Goal: Task Accomplishment & Management: Complete application form

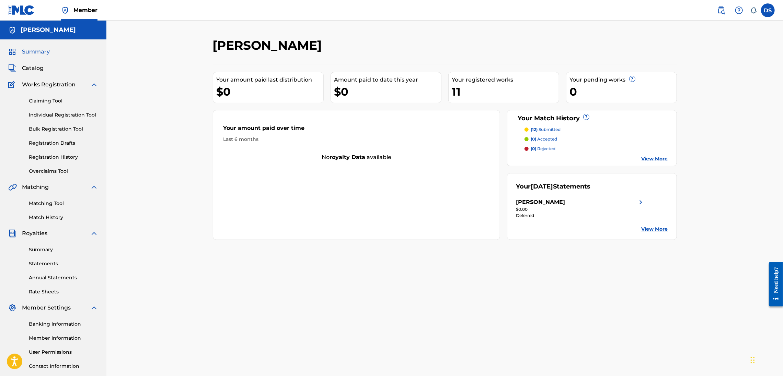
click at [547, 129] on p "(12) submitted" at bounding box center [546, 130] width 30 height 6
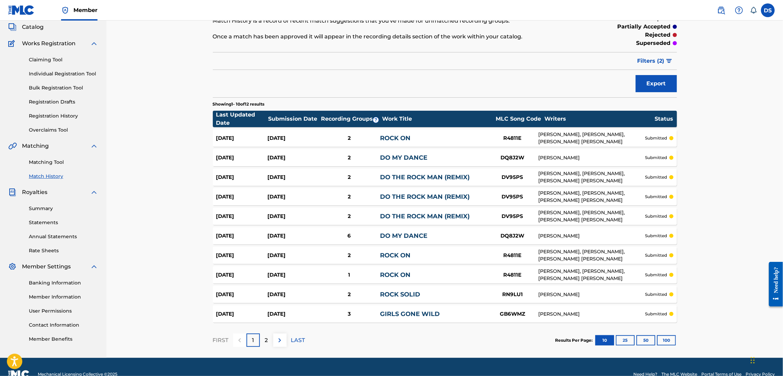
scroll to position [56, 0]
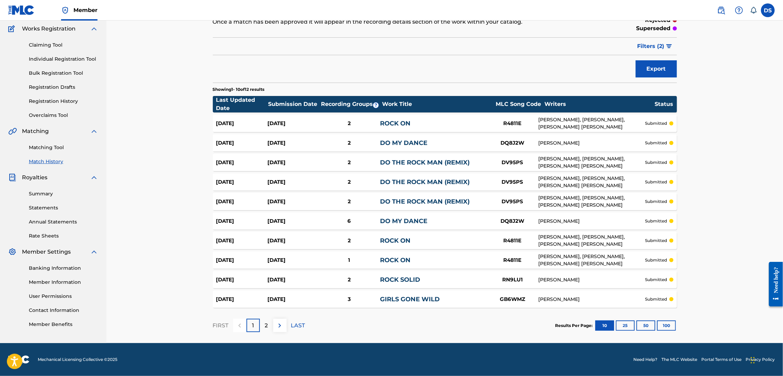
click at [266, 325] on p "2" at bounding box center [266, 326] width 3 height 8
click at [349, 299] on div "3" at bounding box center [348, 300] width 61 height 8
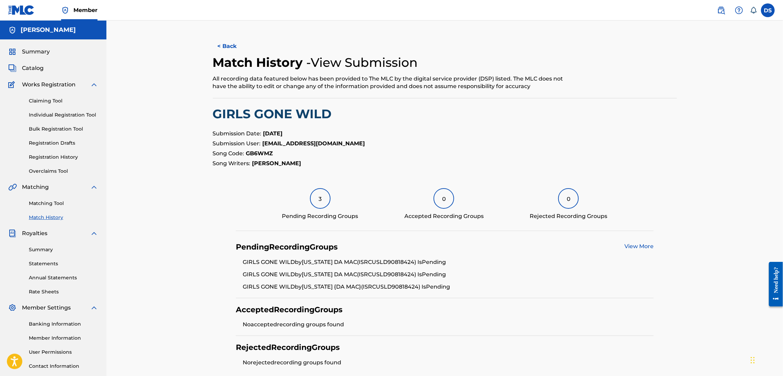
click at [633, 245] on link "View More" at bounding box center [638, 246] width 29 height 7
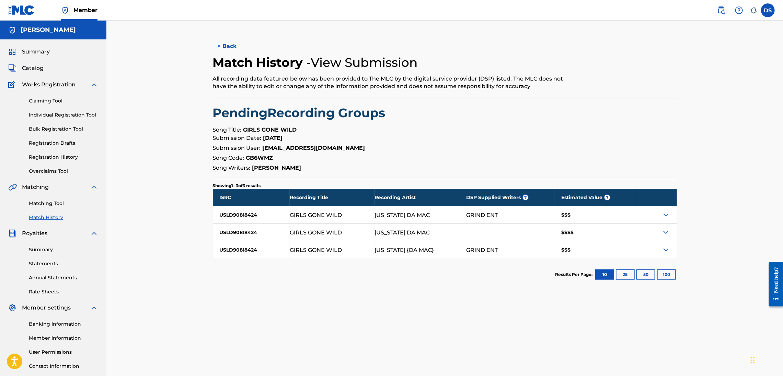
click at [662, 232] on img at bounding box center [666, 233] width 8 height 8
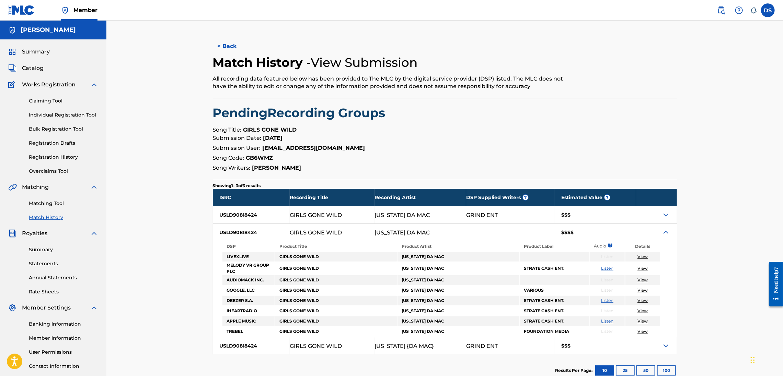
click at [662, 232] on img at bounding box center [666, 233] width 8 height 8
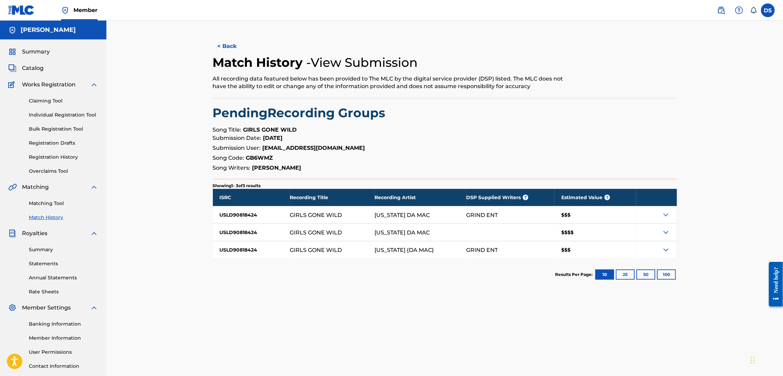
click at [51, 141] on link "Registration Drafts" at bounding box center [63, 143] width 69 height 7
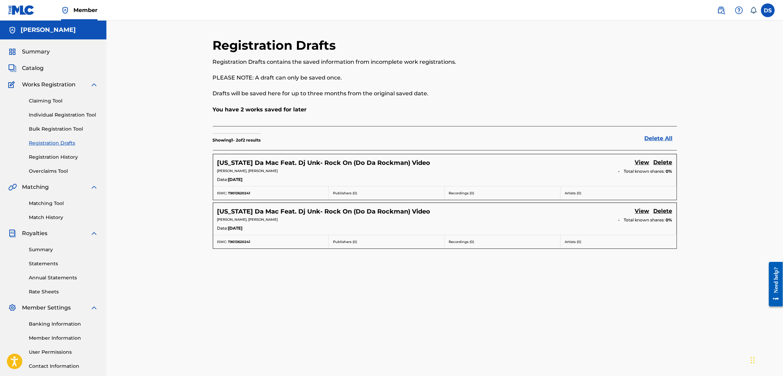
click at [641, 160] on link "View" at bounding box center [642, 163] width 14 height 9
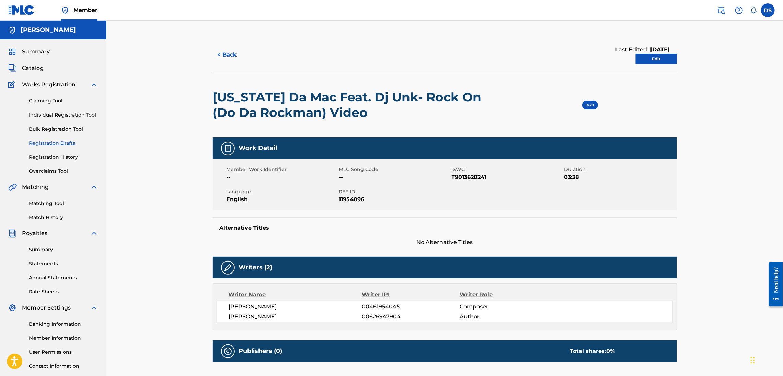
click at [223, 58] on button "< Back" at bounding box center [233, 54] width 41 height 17
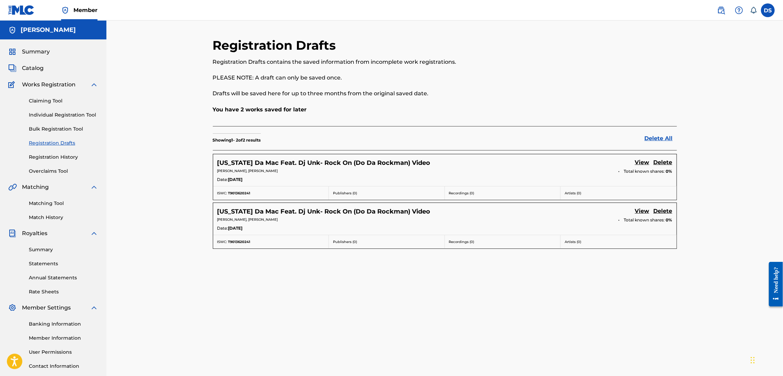
click at [638, 212] on link "View" at bounding box center [642, 211] width 14 height 9
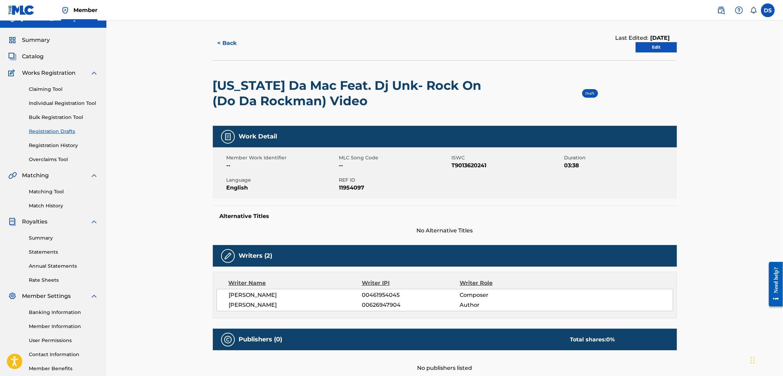
scroll to position [21, 0]
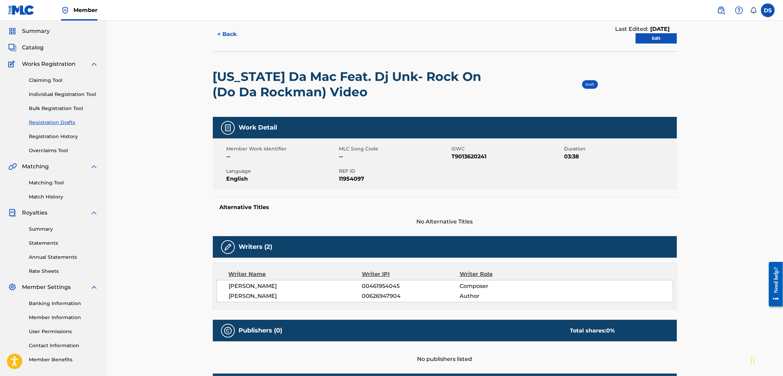
click at [648, 38] on link "Edit" at bounding box center [656, 38] width 41 height 10
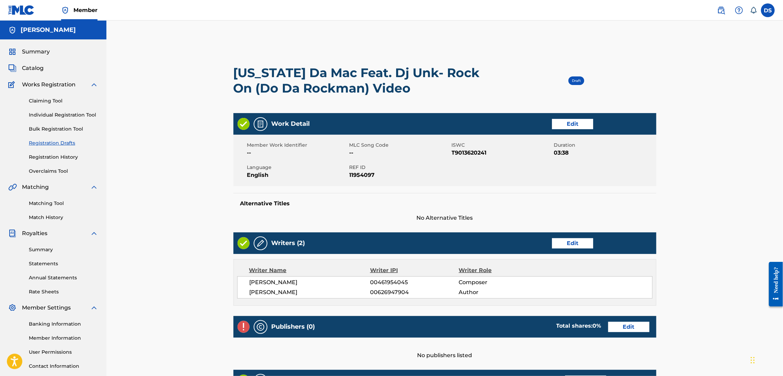
click at [624, 327] on link "Edit" at bounding box center [628, 327] width 41 height 10
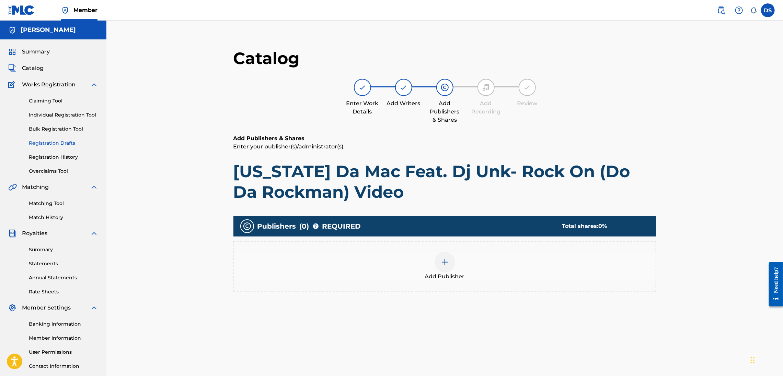
click at [450, 267] on div at bounding box center [444, 262] width 21 height 21
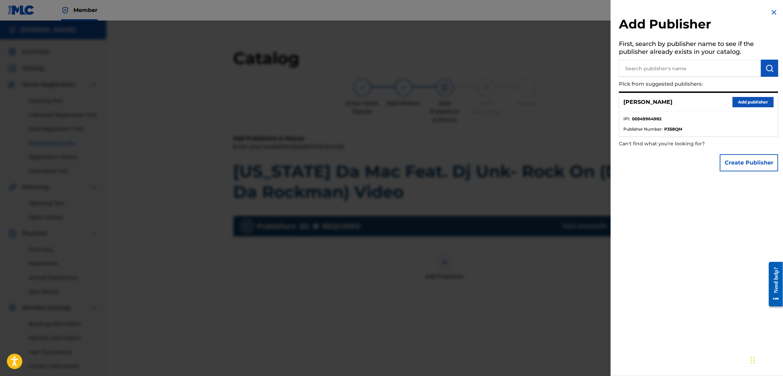
click at [750, 101] on button "Add publisher" at bounding box center [752, 102] width 41 height 10
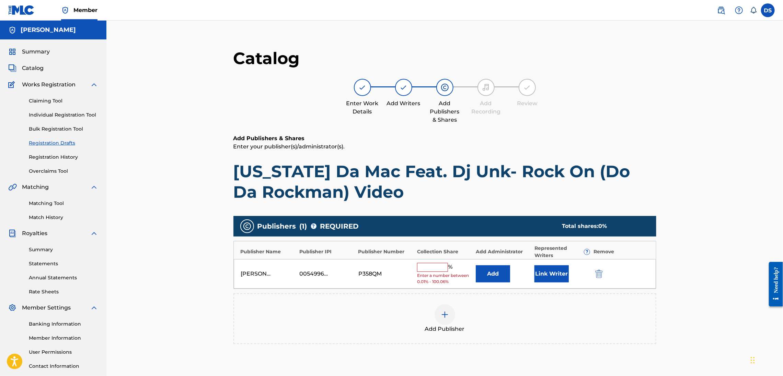
click at [426, 268] on input "text" at bounding box center [432, 267] width 31 height 9
type input "100"
click at [662, 254] on main "Catalog Enter Work Details Add Writers Add Publishers & Shares Add Recording Re…" at bounding box center [445, 233] width 464 height 390
click at [547, 274] on button "Link Writer" at bounding box center [551, 271] width 34 height 17
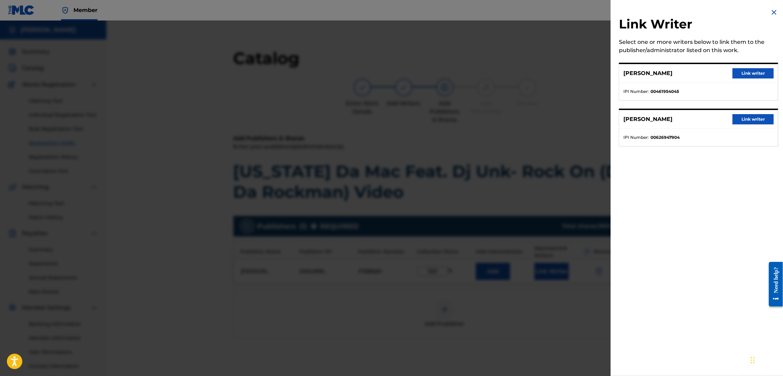
click at [740, 114] on button "Link writer" at bounding box center [752, 119] width 41 height 10
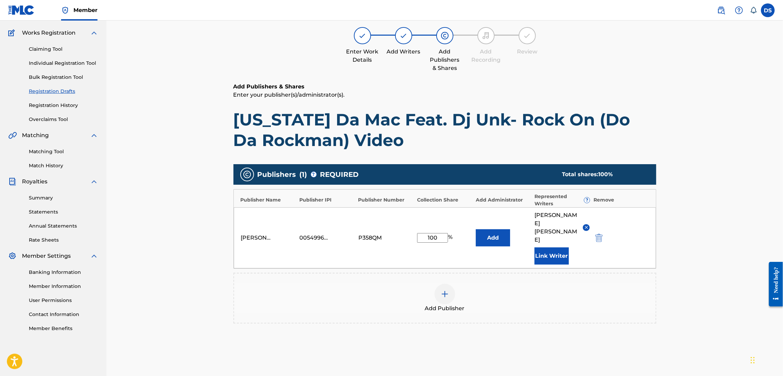
scroll to position [95, 0]
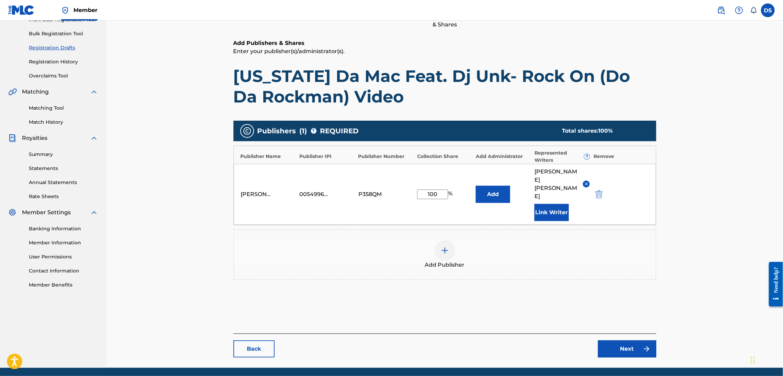
click at [631, 341] on link "Next" at bounding box center [627, 349] width 58 height 17
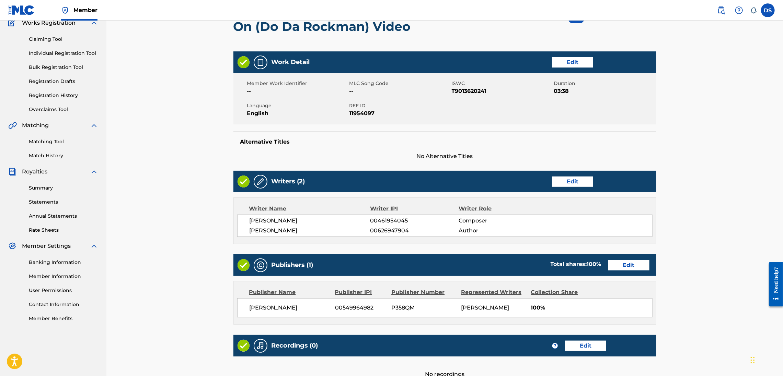
scroll to position [82, 0]
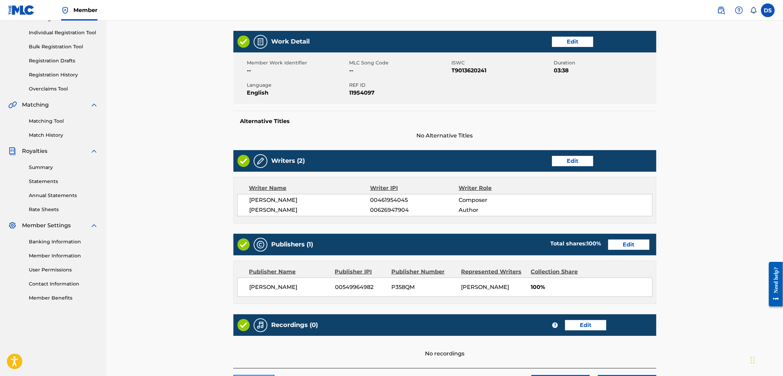
click at [624, 245] on link "Edit" at bounding box center [628, 245] width 41 height 10
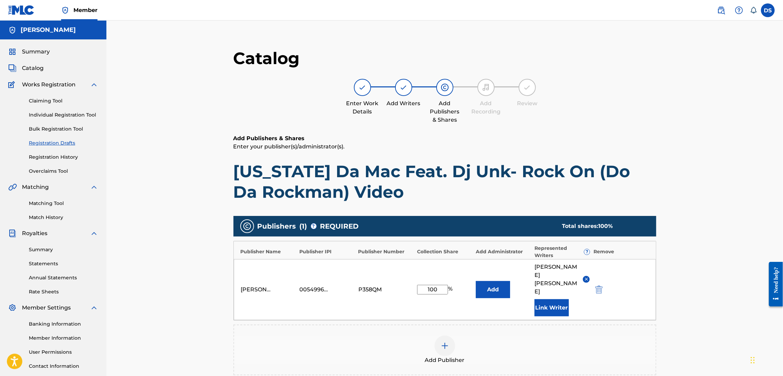
click at [439, 285] on input "100" at bounding box center [432, 290] width 31 height 10
type input "1"
type input "50"
click at [722, 281] on div "Catalog Enter Work Details Add Writers Add Publishers & Shares Add Recording Re…" at bounding box center [444, 242] width 676 height 443
click at [445, 342] on img at bounding box center [445, 346] width 8 height 8
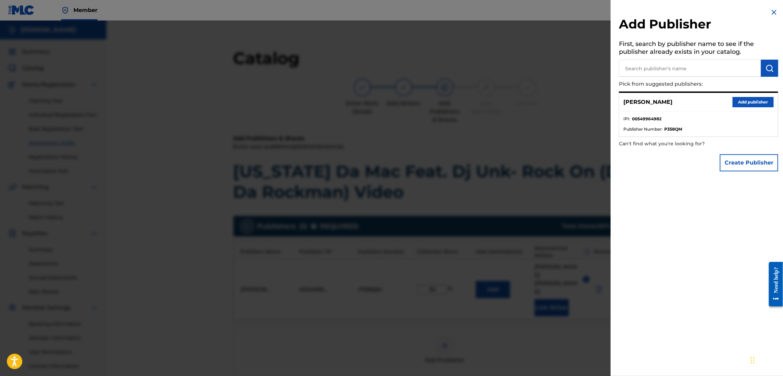
click at [654, 68] on input "text" at bounding box center [690, 68] width 142 height 17
type input "[PERSON_NAME]"
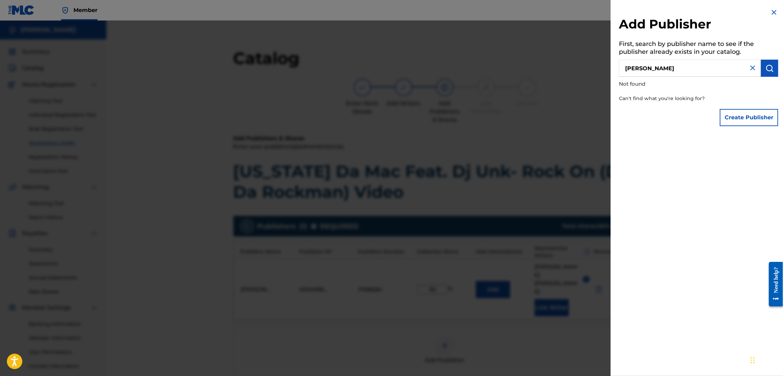
click at [726, 117] on button "Create Publisher" at bounding box center [749, 117] width 58 height 17
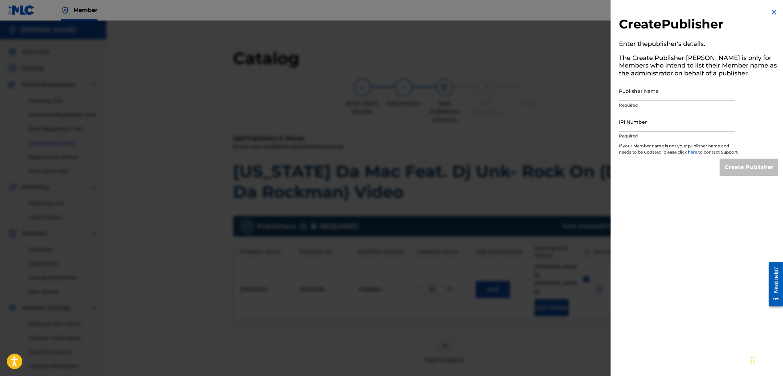
click at [636, 93] on input "Publisher Name" at bounding box center [677, 91] width 116 height 20
click at [577, 44] on div at bounding box center [391, 209] width 783 height 376
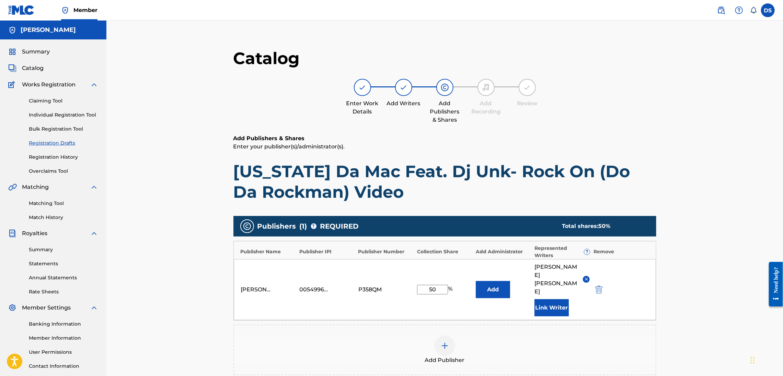
click at [437, 285] on input "50" at bounding box center [432, 290] width 31 height 10
type input "5"
type input "100"
click at [675, 170] on main "Catalog Enter Work Details Add Writers Add Publishers & Shares Add Recording Re…" at bounding box center [445, 251] width 464 height 426
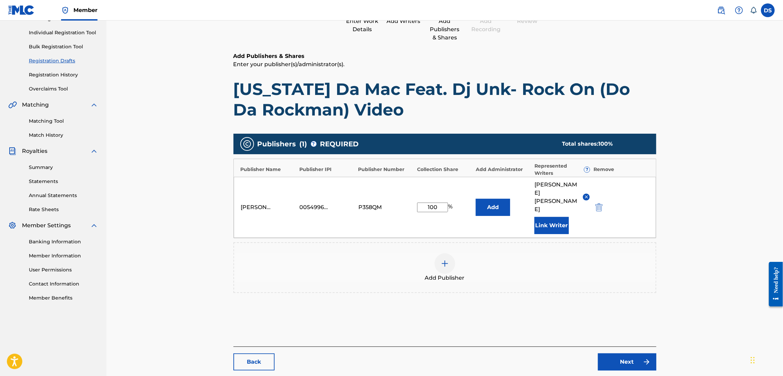
scroll to position [95, 0]
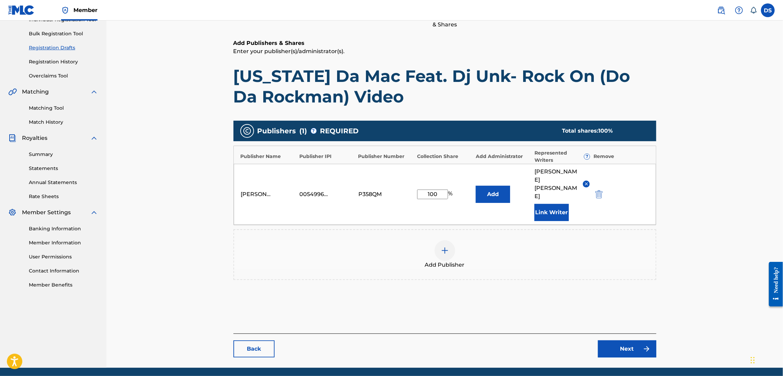
click at [641, 341] on link "Next" at bounding box center [627, 349] width 58 height 17
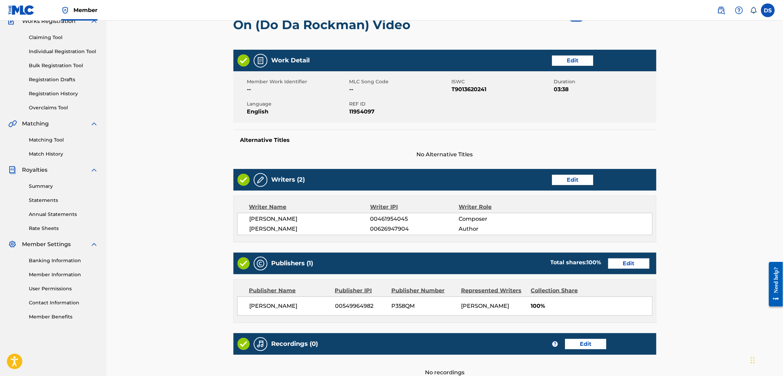
scroll to position [143, 0]
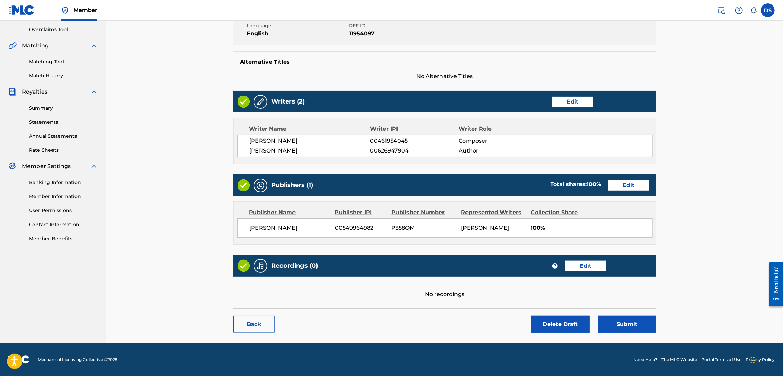
click at [625, 323] on button "Submit" at bounding box center [627, 324] width 58 height 17
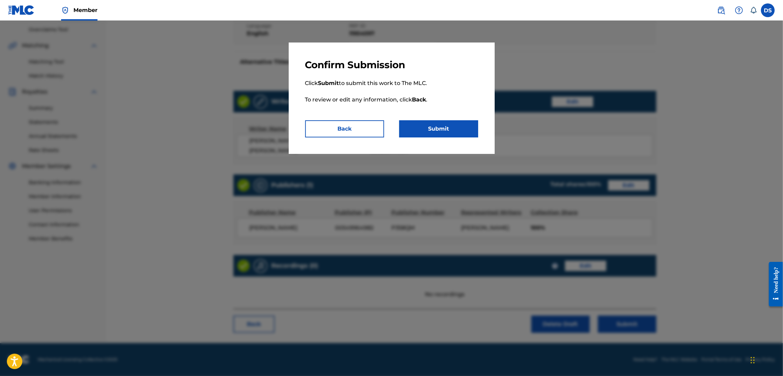
click at [420, 127] on button "Submit" at bounding box center [438, 128] width 79 height 17
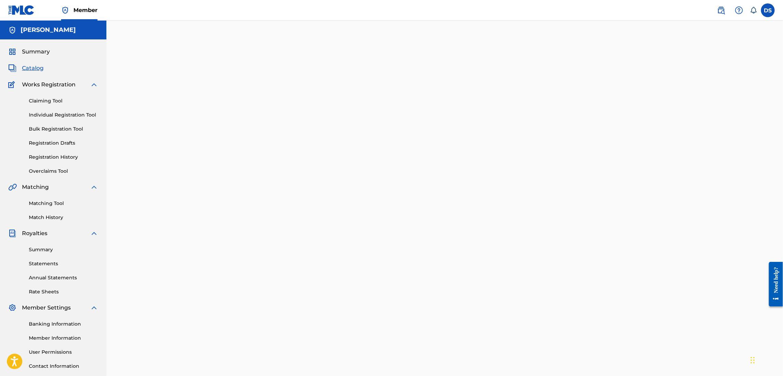
click at [45, 102] on link "Claiming Tool" at bounding box center [63, 100] width 69 height 7
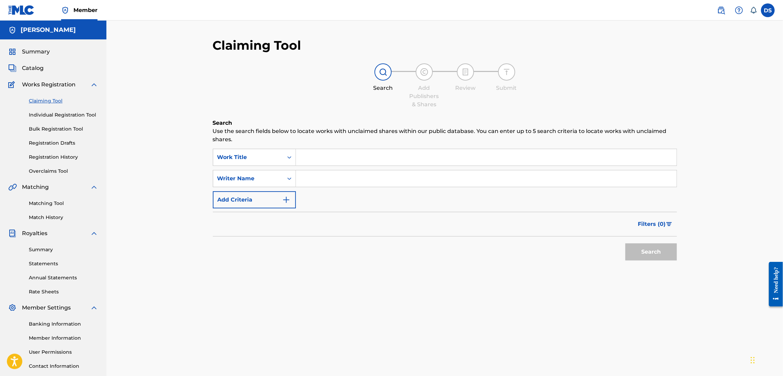
click at [302, 157] on input "Search Form" at bounding box center [486, 157] width 381 height 16
paste input "[PERSON_NAME] (Feat. [GEOGRAPHIC_DATA]) • "Girls Gone Wild""
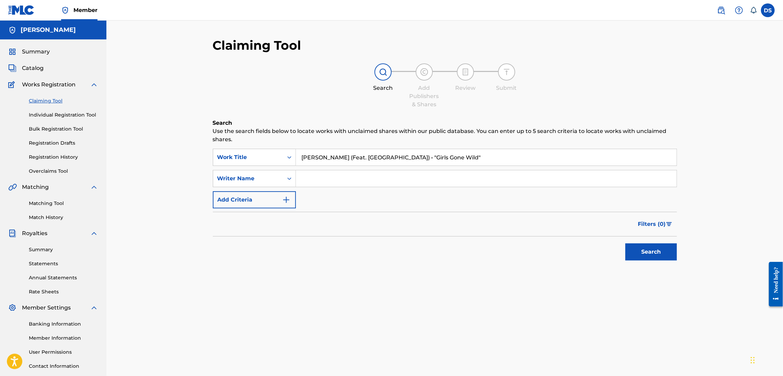
type input "[PERSON_NAME] (Feat. [GEOGRAPHIC_DATA]) • "Girls Gone Wild""
click at [310, 178] on input "Search Form" at bounding box center [486, 179] width 381 height 16
type input "[PERSON_NAME]"
click at [638, 253] on button "Search" at bounding box center [650, 252] width 51 height 17
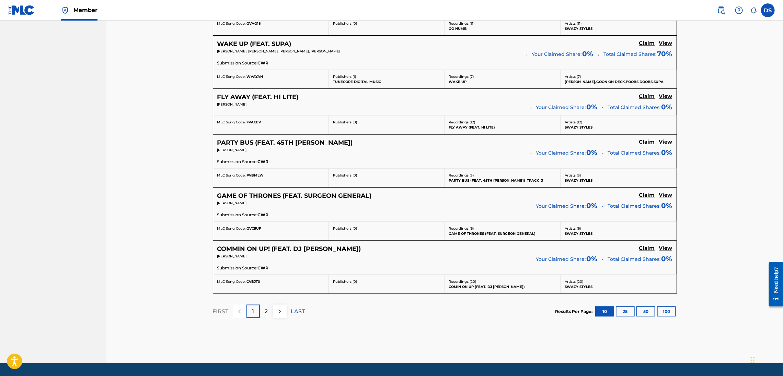
scroll to position [529, 0]
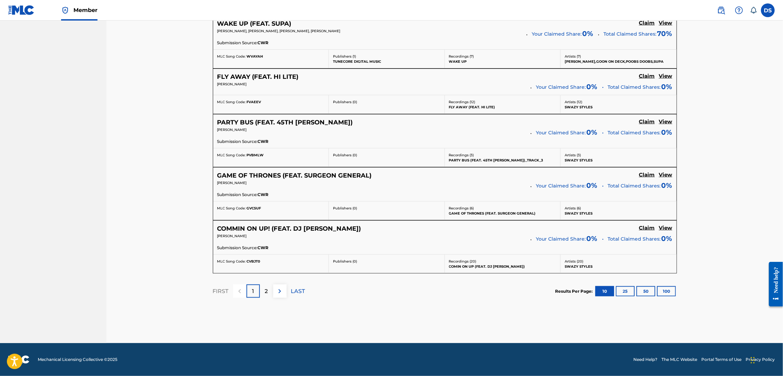
click at [265, 290] on p "2" at bounding box center [266, 292] width 3 height 8
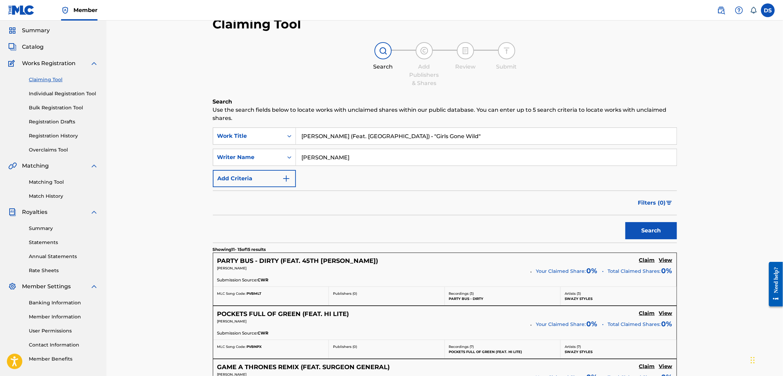
scroll to position [0, 0]
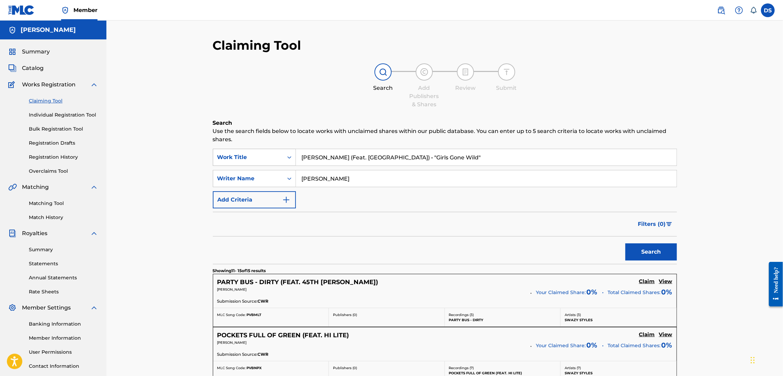
drag, startPoint x: 437, startPoint y: 155, endPoint x: 292, endPoint y: 153, distance: 144.5
click at [292, 153] on div "SearchWithCriteria657a6197-4ffd-491c-ae72-93e4bc3fa5d1 Work Title [PERSON_NAME]…" at bounding box center [445, 157] width 464 height 17
click at [33, 55] on span "Summary" at bounding box center [36, 52] width 28 height 8
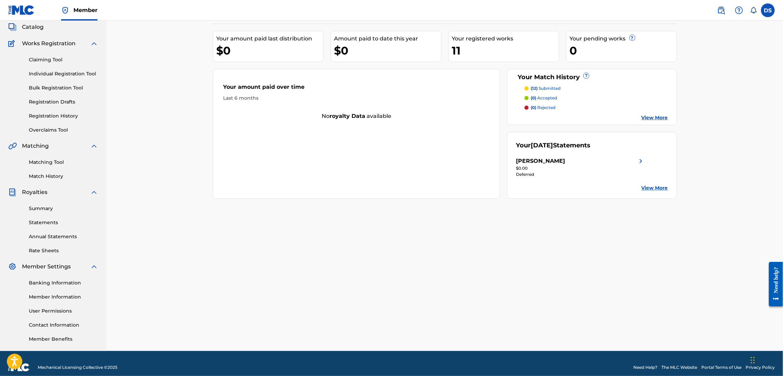
scroll to position [49, 0]
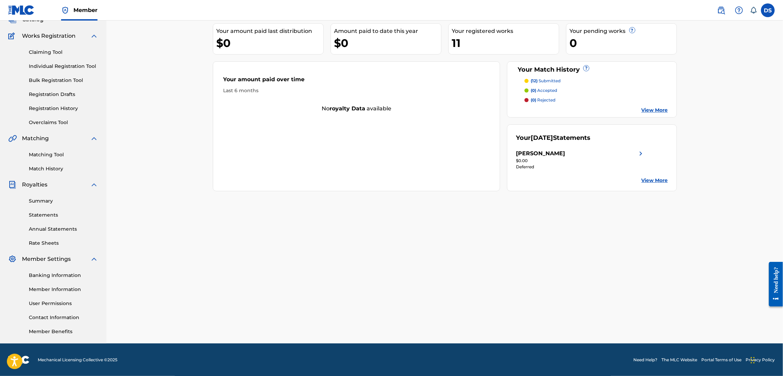
click at [11, 36] on img at bounding box center [12, 36] width 9 height 8
click at [45, 96] on link "Registration Drafts" at bounding box center [63, 94] width 69 height 7
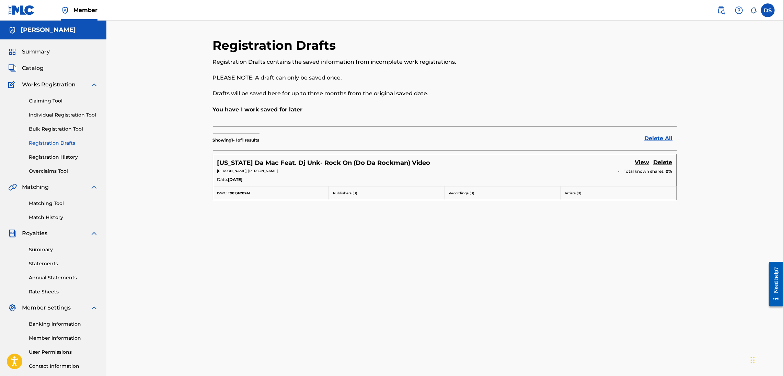
click at [640, 161] on link "View" at bounding box center [642, 163] width 14 height 9
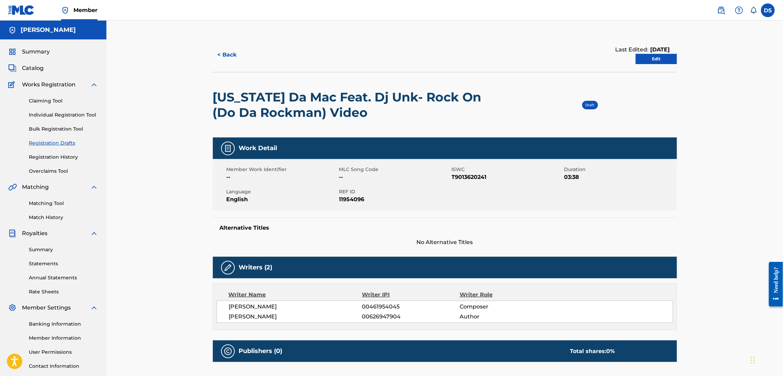
click at [394, 98] on h2 "[US_STATE] Da Mac Feat. Dj Unk- Rock On (Do Da Rockman) Video" at bounding box center [352, 105] width 278 height 31
click at [649, 58] on link "Edit" at bounding box center [656, 59] width 41 height 10
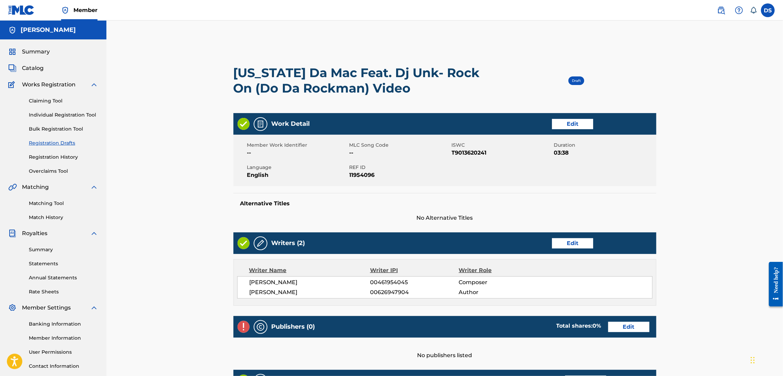
click at [554, 124] on link "Edit" at bounding box center [572, 124] width 41 height 10
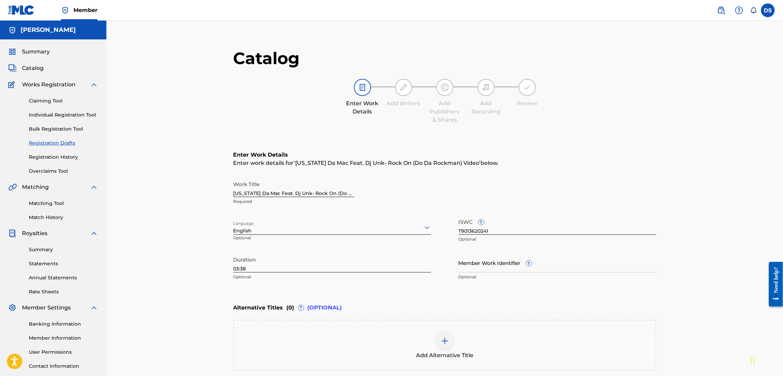
click at [358, 191] on div "Work Title [US_STATE] Da Mac Feat. Dj Unk- Rock On (Do Da Rockman) Video Requir…" at bounding box center [444, 193] width 423 height 31
drag, startPoint x: 348, startPoint y: 191, endPoint x: 189, endPoint y: 208, distance: 160.1
click at [189, 208] on div "Catalog Enter Work Details Add Writers Add Publishers & Shares Add Recording Re…" at bounding box center [444, 222] width 676 height 402
type input "Rockman) Video"
drag, startPoint x: 281, startPoint y: 194, endPoint x: 219, endPoint y: 196, distance: 61.8
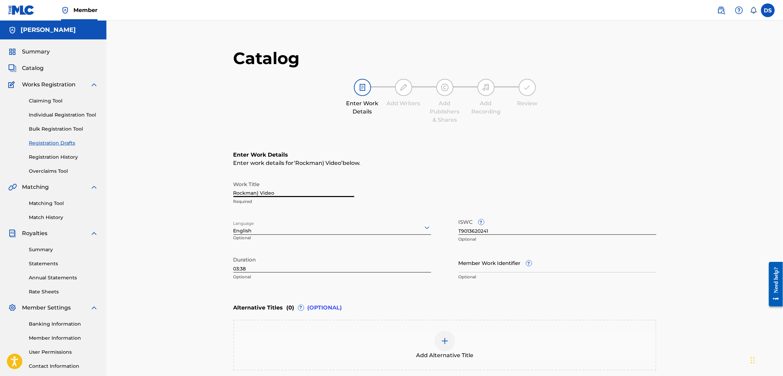
click at [219, 196] on main "Catalog Enter Work Details Add Writers Add Publishers & Shares Add Recording Re…" at bounding box center [445, 230] width 464 height 385
paste input "[US_STATE] Da Mac - Girls Gone Wild feat. Stuey Rock (Prod By GL The Producer) …"
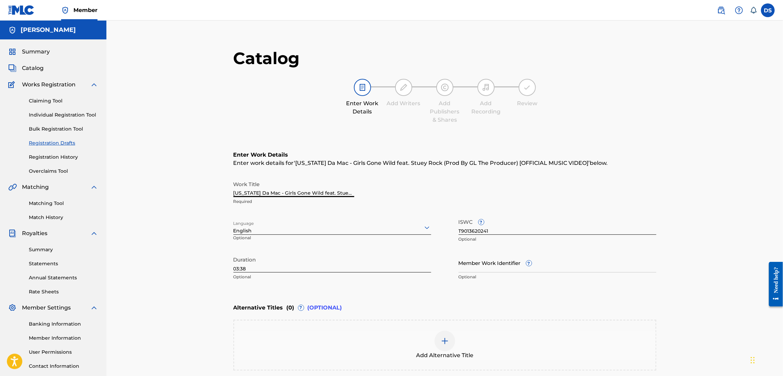
scroll to position [0, 131]
type input "[US_STATE] Da Mac - Girls Gone Wild feat. Stuey Rock (Prod By GL The Producer) …"
drag, startPoint x: 505, startPoint y: 227, endPoint x: 451, endPoint y: 233, distance: 53.9
click at [451, 233] on div "Work Title [US_STATE] Da Mac - Girls Gone Wild feat. Stuey Rock (Prod By GL The…" at bounding box center [444, 231] width 423 height 106
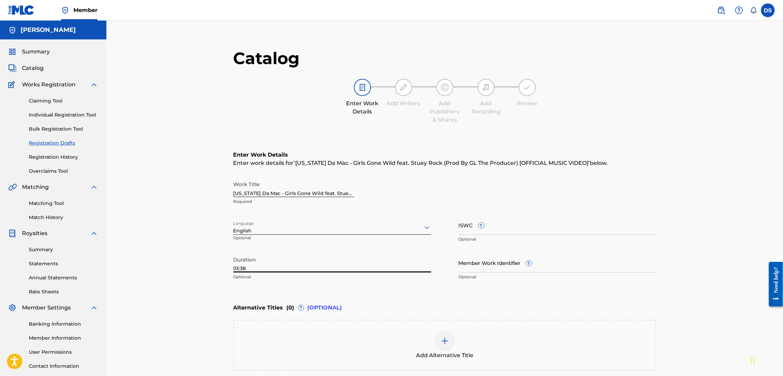
drag, startPoint x: 248, startPoint y: 267, endPoint x: 204, endPoint y: 268, distance: 43.9
click at [204, 268] on div "Catalog Enter Work Details Add Writers Add Publishers & Shares Add Recording Re…" at bounding box center [444, 222] width 676 height 402
click at [244, 268] on input "03:38" at bounding box center [332, 263] width 198 height 20
click at [238, 267] on input "03:38" at bounding box center [332, 263] width 198 height 20
click at [255, 270] on input "04:38" at bounding box center [332, 263] width 198 height 20
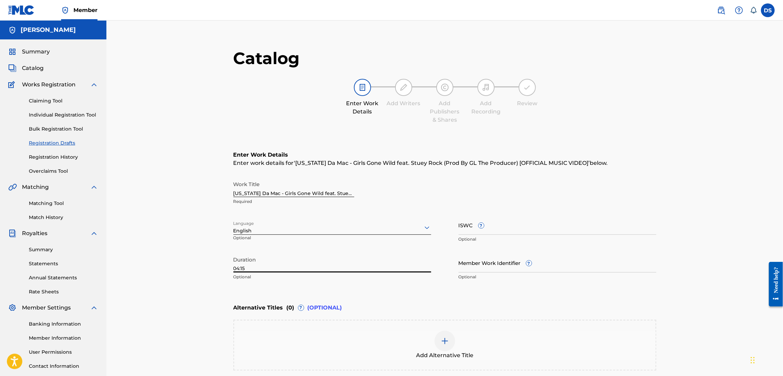
type input "04:15"
click at [467, 265] on input "Member Work Identifier ?" at bounding box center [558, 263] width 198 height 20
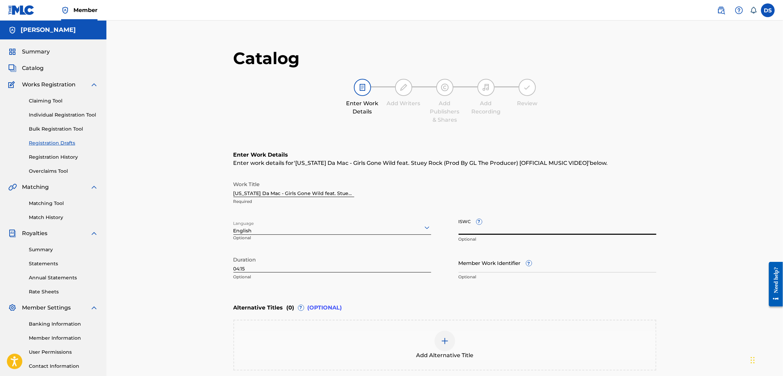
click at [465, 231] on input "ISWC ?" at bounding box center [558, 226] width 198 height 20
click at [687, 254] on div "Catalog Enter Work Details Add Writers Add Publishers & Shares Add Recording Re…" at bounding box center [444, 222] width 676 height 402
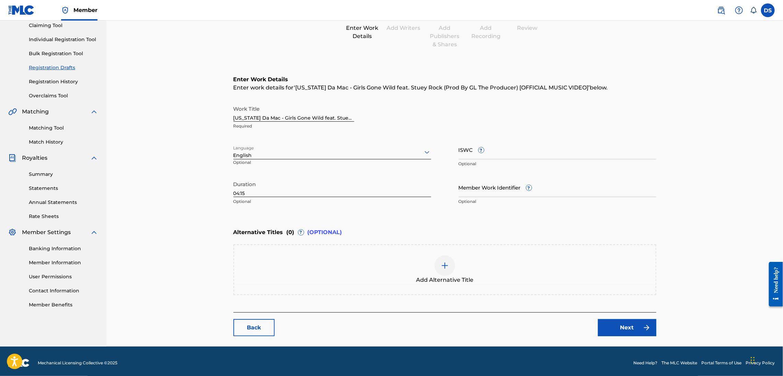
scroll to position [78, 0]
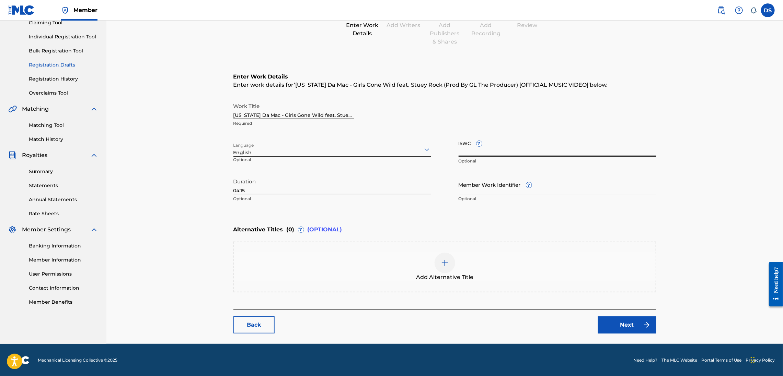
click at [464, 149] on input "ISWC ?" at bounding box center [558, 147] width 198 height 20
click at [624, 321] on link "Next" at bounding box center [627, 325] width 58 height 17
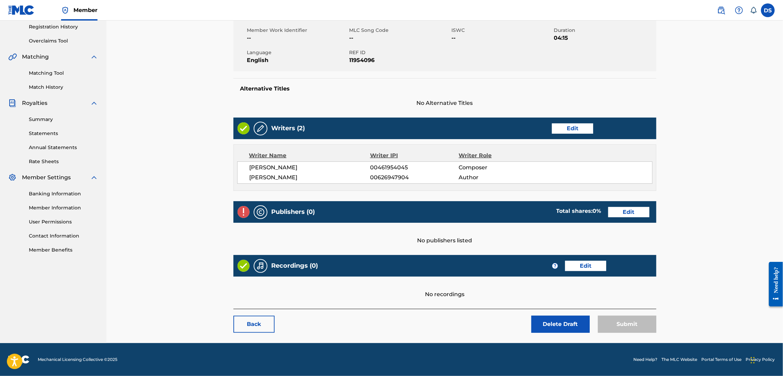
scroll to position [131, 0]
click at [575, 125] on link "Edit" at bounding box center [572, 129] width 41 height 10
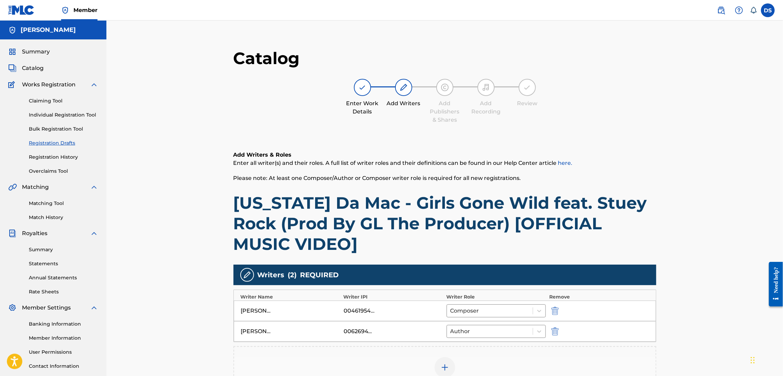
click at [553, 311] on img "submit" at bounding box center [555, 311] width 8 height 8
click at [537, 308] on icon at bounding box center [539, 311] width 7 height 7
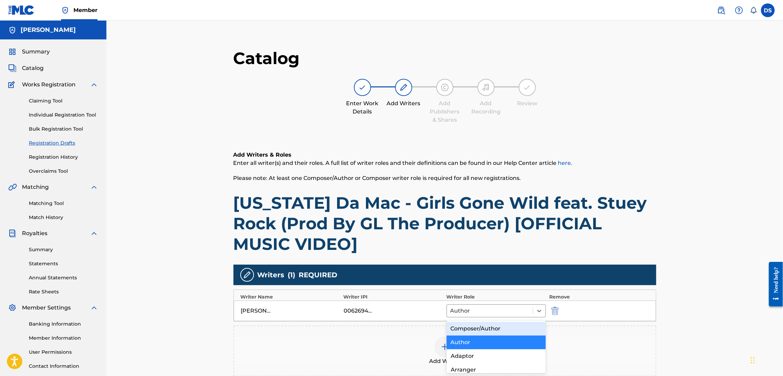
click at [503, 326] on div "Composer/Author" at bounding box center [495, 329] width 99 height 14
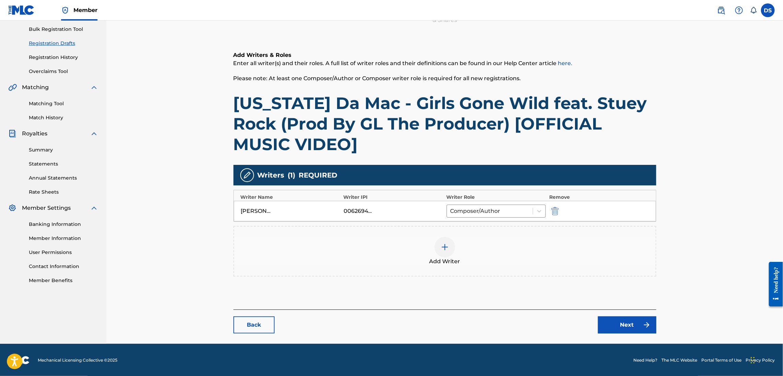
scroll to position [101, 0]
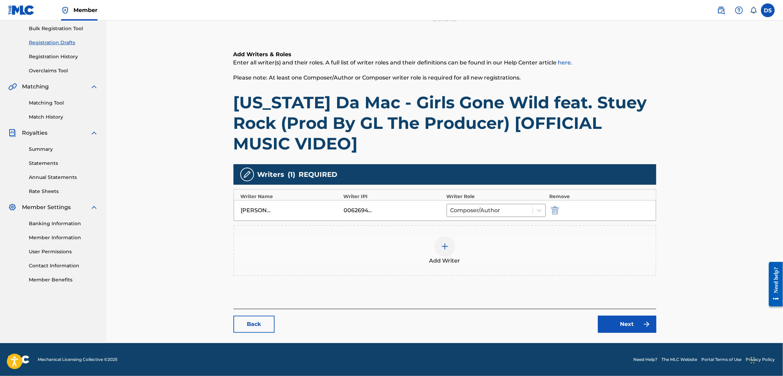
click at [625, 320] on link "Next" at bounding box center [627, 324] width 58 height 17
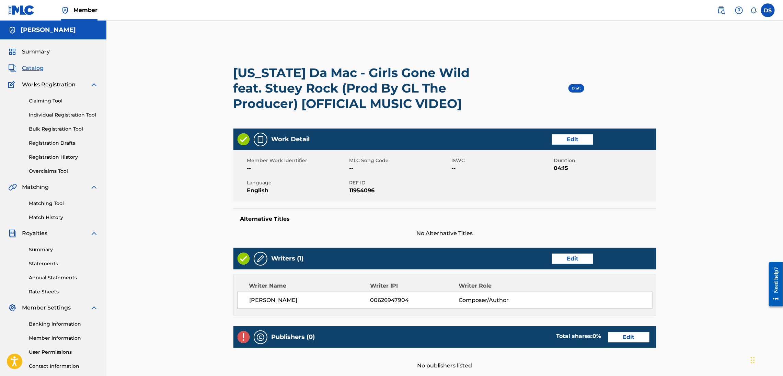
click at [627, 334] on link "Edit" at bounding box center [628, 338] width 41 height 10
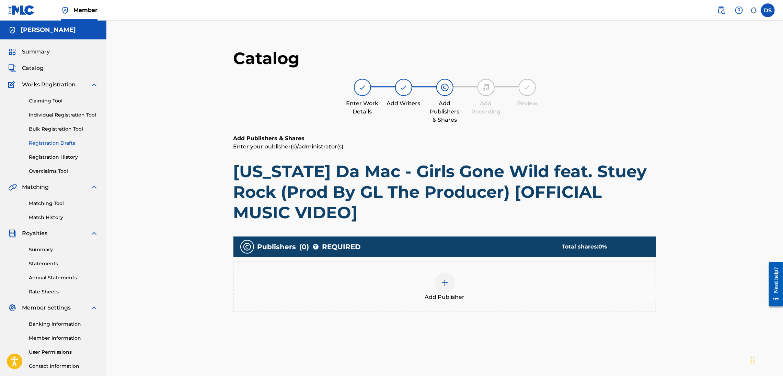
click at [450, 280] on div at bounding box center [444, 283] width 21 height 21
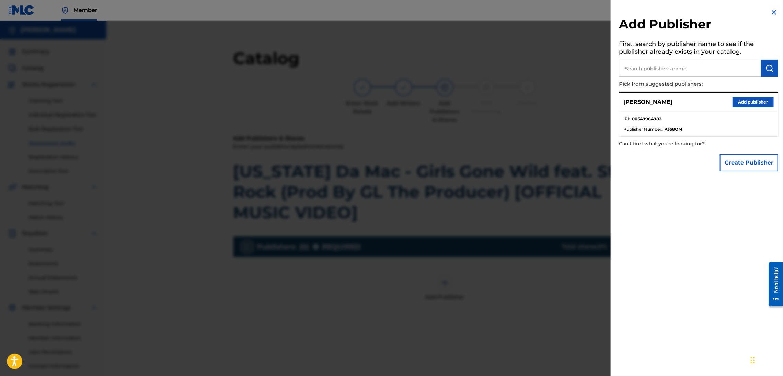
click at [653, 102] on p "[PERSON_NAME]" at bounding box center [647, 102] width 49 height 8
click at [741, 98] on button "Add publisher" at bounding box center [752, 102] width 41 height 10
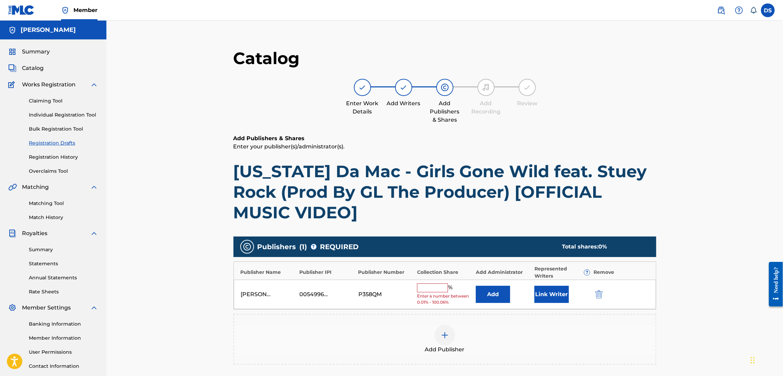
click at [431, 286] on input "text" at bounding box center [432, 288] width 31 height 9
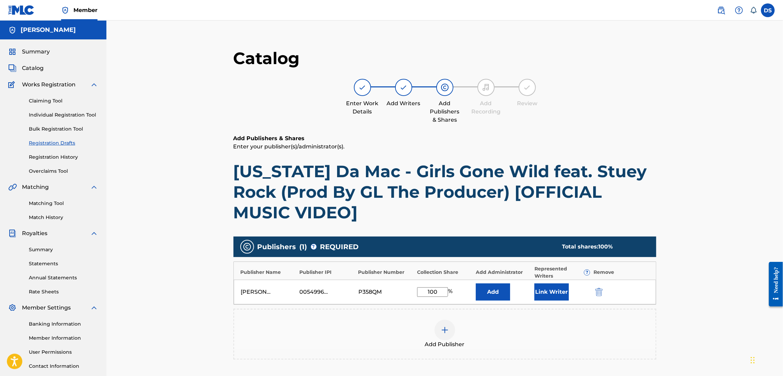
type input "100"
click at [476, 284] on button "Add" at bounding box center [493, 292] width 34 height 17
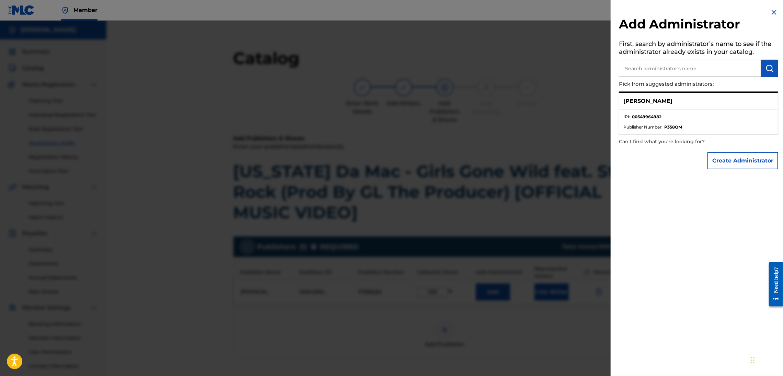
click at [646, 102] on p "[PERSON_NAME]" at bounding box center [647, 101] width 49 height 8
click at [669, 119] on li "IPI : 00549964982" at bounding box center [698, 119] width 150 height 10
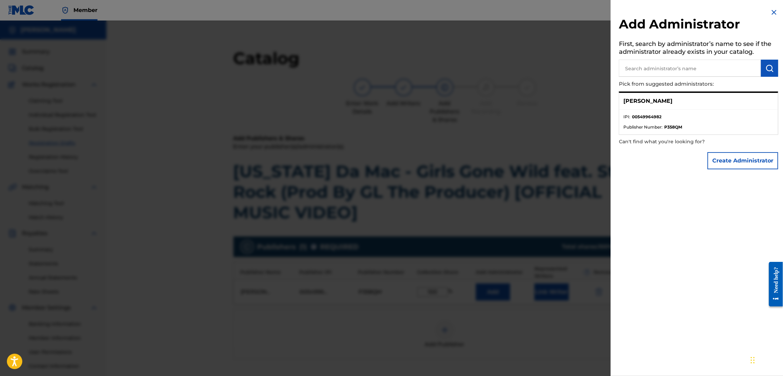
click at [734, 71] on input "text" at bounding box center [690, 68] width 142 height 17
type input "[PERSON_NAME]"
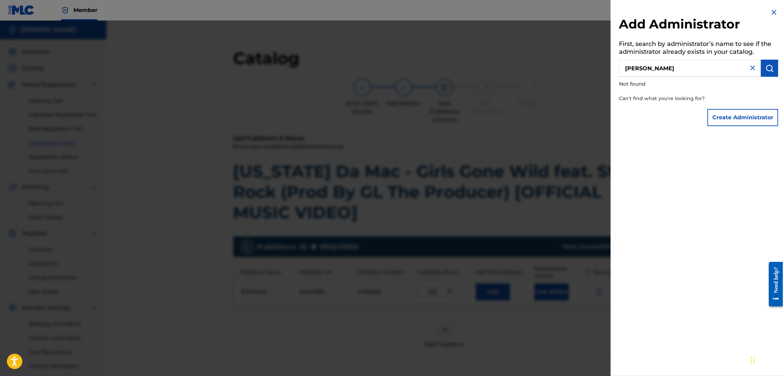
click at [688, 169] on div "Add Administrator First, search by administrator’s name to see if the administr…" at bounding box center [699, 188] width 176 height 376
click at [732, 119] on button "Create Administrator" at bounding box center [742, 117] width 71 height 17
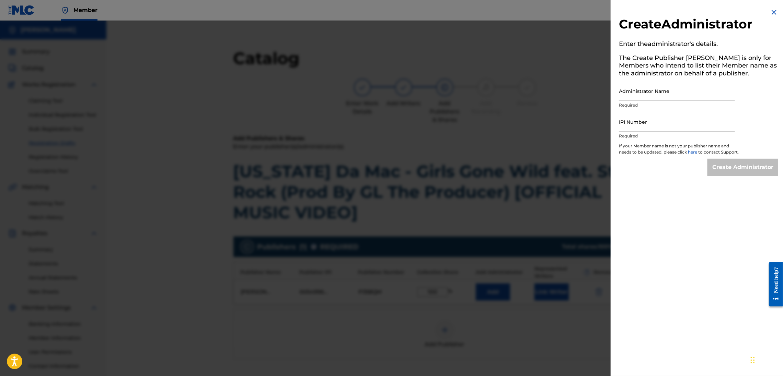
click at [640, 95] on input "Administrator Name" at bounding box center [677, 91] width 116 height 20
type input "[PERSON_NAME]"
click at [647, 121] on input "IPI Number" at bounding box center [677, 122] width 116 height 20
type input "00549964982"
click at [725, 172] on input "Create Administrator" at bounding box center [742, 167] width 71 height 17
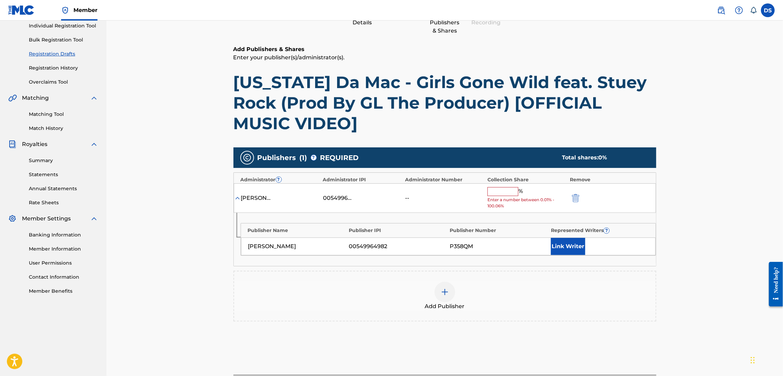
scroll to position [156, 0]
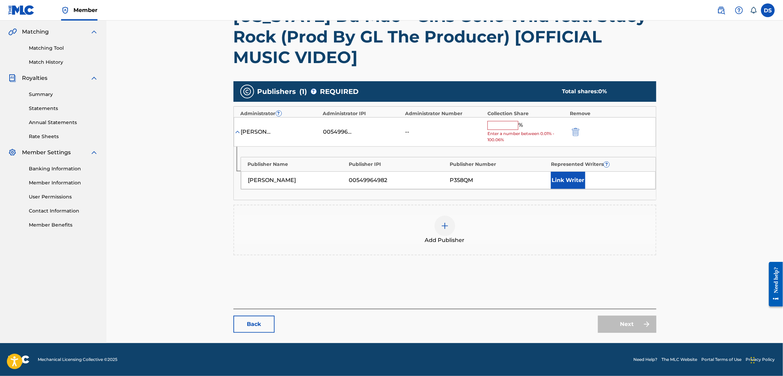
click at [508, 121] on input "text" at bounding box center [502, 125] width 31 height 9
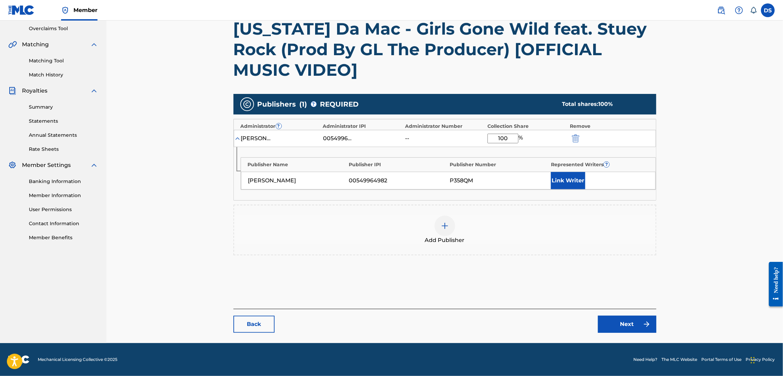
type input "100"
click at [575, 180] on button "Link Writer" at bounding box center [568, 180] width 34 height 17
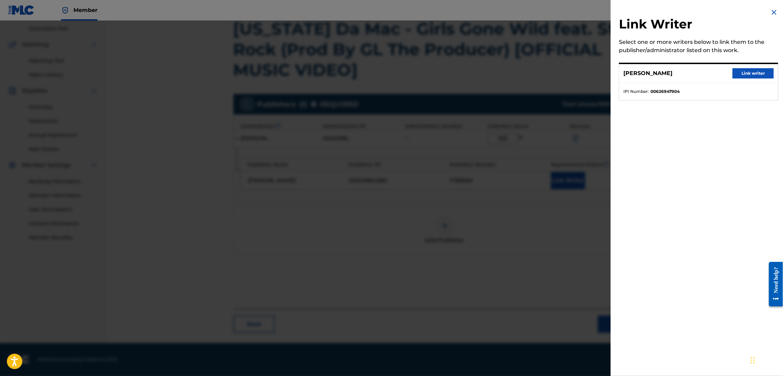
click at [741, 73] on button "Link writer" at bounding box center [752, 73] width 41 height 10
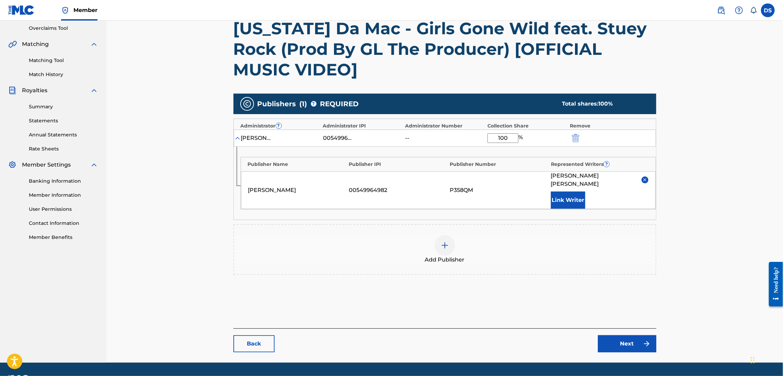
click at [623, 338] on link "Next" at bounding box center [627, 344] width 58 height 17
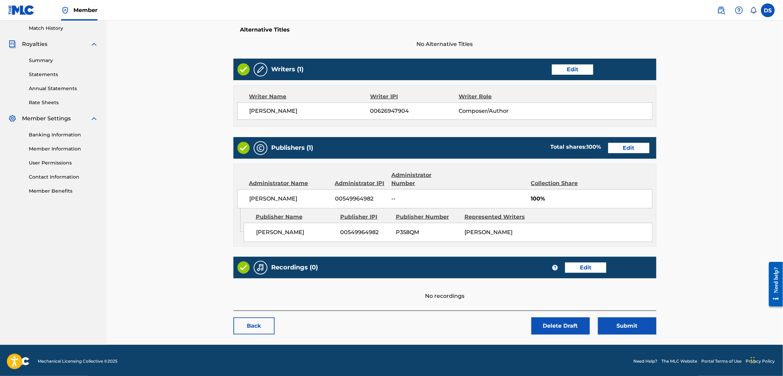
scroll to position [192, 0]
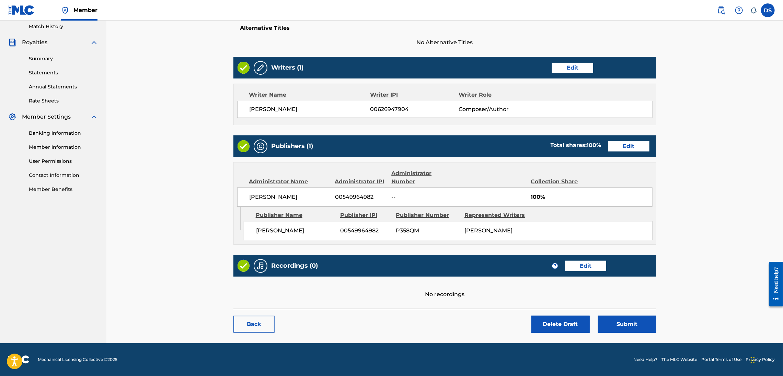
click at [622, 325] on button "Submit" at bounding box center [627, 324] width 58 height 17
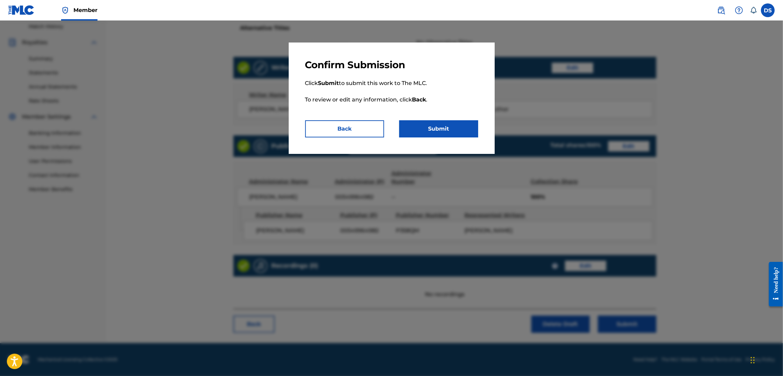
click at [434, 129] on button "Submit" at bounding box center [438, 128] width 79 height 17
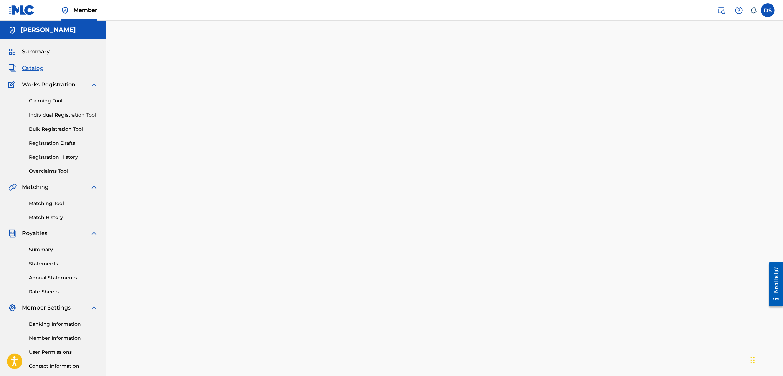
click at [43, 114] on link "Individual Registration Tool" at bounding box center [63, 115] width 69 height 7
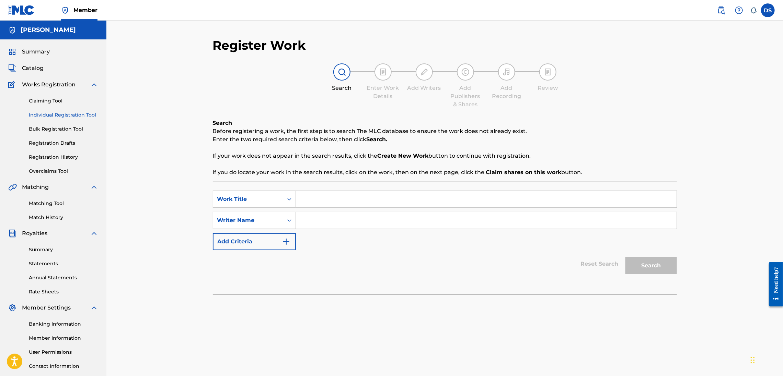
click at [316, 200] on input "Search Form" at bounding box center [486, 199] width 381 height 16
paste input "@RichPrickTana‬ - Let Us Thru • Ft. HRC (Official Video)"
type input "@RichPrickTana‬ - Let Us Thru • Ft. HRC (Official Video)"
click at [307, 218] on input "Search Form" at bounding box center [486, 220] width 381 height 16
type input "[PERSON_NAME]"
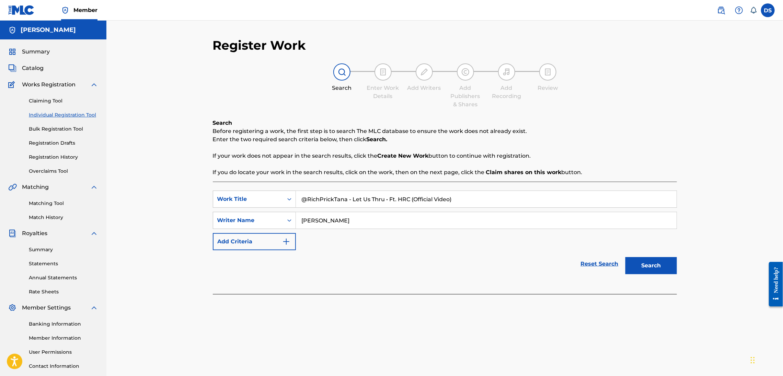
click at [625, 257] on button "Search" at bounding box center [650, 265] width 51 height 17
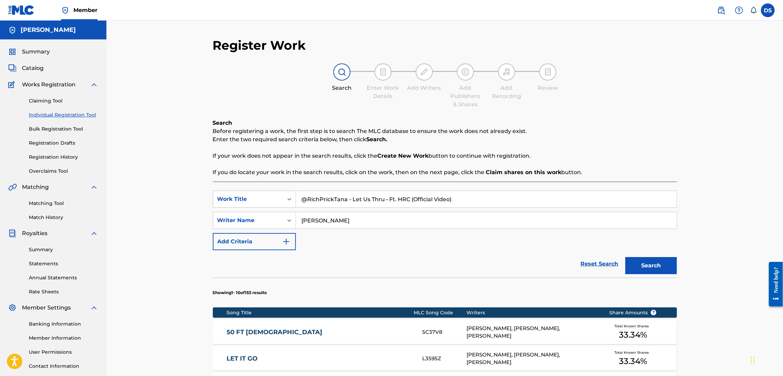
click at [286, 241] on img "Search Form" at bounding box center [286, 242] width 8 height 8
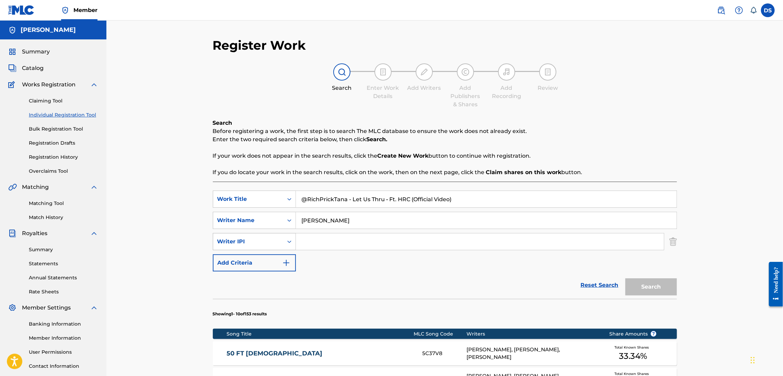
click at [289, 243] on icon "Search Form" at bounding box center [289, 242] width 7 height 7
click at [670, 239] on img "Search Form" at bounding box center [673, 241] width 8 height 17
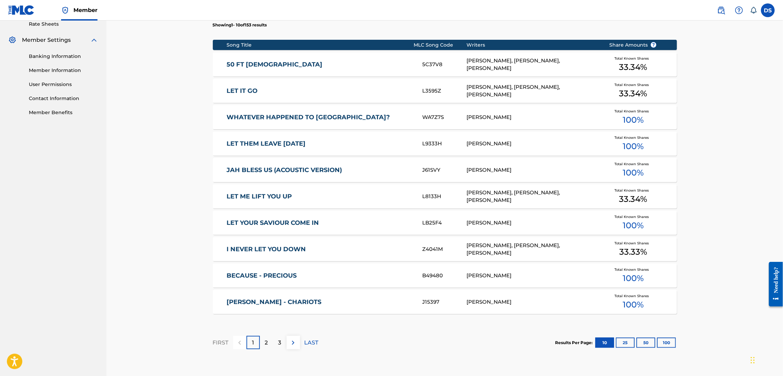
scroll to position [288, 0]
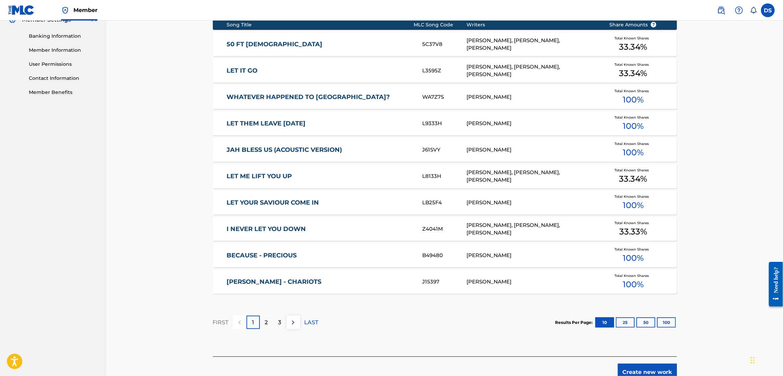
click at [268, 321] on p "2" at bounding box center [266, 323] width 3 height 8
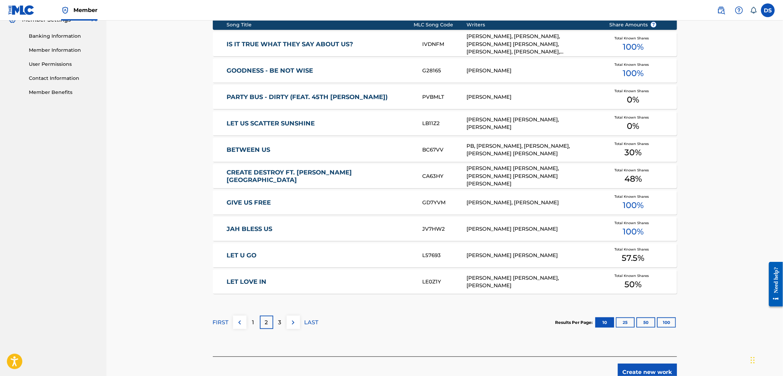
click at [280, 320] on p "3" at bounding box center [279, 323] width 3 height 8
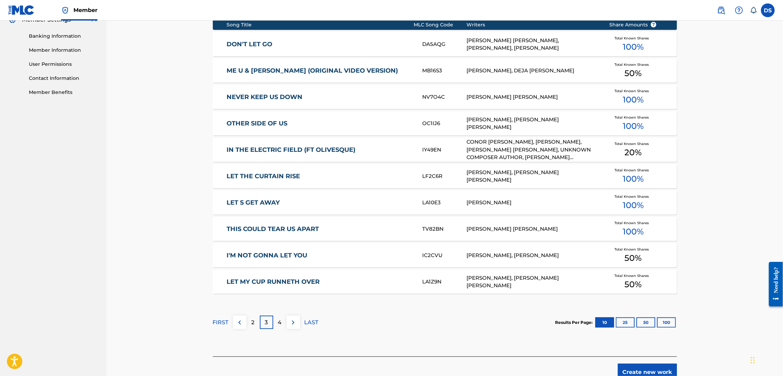
click at [280, 320] on p "4" at bounding box center [280, 323] width 4 height 8
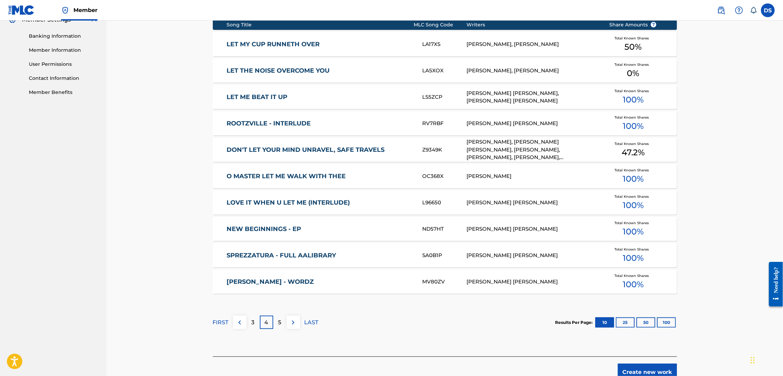
click at [280, 320] on p "5" at bounding box center [279, 323] width 3 height 8
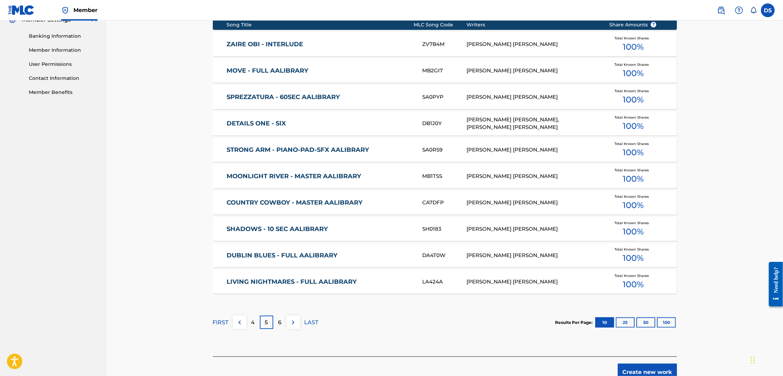
click at [280, 320] on p "6" at bounding box center [279, 323] width 3 height 8
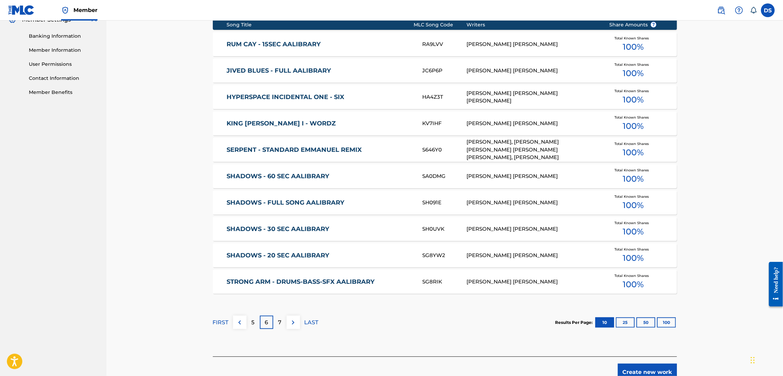
click at [280, 320] on p "7" at bounding box center [279, 323] width 3 height 8
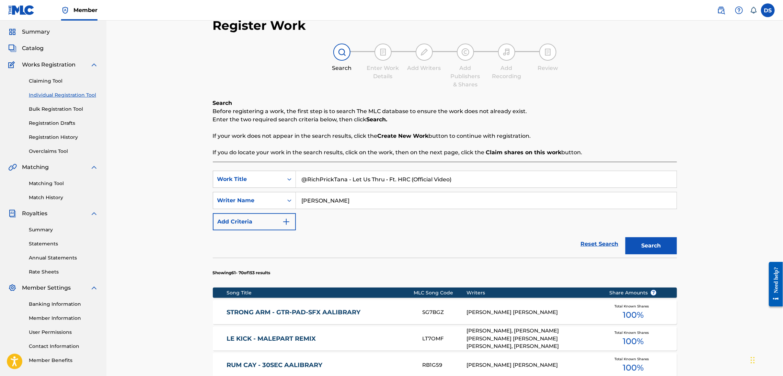
scroll to position [0, 0]
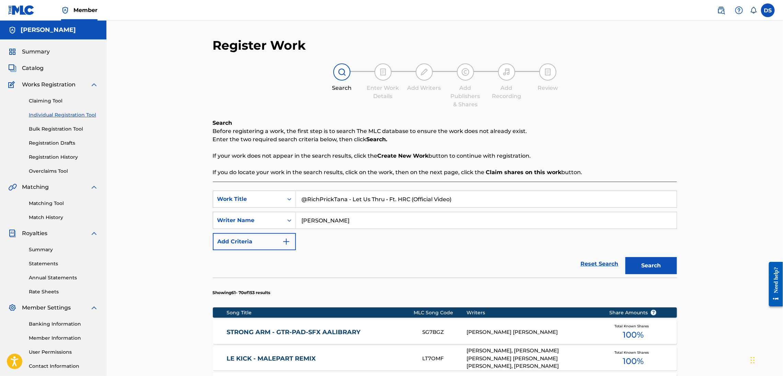
click at [636, 264] on button "Search" at bounding box center [650, 265] width 51 height 17
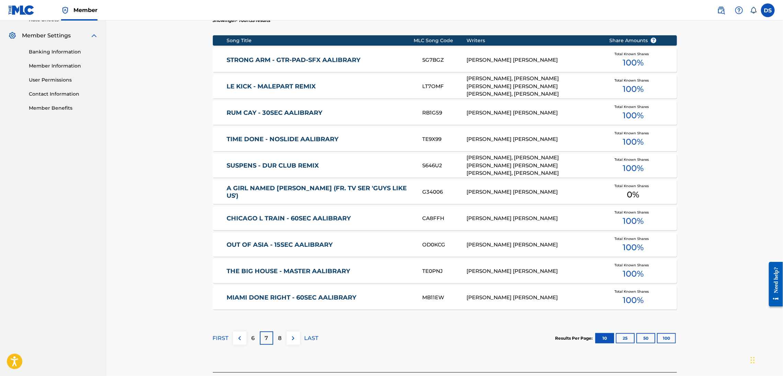
scroll to position [326, 0]
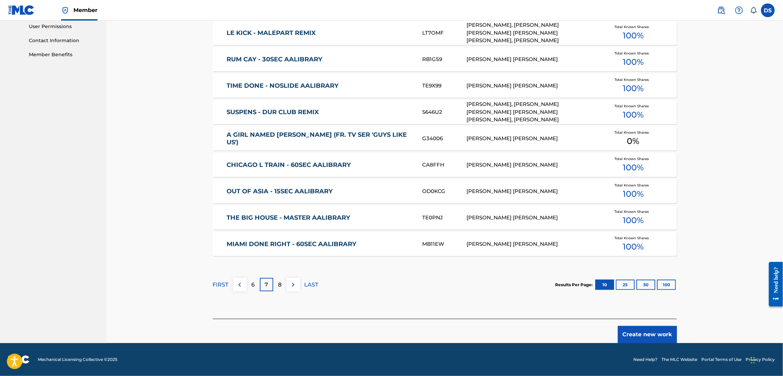
click at [637, 339] on button "Create new work" at bounding box center [647, 334] width 59 height 17
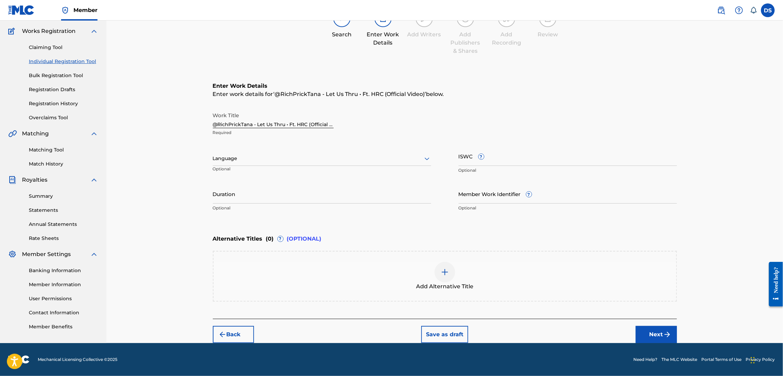
scroll to position [53, 0]
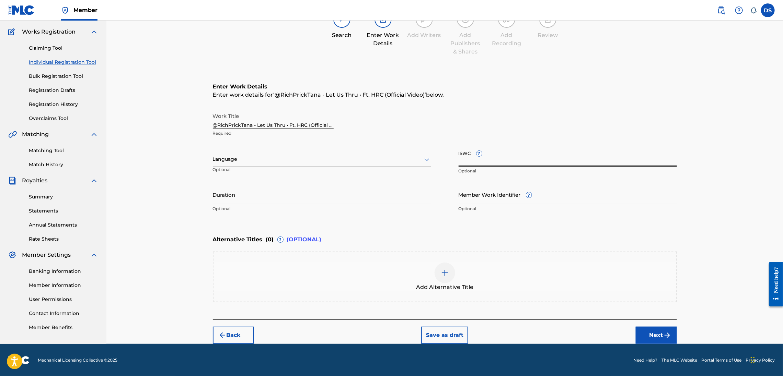
click at [460, 155] on input "ISWC ?" at bounding box center [568, 157] width 218 height 20
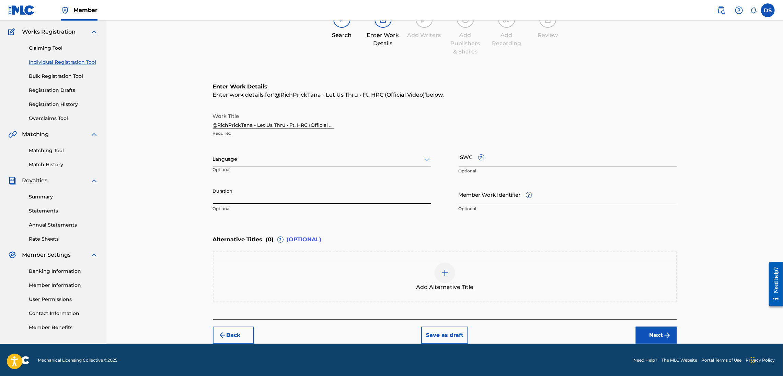
click at [254, 193] on input "Duration" at bounding box center [322, 195] width 218 height 20
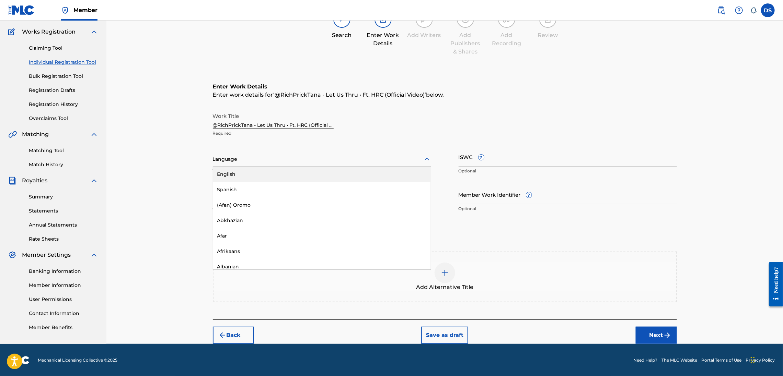
click at [424, 157] on icon at bounding box center [427, 159] width 8 height 8
click at [295, 171] on div "English" at bounding box center [322, 174] width 218 height 15
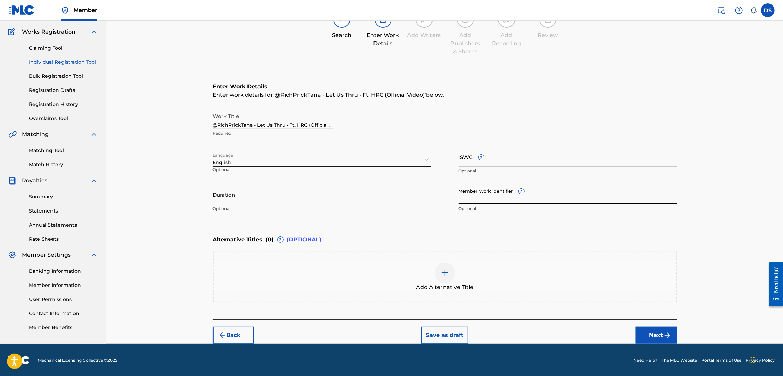
click at [471, 188] on input "Member Work Identifier ?" at bounding box center [568, 195] width 218 height 20
type input "[PERSON_NAME]"
click at [502, 188] on input "[PERSON_NAME]" at bounding box center [568, 195] width 218 height 20
click at [505, 198] on input "[PERSON_NAME]" at bounding box center [568, 195] width 218 height 20
click at [473, 164] on input "ISWC ?" at bounding box center [568, 157] width 218 height 20
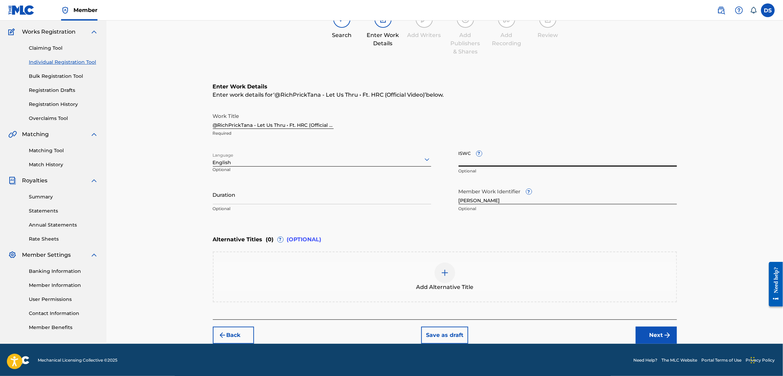
click at [655, 332] on button "Next" at bounding box center [656, 335] width 41 height 17
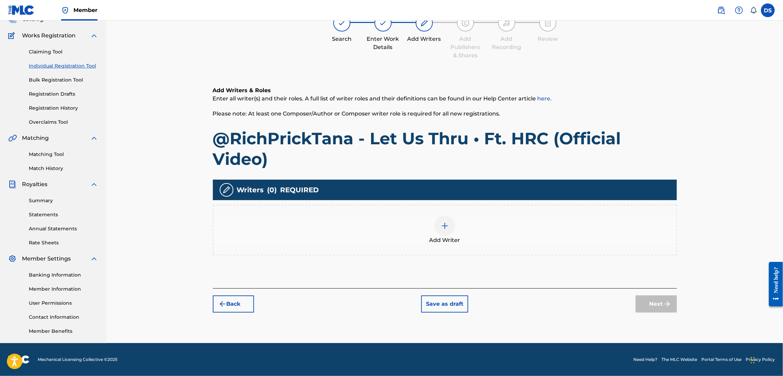
scroll to position [31, 0]
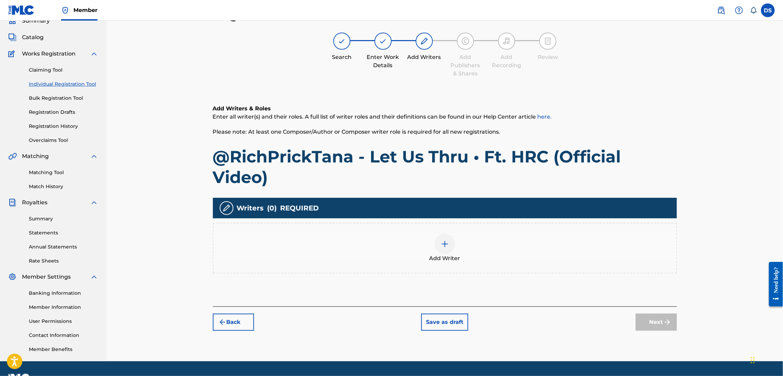
click at [443, 243] on img at bounding box center [445, 244] width 8 height 8
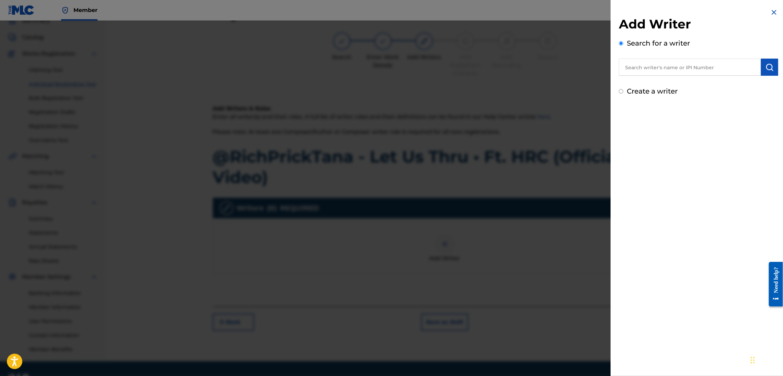
click at [640, 67] on input "text" at bounding box center [690, 67] width 142 height 17
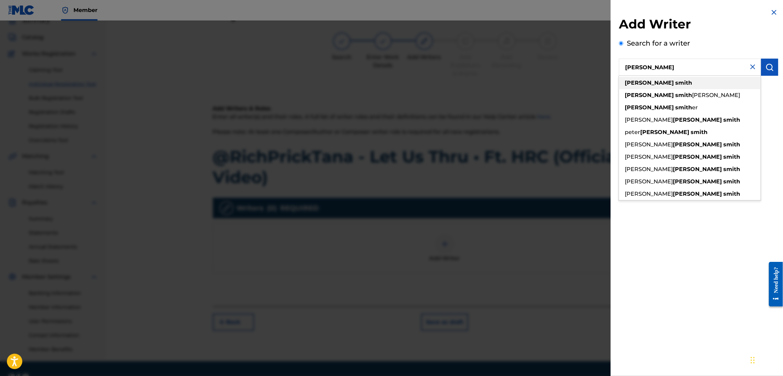
click at [675, 81] on strong "smith" at bounding box center [683, 83] width 17 height 7
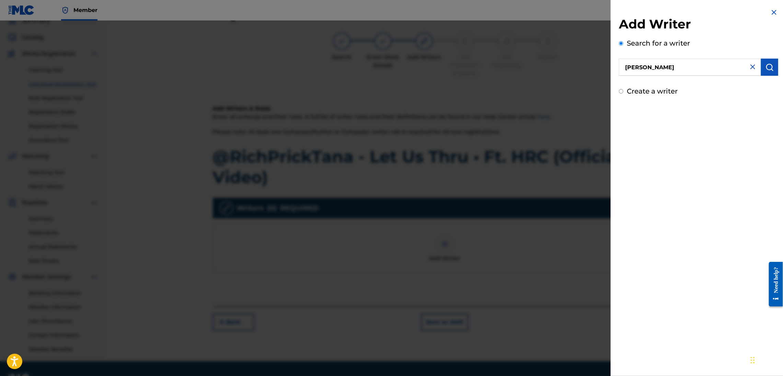
click at [629, 66] on input "[PERSON_NAME]" at bounding box center [690, 67] width 142 height 17
type input "[PERSON_NAME]"
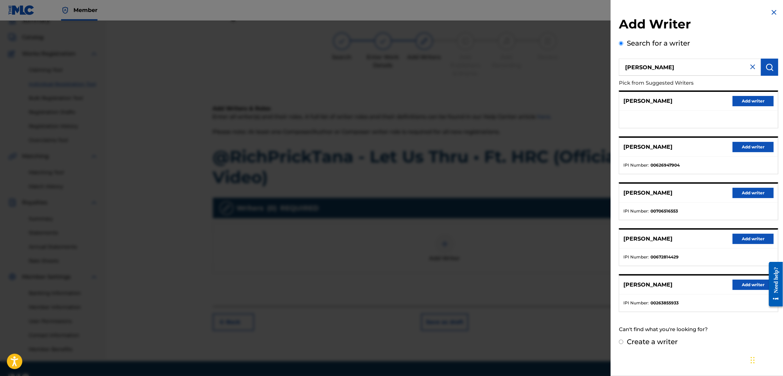
click at [747, 145] on button "Add writer" at bounding box center [752, 147] width 41 height 10
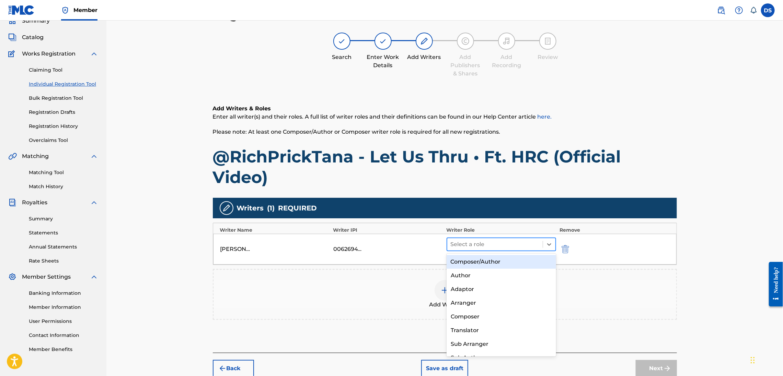
click at [533, 246] on div at bounding box center [495, 245] width 89 height 10
click at [462, 262] on div "Composer/Author" at bounding box center [500, 262] width 109 height 14
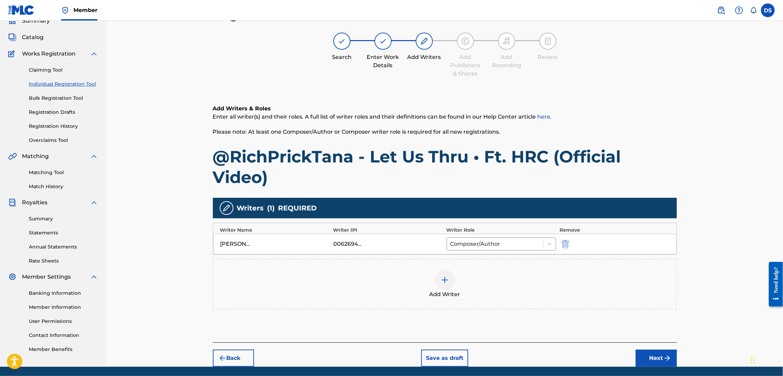
click at [649, 357] on button "Next" at bounding box center [656, 358] width 41 height 17
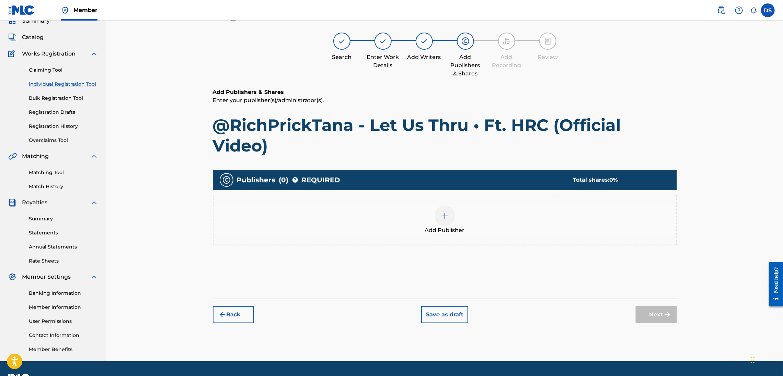
click at [443, 212] on img at bounding box center [445, 216] width 8 height 8
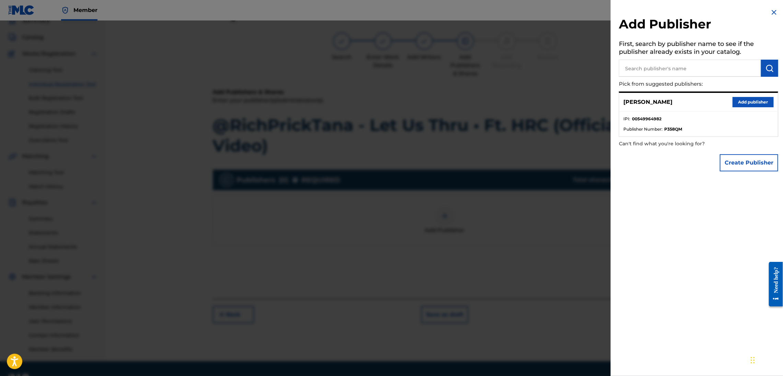
click at [750, 102] on button "Add publisher" at bounding box center [752, 102] width 41 height 10
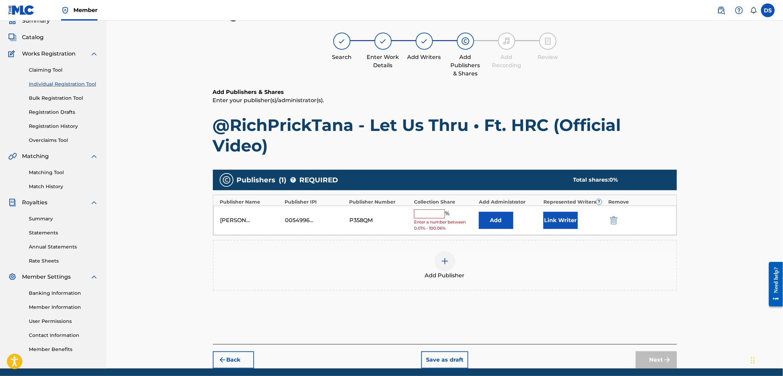
click at [435, 212] on input "text" at bounding box center [429, 214] width 31 height 9
type input "100"
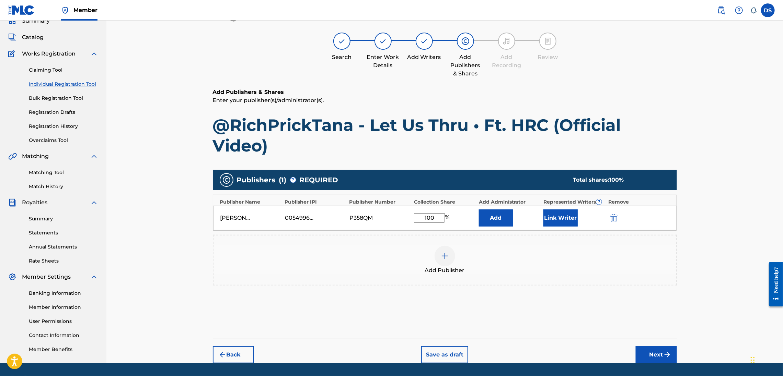
click at [556, 214] on button "Link Writer" at bounding box center [560, 218] width 34 height 17
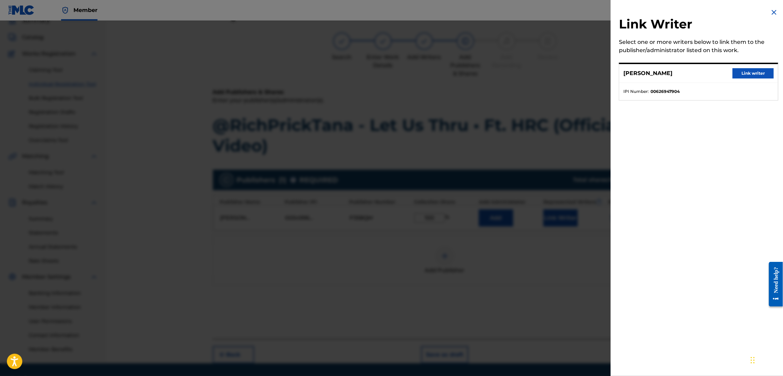
click at [751, 68] on button "Link writer" at bounding box center [752, 73] width 41 height 10
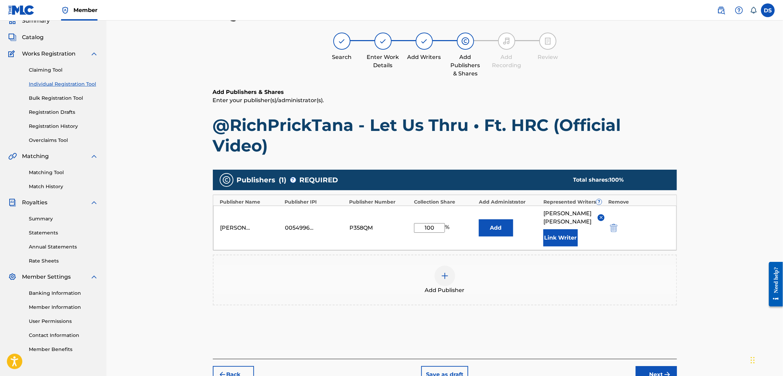
click at [661, 367] on button "Next" at bounding box center [656, 375] width 41 height 17
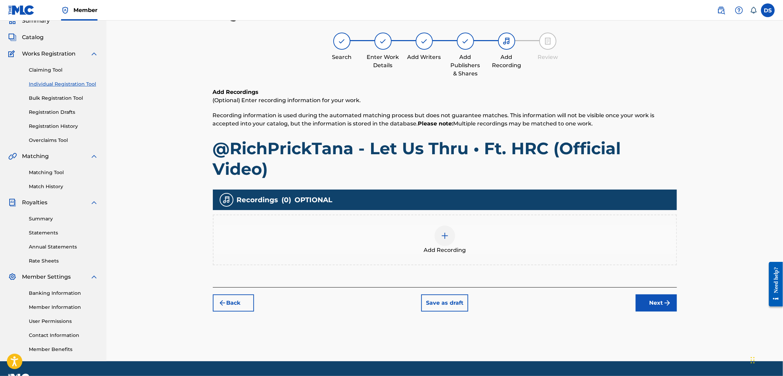
click at [236, 303] on button "Back" at bounding box center [233, 303] width 41 height 17
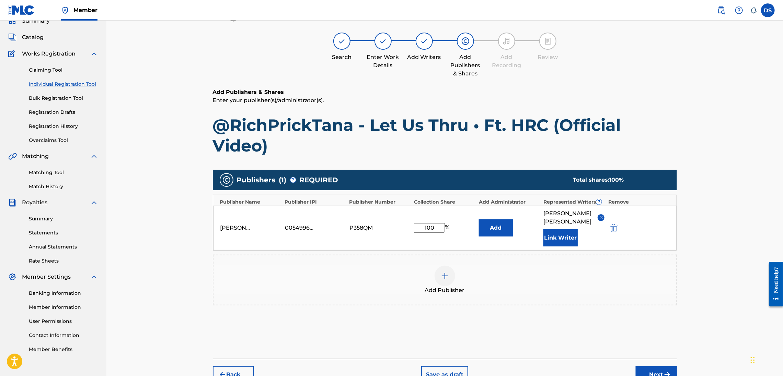
click at [234, 367] on button "Back" at bounding box center [233, 375] width 41 height 17
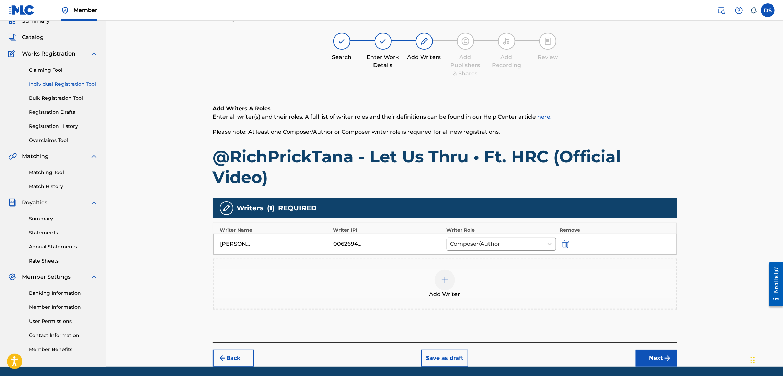
click at [234, 365] on button "Back" at bounding box center [233, 358] width 41 height 17
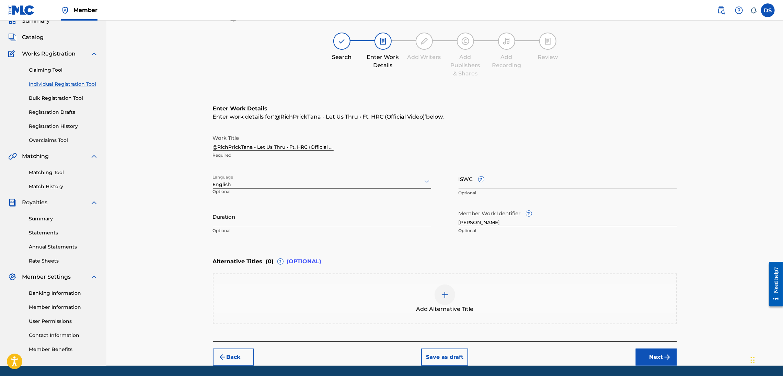
click at [471, 182] on input "ISWC ?" at bounding box center [568, 179] width 218 height 20
click at [469, 179] on input "ISWC ?" at bounding box center [568, 179] width 218 height 20
click at [443, 291] on img at bounding box center [445, 295] width 8 height 8
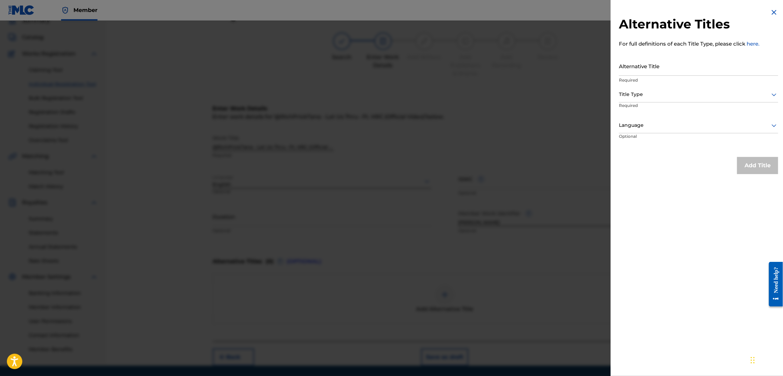
click at [770, 97] on icon at bounding box center [774, 95] width 8 height 8
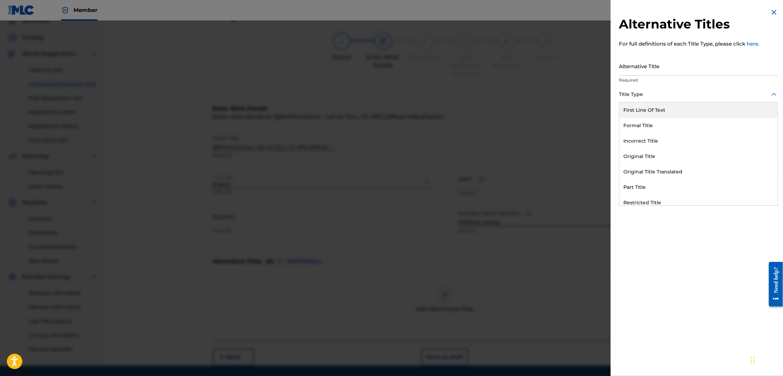
click at [663, 67] on input "Alternative Title" at bounding box center [698, 66] width 159 height 20
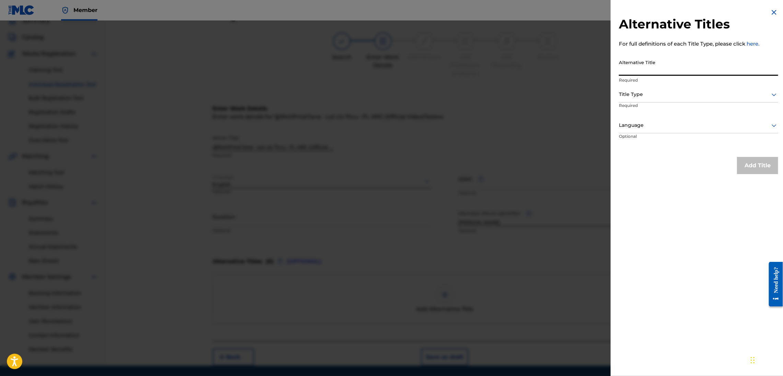
paste input "Let Us Thru Hrc & [PERSON_NAME] Let Us Thru"
click at [770, 125] on icon at bounding box center [774, 125] width 8 height 8
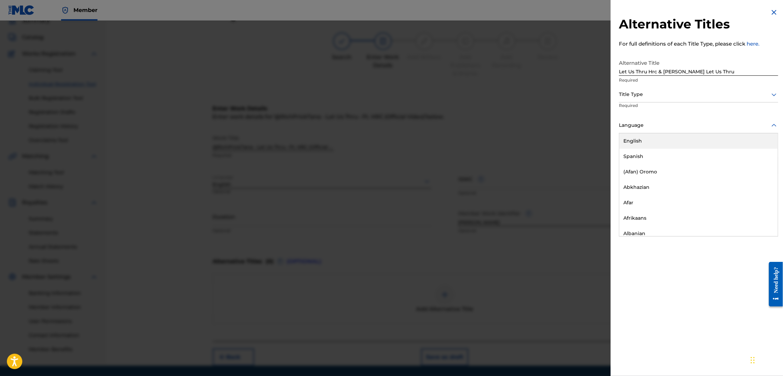
click at [663, 136] on div "English" at bounding box center [698, 141] width 159 height 15
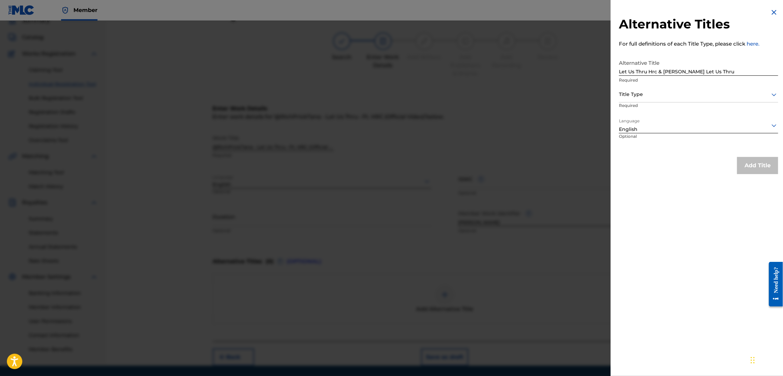
click at [771, 91] on icon at bounding box center [774, 95] width 8 height 8
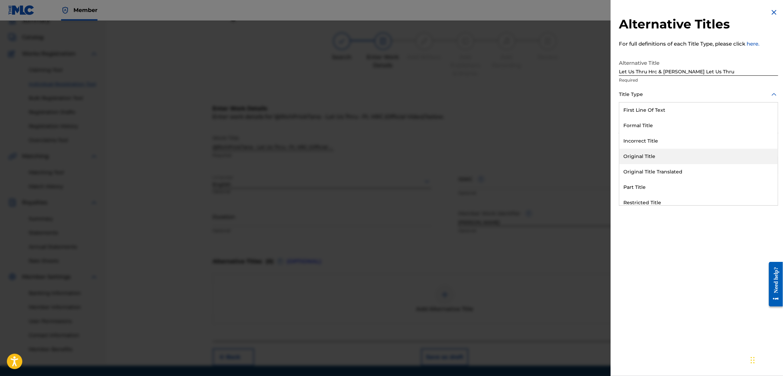
click at [638, 154] on div "Original Title" at bounding box center [698, 156] width 159 height 15
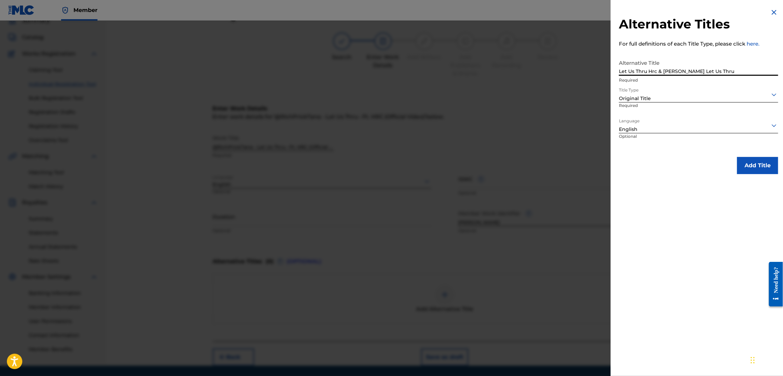
drag, startPoint x: 656, startPoint y: 71, endPoint x: 666, endPoint y: 66, distance: 11.1
click at [666, 66] on input "Let Us Thru Hrc & [PERSON_NAME] Let Us Thru" at bounding box center [698, 66] width 159 height 20
drag, startPoint x: 648, startPoint y: 69, endPoint x: 718, endPoint y: 56, distance: 70.9
click at [718, 56] on input "Let Us Thru Hrc & [PERSON_NAME] Let Us Thru" at bounding box center [698, 66] width 159 height 20
type input "Let Us Thru"
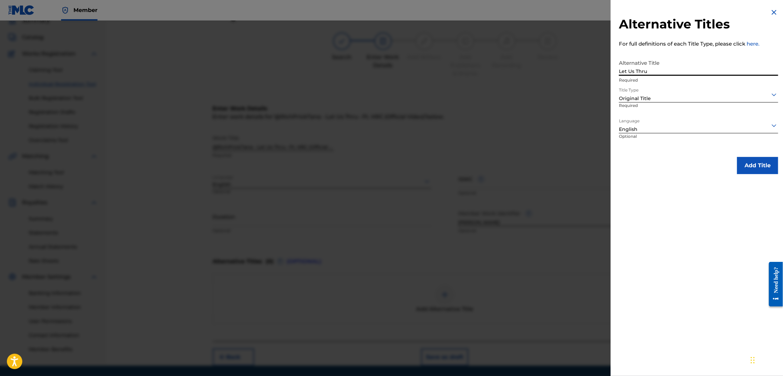
click at [748, 166] on button "Add Title" at bounding box center [757, 165] width 41 height 17
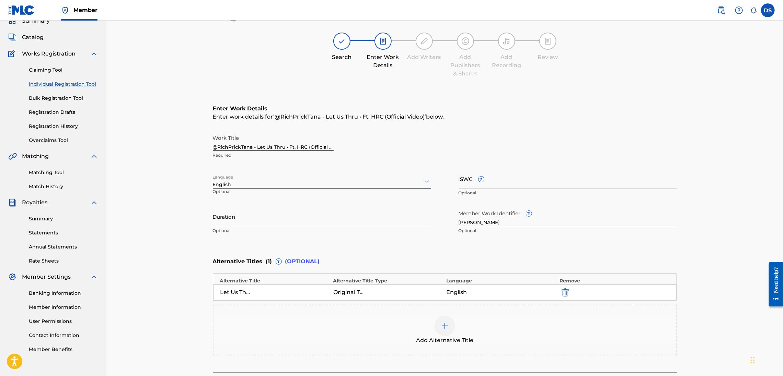
click at [225, 215] on input "Duration" at bounding box center [322, 217] width 218 height 20
type input "04:45"
click at [463, 183] on input "ISWC ?" at bounding box center [568, 179] width 218 height 20
click at [702, 243] on div "Register Work Search Enter Work Details Add Writers Add Publishers & Shares Add…" at bounding box center [444, 194] width 676 height 408
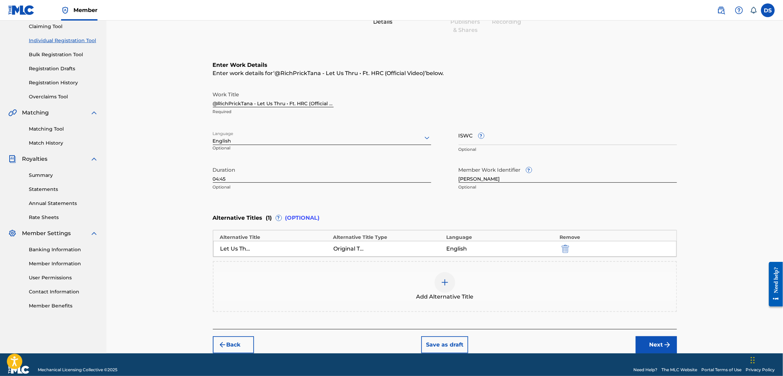
scroll to position [85, 0]
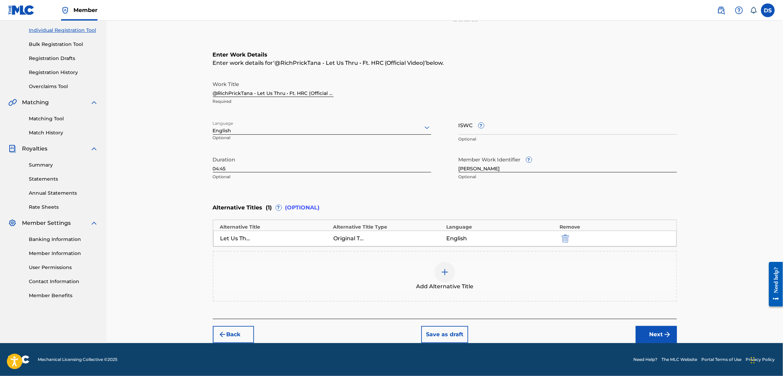
click at [649, 335] on button "Next" at bounding box center [656, 334] width 41 height 17
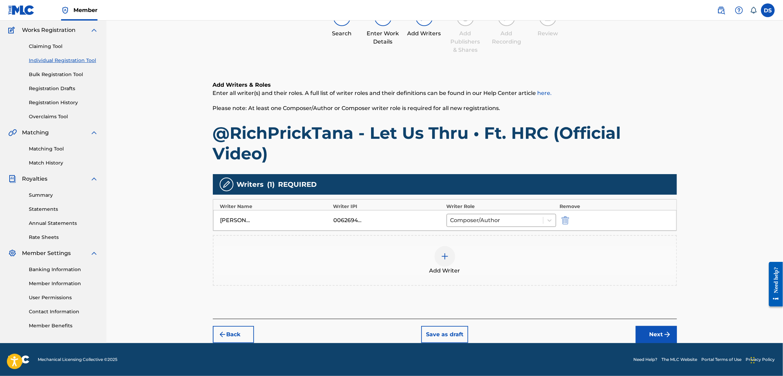
scroll to position [31, 0]
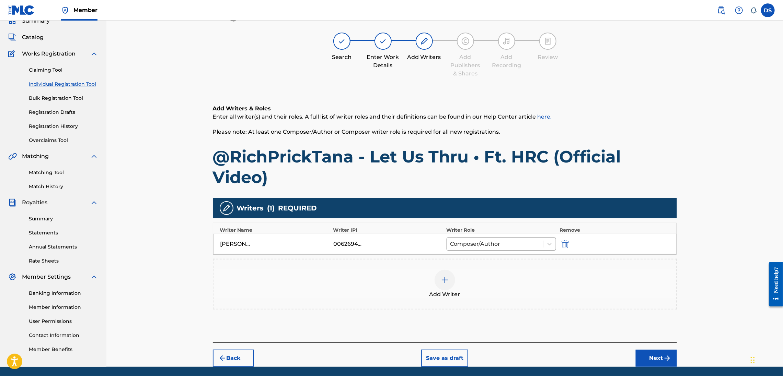
click at [657, 357] on button "Next" at bounding box center [656, 358] width 41 height 17
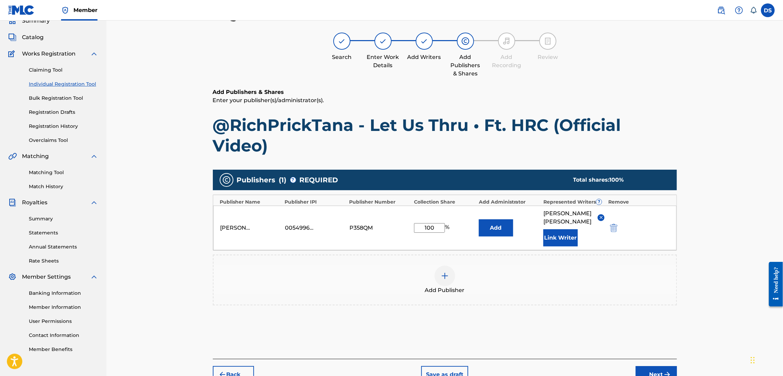
click at [642, 367] on button "Next" at bounding box center [656, 375] width 41 height 17
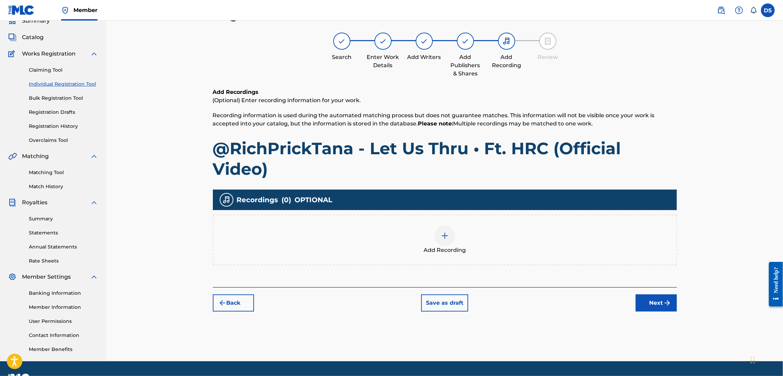
click at [444, 234] on img at bounding box center [445, 236] width 8 height 8
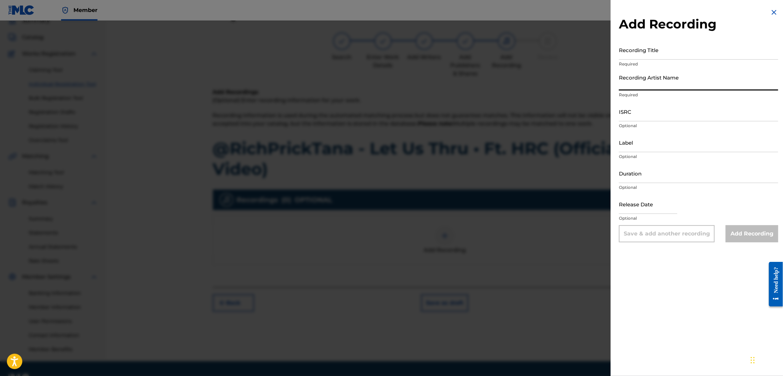
click at [622, 84] on input "Recording Artist Name" at bounding box center [698, 81] width 159 height 20
click at [634, 50] on input "Recording Title" at bounding box center [698, 50] width 159 height 20
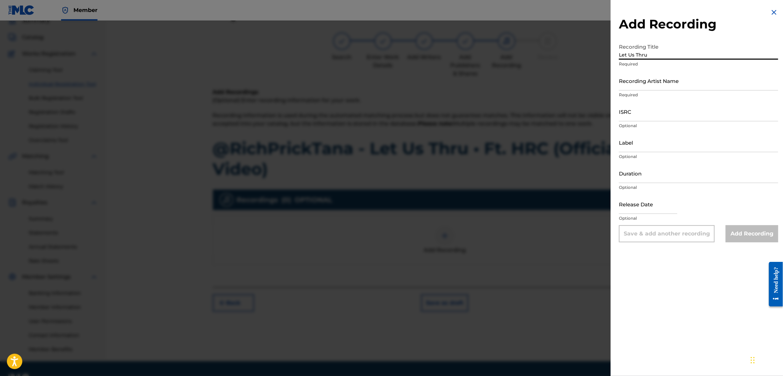
type input "Let Us Thru"
click at [627, 82] on input "Recording Artist Name" at bounding box center [698, 81] width 159 height 20
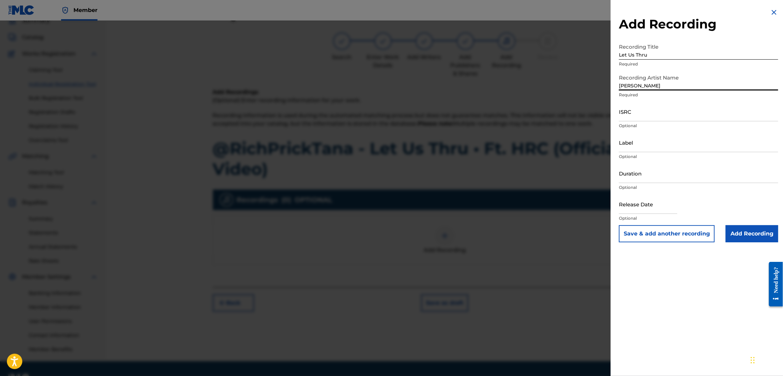
type input "[PERSON_NAME]"
click at [628, 172] on input "Duration" at bounding box center [698, 174] width 159 height 20
click at [626, 116] on input "ISRC" at bounding box center [698, 112] width 159 height 20
paste input "QZL382246796"
type input "QZL382246796"
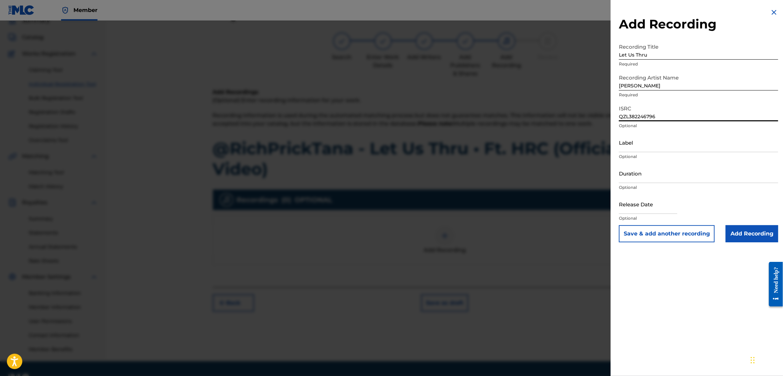
click at [630, 202] on input "text" at bounding box center [648, 205] width 58 height 20
select select "7"
select select "2025"
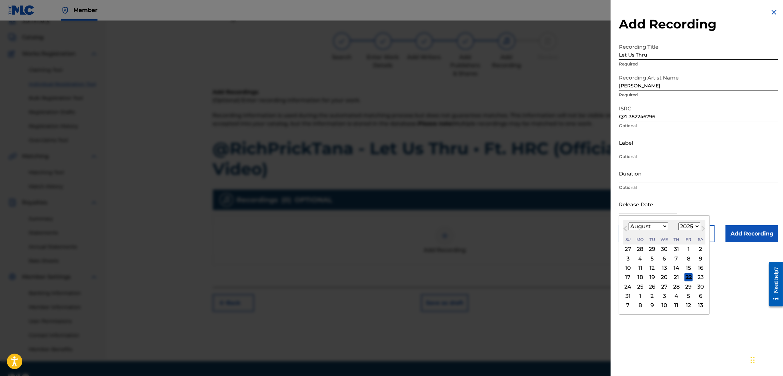
paste input "[DATE]"
type input "[DATE]"
click at [593, 186] on div at bounding box center [391, 209] width 783 height 376
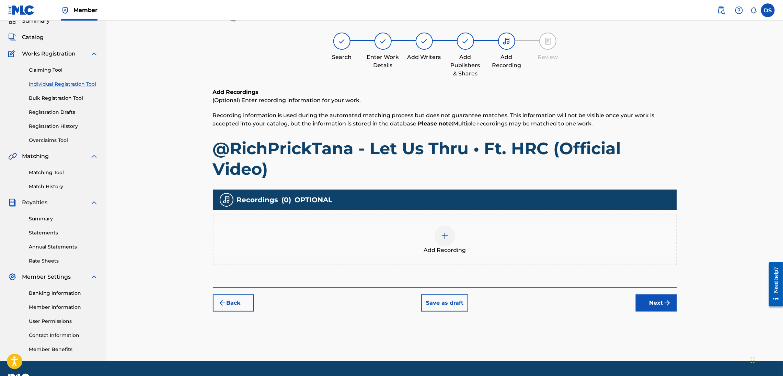
click at [444, 237] on img at bounding box center [445, 236] width 8 height 8
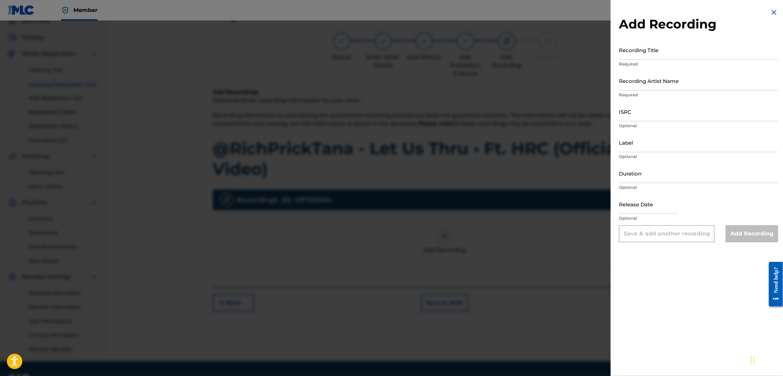
click at [567, 210] on div at bounding box center [391, 209] width 783 height 376
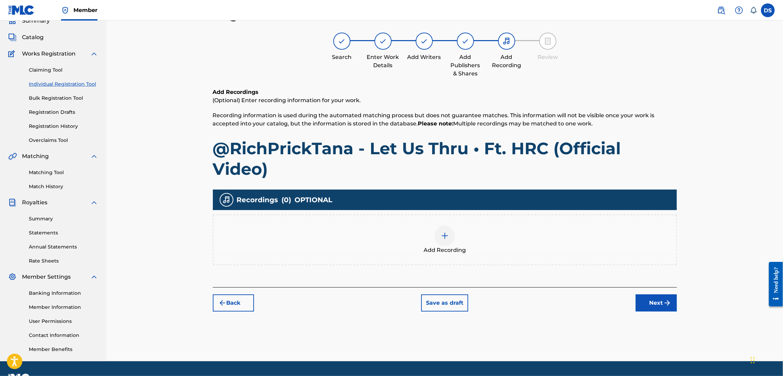
click at [441, 235] on img at bounding box center [445, 236] width 8 height 8
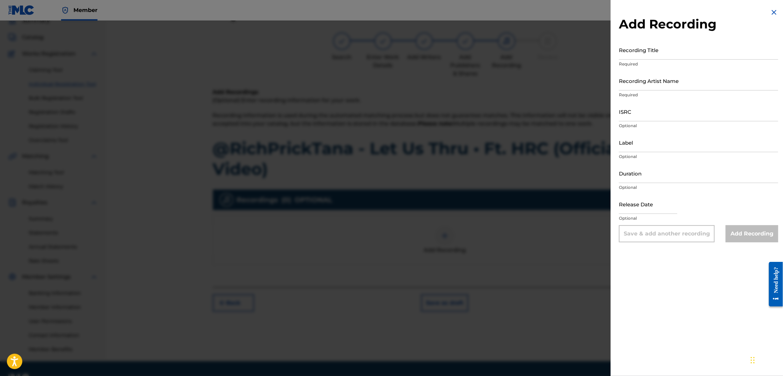
click at [627, 117] on input "ISRC" at bounding box center [698, 112] width 159 height 20
drag, startPoint x: 627, startPoint y: 117, endPoint x: 615, endPoint y: 114, distance: 12.8
click at [615, 114] on div "Add Recording Recording Title Required Recording Artist Name Required ISRC Opti…" at bounding box center [699, 125] width 176 height 251
click at [622, 114] on input "ISRC" at bounding box center [698, 112] width 159 height 20
type input "Q"
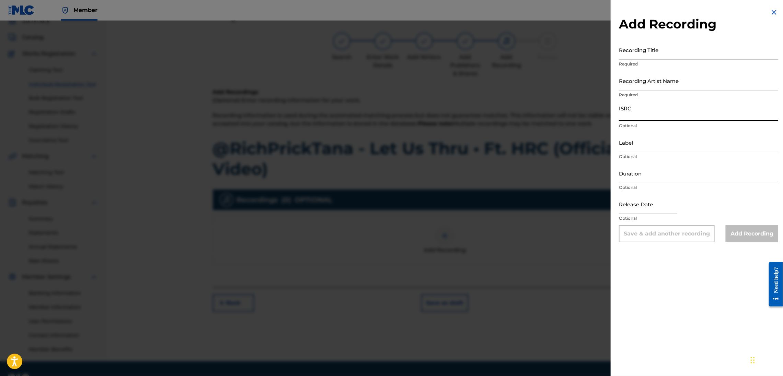
paste input "[DATE]"
type input "[DATE]"
click at [633, 208] on input "text" at bounding box center [648, 205] width 58 height 20
select select "7"
select select "2025"
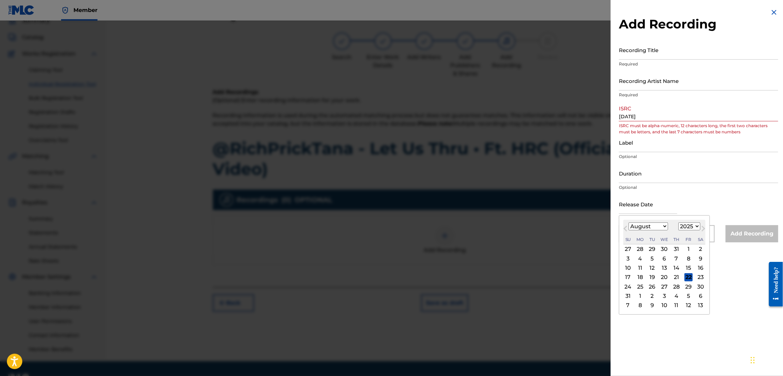
drag, startPoint x: 633, startPoint y: 208, endPoint x: 624, endPoint y: 205, distance: 10.1
click at [624, 205] on input "text" at bounding box center [648, 205] width 58 height 20
type input "[DATE]"
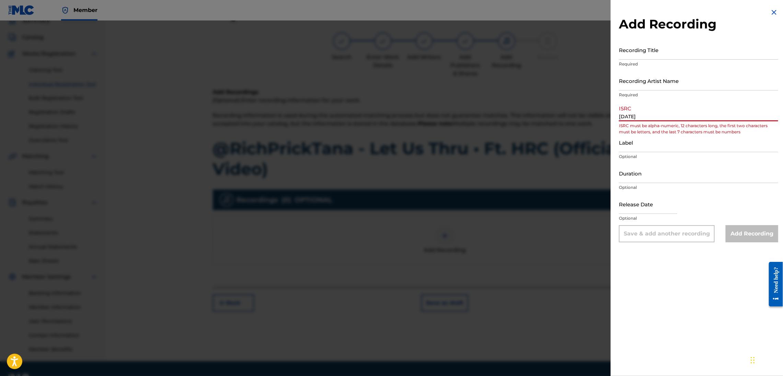
drag, startPoint x: 652, startPoint y: 115, endPoint x: 602, endPoint y: 121, distance: 50.1
click at [602, 121] on div "Add Recording Recording Title Required Recording Artist Name Required ISRC [DAT…" at bounding box center [391, 199] width 783 height 356
click at [626, 115] on input "ISRC" at bounding box center [698, 112] width 159 height 20
type input "QZL382246796"
click at [646, 87] on input "Recording Artist Name" at bounding box center [698, 81] width 159 height 20
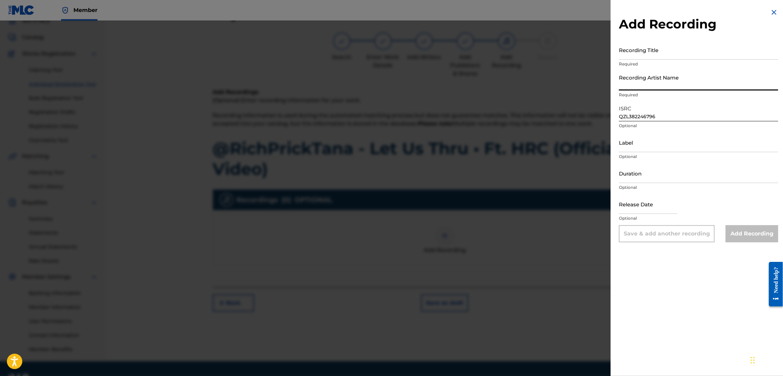
type input "[PERSON_NAME]"
click at [642, 48] on input "Recording Title" at bounding box center [698, 50] width 159 height 20
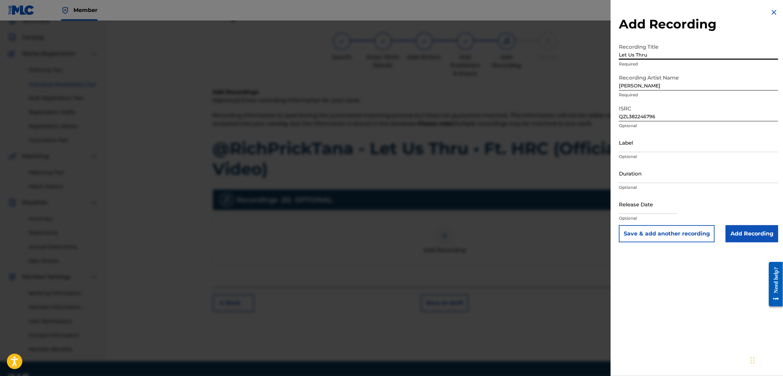
type input "Let Us Thru"
select select "7"
select select "2025"
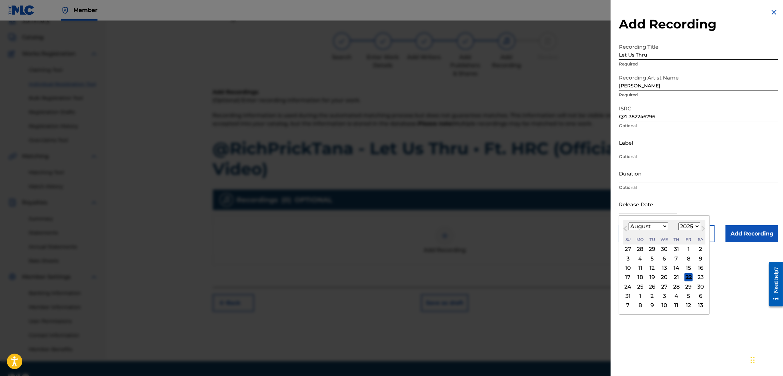
click at [641, 208] on input "text" at bounding box center [648, 205] width 58 height 20
type input "[DATE]"
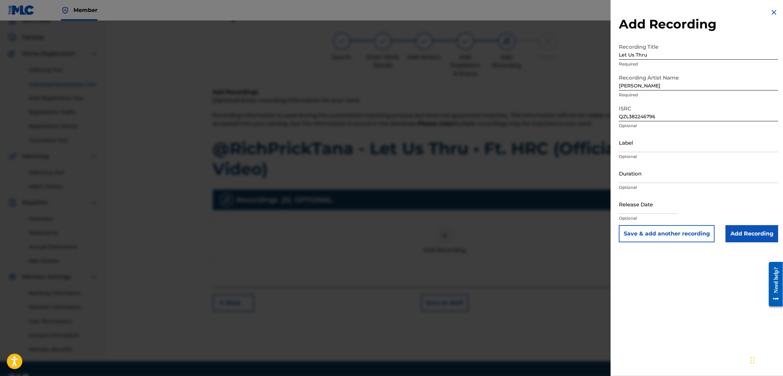
click at [647, 205] on input "text" at bounding box center [648, 205] width 58 height 20
select select "7"
select select "2025"
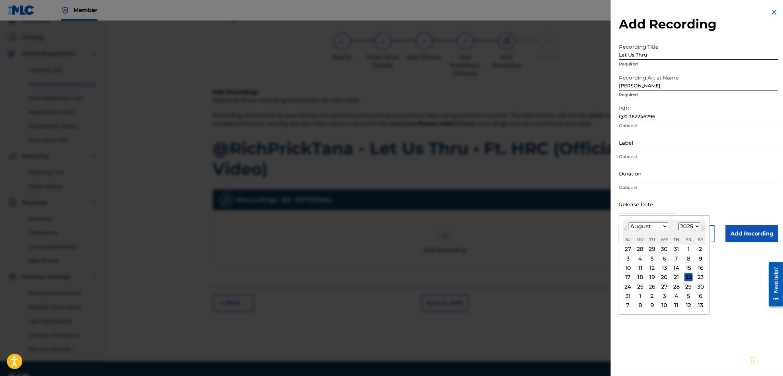
type input "[DATE]"
click at [676, 208] on input "[DATE]" at bounding box center [648, 205] width 58 height 20
click at [663, 230] on select "January February March April May June July August September October November De…" at bounding box center [647, 227] width 39 height 8
select select "0"
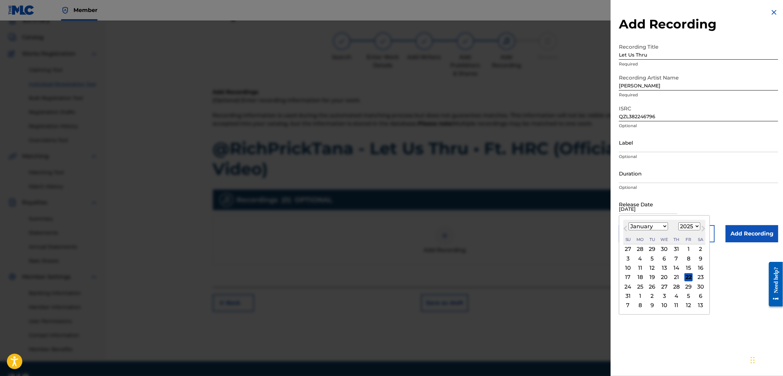
click at [628, 223] on select "January February March April May June July August September October November De…" at bounding box center [647, 227] width 39 height 8
click at [665, 267] on div "15" at bounding box center [664, 268] width 8 height 8
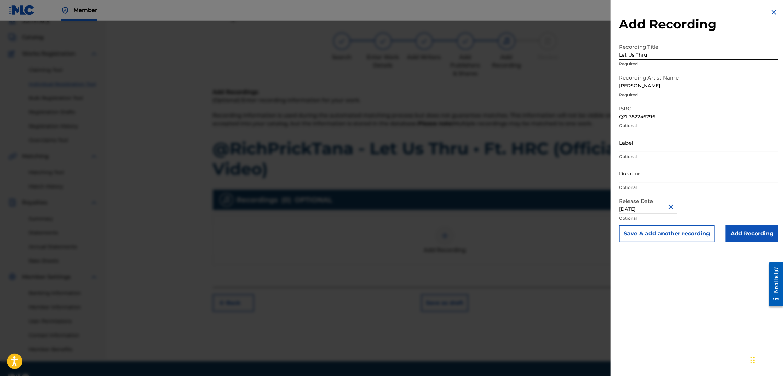
type input "[DATE]"
click at [710, 206] on div "Release Date [DATE] Optional" at bounding box center [698, 210] width 159 height 31
click at [739, 235] on input "Add Recording" at bounding box center [752, 233] width 53 height 17
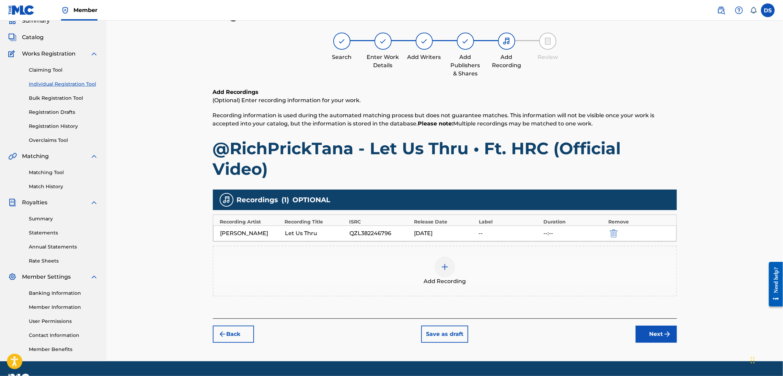
click at [667, 334] on img "submit" at bounding box center [667, 334] width 8 height 8
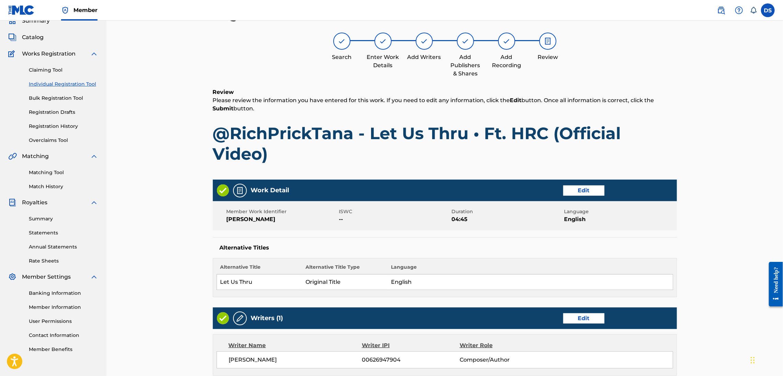
click at [721, 182] on div "Register Work Search Enter Work Details Add Writers Add Publishers & Shares Add…" at bounding box center [444, 279] width 676 height 578
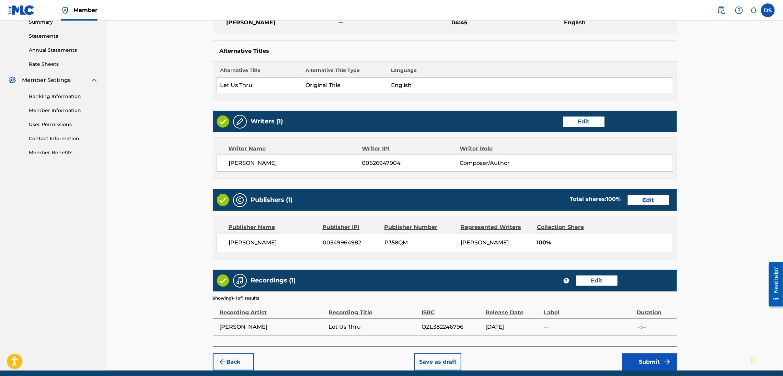
scroll to position [257, 0]
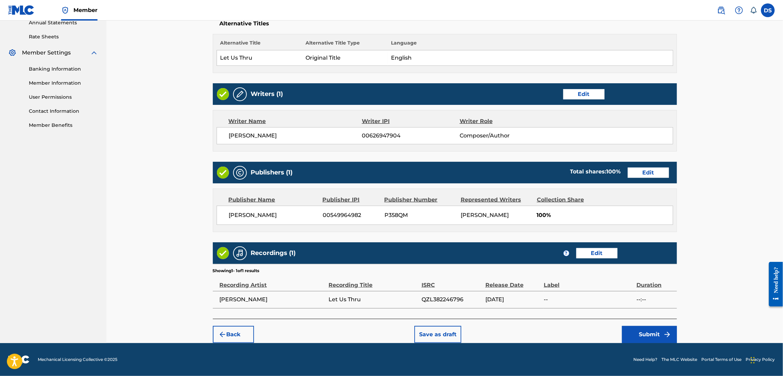
click at [648, 337] on button "Submit" at bounding box center [649, 334] width 55 height 17
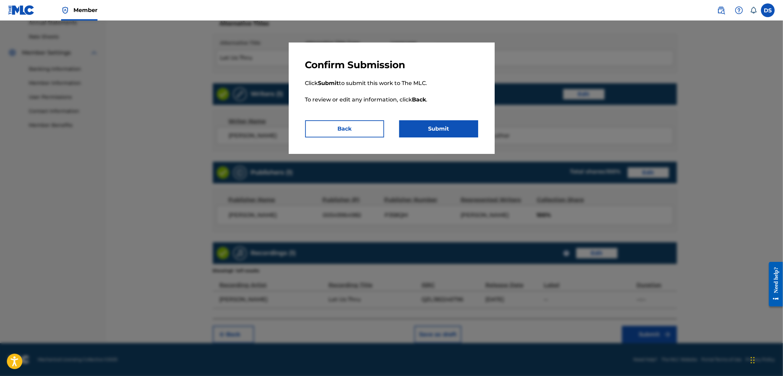
click at [434, 128] on button "Submit" at bounding box center [438, 128] width 79 height 17
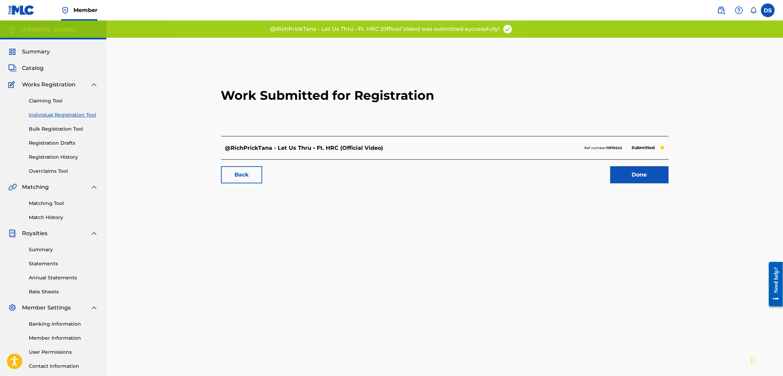
click at [630, 178] on link "Done" at bounding box center [639, 174] width 58 height 17
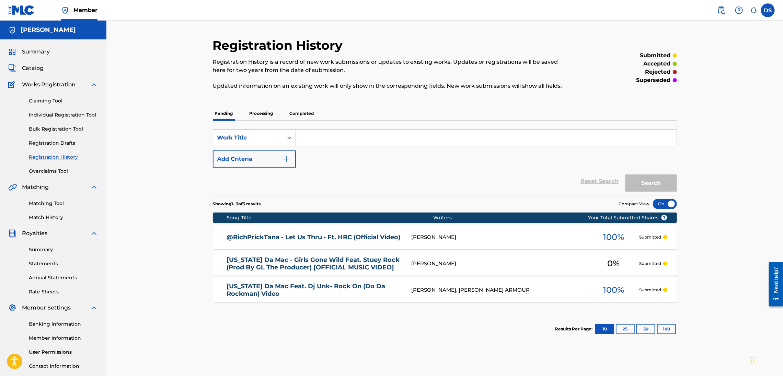
click at [614, 260] on span "0 %" at bounding box center [613, 264] width 12 height 12
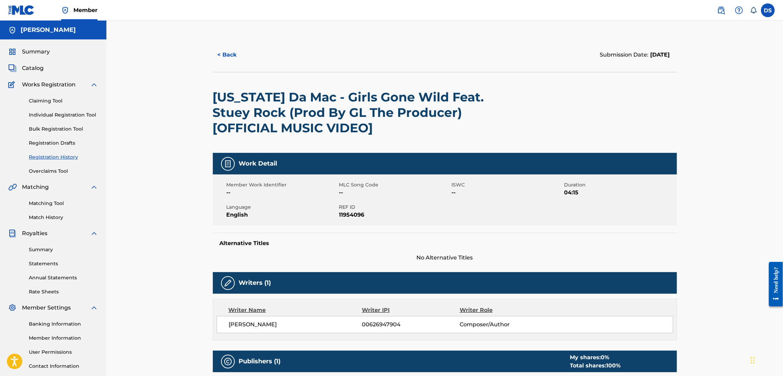
click at [709, 270] on div "< Back Submission Date: [DATE] [US_STATE] Da Mac - Girls Gone Wild Feat. Stuey …" at bounding box center [444, 277] width 676 height 513
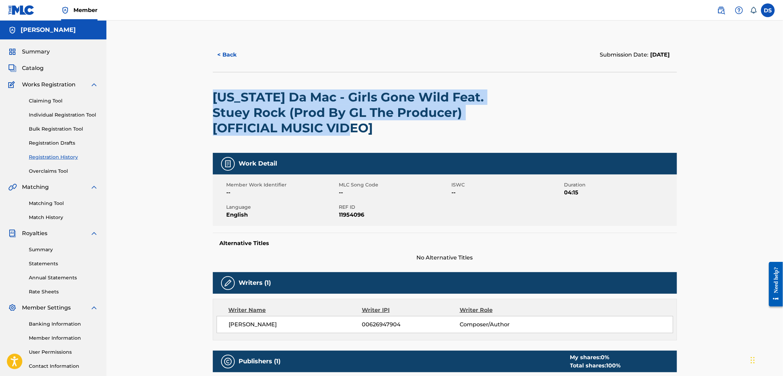
drag, startPoint x: 387, startPoint y: 125, endPoint x: 190, endPoint y: 100, distance: 198.3
click at [190, 100] on div "< Back Submission Date: [DATE] [US_STATE] Da Mac - Girls Gone Wild Feat. Stuey …" at bounding box center [444, 277] width 676 height 513
copy h2 "[US_STATE] Da Mac - Girls Gone Wild Feat. Stuey Rock (Prod By GL The Producer) …"
click at [228, 53] on button "< Back" at bounding box center [233, 54] width 41 height 17
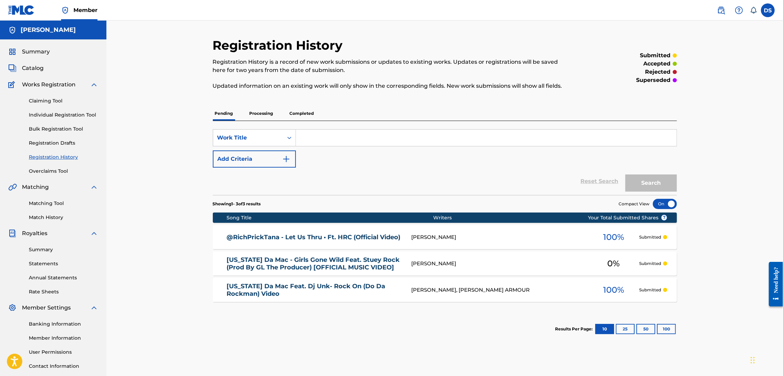
click at [427, 260] on div "[PERSON_NAME]" at bounding box center [499, 264] width 176 height 8
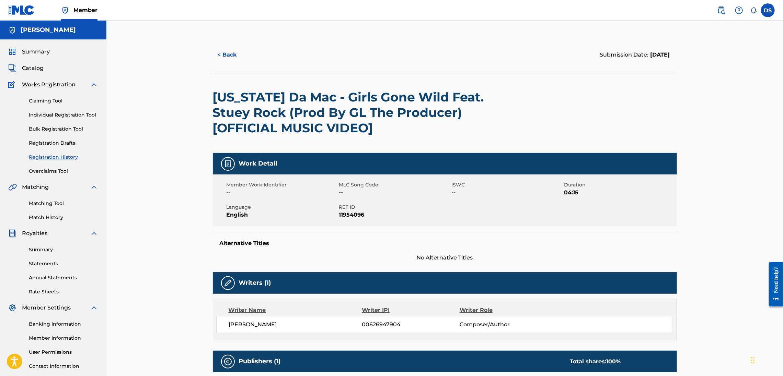
click at [46, 116] on link "Individual Registration Tool" at bounding box center [63, 115] width 69 height 7
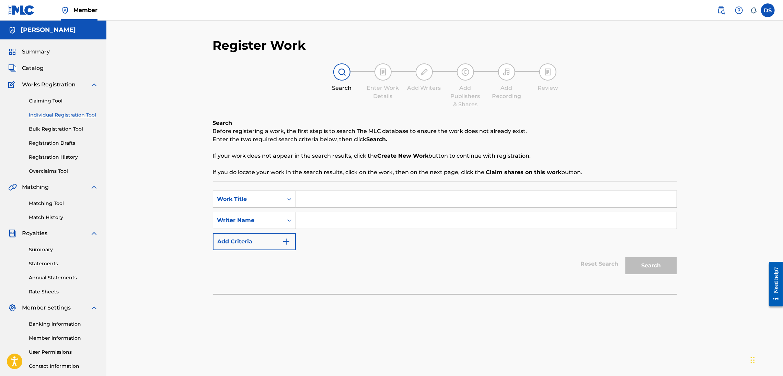
click at [357, 201] on input "Search Form" at bounding box center [486, 199] width 381 height 16
paste input "[US_STATE] Da Mac - Girls Gone Wild Feat. Stuey Rock (Prod By GL The Producer) …"
type input "[US_STATE] Da Mac - Girls Gone Wild Feat. Stuey Rock (Prod By GL The Producer) …"
click at [324, 217] on input "Search Form" at bounding box center [486, 220] width 381 height 16
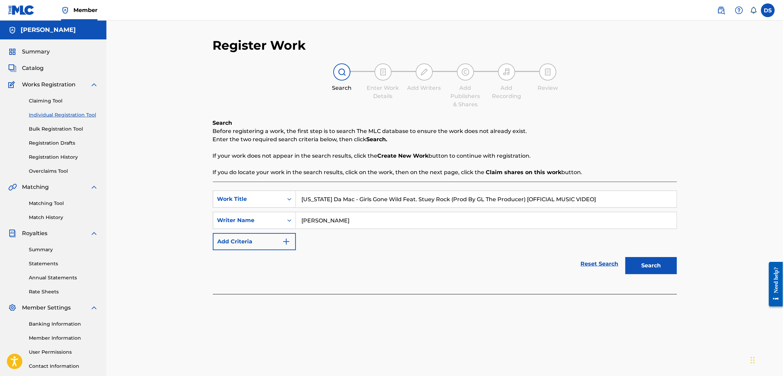
type input "[PERSON_NAME]"
click at [625, 257] on button "Search" at bounding box center [650, 265] width 51 height 17
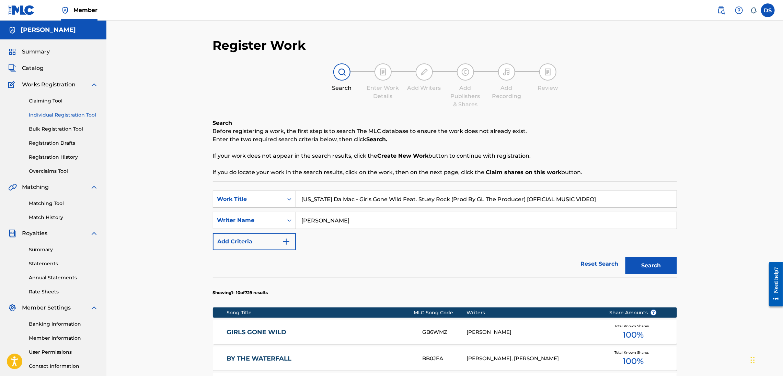
click at [484, 330] on div "[PERSON_NAME]" at bounding box center [532, 333] width 132 height 8
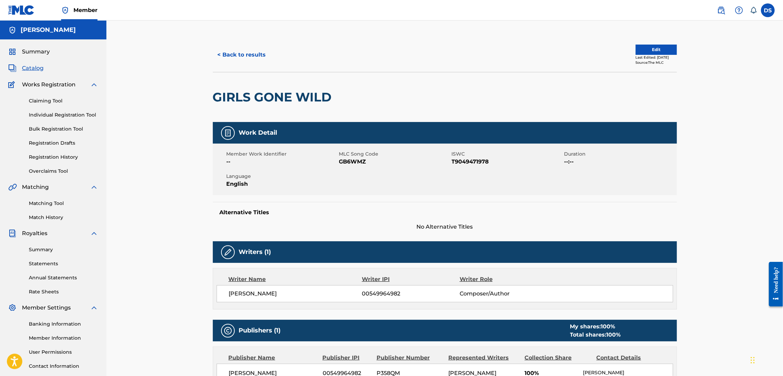
click at [235, 50] on button "< Back to results" at bounding box center [242, 54] width 58 height 17
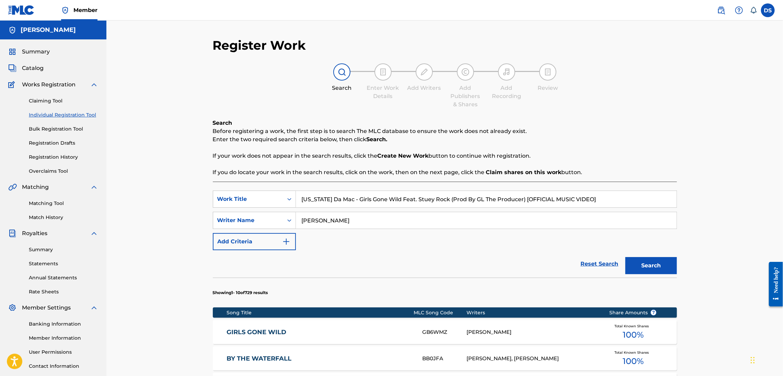
click at [643, 261] on button "Search" at bounding box center [650, 265] width 51 height 17
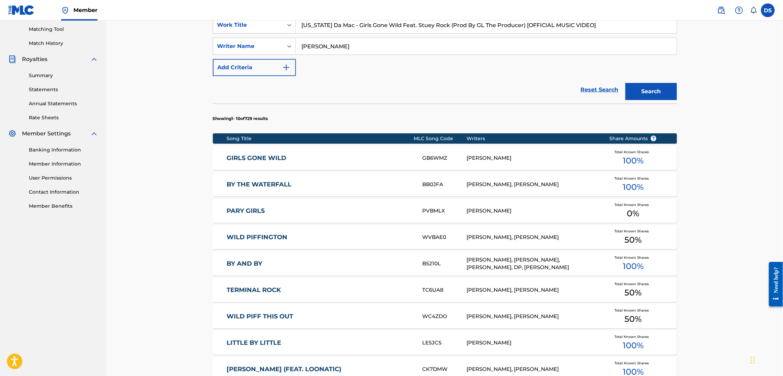
scroll to position [141, 0]
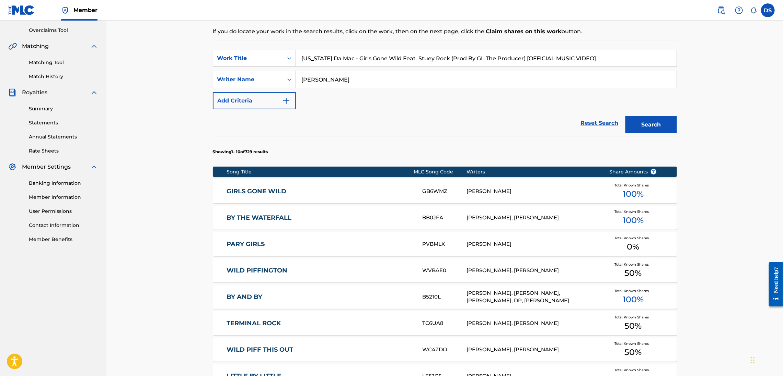
click at [43, 65] on link "Matching Tool" at bounding box center [63, 62] width 69 height 7
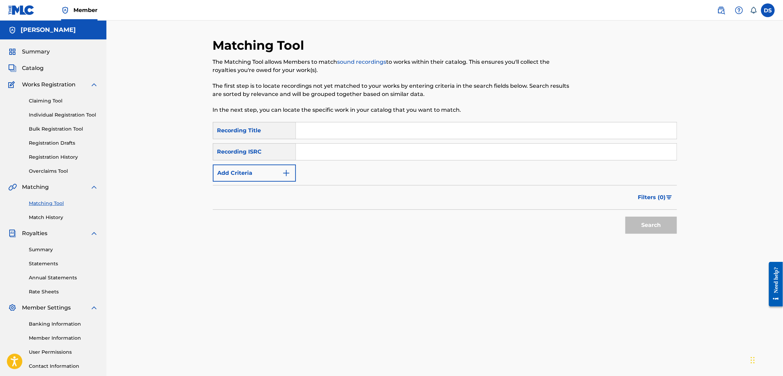
click at [304, 132] on input "Search Form" at bounding box center [486, 131] width 381 height 16
paste input "[US_STATE] Da Mac - Girls Gone Wild Feat. Stuey Rock (Prod By GL The Producer) …"
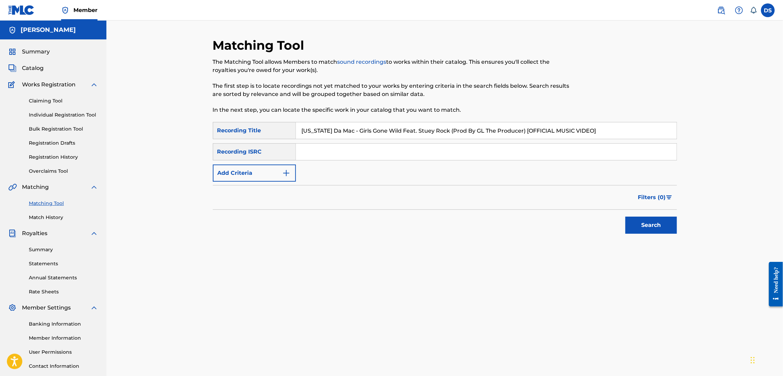
type input "[US_STATE] Da Mac - Girls Gone Wild Feat. Stuey Rock (Prod By GL The Producer) …"
click at [310, 151] on input "Search Form" at bounding box center [486, 152] width 381 height 16
type input "QZNMT2138037"
click at [657, 230] on button "Search" at bounding box center [650, 225] width 51 height 17
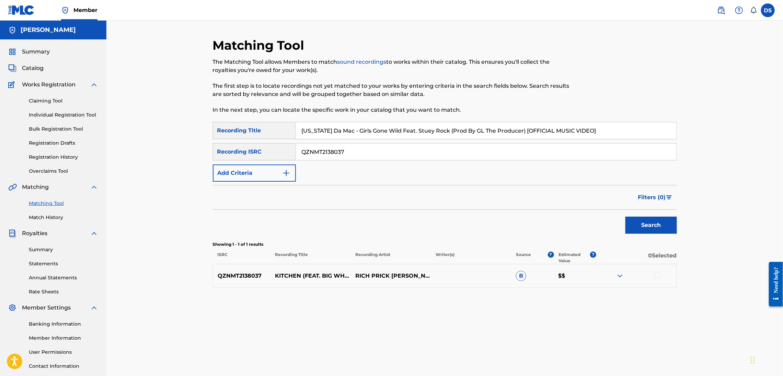
click at [659, 276] on div at bounding box center [657, 275] width 7 height 7
click at [505, 320] on button "Match 1 Group" at bounding box center [482, 320] width 76 height 17
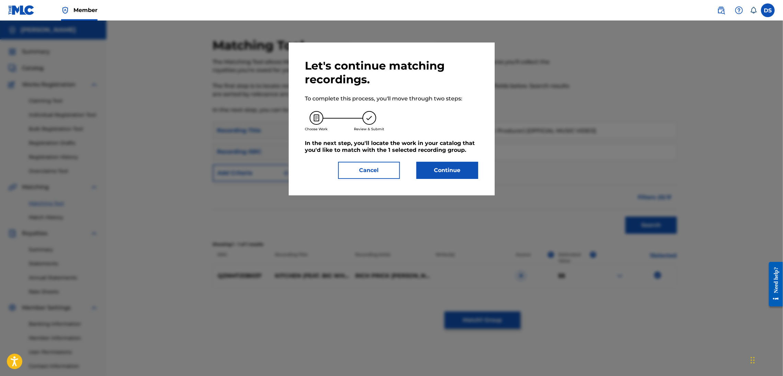
click at [442, 169] on button "Continue" at bounding box center [447, 170] width 62 height 17
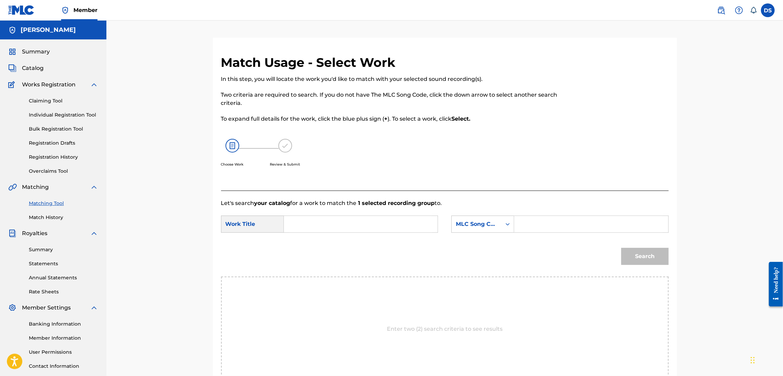
click at [315, 217] on input "Search Form" at bounding box center [361, 224] width 142 height 16
type input "Kitchen"
click at [526, 223] on input "Search Form" at bounding box center [591, 224] width 142 height 16
type input "00549964982"
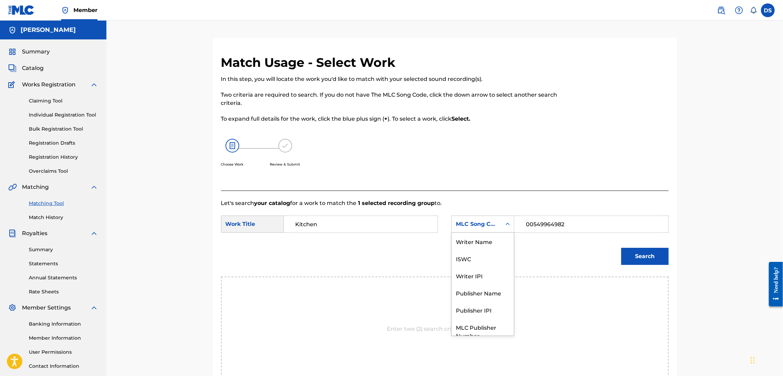
click at [508, 222] on icon "Search Form" at bounding box center [507, 224] width 7 height 7
click at [484, 239] on div "Writer Name" at bounding box center [483, 241] width 62 height 17
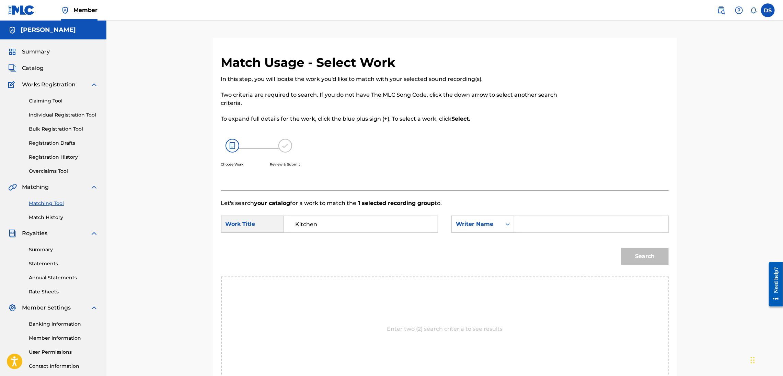
click at [538, 222] on input "Search Form" at bounding box center [591, 224] width 142 height 16
type input "[PERSON_NAME]"
click at [628, 254] on button "Search" at bounding box center [644, 256] width 47 height 17
click at [641, 252] on button "Search" at bounding box center [644, 256] width 47 height 17
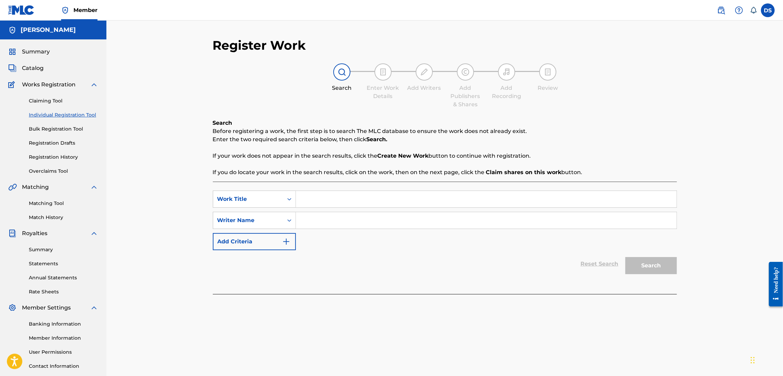
scroll to position [49, 0]
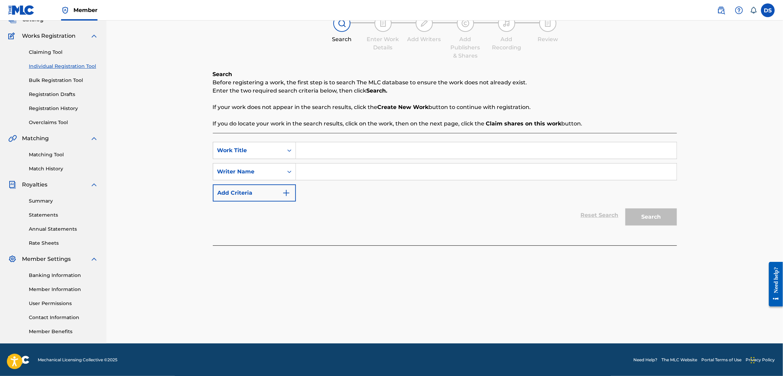
click at [299, 165] on input "Search Form" at bounding box center [486, 172] width 381 height 16
paste input "[US_STATE] Da Mac - Girls Gone Wild Feat. Stuey Rock (Prod By GL The Producer) …"
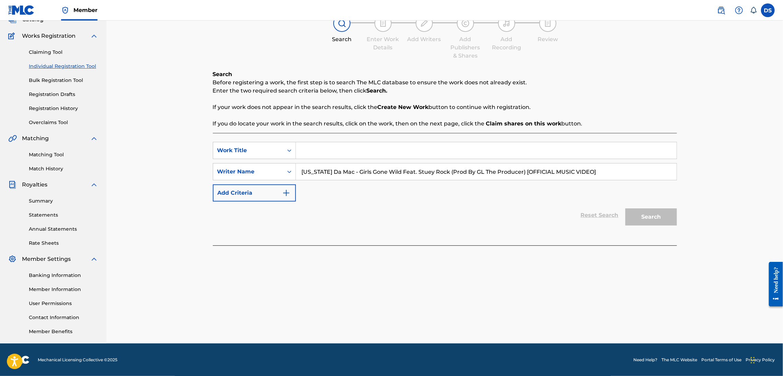
type input "[US_STATE] Da Mac - Girls Gone Wild Feat. Stuey Rock (Prod By GL The Producer) …"
click at [310, 159] on div "Search Form" at bounding box center [486, 150] width 381 height 17
click at [311, 149] on input "Search Form" at bounding box center [486, 150] width 381 height 16
type input "Kitchen"
drag, startPoint x: 622, startPoint y: 169, endPoint x: 343, endPoint y: 181, distance: 279.3
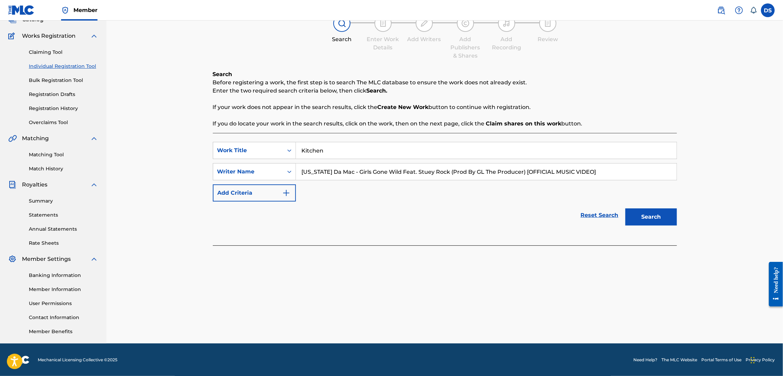
click at [343, 181] on div "SearchWithCriteria54d6484f-1352-4b56-ba69-938d2c6ba6f2 Work Title Kitchen Searc…" at bounding box center [445, 172] width 464 height 60
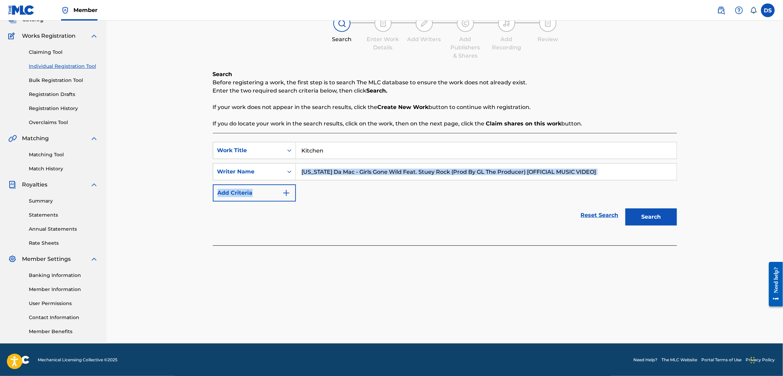
drag, startPoint x: 343, startPoint y: 181, endPoint x: 305, endPoint y: 161, distance: 42.5
click at [305, 161] on div "SearchWithCriteria54d6484f-1352-4b56-ba69-938d2c6ba6f2 Work Title Kitchen Searc…" at bounding box center [445, 172] width 464 height 60
click at [301, 169] on input "[US_STATE] Da Mac - Girls Gone Wild Feat. Stuey Rock (Prod By GL The Producer) …" at bounding box center [486, 172] width 381 height 16
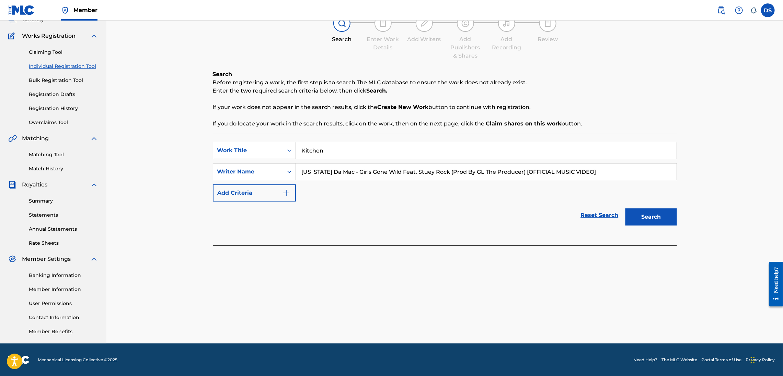
drag, startPoint x: 301, startPoint y: 169, endPoint x: 622, endPoint y: 153, distance: 321.3
click at [624, 153] on div "SearchWithCriteria54d6484f-1352-4b56-ba69-938d2c6ba6f2 Work Title Kitchen Searc…" at bounding box center [445, 172] width 464 height 60
type input "[PERSON_NAME]"
click at [625, 209] on button "Search" at bounding box center [650, 217] width 51 height 17
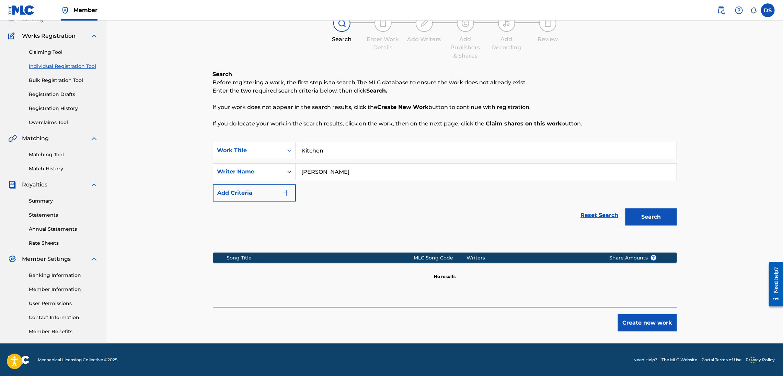
click at [287, 191] on img "Search Form" at bounding box center [286, 193] width 8 height 8
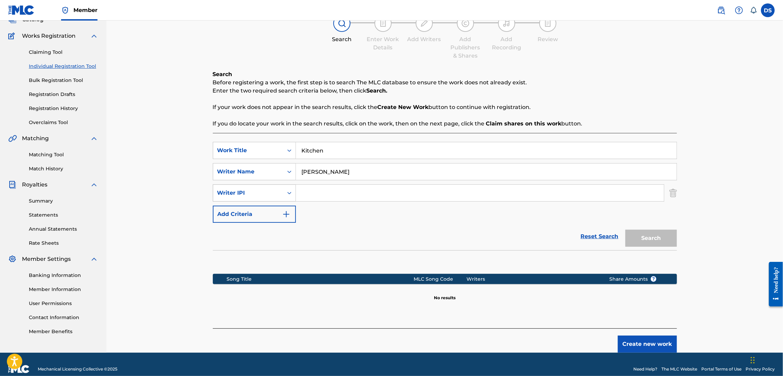
click at [291, 190] on icon "Search Form" at bounding box center [289, 193] width 7 height 7
click at [288, 190] on icon "Search Form" at bounding box center [289, 193] width 7 height 7
click at [675, 193] on img "Search Form" at bounding box center [673, 193] width 8 height 17
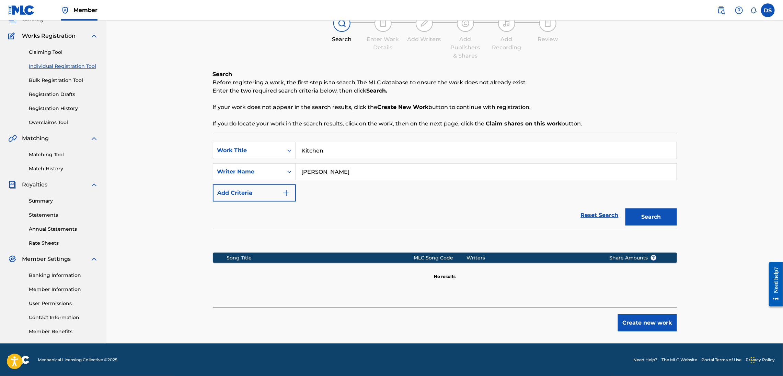
click at [645, 322] on button "Create new work" at bounding box center [647, 323] width 59 height 17
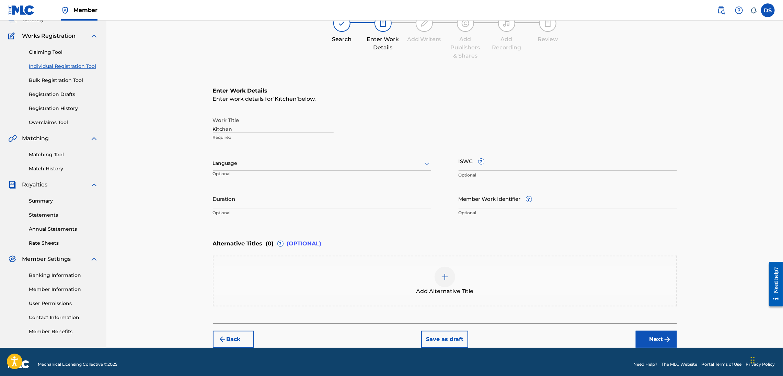
click at [421, 163] on div at bounding box center [322, 163] width 218 height 9
click at [285, 178] on div "English" at bounding box center [322, 178] width 218 height 15
click at [240, 201] on input "Duration" at bounding box center [322, 199] width 218 height 20
click at [214, 201] on input ")3:49" at bounding box center [322, 199] width 218 height 20
type input "03:49"
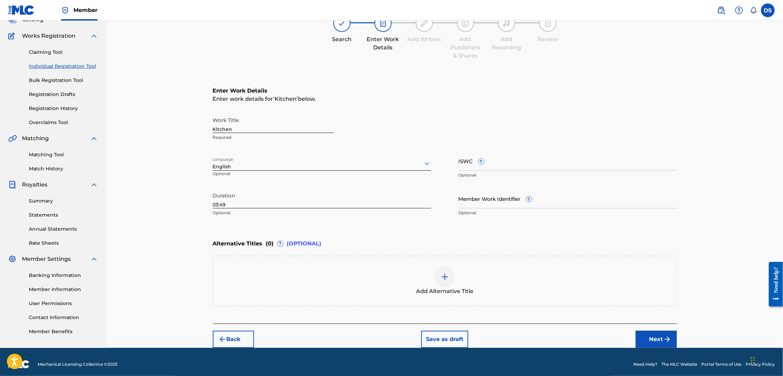
click at [650, 337] on button "Next" at bounding box center [656, 339] width 41 height 17
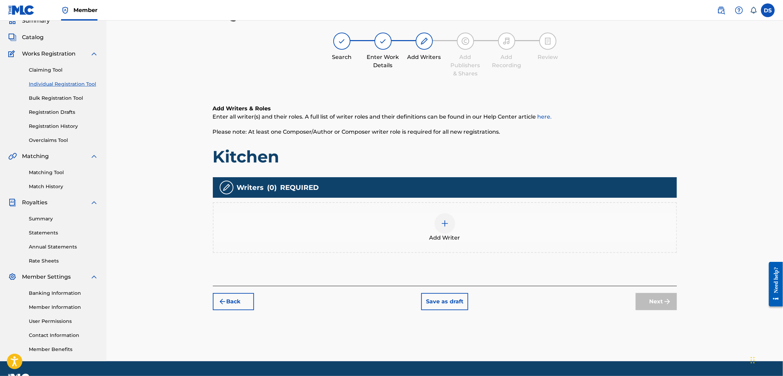
click at [444, 220] on img at bounding box center [445, 224] width 8 height 8
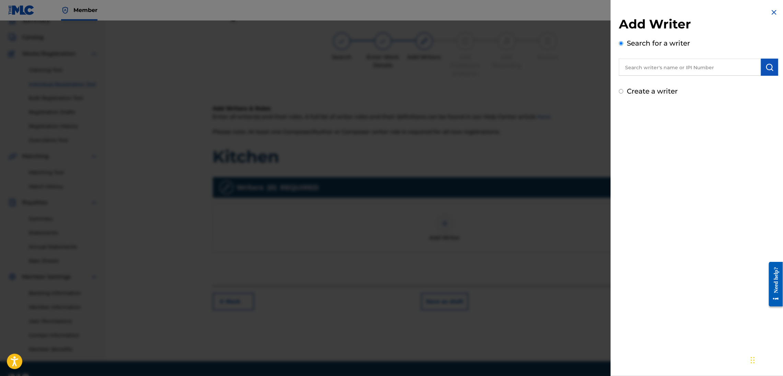
click at [625, 66] on input "text" at bounding box center [690, 67] width 142 height 17
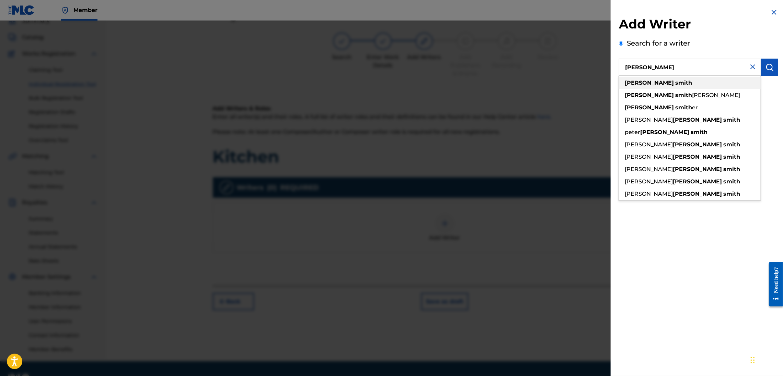
click at [633, 81] on strong "[PERSON_NAME]" at bounding box center [649, 83] width 49 height 7
type input "[PERSON_NAME]"
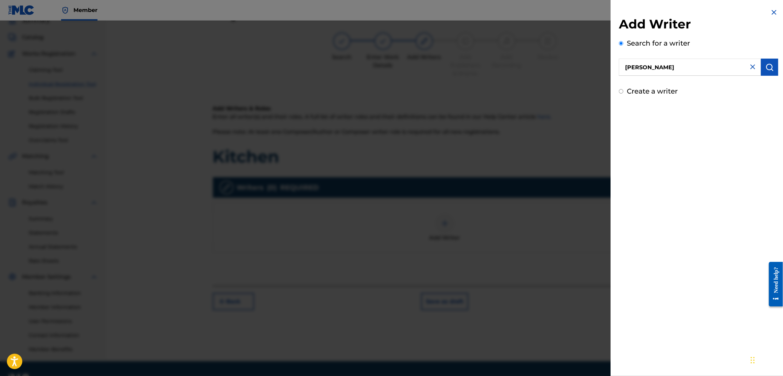
click at [665, 70] on input "[PERSON_NAME]" at bounding box center [690, 67] width 142 height 17
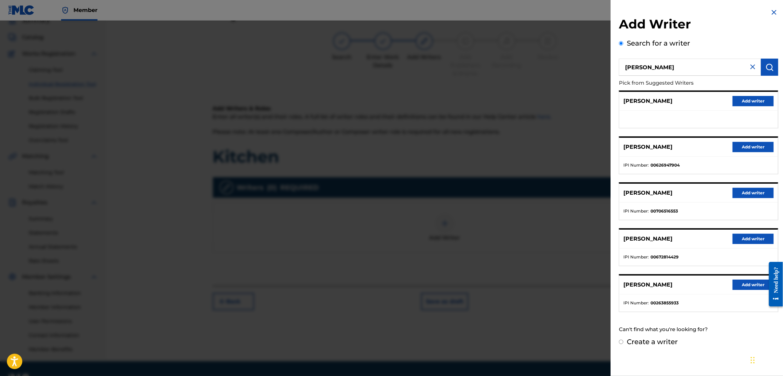
click at [747, 143] on button "Add writer" at bounding box center [752, 147] width 41 height 10
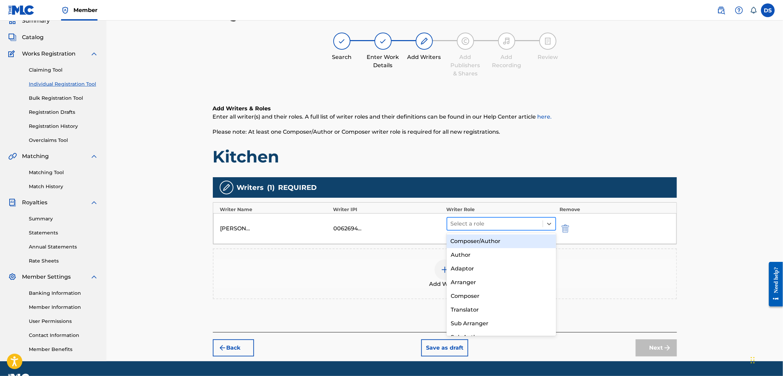
click at [492, 224] on div at bounding box center [495, 224] width 89 height 10
click at [467, 255] on div "Author" at bounding box center [500, 255] width 109 height 14
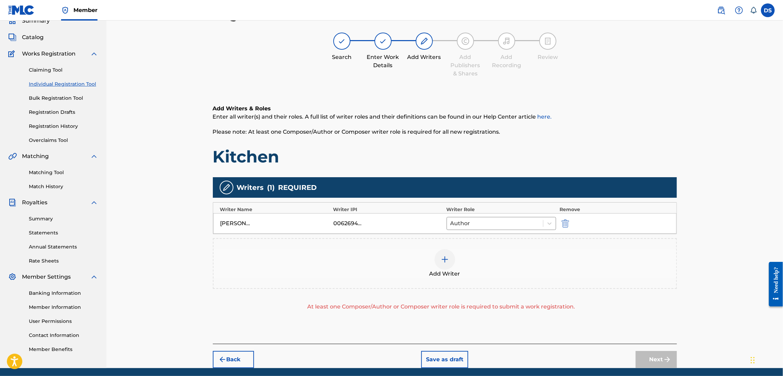
click at [657, 360] on div "Next" at bounding box center [656, 359] width 41 height 17
click at [651, 356] on div "Next" at bounding box center [656, 359] width 41 height 17
click at [455, 154] on h1 "Kitchen" at bounding box center [445, 157] width 464 height 21
click at [666, 358] on div "Next" at bounding box center [656, 359] width 41 height 17
click at [664, 359] on div "Next" at bounding box center [656, 359] width 41 height 17
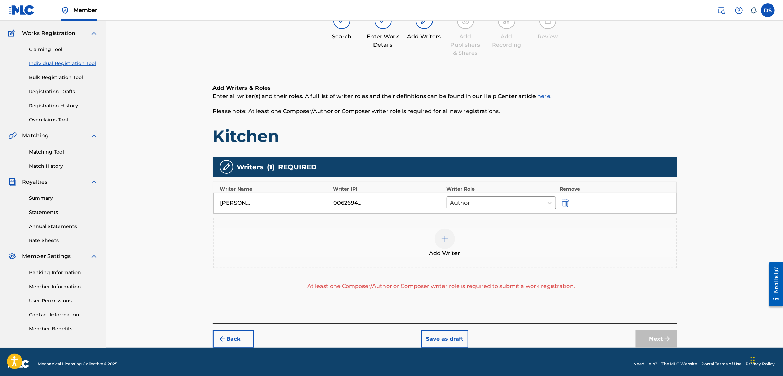
scroll to position [56, 0]
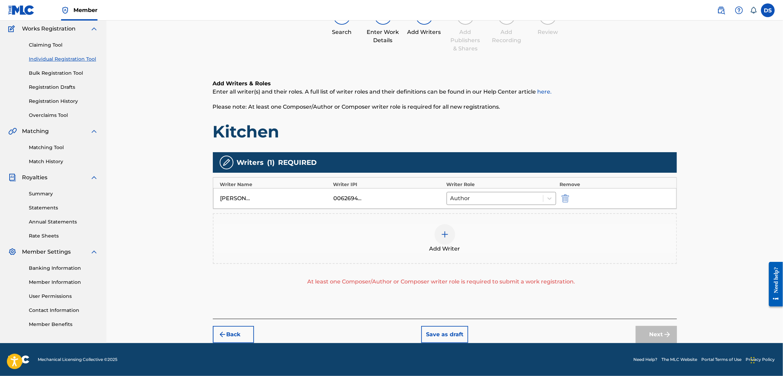
click at [643, 335] on div "Next" at bounding box center [656, 334] width 41 height 17
click at [669, 334] on div "Next" at bounding box center [656, 334] width 41 height 17
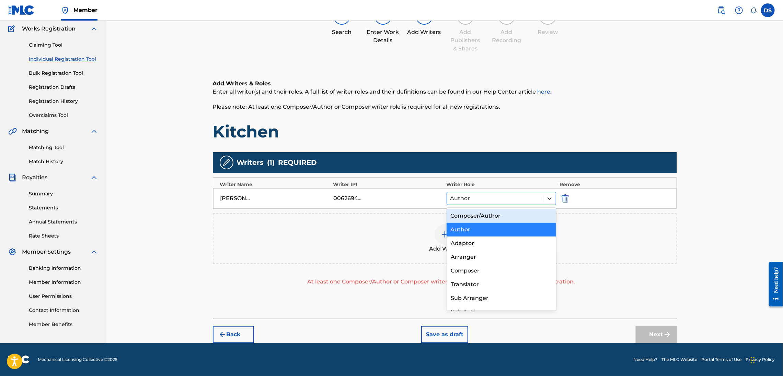
click at [550, 196] on icon at bounding box center [549, 198] width 7 height 7
click at [510, 216] on div "Composer/Author" at bounding box center [500, 216] width 109 height 14
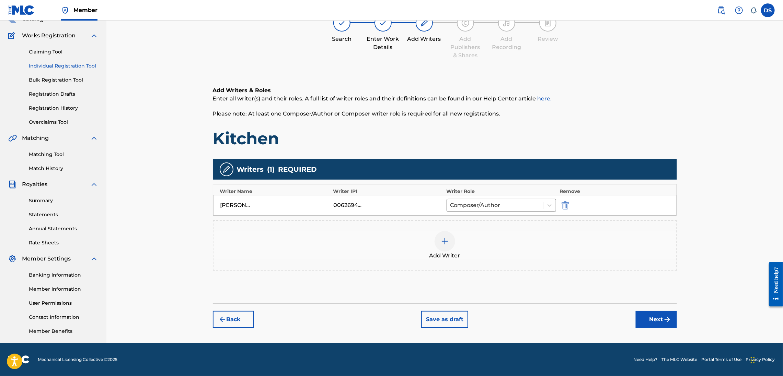
scroll to position [49, 0]
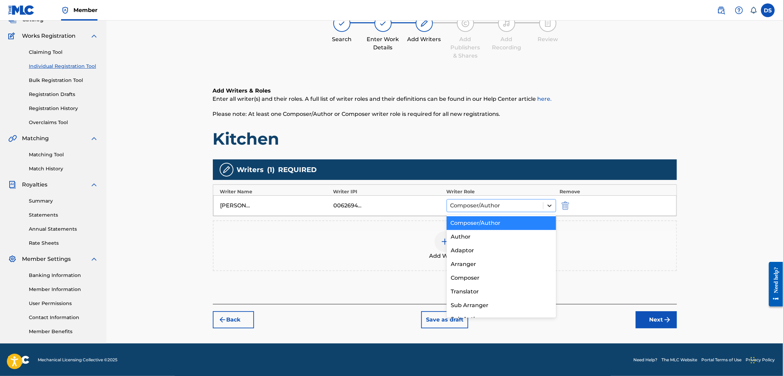
click at [547, 205] on icon at bounding box center [549, 205] width 7 height 7
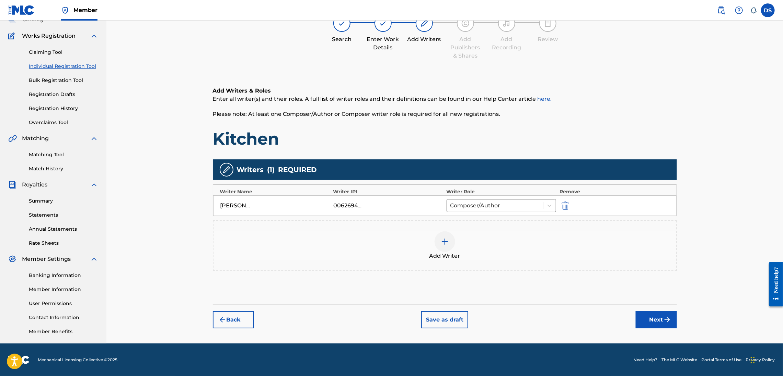
click at [425, 228] on div "Add Writer" at bounding box center [445, 246] width 464 height 51
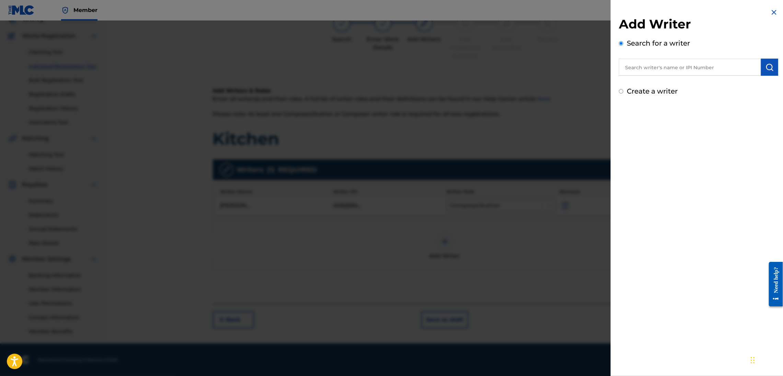
click at [565, 250] on div at bounding box center [391, 209] width 783 height 376
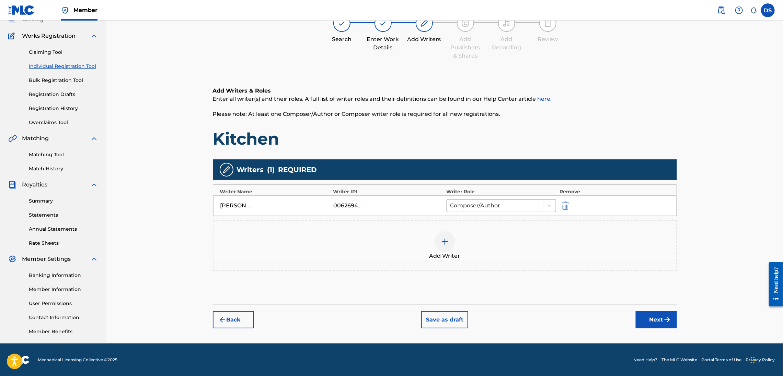
click at [663, 321] on img "submit" at bounding box center [667, 320] width 8 height 8
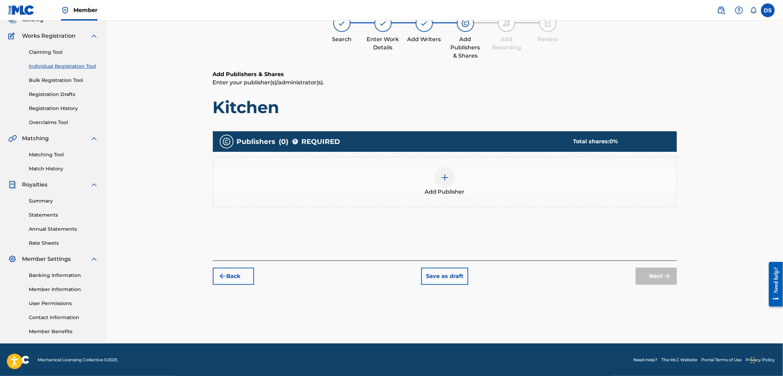
scroll to position [31, 0]
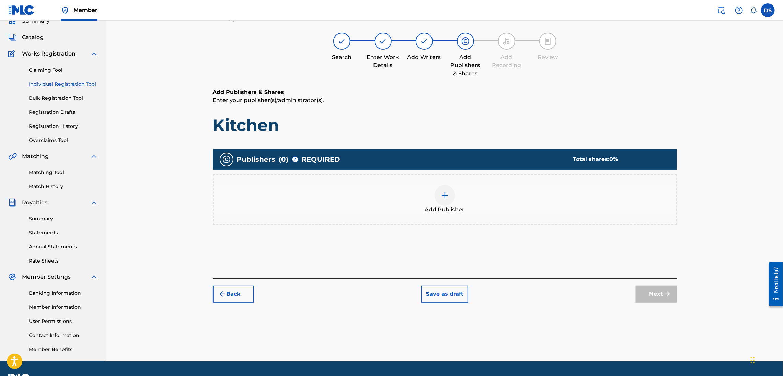
click at [448, 193] on img at bounding box center [445, 195] width 8 height 8
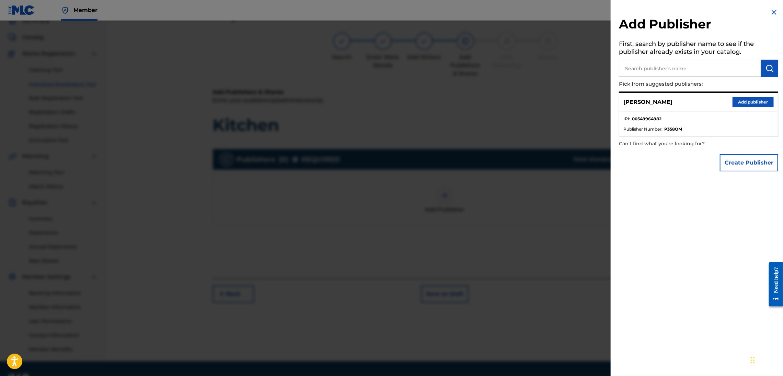
click at [750, 101] on button "Add publisher" at bounding box center [752, 102] width 41 height 10
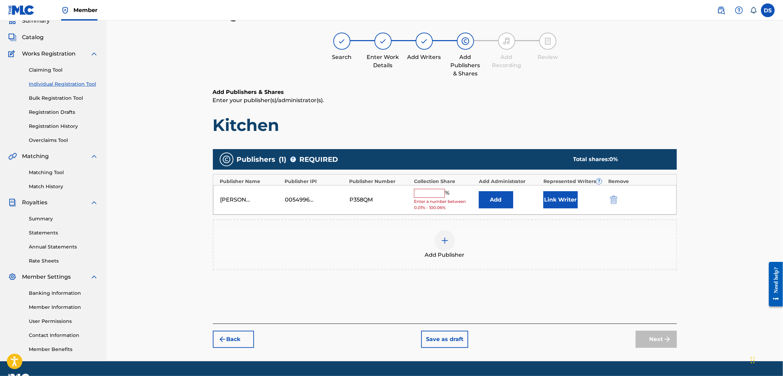
click at [421, 196] on input "text" at bounding box center [429, 193] width 31 height 9
type input "100"
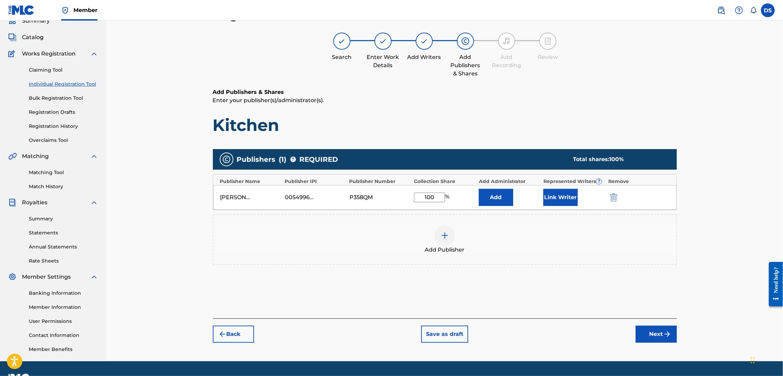
click at [558, 199] on button "Link Writer" at bounding box center [560, 197] width 34 height 17
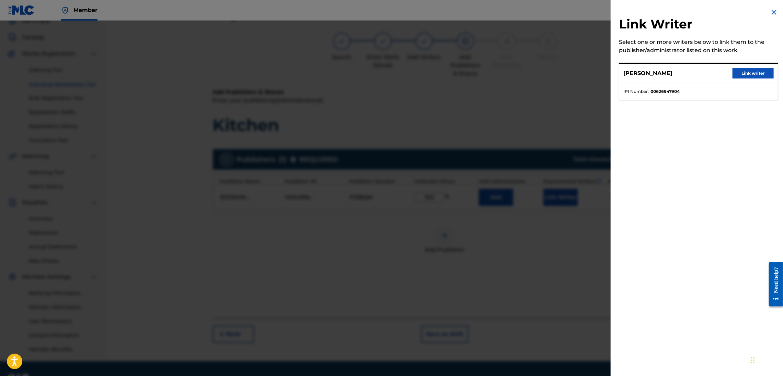
click at [752, 71] on button "Link writer" at bounding box center [752, 73] width 41 height 10
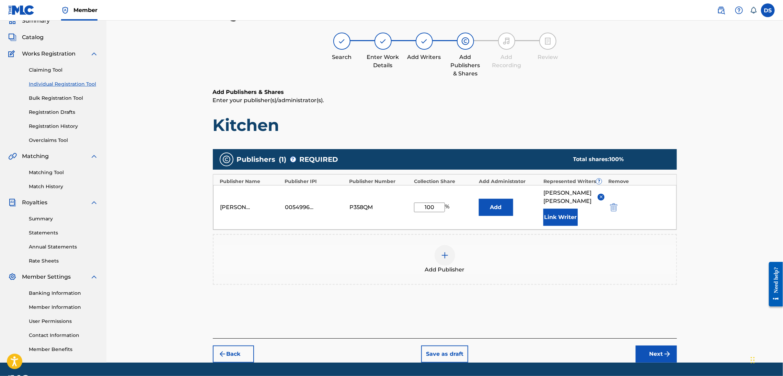
click at [648, 346] on button "Next" at bounding box center [656, 354] width 41 height 17
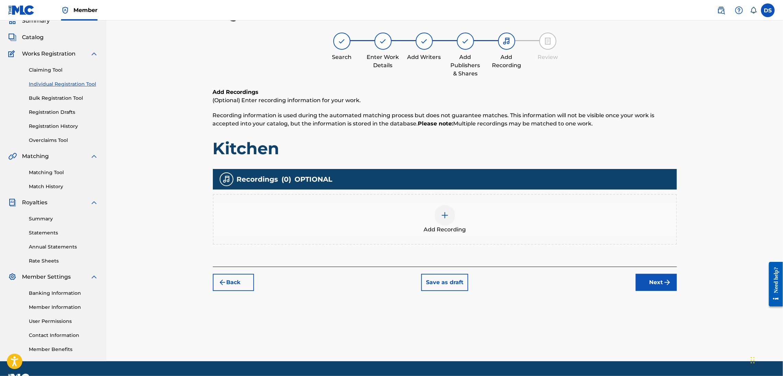
click at [445, 215] on img at bounding box center [445, 215] width 8 height 8
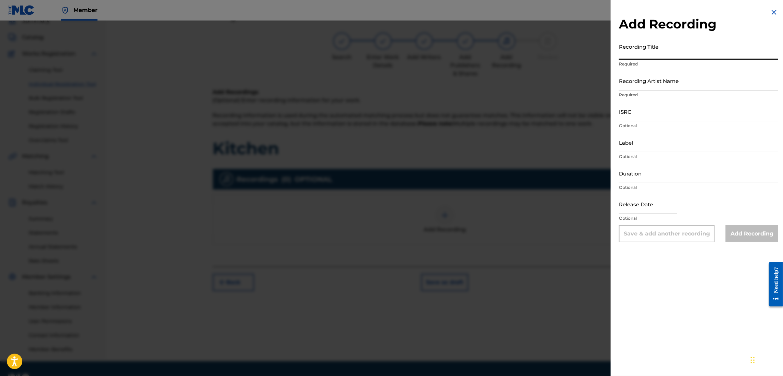
click at [642, 50] on input "Recording Title" at bounding box center [698, 50] width 159 height 20
type input "Kitchen"
click at [637, 90] on input "Recording Artist Name" at bounding box center [698, 81] width 159 height 20
type input "[PERSON_NAME]"
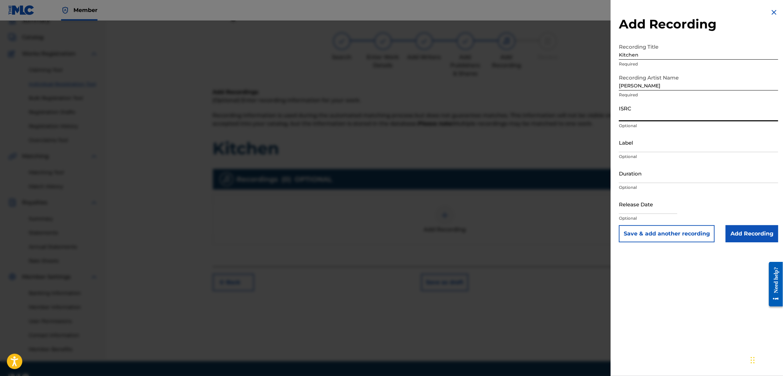
click at [634, 115] on input "ISRC" at bounding box center [698, 112] width 159 height 20
paste input "QZNMT2138037"
type input "QZNMT2138037"
select select "7"
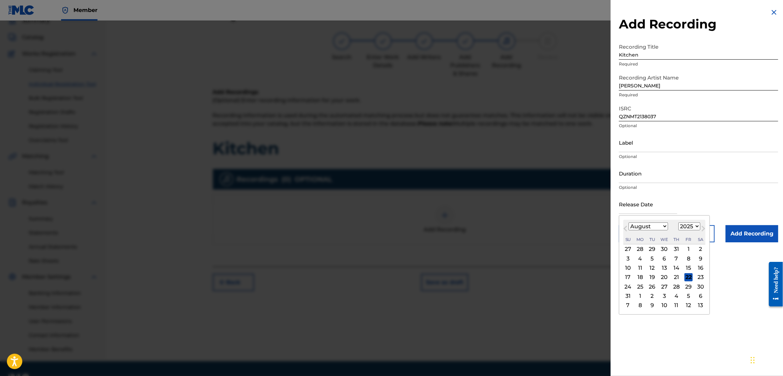
click at [626, 207] on input "text" at bounding box center [648, 205] width 58 height 20
click at [695, 224] on select "1899 1900 1901 1902 1903 1904 1905 1906 1907 1908 1909 1910 1911 1912 1913 1914…" at bounding box center [689, 227] width 22 height 8
select select "2016"
click at [680, 223] on select "1899 1900 1901 1902 1903 1904 1905 1906 1907 1908 1909 1910 1911 1912 1913 1914…" at bounding box center [689, 227] width 22 height 8
click at [627, 269] on div "14" at bounding box center [628, 268] width 8 height 8
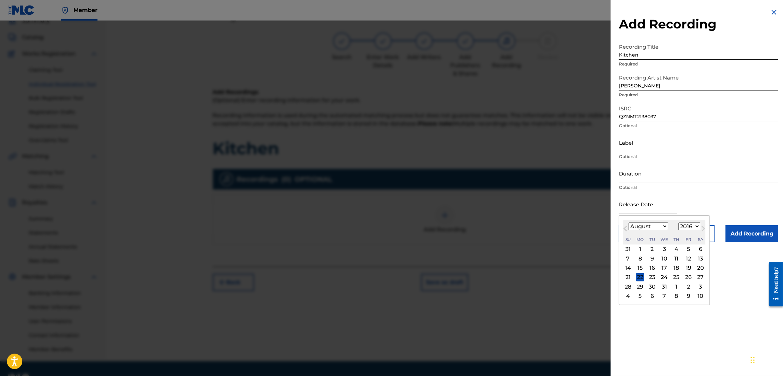
type input "[DATE]"
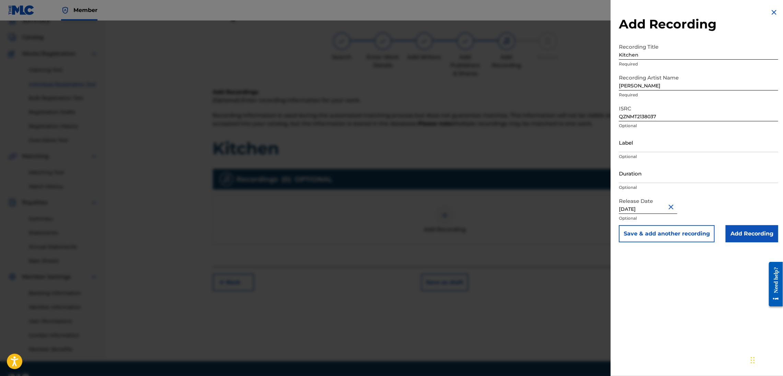
click at [635, 208] on input "[DATE]" at bounding box center [648, 205] width 58 height 20
select select "7"
select select "2016"
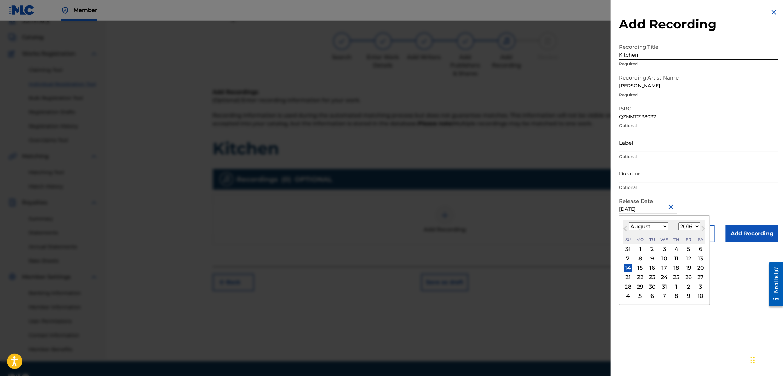
click at [666, 228] on select "January February March April May June July August September October November De…" at bounding box center [647, 227] width 39 height 8
select select "5"
click at [628, 223] on select "January February March April May June July August September October November De…" at bounding box center [647, 227] width 39 height 8
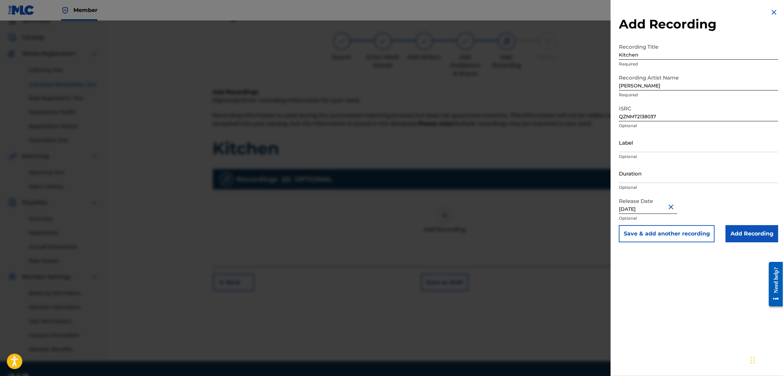
click at [740, 195] on div "Release Date [DATE] Optional" at bounding box center [698, 210] width 159 height 31
click at [752, 233] on input "Add Recording" at bounding box center [752, 233] width 53 height 17
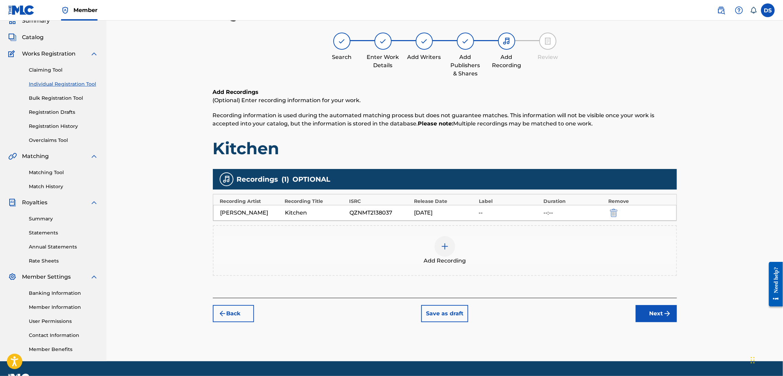
click at [660, 311] on button "Next" at bounding box center [656, 313] width 41 height 17
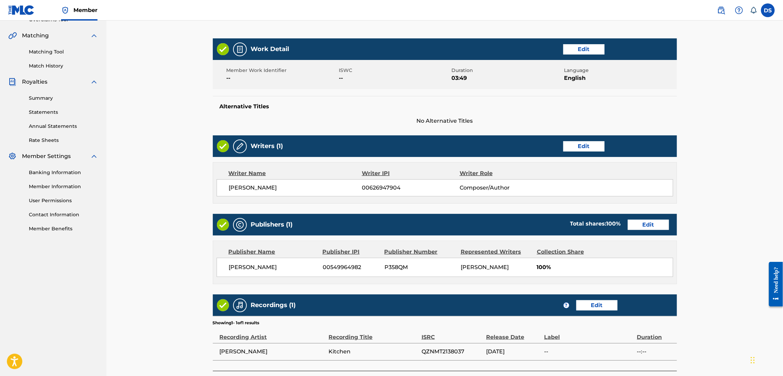
scroll to position [205, 0]
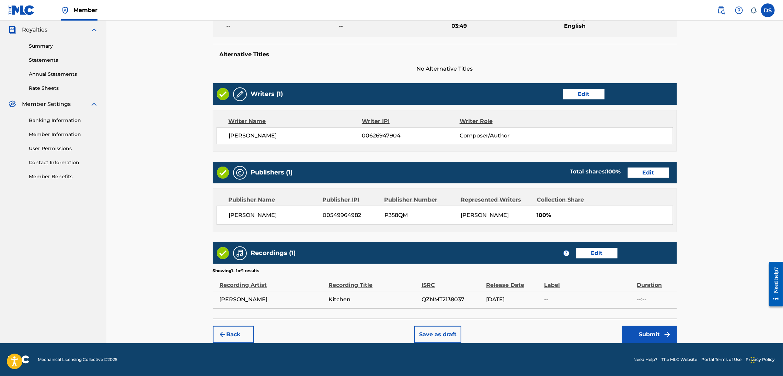
click at [661, 330] on button "Submit" at bounding box center [649, 334] width 55 height 17
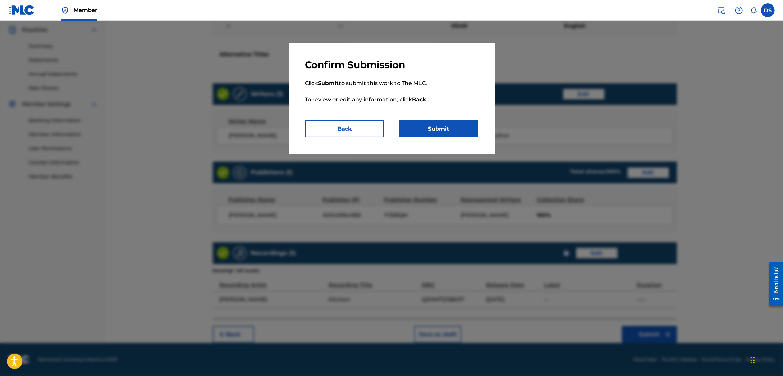
click at [430, 129] on button "Submit" at bounding box center [438, 128] width 79 height 17
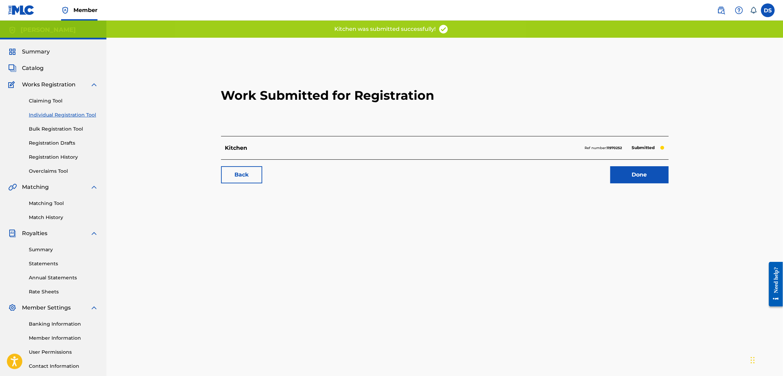
click at [630, 177] on link "Done" at bounding box center [639, 174] width 58 height 17
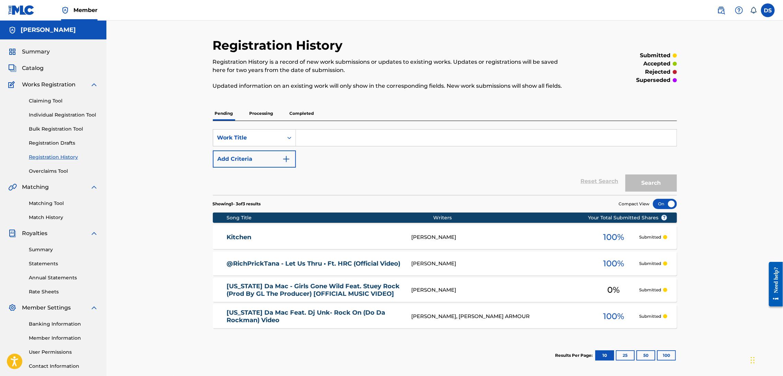
click at [356, 131] on input "Search Form" at bounding box center [486, 138] width 381 height 16
type input "Coup Muzik"
click at [625, 175] on button "Search" at bounding box center [650, 183] width 51 height 17
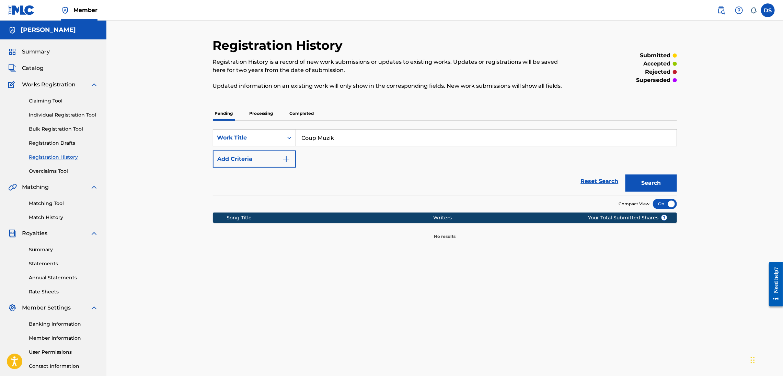
click at [291, 155] on button "Add Criteria" at bounding box center [254, 159] width 83 height 17
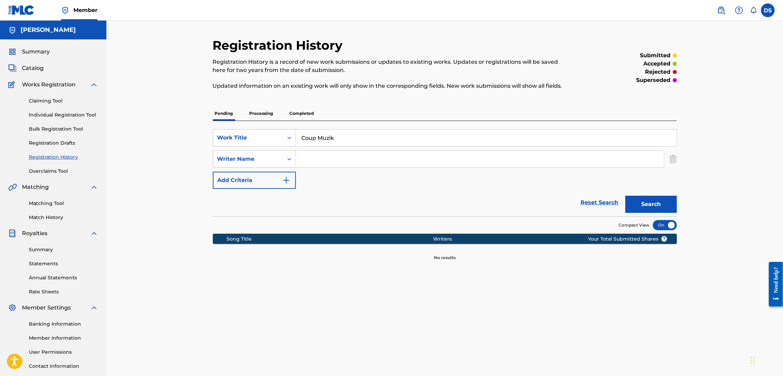
click at [301, 160] on input "Search Form" at bounding box center [480, 159] width 368 height 16
type input "[PERSON_NAME]"
click at [655, 206] on button "Search" at bounding box center [650, 204] width 51 height 17
click at [58, 114] on link "Individual Registration Tool" at bounding box center [63, 115] width 69 height 7
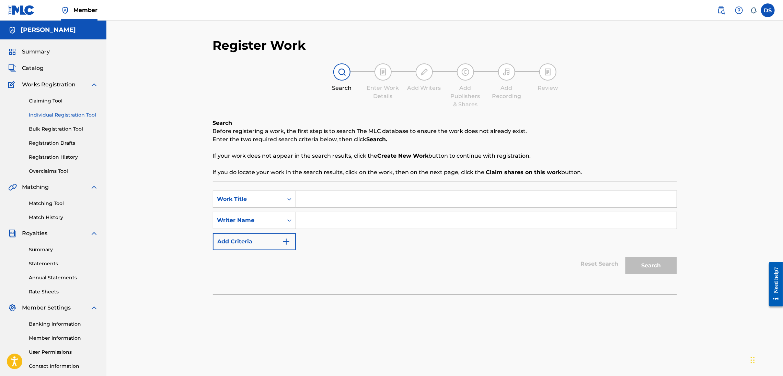
click at [319, 199] on input "Search Form" at bounding box center [486, 199] width 381 height 16
type input "Coup Muzik"
click at [313, 222] on input "Search Form" at bounding box center [486, 220] width 381 height 16
type input "[PERSON_NAME]"
click at [649, 266] on button "Search" at bounding box center [650, 265] width 51 height 17
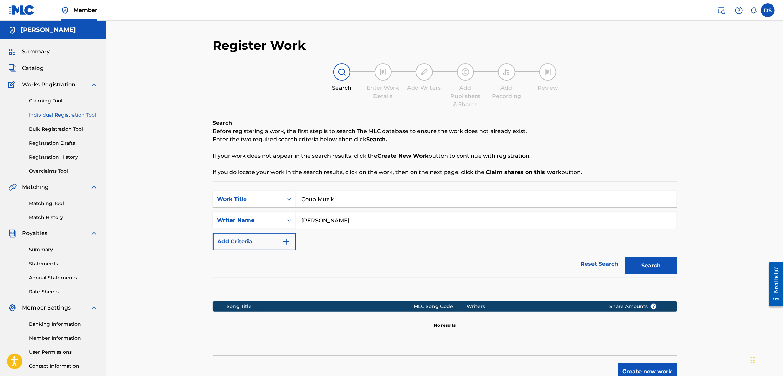
click at [641, 367] on button "Create new work" at bounding box center [647, 371] width 59 height 17
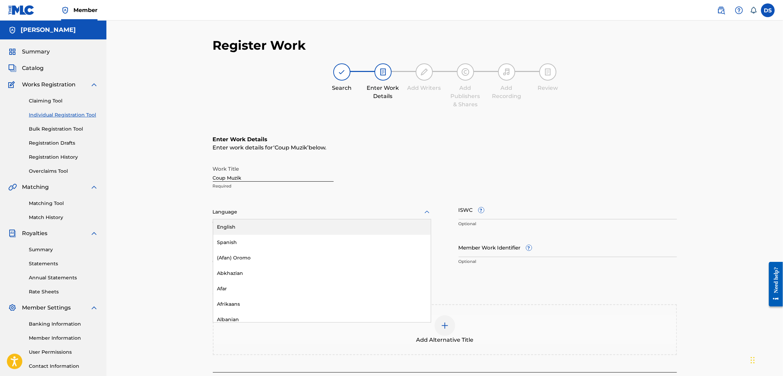
click at [423, 210] on icon at bounding box center [427, 212] width 8 height 8
click at [272, 227] on div "English" at bounding box center [322, 227] width 218 height 15
click at [309, 249] on input "Duration" at bounding box center [322, 248] width 218 height 20
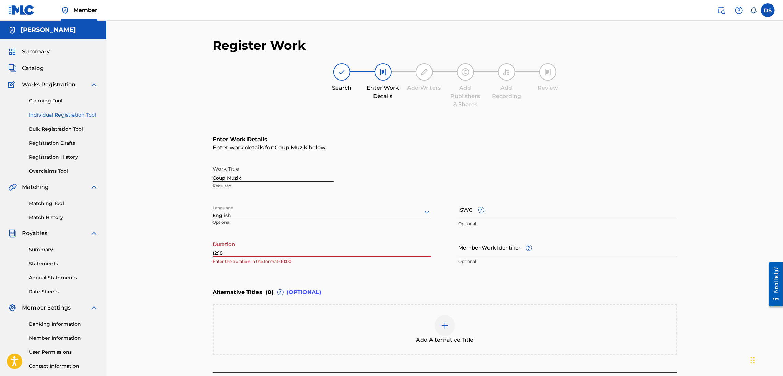
click at [214, 251] on input ")2:18" at bounding box center [322, 248] width 218 height 20
type input "02:18"
click at [443, 227] on div "Work Title Coup Muzik Required Language English Optional ISWC ? Optional Durati…" at bounding box center [445, 215] width 464 height 106
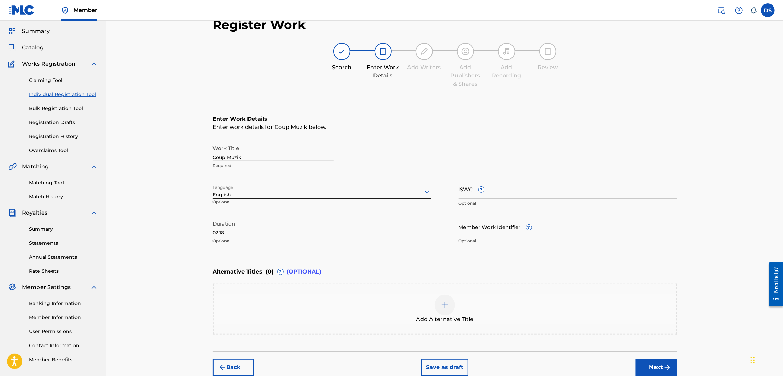
scroll to position [53, 0]
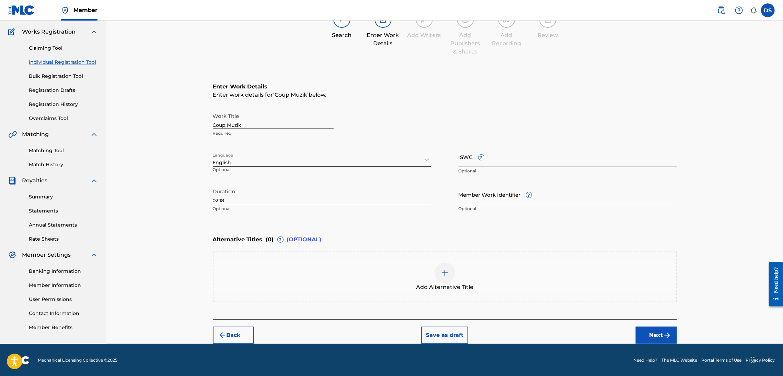
click at [660, 335] on button "Next" at bounding box center [656, 335] width 41 height 17
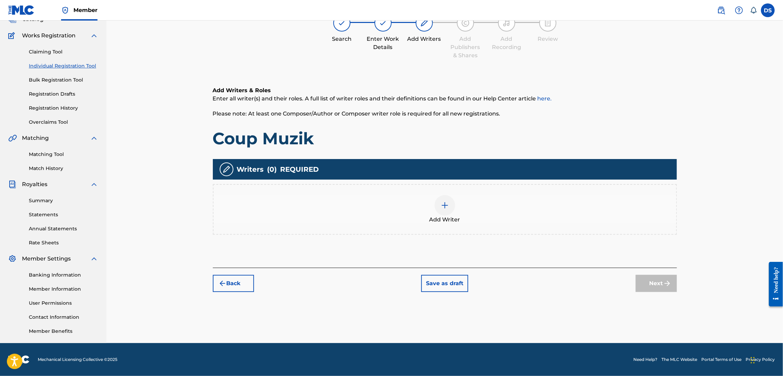
scroll to position [31, 0]
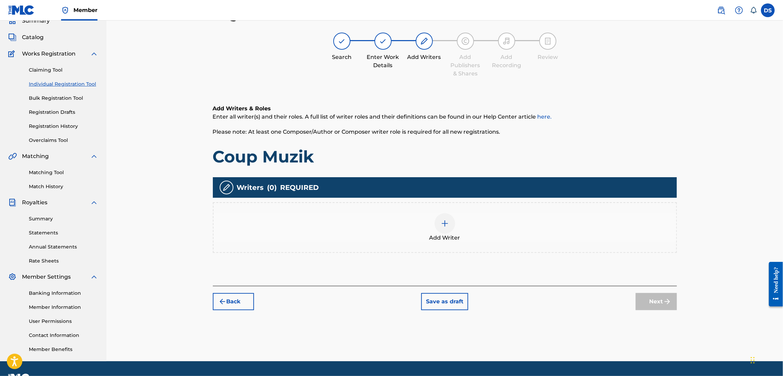
click at [443, 221] on img at bounding box center [445, 224] width 8 height 8
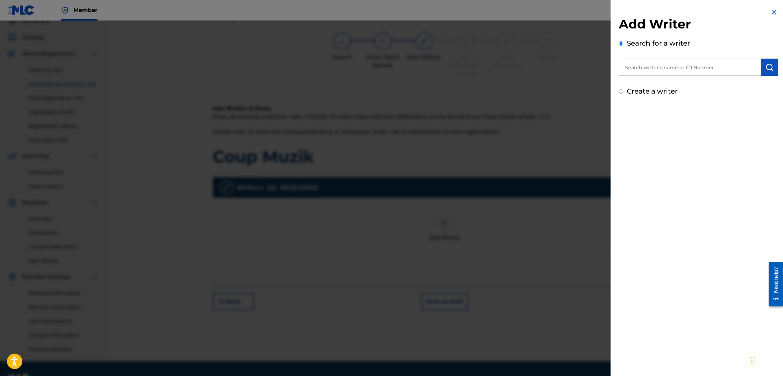
click at [647, 69] on input "text" at bounding box center [690, 67] width 142 height 17
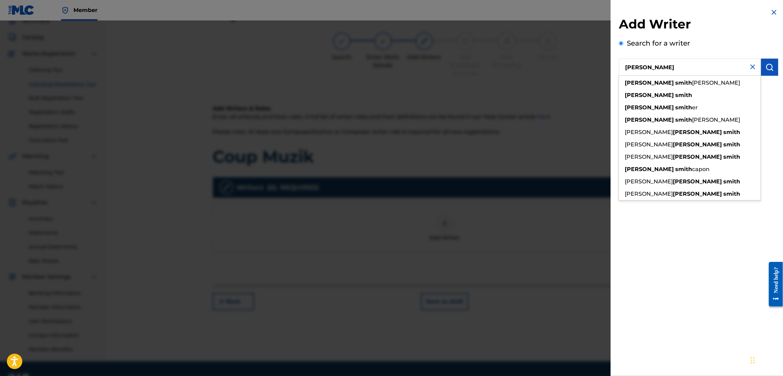
type input "[PERSON_NAME]"
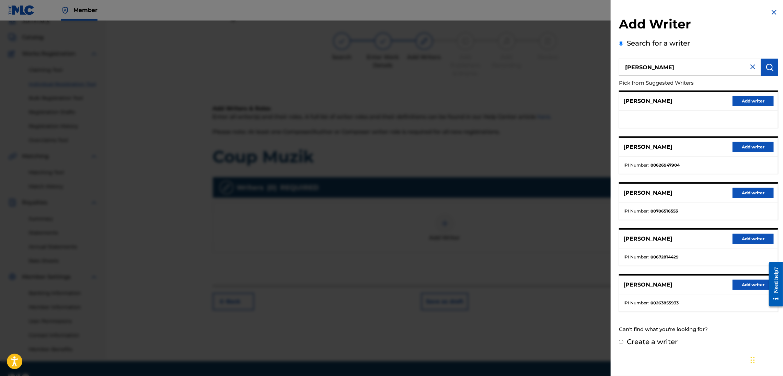
click at [748, 146] on button "Add writer" at bounding box center [752, 147] width 41 height 10
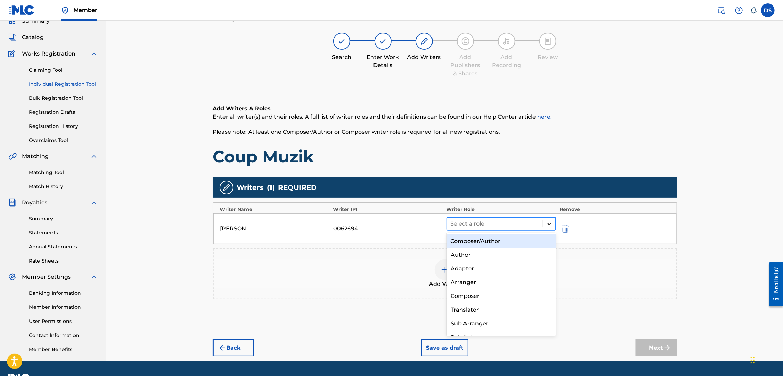
click at [547, 223] on icon at bounding box center [549, 224] width 7 height 7
click at [481, 240] on div "Composer/Author" at bounding box center [500, 242] width 109 height 14
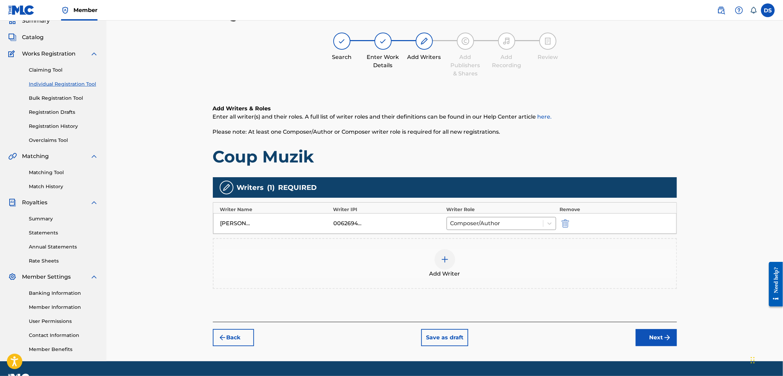
click at [661, 338] on button "Next" at bounding box center [656, 337] width 41 height 17
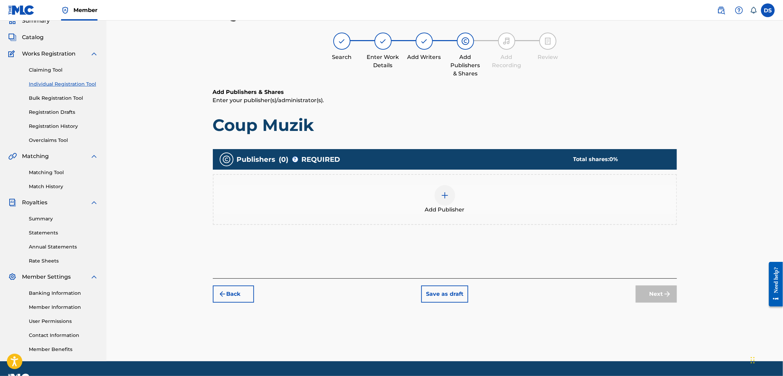
click at [445, 190] on div at bounding box center [444, 195] width 21 height 21
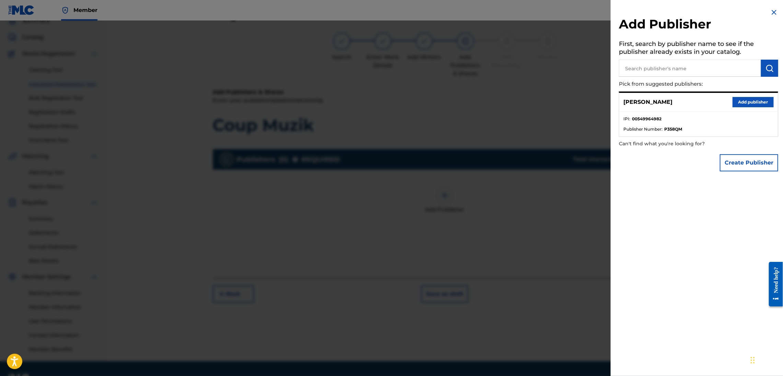
click at [756, 98] on button "Add publisher" at bounding box center [752, 102] width 41 height 10
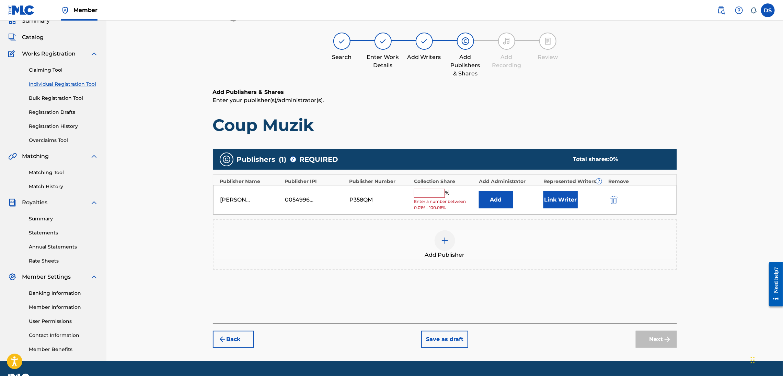
click at [556, 201] on button "Link Writer" at bounding box center [560, 199] width 34 height 17
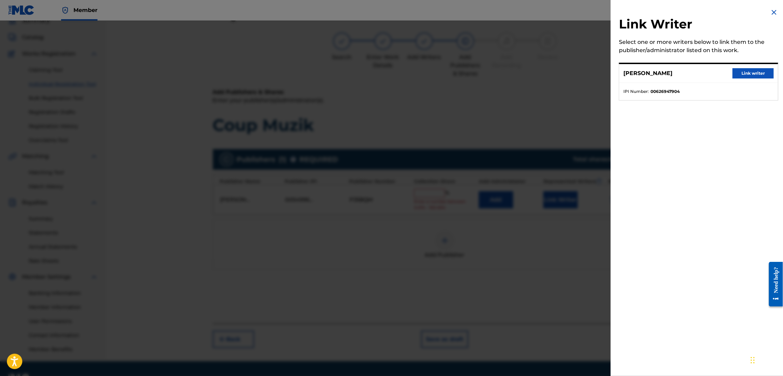
click at [754, 72] on button "Link writer" at bounding box center [752, 73] width 41 height 10
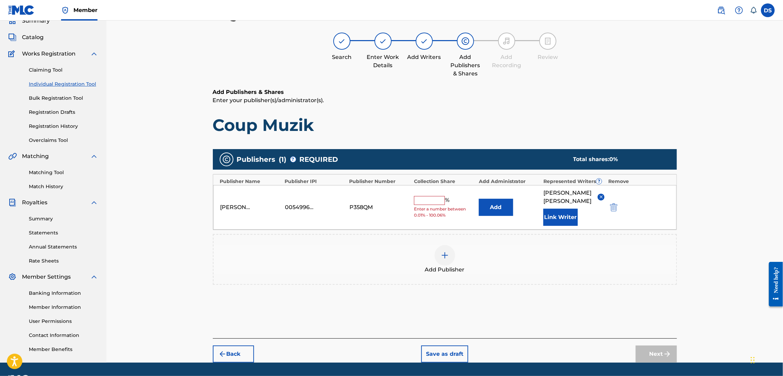
click at [434, 197] on input "text" at bounding box center [429, 200] width 31 height 9
type input "100"
click at [653, 346] on button "Next" at bounding box center [656, 354] width 41 height 17
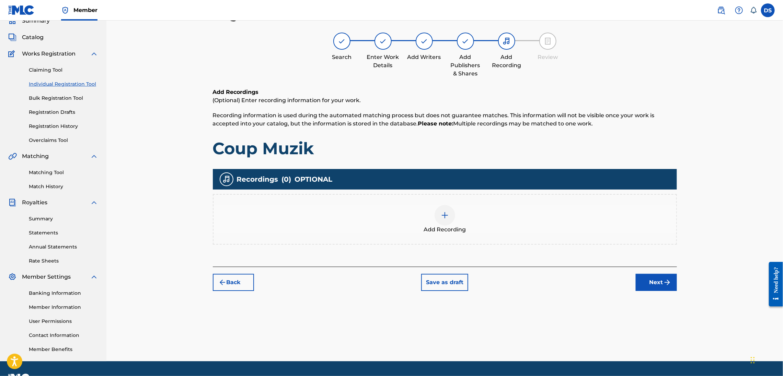
click at [449, 214] on img at bounding box center [445, 215] width 8 height 8
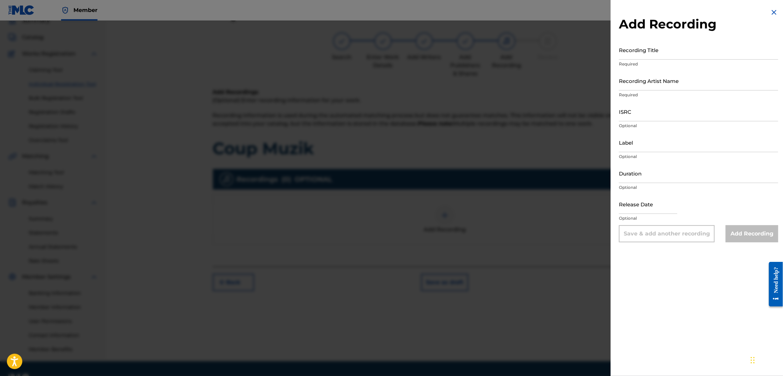
click at [628, 112] on input "ISRC" at bounding box center [698, 112] width 159 height 20
paste input "QZL382246798"
click at [629, 118] on input "QZL382246798" at bounding box center [698, 112] width 159 height 20
type input "QZL382246798"
drag, startPoint x: 659, startPoint y: 119, endPoint x: 611, endPoint y: 121, distance: 48.1
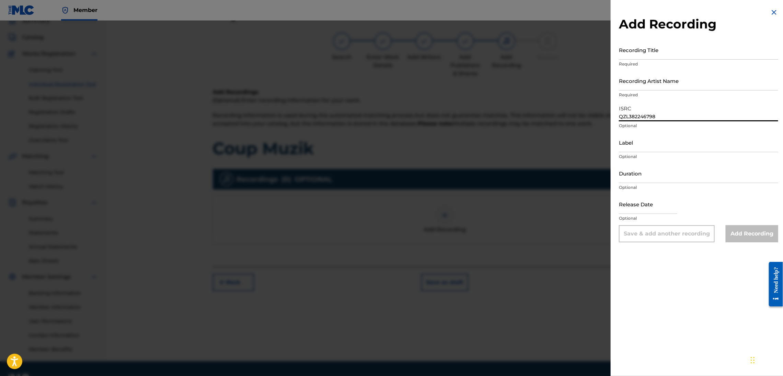
click at [609, 121] on div "Add Recording Recording Title Required Recording Artist Name Required ISRC QZL3…" at bounding box center [391, 199] width 783 height 356
paste input "QZL382246798"
click at [627, 118] on input "QZL382246798" at bounding box center [698, 112] width 159 height 20
type input "QZL382246798"
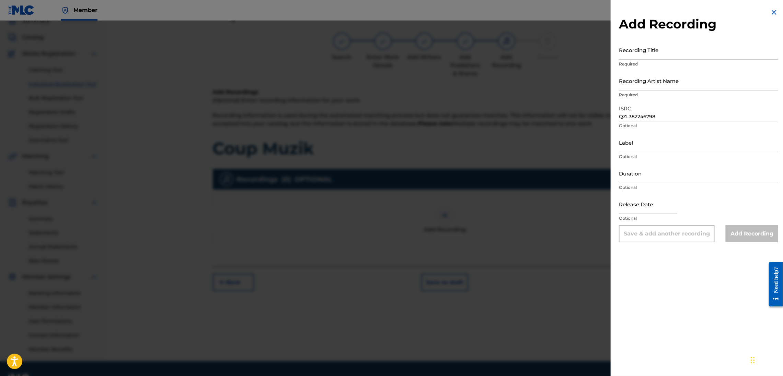
click at [629, 206] on input "text" at bounding box center [648, 205] width 58 height 20
select select "7"
select select "2025"
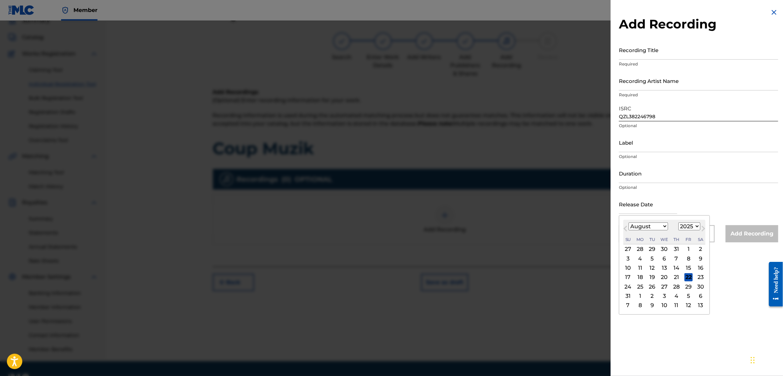
drag, startPoint x: 632, startPoint y: 206, endPoint x: 665, endPoint y: 225, distance: 38.4
click at [665, 225] on select "January February March April May June July August September October November De…" at bounding box center [647, 227] width 39 height 8
select select "8"
click at [628, 223] on select "January February March April May June July August September October November De…" at bounding box center [647, 227] width 39 height 8
click at [697, 226] on select "1899 1900 1901 1902 1903 1904 1905 1906 1907 1908 1909 1910 1911 1912 1913 1914…" at bounding box center [689, 227] width 22 height 8
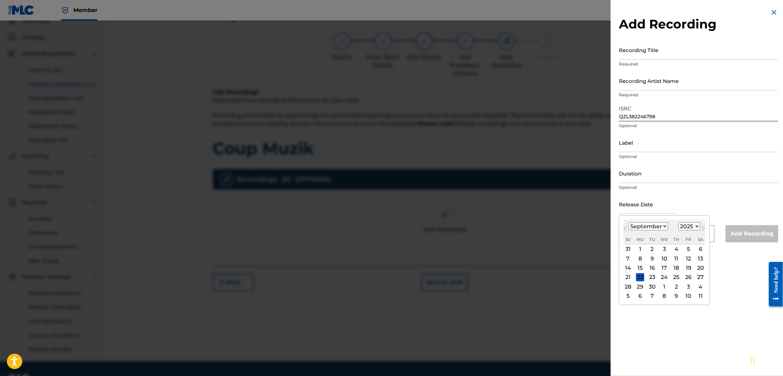
select select "2010"
click at [680, 223] on select "1899 1900 1901 1902 1903 1904 1905 1906 1907 1908 1909 1910 1911 1912 1913 1914…" at bounding box center [689, 227] width 22 height 8
click at [705, 259] on div "11" at bounding box center [700, 259] width 8 height 8
type input "[DATE]"
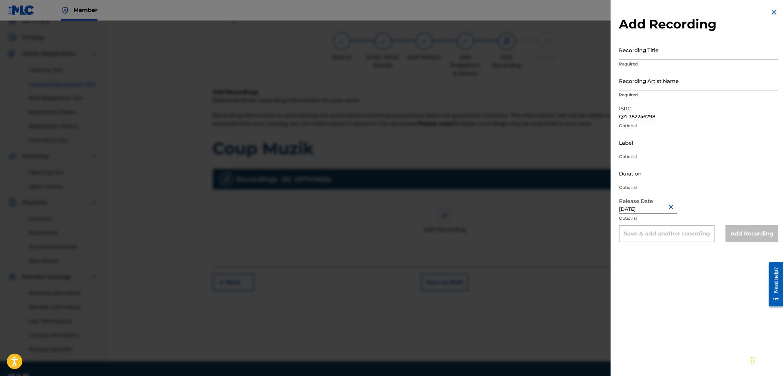
click at [704, 204] on div "Release Date [DATE] Optional" at bounding box center [698, 210] width 159 height 31
click at [658, 172] on input "Duration" at bounding box center [698, 174] width 159 height 20
click at [674, 117] on input "QZL382246798" at bounding box center [698, 112] width 159 height 20
type input "Q"
paste input "USLD90818420"
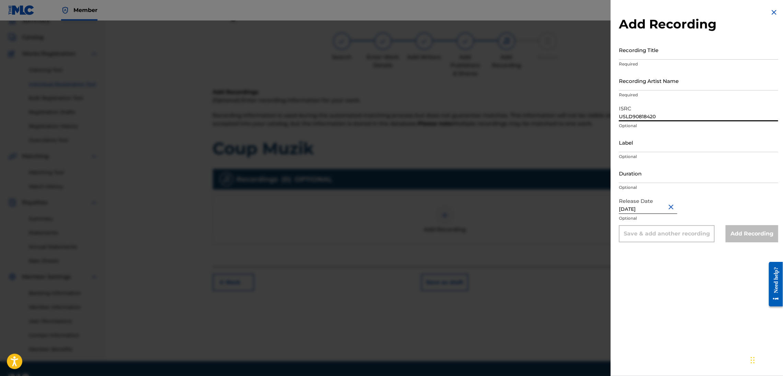
type input "USLD90818420"
click at [634, 177] on input "Duration" at bounding box center [698, 174] width 159 height 20
type input "01:54"
click at [650, 47] on input "Recording Title" at bounding box center [698, 50] width 159 height 20
type input "Coup Muzik"
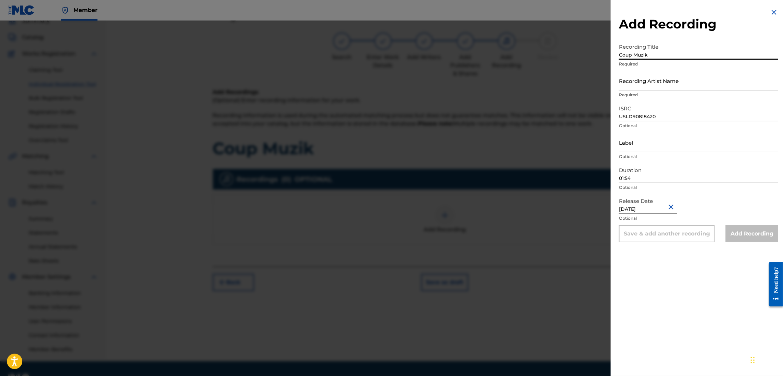
click at [634, 86] on input "Recording Artist Name" at bounding box center [698, 81] width 159 height 20
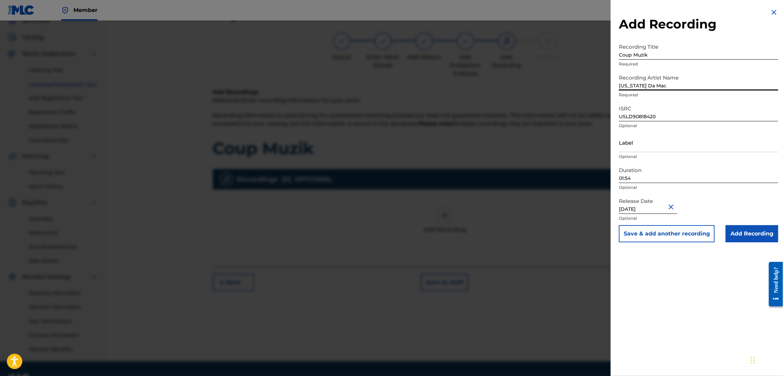
type input "[US_STATE] Da Mac"
click at [740, 233] on input "Add Recording" at bounding box center [752, 233] width 53 height 17
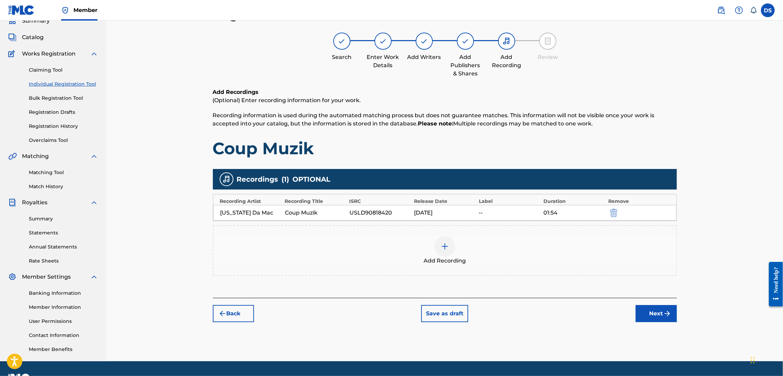
click at [650, 314] on button "Next" at bounding box center [656, 313] width 41 height 17
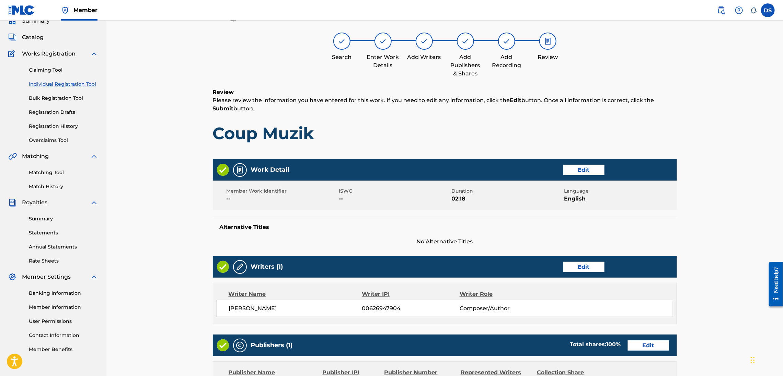
click at [735, 260] on div "Register Work Search Enter Work Details Add Writers Add Publishers & Shares Add…" at bounding box center [444, 253] width 676 height 527
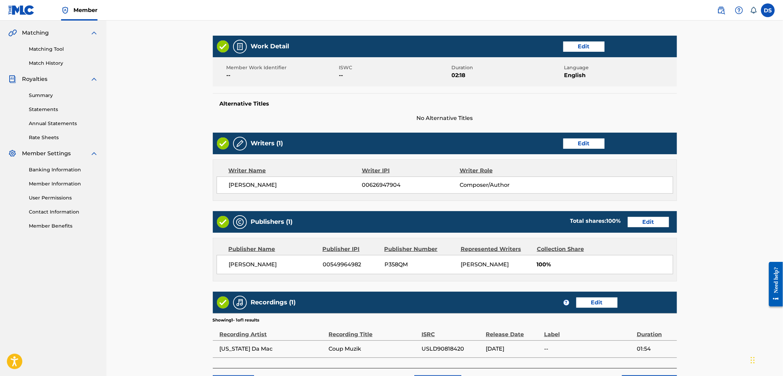
scroll to position [205, 0]
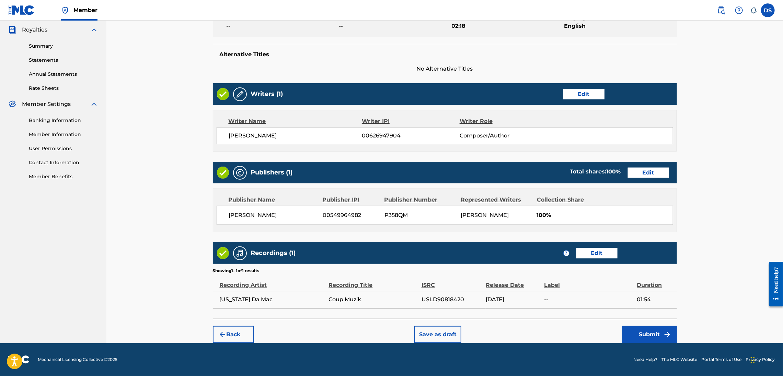
click at [664, 329] on button "Submit" at bounding box center [649, 334] width 55 height 17
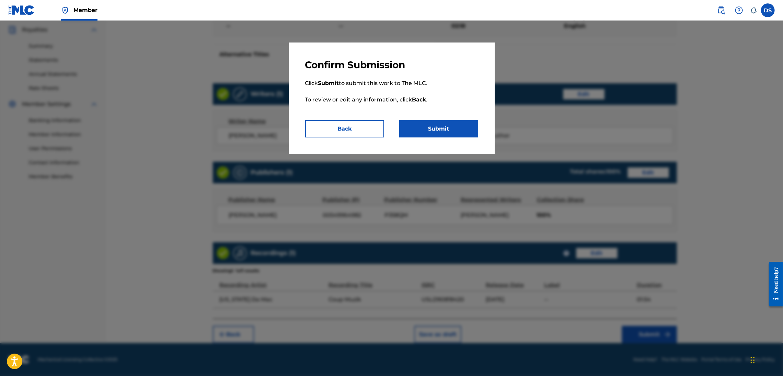
click at [443, 129] on button "Submit" at bounding box center [438, 128] width 79 height 17
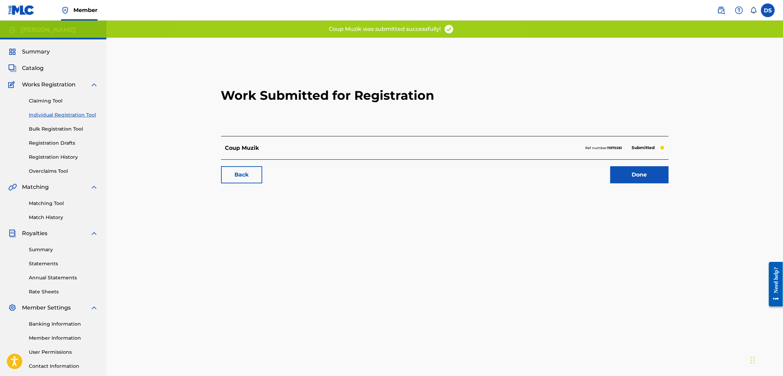
click at [628, 175] on link "Done" at bounding box center [639, 174] width 58 height 17
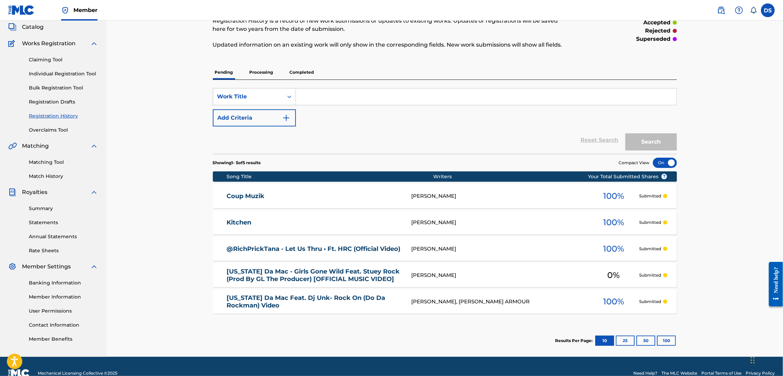
scroll to position [55, 0]
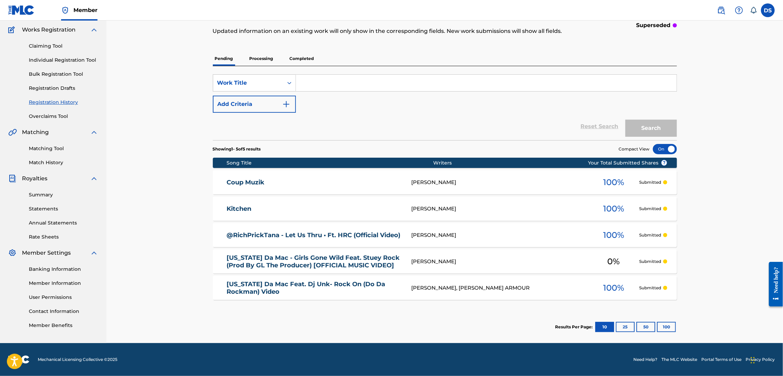
click at [314, 83] on input "Search Form" at bounding box center [486, 83] width 381 height 16
type input "Coup Muzik"
click at [658, 127] on button "Search" at bounding box center [650, 128] width 51 height 17
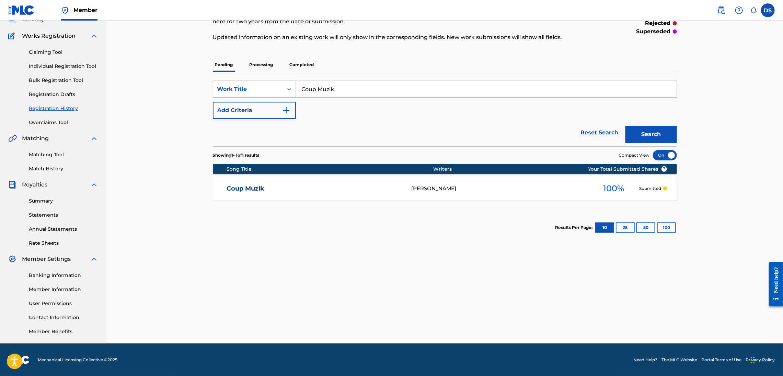
click at [465, 186] on div "[PERSON_NAME]" at bounding box center [499, 189] width 176 height 8
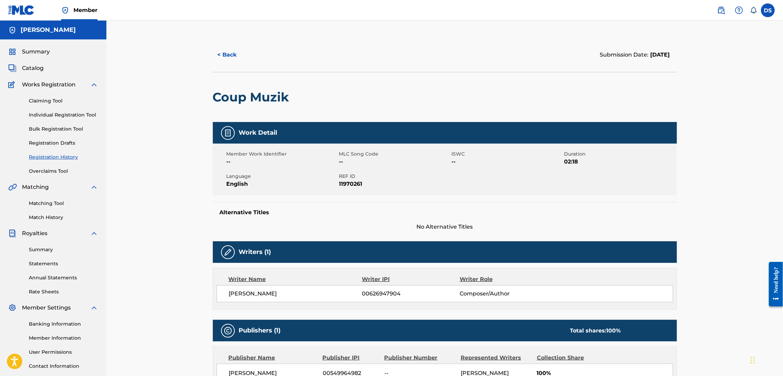
click at [39, 201] on link "Matching Tool" at bounding box center [63, 203] width 69 height 7
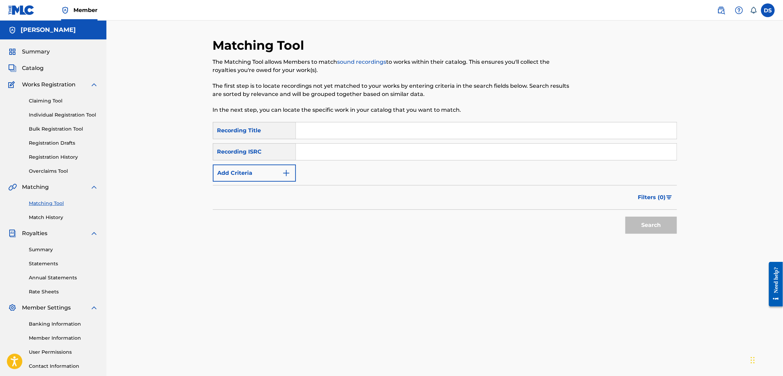
click at [39, 201] on link "Matching Tool" at bounding box center [63, 203] width 69 height 7
click at [307, 131] on input "Search Form" at bounding box center [486, 131] width 381 height 16
type input "Coup Muzik"
click at [301, 149] on input "Search Form" at bounding box center [486, 152] width 381 height 16
paste input "USLD90818420"
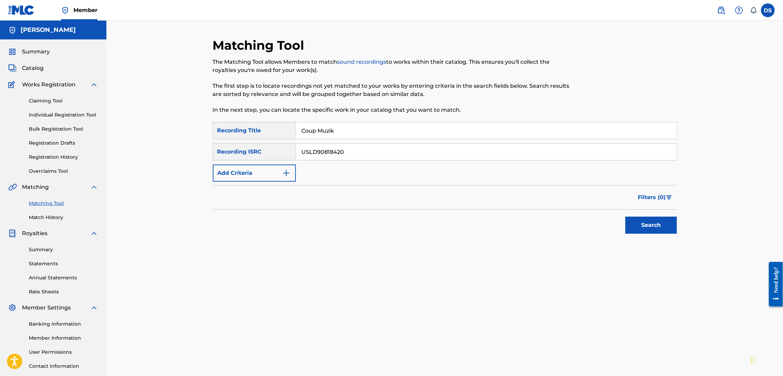
type input "USLD90818420"
click at [638, 221] on button "Search" at bounding box center [650, 225] width 51 height 17
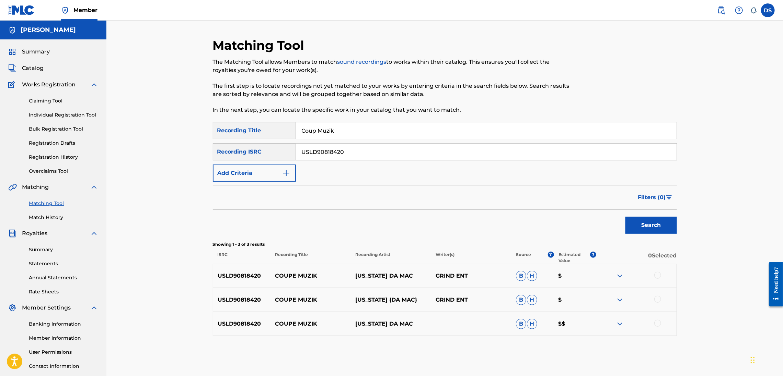
click at [657, 276] on div at bounding box center [657, 275] width 7 height 7
click at [659, 299] on div at bounding box center [657, 299] width 7 height 7
click at [657, 325] on div at bounding box center [657, 323] width 7 height 7
click at [487, 318] on button "Match 3 Groups" at bounding box center [482, 320] width 76 height 17
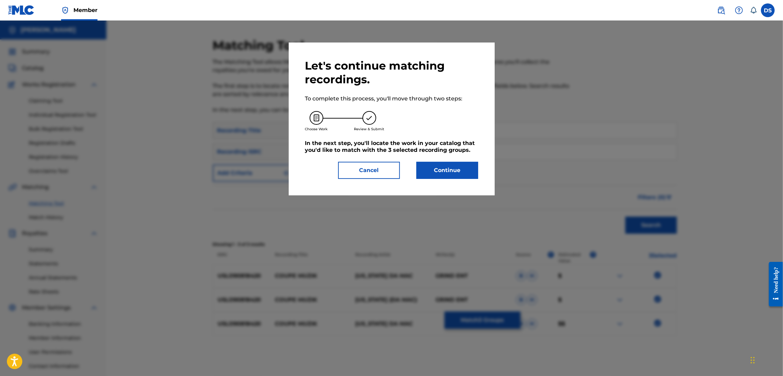
click at [448, 174] on button "Continue" at bounding box center [447, 170] width 62 height 17
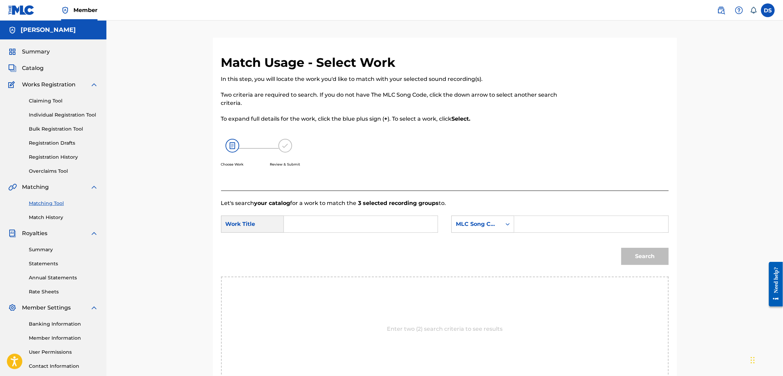
click at [312, 223] on input "Search Form" at bounding box center [361, 224] width 142 height 16
click at [350, 222] on input "Coup M" at bounding box center [361, 224] width 142 height 16
type input "Coup Muzik"
click at [522, 227] on input "Search Form" at bounding box center [591, 224] width 142 height 16
type input "00549964982"
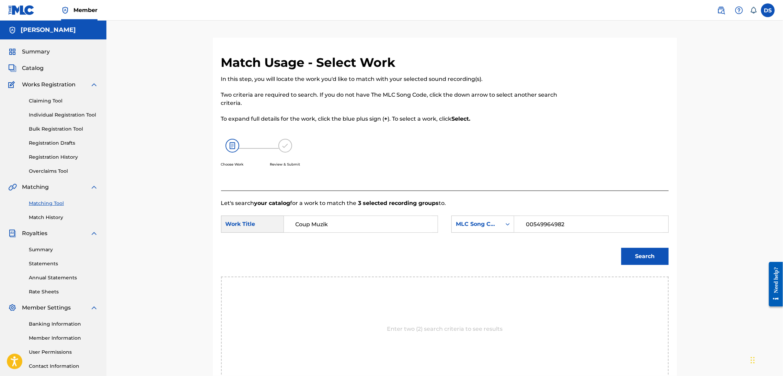
click at [656, 255] on button "Search" at bounding box center [644, 256] width 47 height 17
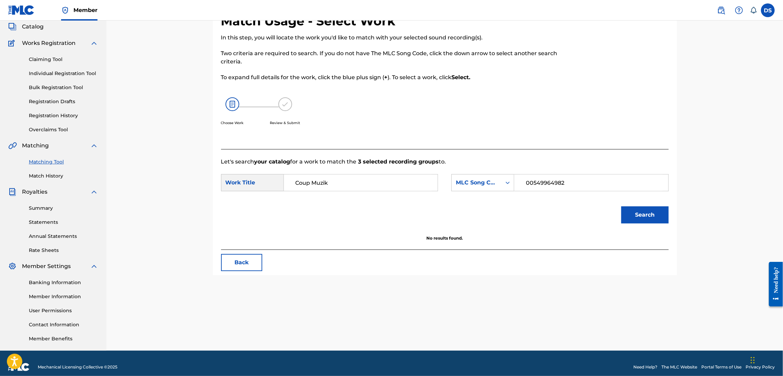
scroll to position [49, 0]
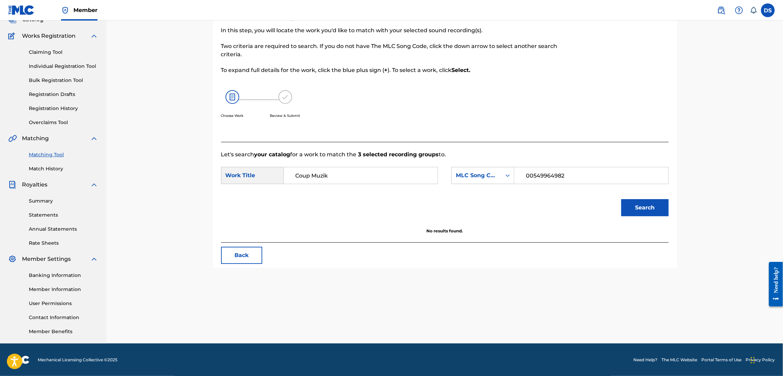
click at [645, 208] on button "Search" at bounding box center [644, 207] width 47 height 17
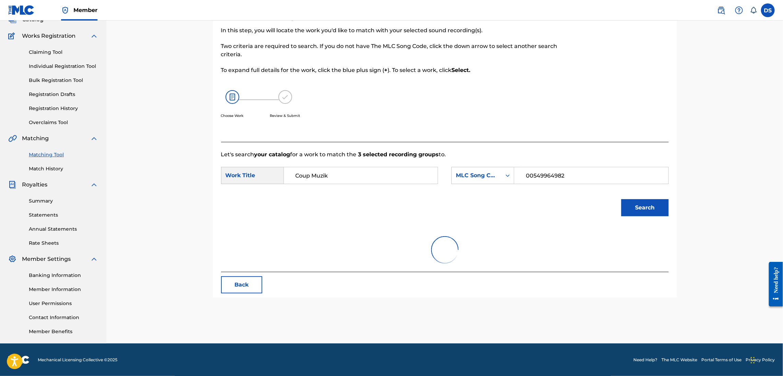
click at [645, 208] on button "Search" at bounding box center [644, 207] width 47 height 17
click at [508, 173] on icon "Search Form" at bounding box center [507, 175] width 7 height 7
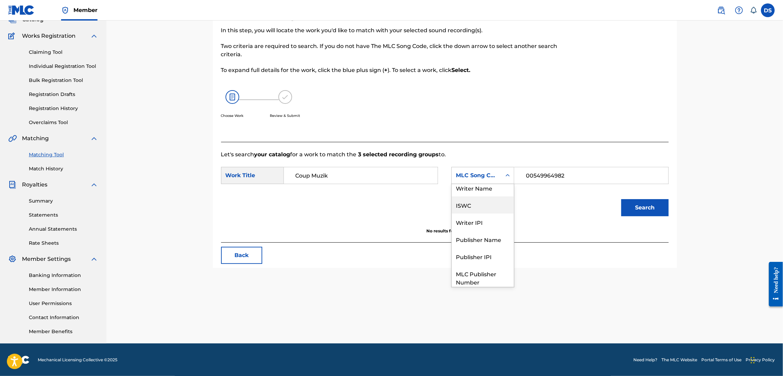
scroll to position [0, 0]
click at [475, 189] on div "Writer Name" at bounding box center [483, 192] width 62 height 17
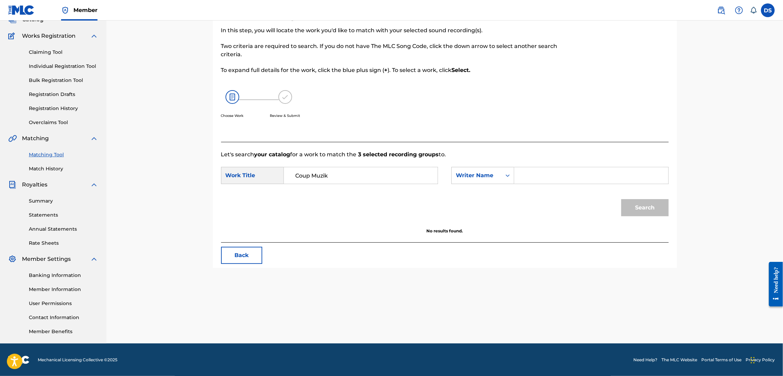
click at [539, 178] on input "Search Form" at bounding box center [591, 175] width 142 height 16
type input "[PERSON_NAME]"
click at [649, 202] on button "Search" at bounding box center [644, 207] width 47 height 17
click at [642, 214] on button "Search" at bounding box center [644, 207] width 47 height 17
click at [641, 209] on button "Search" at bounding box center [644, 207] width 47 height 17
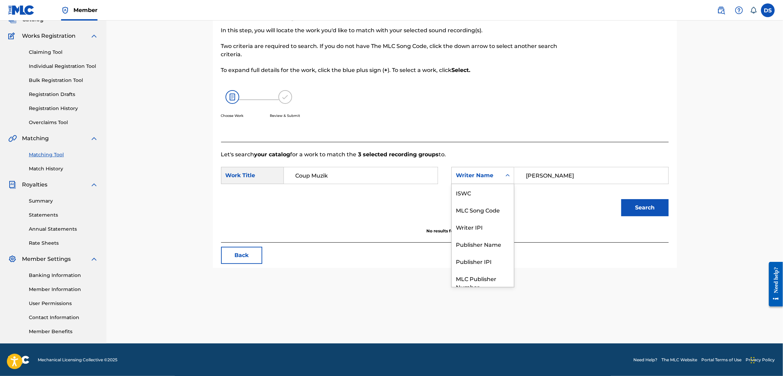
click at [510, 172] on icon "Search Form" at bounding box center [507, 175] width 7 height 7
click at [472, 204] on div "Writer IPI" at bounding box center [483, 202] width 62 height 17
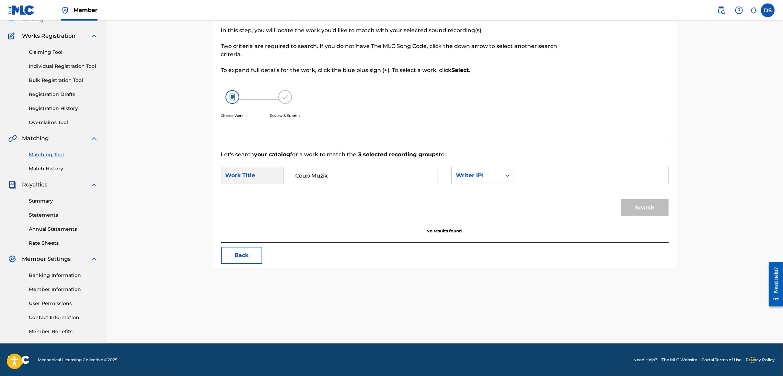
click at [537, 179] on input "Search Form" at bounding box center [591, 175] width 142 height 16
type input "00549964982"
click at [636, 206] on button "Search" at bounding box center [644, 207] width 47 height 17
click at [504, 171] on div "Search Form" at bounding box center [507, 176] width 12 height 12
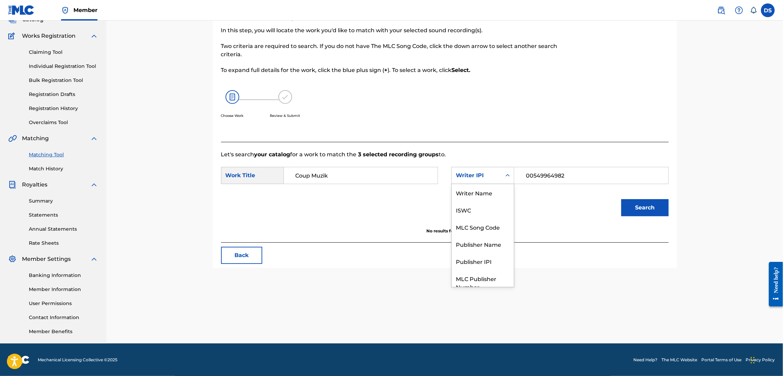
scroll to position [25, 0]
click at [470, 235] on div "Publisher IPI" at bounding box center [483, 236] width 62 height 17
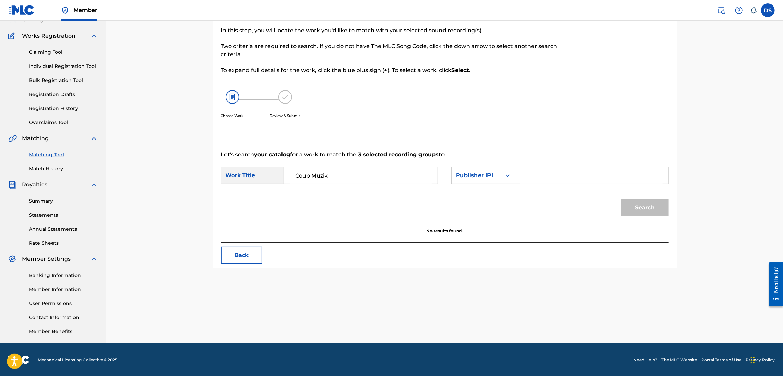
click at [534, 177] on input "Search Form" at bounding box center [591, 175] width 142 height 16
type input "00549964982"
click at [621, 199] on button "Search" at bounding box center [644, 207] width 47 height 17
click at [507, 178] on icon "Search Form" at bounding box center [507, 175] width 7 height 7
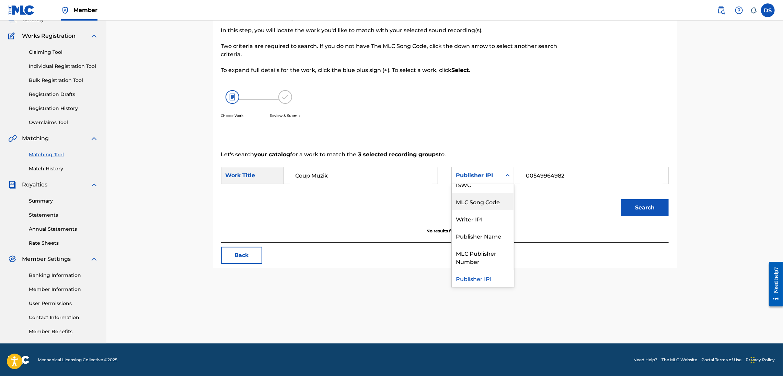
scroll to position [0, 0]
click at [478, 190] on div "Writer Name" at bounding box center [483, 192] width 62 height 17
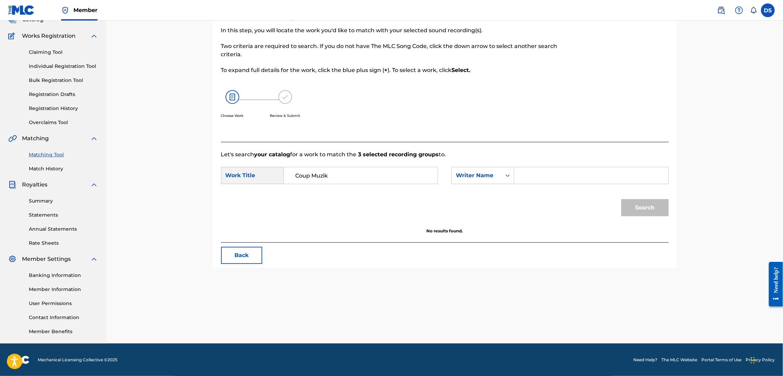
click at [535, 174] on input "Search Form" at bounding box center [591, 175] width 142 height 16
type input "[PERSON_NAME]"
click at [296, 176] on input "Coup Muzik" at bounding box center [361, 175] width 142 height 16
click at [336, 176] on input "Coup Muzik" at bounding box center [361, 175] width 142 height 16
click at [621, 199] on button "Search" at bounding box center [644, 207] width 47 height 17
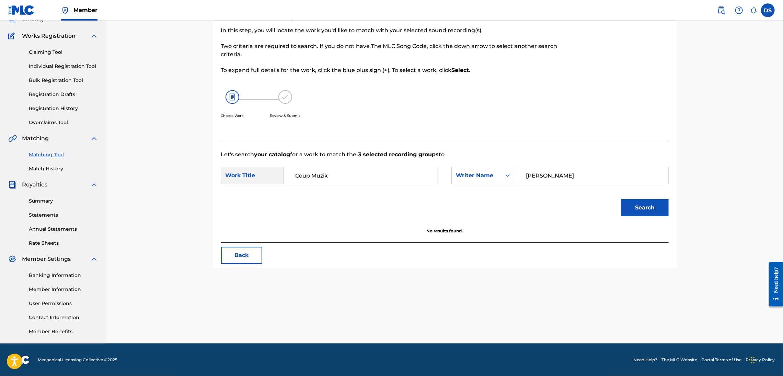
click at [621, 199] on button "Search" at bounding box center [644, 207] width 47 height 17
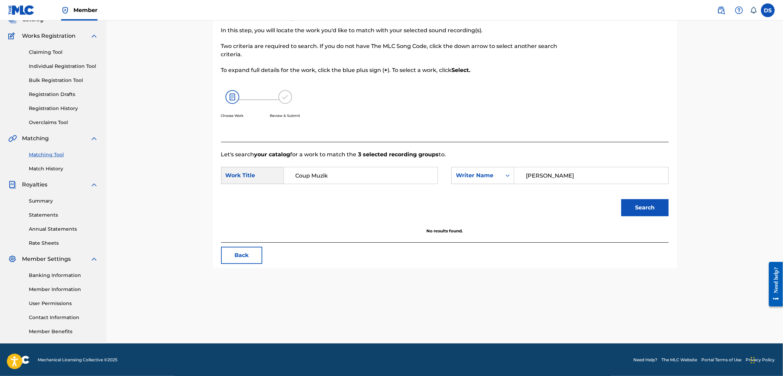
click at [252, 260] on button "Back" at bounding box center [241, 255] width 41 height 17
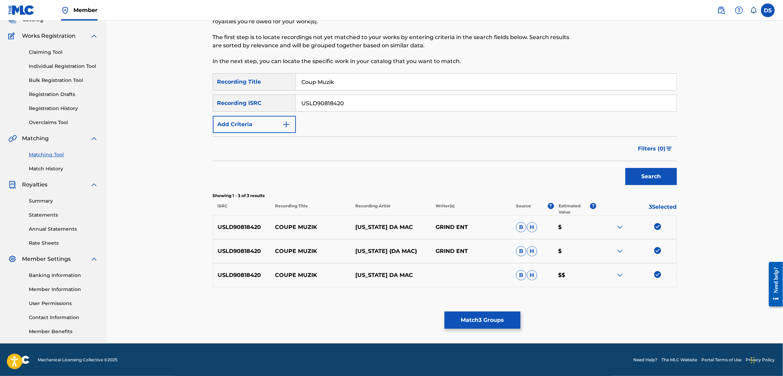
click at [288, 123] on img "Search Form" at bounding box center [286, 124] width 8 height 8
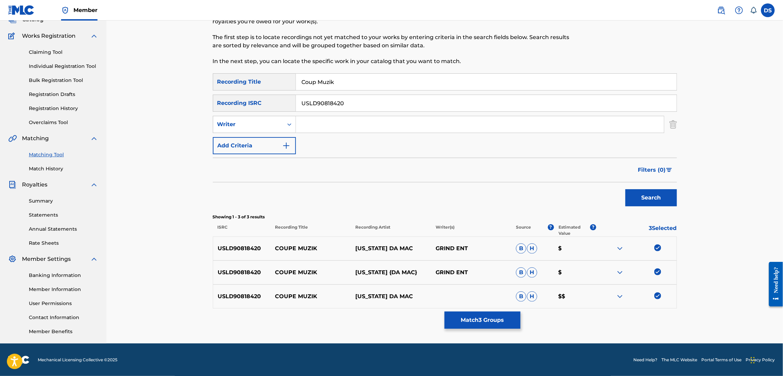
click at [299, 124] on input "Search Form" at bounding box center [480, 124] width 368 height 16
type input "[PERSON_NAME]"
click at [639, 197] on button "Search" at bounding box center [650, 197] width 51 height 17
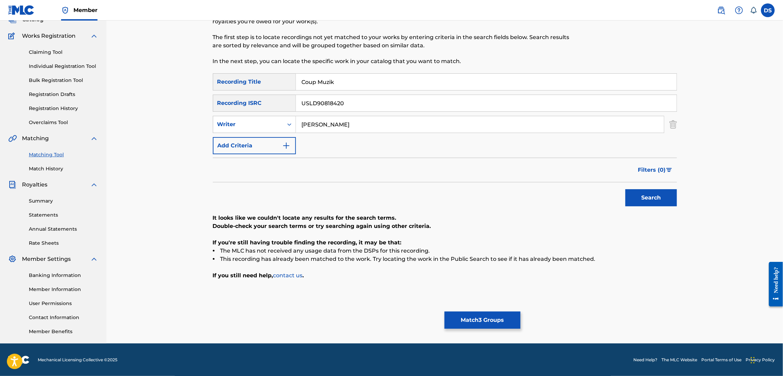
click at [671, 126] on img "Search Form" at bounding box center [673, 124] width 8 height 17
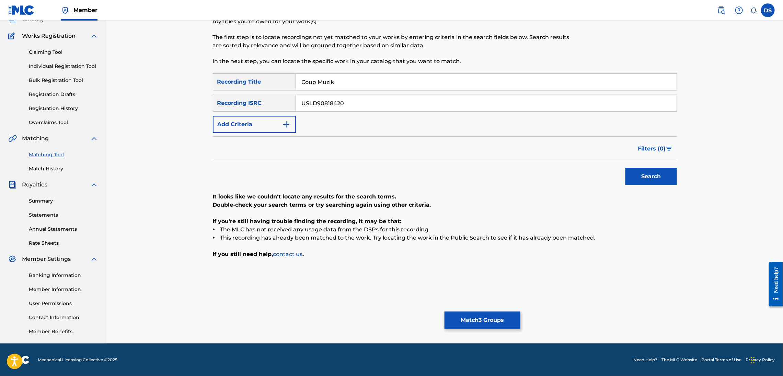
click at [643, 173] on button "Search" at bounding box center [650, 176] width 51 height 17
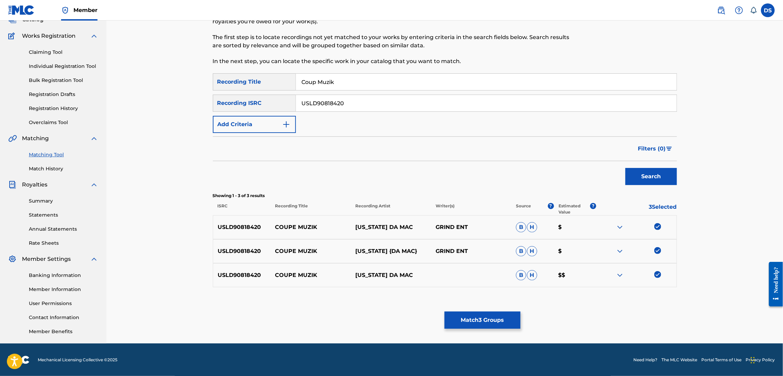
click at [617, 276] on img at bounding box center [620, 275] width 8 height 8
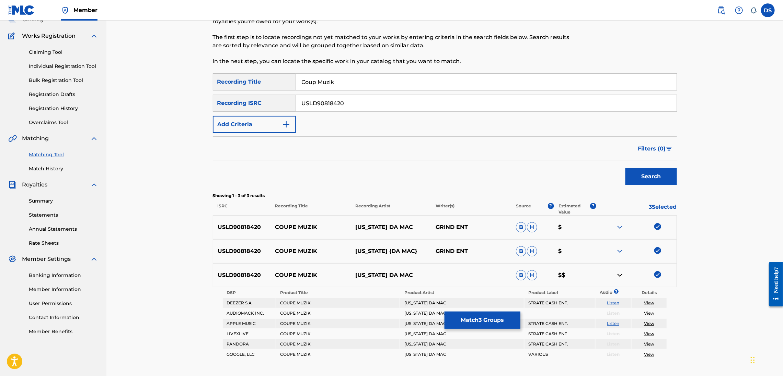
click at [619, 250] on img at bounding box center [620, 251] width 8 height 8
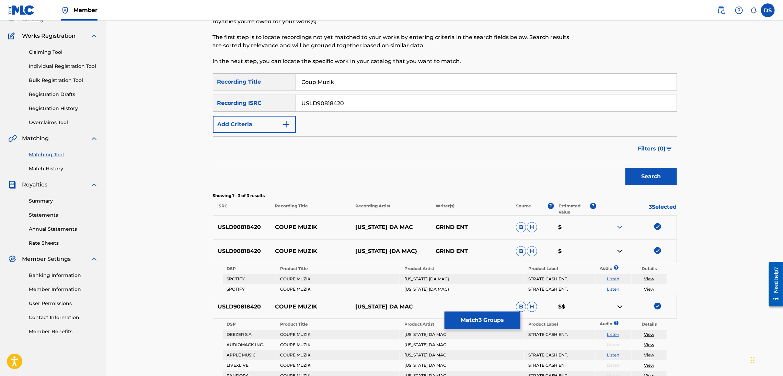
click at [618, 227] on img at bounding box center [620, 227] width 8 height 8
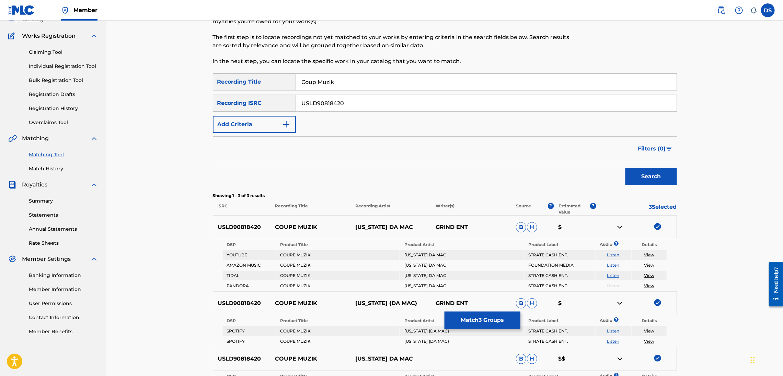
click at [617, 226] on img at bounding box center [620, 227] width 8 height 8
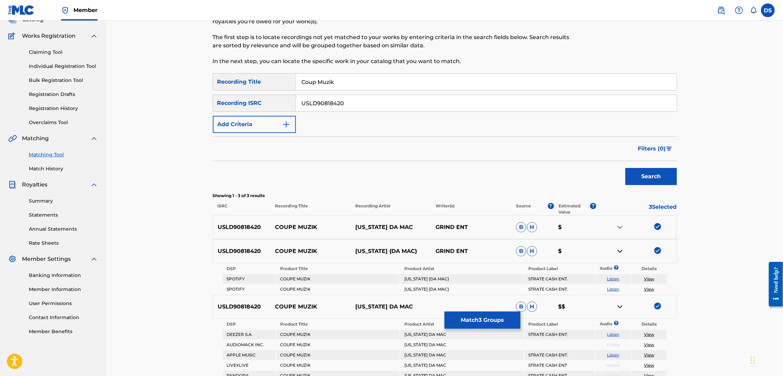
click at [618, 251] on img at bounding box center [620, 251] width 8 height 8
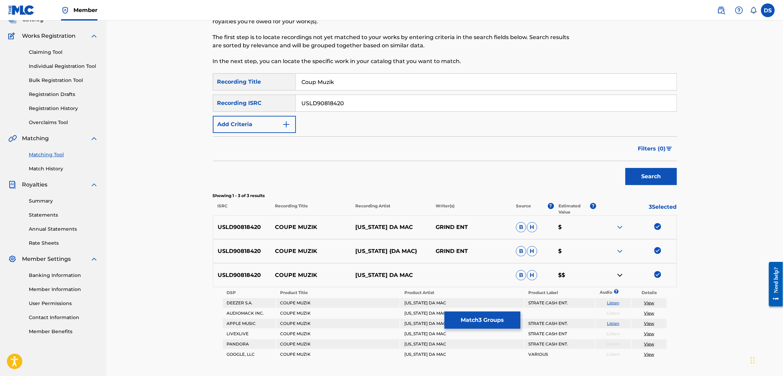
click at [620, 275] on img at bounding box center [620, 275] width 8 height 8
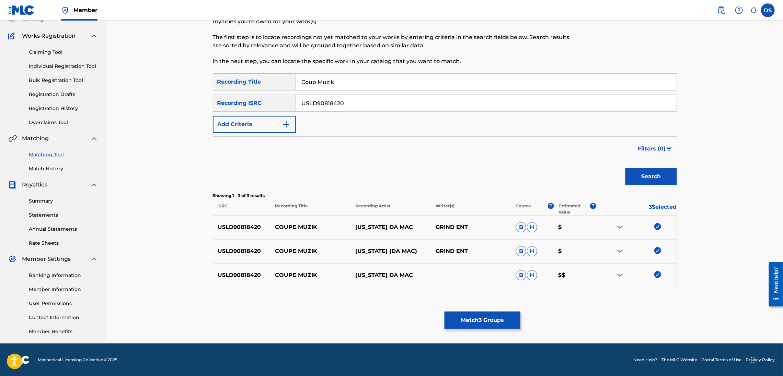
click at [490, 321] on button "Match 3 Groups" at bounding box center [482, 320] width 76 height 17
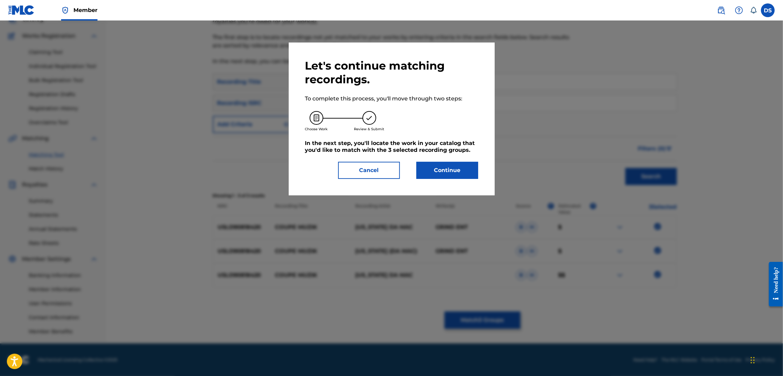
click at [430, 171] on button "Continue" at bounding box center [447, 170] width 62 height 17
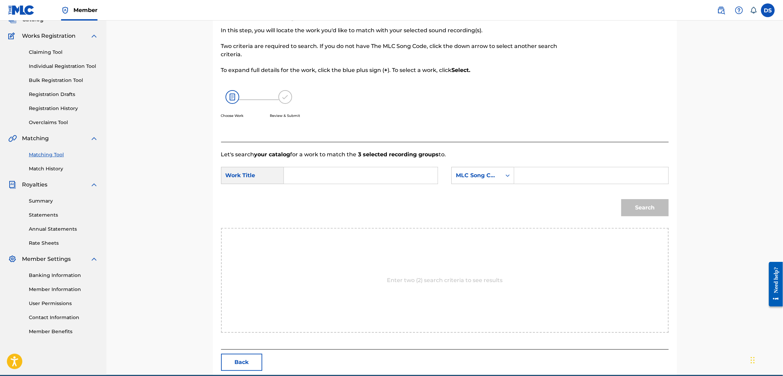
click at [45, 51] on link "Claiming Tool" at bounding box center [63, 52] width 69 height 7
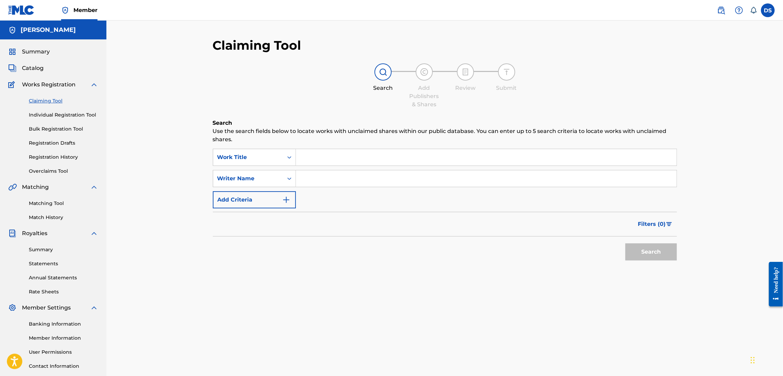
click at [304, 154] on input "Search Form" at bounding box center [486, 157] width 381 height 16
type input "Coup Muzik"
click at [303, 171] on input "Search Form" at bounding box center [486, 179] width 381 height 16
type input "[PERSON_NAME]"
click at [650, 247] on button "Search" at bounding box center [650, 252] width 51 height 17
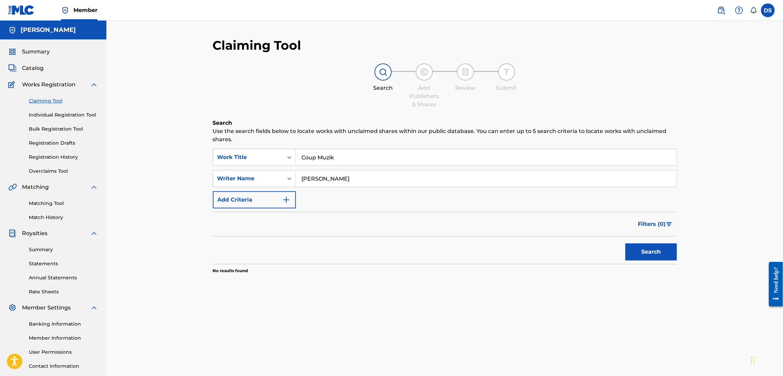
click at [641, 247] on button "Search" at bounding box center [650, 252] width 51 height 17
click at [295, 193] on button "Add Criteria" at bounding box center [254, 199] width 83 height 17
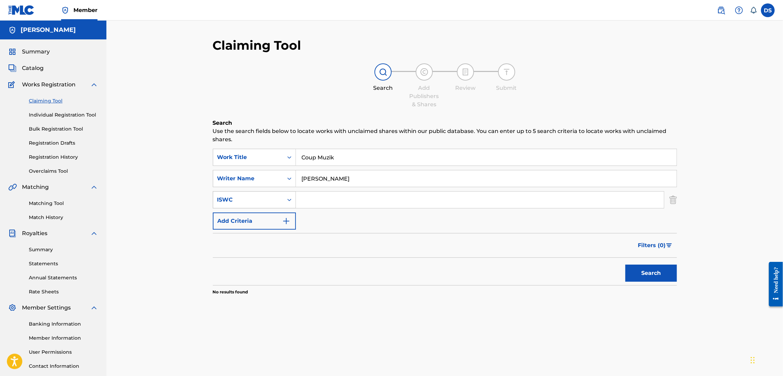
click at [284, 197] on div "Search Form" at bounding box center [289, 200] width 12 height 12
click at [232, 198] on div "ISWC" at bounding box center [248, 200] width 62 height 8
click at [675, 200] on img "Search Form" at bounding box center [673, 199] width 8 height 17
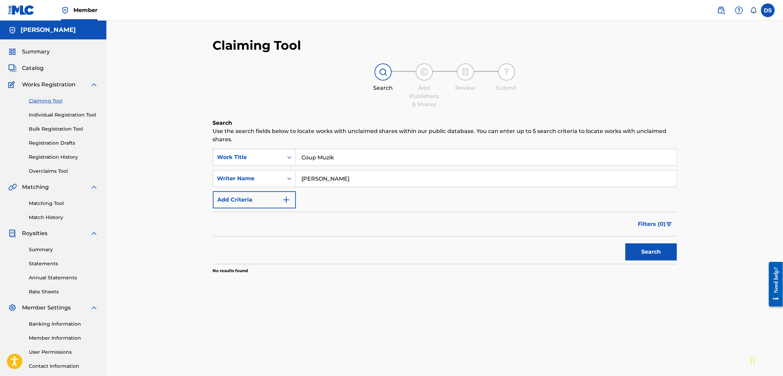
click at [648, 252] on button "Search" at bounding box center [650, 252] width 51 height 17
click at [648, 252] on div "Search" at bounding box center [649, 250] width 55 height 27
click at [648, 252] on button "Search" at bounding box center [650, 252] width 51 height 17
click at [648, 252] on div "Search" at bounding box center [649, 250] width 55 height 27
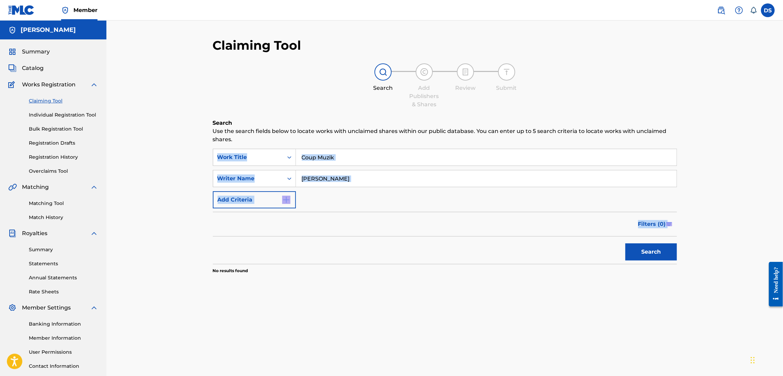
click at [648, 252] on div "Search" at bounding box center [649, 250] width 55 height 27
click at [648, 252] on button "Search" at bounding box center [650, 252] width 51 height 17
click at [38, 204] on link "Matching Tool" at bounding box center [63, 203] width 69 height 7
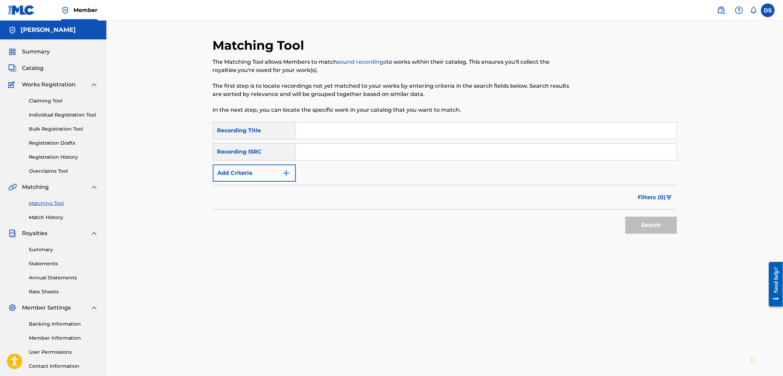
click at [38, 204] on link "Matching Tool" at bounding box center [63, 203] width 69 height 7
click at [306, 129] on input "Search Form" at bounding box center [486, 131] width 381 height 16
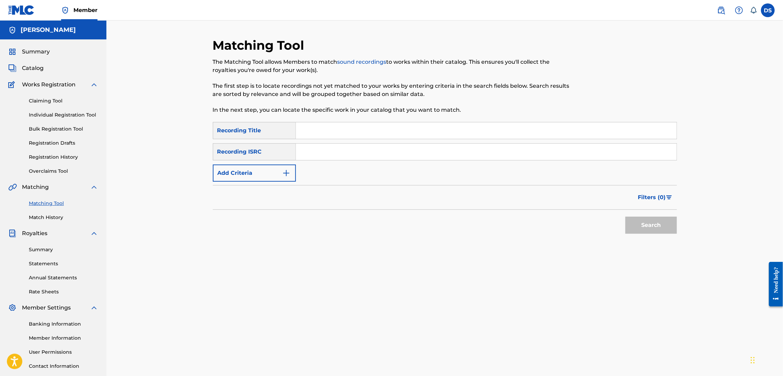
type input "Coup Muzik"
click at [307, 150] on input "Search Form" at bounding box center [486, 152] width 381 height 16
paste input "USLD90818420"
type input "USLD90818420"
click at [638, 229] on button "Search" at bounding box center [650, 225] width 51 height 17
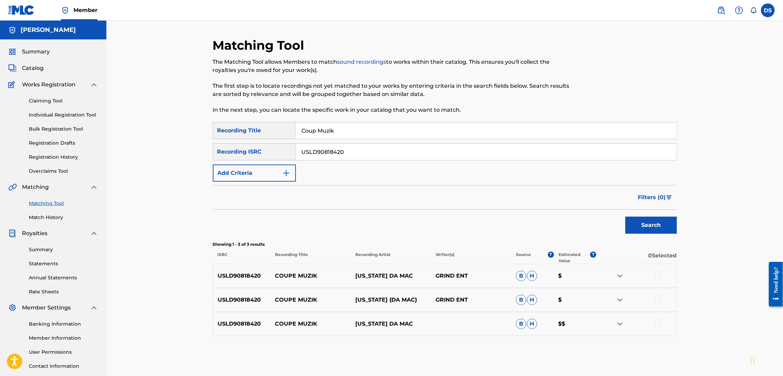
click at [656, 274] on div at bounding box center [657, 275] width 7 height 7
click at [657, 301] on div at bounding box center [657, 299] width 7 height 7
click at [656, 322] on div at bounding box center [657, 323] width 7 height 7
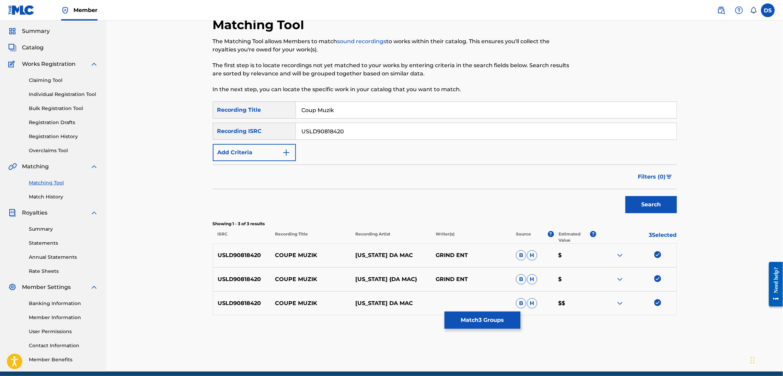
scroll to position [49, 0]
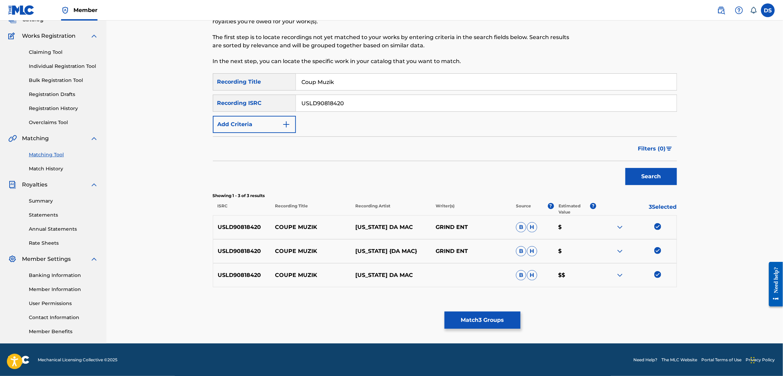
click at [620, 274] on img at bounding box center [620, 275] width 8 height 8
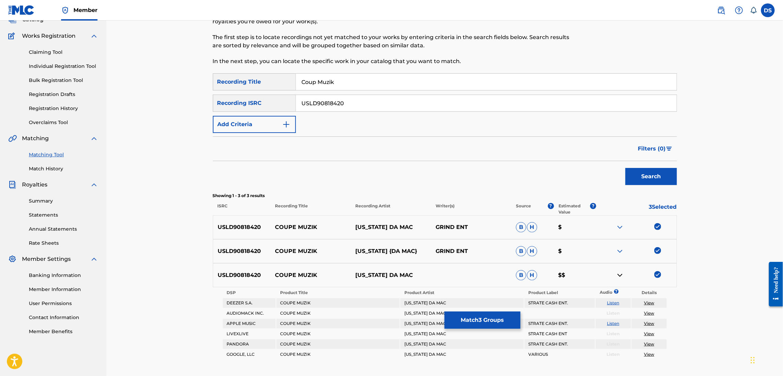
click at [620, 274] on img at bounding box center [620, 275] width 8 height 8
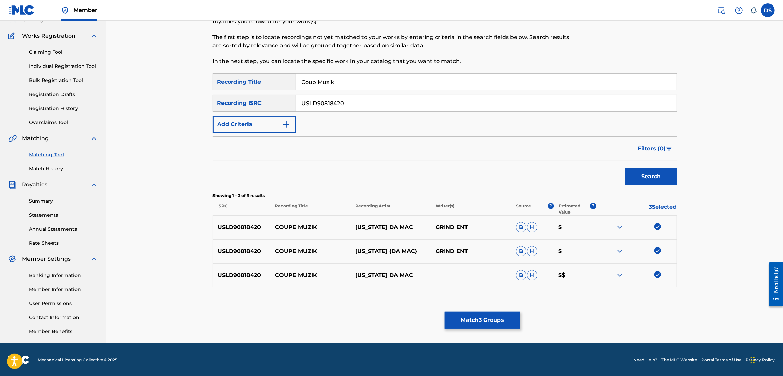
click at [498, 317] on button "Match 3 Groups" at bounding box center [482, 320] width 76 height 17
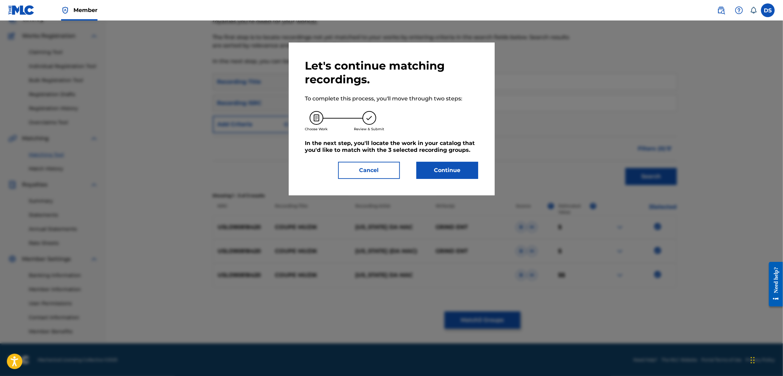
click at [456, 166] on button "Continue" at bounding box center [447, 170] width 62 height 17
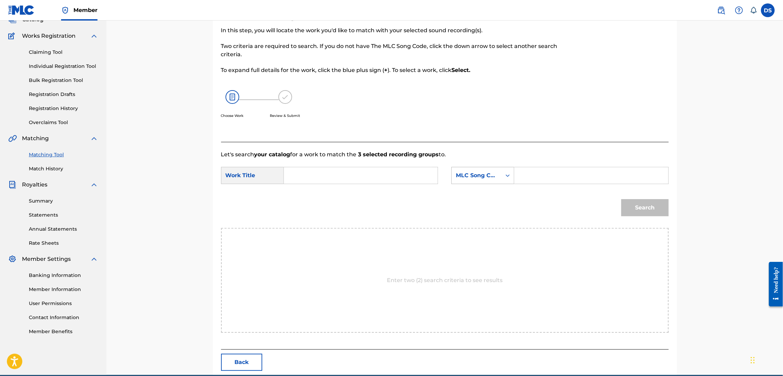
click at [503, 175] on div "Search Form" at bounding box center [507, 176] width 12 height 12
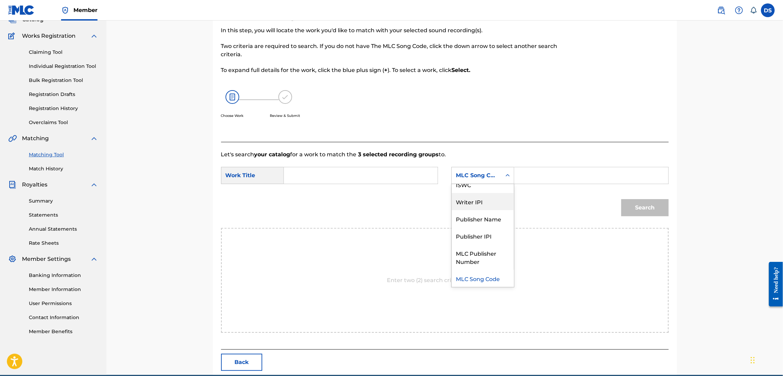
scroll to position [0, 0]
click at [463, 192] on div "Writer Name" at bounding box center [483, 192] width 62 height 17
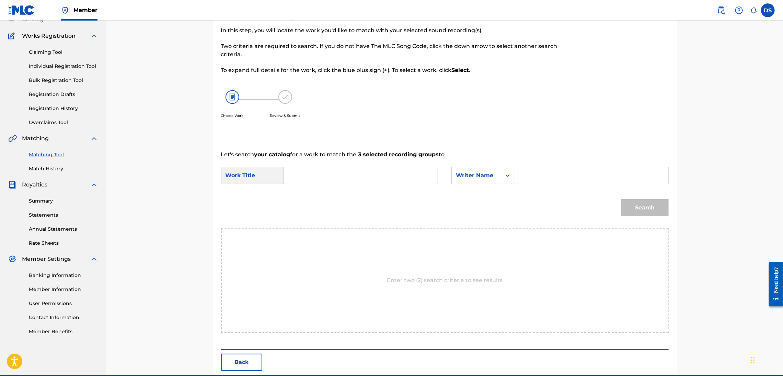
click at [520, 177] on input "Search Form" at bounding box center [591, 175] width 142 height 16
click at [60, 106] on link "Registration History" at bounding box center [63, 108] width 69 height 7
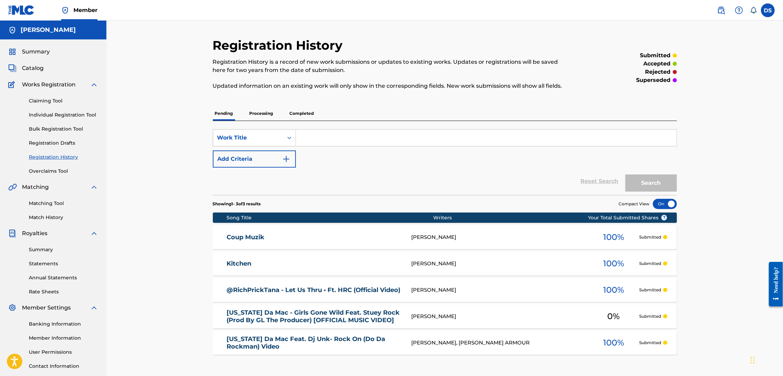
click at [251, 236] on link "Coup Muzik" at bounding box center [315, 238] width 176 height 8
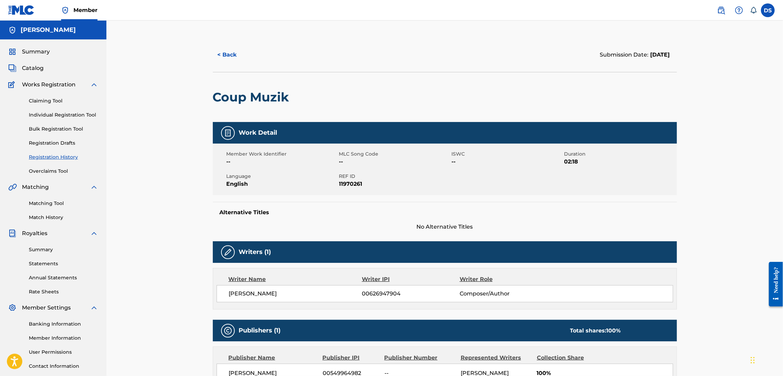
click at [721, 300] on div "< Back Submission Date: [DATE] Coup Muzik Work Detail Member Work Identifier --…" at bounding box center [444, 258] width 676 height 474
click at [239, 51] on button "< Back" at bounding box center [233, 54] width 41 height 17
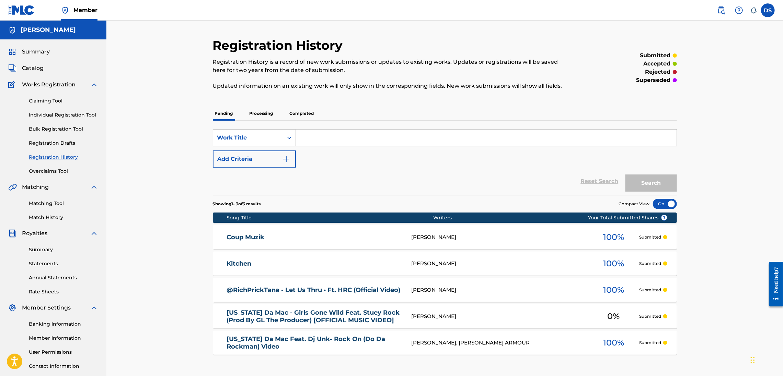
click at [638, 203] on span "Compact View" at bounding box center [634, 204] width 31 height 6
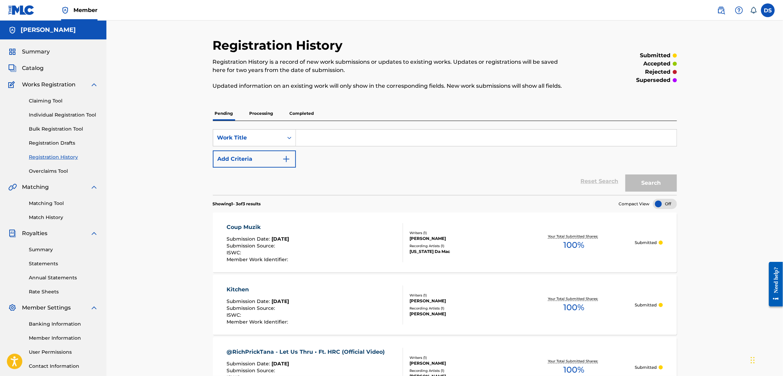
click at [638, 203] on span "Compact View" at bounding box center [634, 204] width 31 height 6
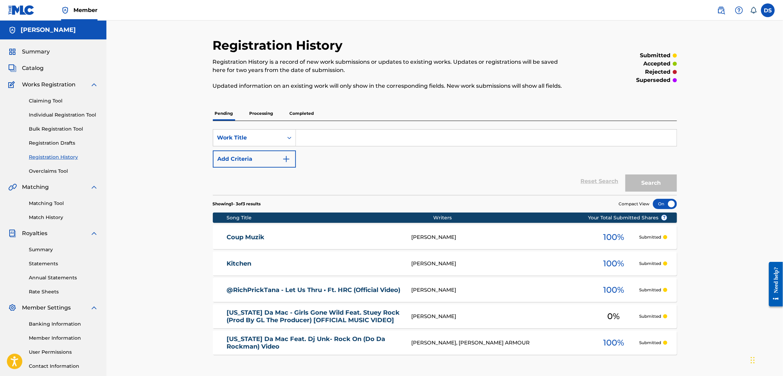
click at [638, 203] on span "Compact View" at bounding box center [634, 204] width 31 height 6
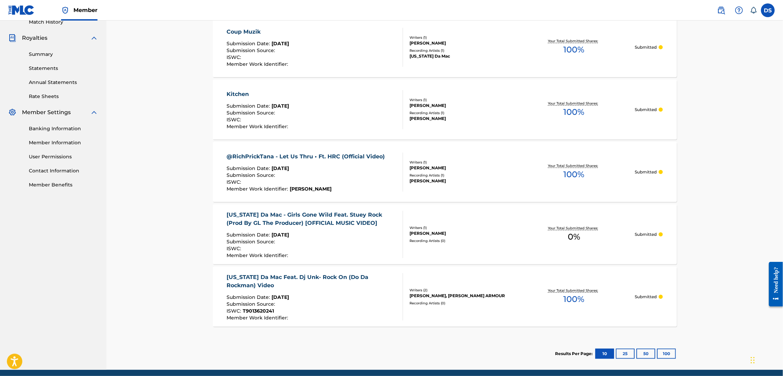
scroll to position [222, 0]
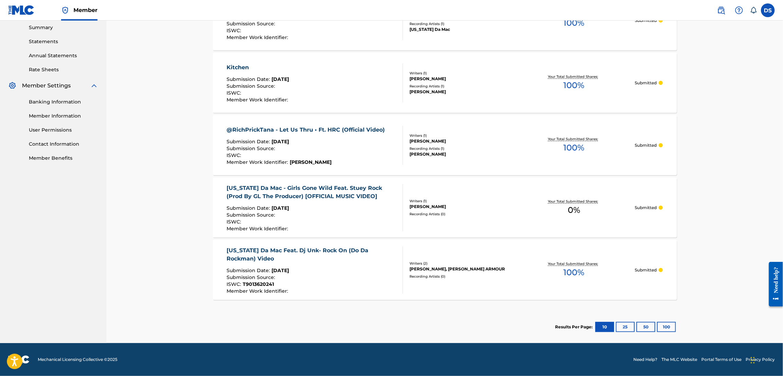
click at [608, 328] on button "10" at bounding box center [604, 327] width 19 height 10
click at [413, 277] on div "Recording Artists ( 0 )" at bounding box center [461, 276] width 104 height 5
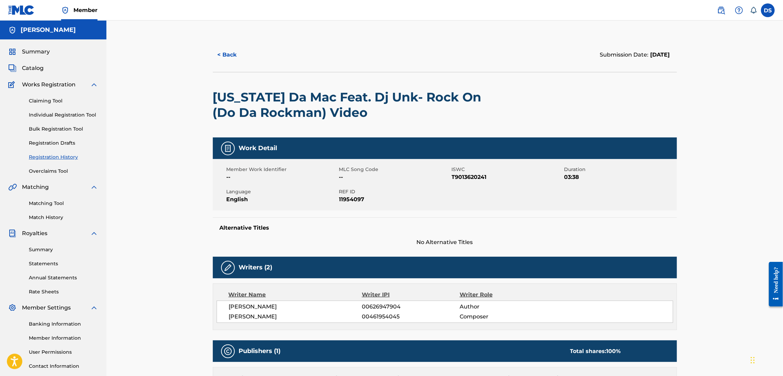
click at [48, 158] on link "Registration History" at bounding box center [63, 157] width 69 height 7
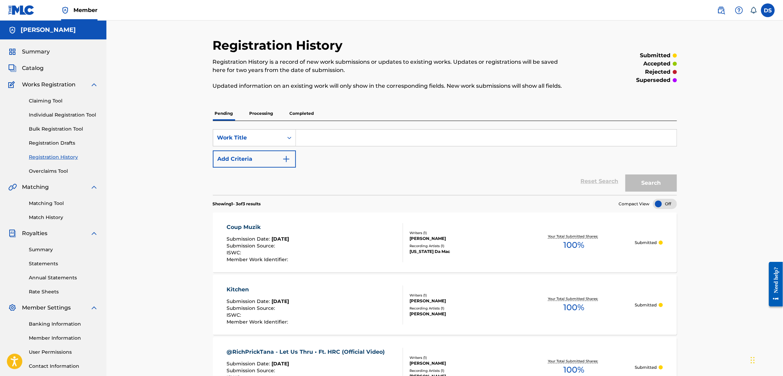
click at [50, 170] on link "Overclaims Tool" at bounding box center [63, 171] width 69 height 7
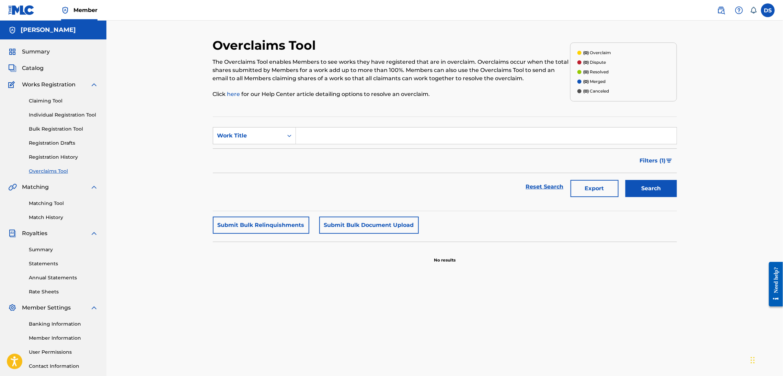
click at [40, 101] on link "Claiming Tool" at bounding box center [63, 100] width 69 height 7
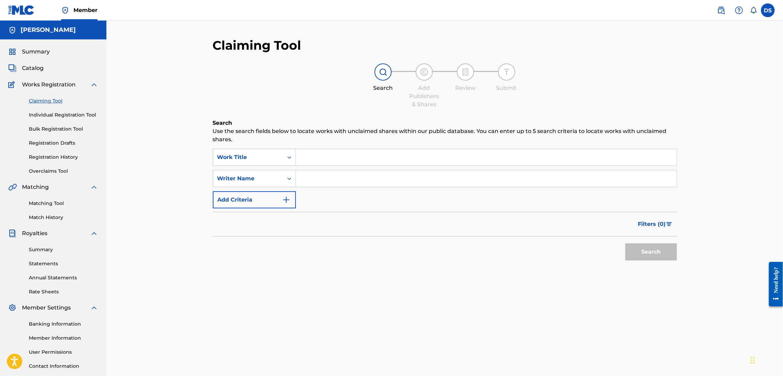
click at [40, 101] on link "Claiming Tool" at bounding box center [63, 100] width 69 height 7
click at [304, 156] on input "Search Form" at bounding box center [486, 157] width 381 height 16
type input "Coup Muzik"
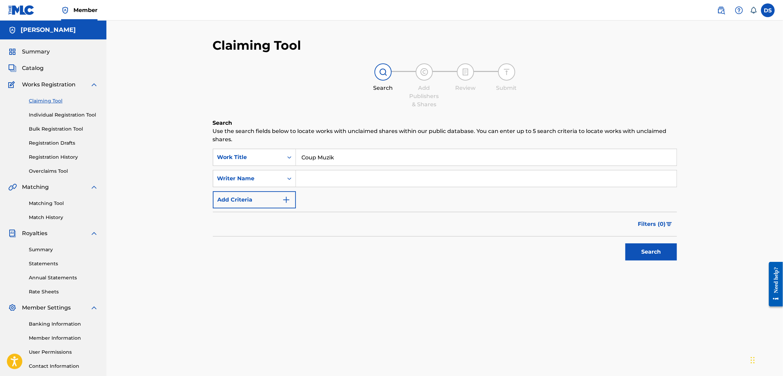
click at [625, 244] on button "Search" at bounding box center [650, 252] width 51 height 17
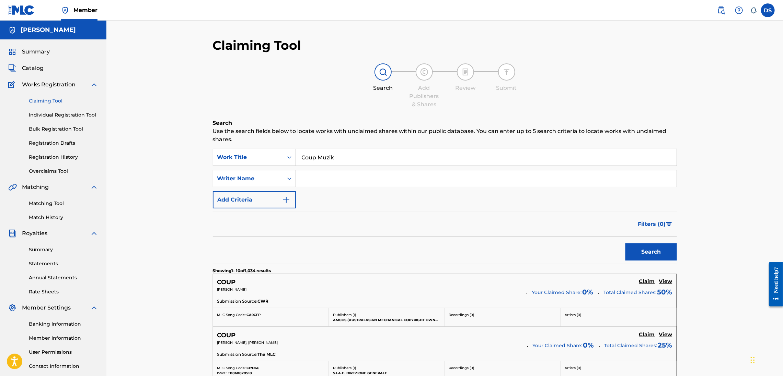
click at [312, 177] on input "Search Form" at bounding box center [486, 179] width 381 height 16
click at [286, 179] on icon "Search Form" at bounding box center [289, 178] width 7 height 7
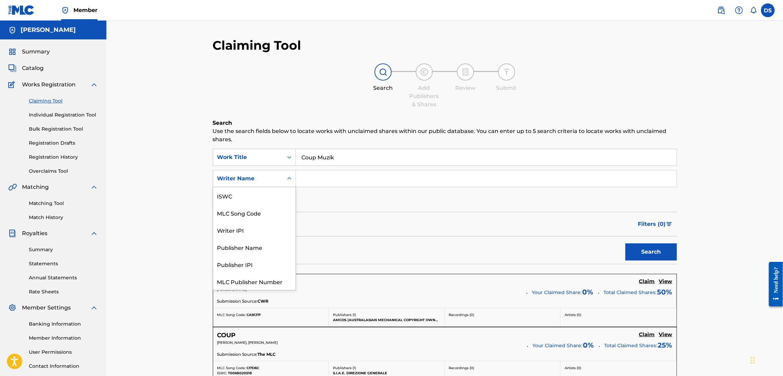
scroll to position [17, 0]
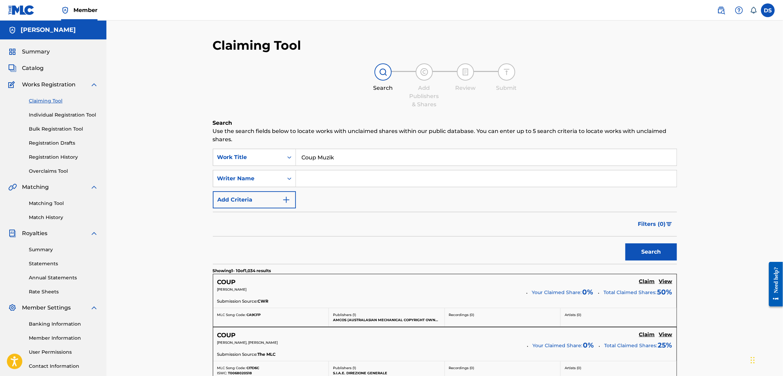
click at [286, 179] on icon "Search Form" at bounding box center [289, 178] width 7 height 7
click at [304, 177] on input "Search Form" at bounding box center [486, 179] width 381 height 16
type input "[PERSON_NAME]"
click at [625, 244] on button "Search" at bounding box center [650, 252] width 51 height 17
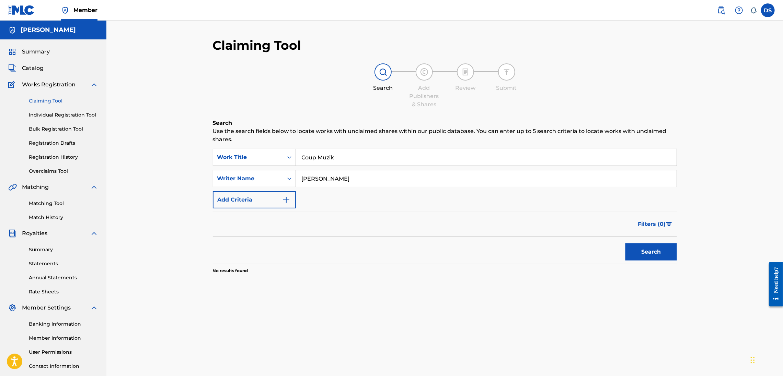
click at [625, 244] on button "Search" at bounding box center [650, 252] width 51 height 17
click at [632, 251] on button "Search" at bounding box center [650, 252] width 51 height 17
click at [647, 253] on button "Search" at bounding box center [650, 252] width 51 height 17
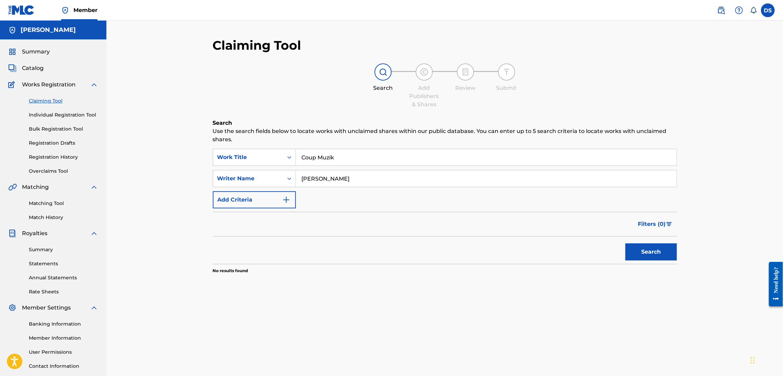
click at [647, 253] on button "Search" at bounding box center [650, 252] width 51 height 17
click at [647, 253] on div "Search" at bounding box center [649, 250] width 55 height 27
click at [647, 253] on button "Search" at bounding box center [650, 252] width 51 height 17
click at [647, 253] on div "Search" at bounding box center [649, 250] width 55 height 27
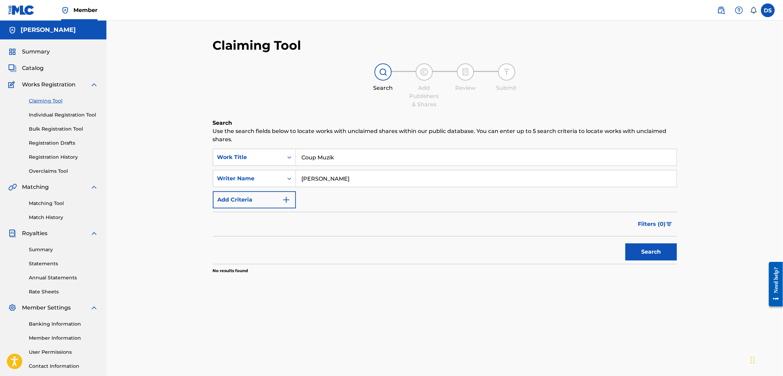
click at [159, 186] on div "Claiming Tool Search Add Publishers & Shares Review Submit Search Use the searc…" at bounding box center [444, 207] width 676 height 372
click at [43, 100] on link "Claiming Tool" at bounding box center [63, 100] width 69 height 7
click at [44, 217] on link "Match History" at bounding box center [63, 217] width 69 height 7
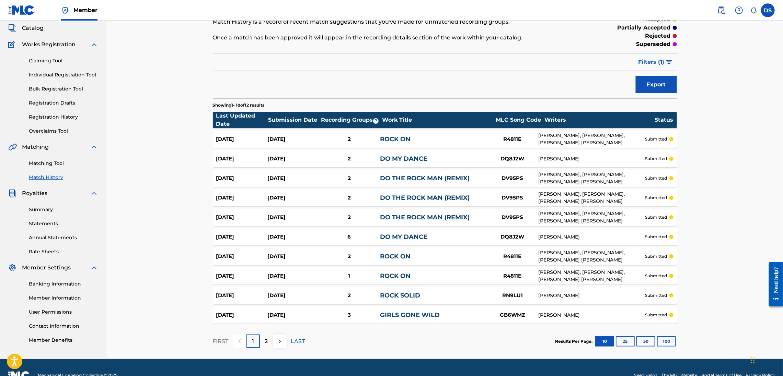
scroll to position [41, 0]
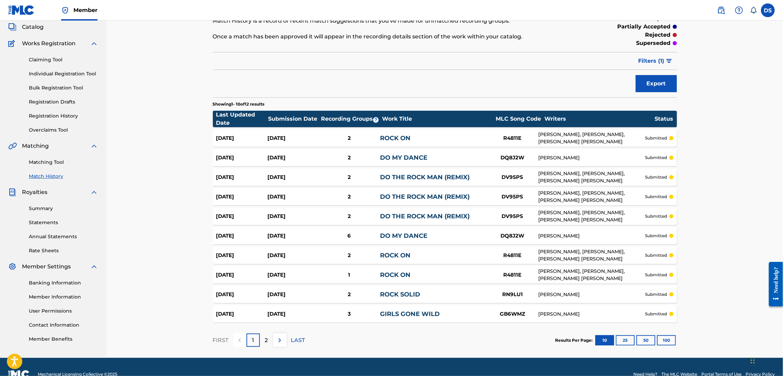
click at [38, 164] on link "Matching Tool" at bounding box center [63, 162] width 69 height 7
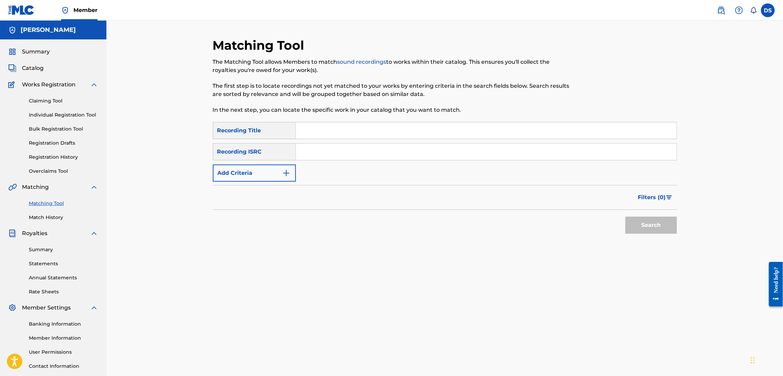
click at [353, 94] on p "The first step is to locate recordings not yet matched to your works by enterin…" at bounding box center [391, 90] width 357 height 16
drag, startPoint x: 353, startPoint y: 94, endPoint x: 359, endPoint y: 94, distance: 5.1
click at [354, 94] on p "The first step is to locate recordings not yet matched to your works by enterin…" at bounding box center [391, 90] width 357 height 16
click at [356, 94] on p "The first step is to locate recordings not yet matched to your works by enterin…" at bounding box center [391, 90] width 357 height 16
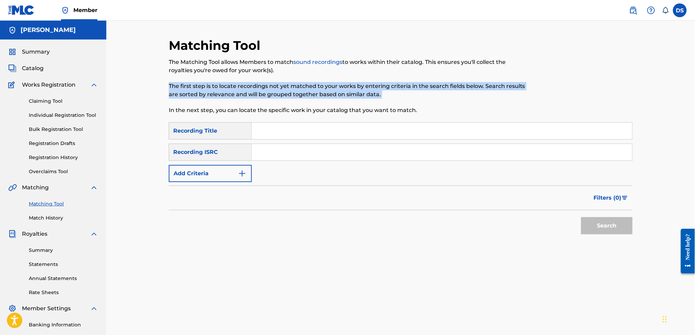
click at [394, 96] on p "The first step is to locate recordings not yet matched to your works by enterin…" at bounding box center [347, 90] width 357 height 16
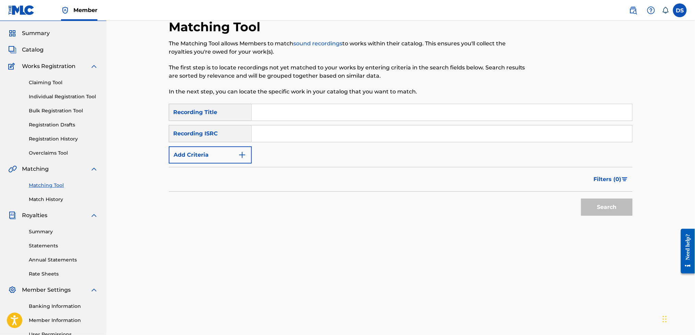
scroll to position [16, 0]
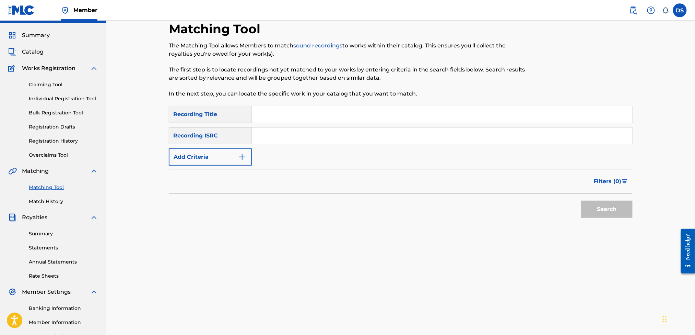
click at [28, 51] on span "Catalog" at bounding box center [33, 52] width 22 height 8
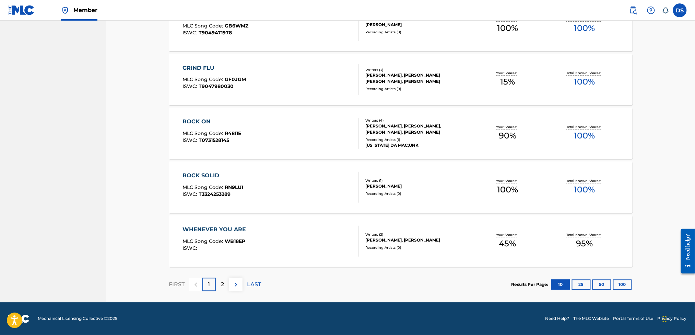
scroll to position [451, 0]
click at [221, 283] on p "2" at bounding box center [222, 284] width 3 height 8
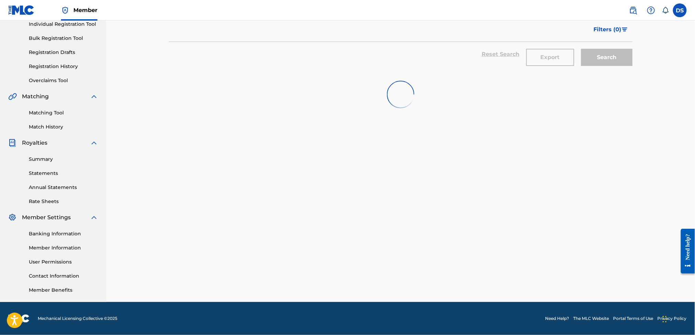
scroll to position [91, 0]
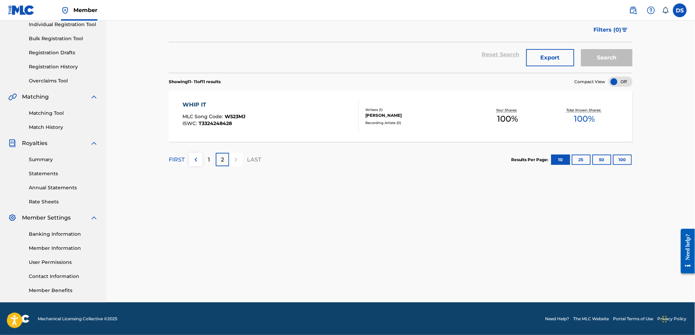
click at [55, 22] on link "Individual Registration Tool" at bounding box center [63, 24] width 69 height 7
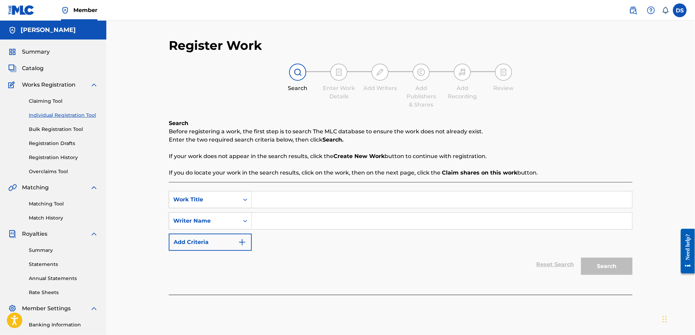
click at [267, 196] on input "Search Form" at bounding box center [442, 199] width 381 height 16
type input "Take Money"
click at [263, 226] on input "Search Form" at bounding box center [442, 220] width 381 height 16
type input "[PERSON_NAME]"
click at [608, 267] on button "Search" at bounding box center [606, 265] width 51 height 17
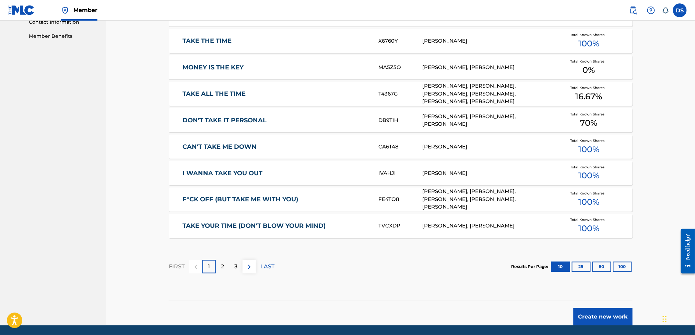
scroll to position [348, 0]
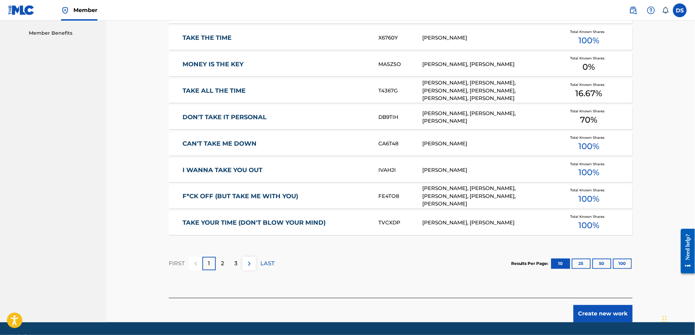
click at [604, 314] on button "Create new work" at bounding box center [603, 313] width 59 height 17
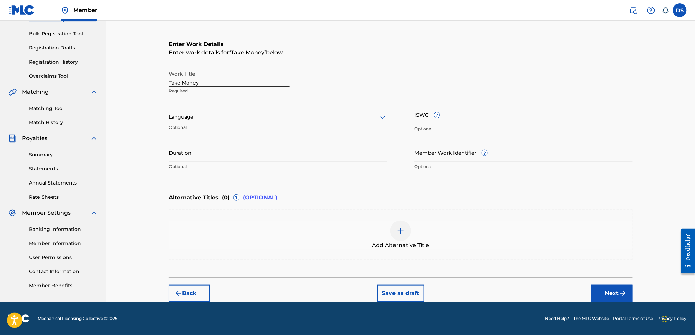
scroll to position [94, 0]
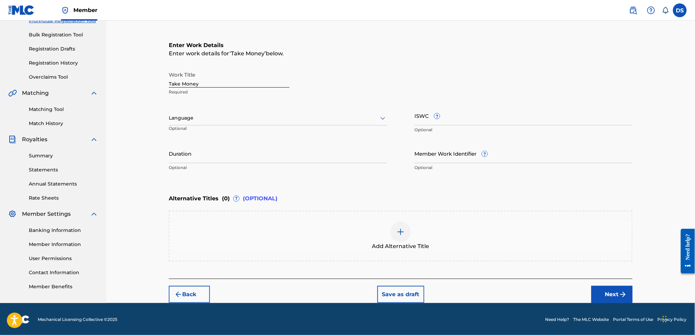
click at [196, 162] on input "Duration" at bounding box center [278, 153] width 218 height 20
type input "03:03"
click at [202, 116] on div at bounding box center [278, 118] width 218 height 9
click at [190, 134] on div "English" at bounding box center [278, 132] width 218 height 15
click at [428, 152] on input "Member Work Identifier ?" at bounding box center [524, 153] width 218 height 20
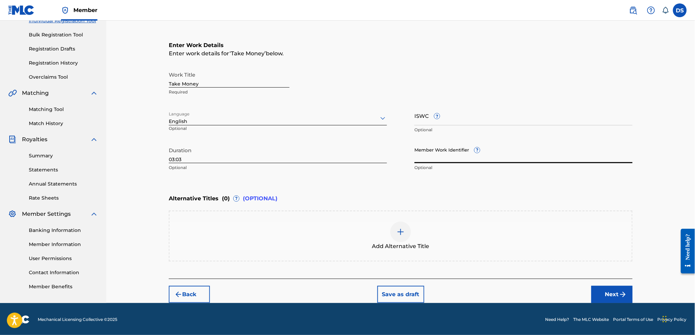
click at [617, 293] on button "Next" at bounding box center [612, 294] width 41 height 17
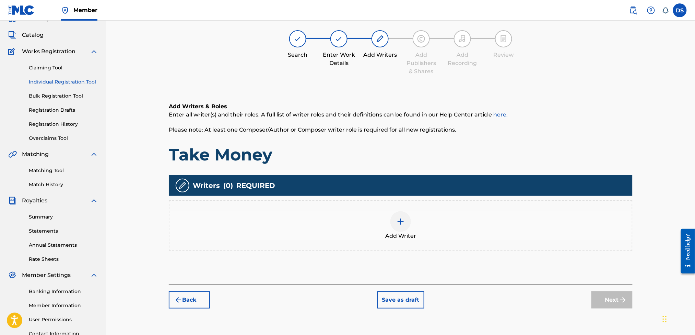
scroll to position [31, 0]
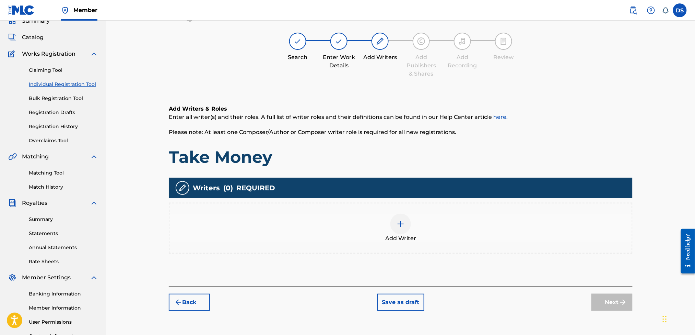
click at [399, 221] on img at bounding box center [401, 224] width 8 height 8
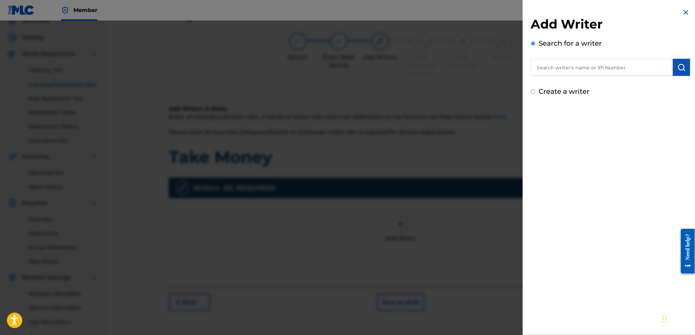
click at [559, 64] on input "text" at bounding box center [602, 67] width 142 height 17
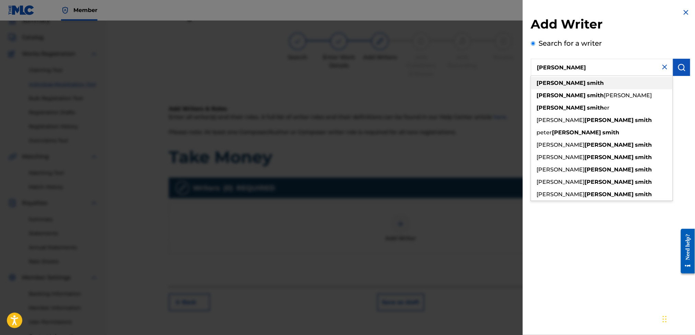
click at [586, 84] on span at bounding box center [586, 83] width 1 height 7
type input "[PERSON_NAME]"
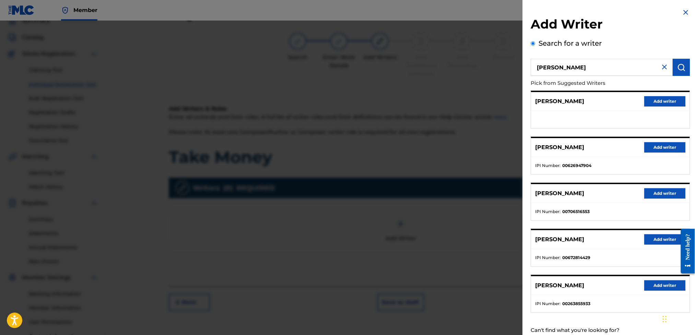
click at [664, 146] on button "Add writer" at bounding box center [665, 147] width 41 height 10
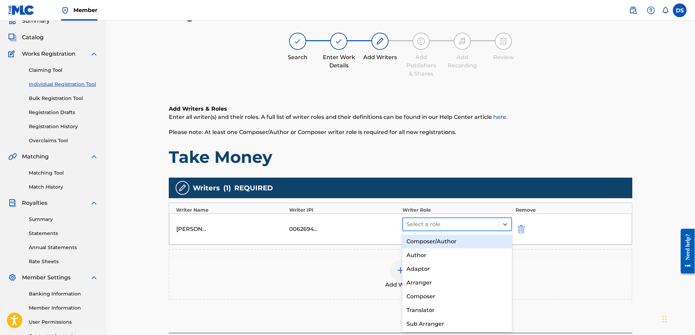
click at [456, 226] on div at bounding box center [451, 224] width 89 height 10
click at [436, 241] on div "Composer/Author" at bounding box center [457, 241] width 109 height 14
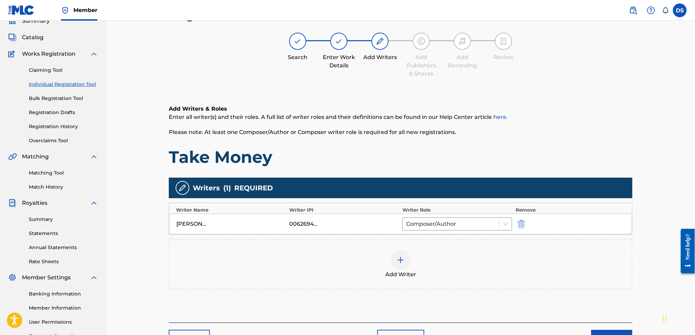
click at [618, 330] on button "Next" at bounding box center [612, 337] width 41 height 17
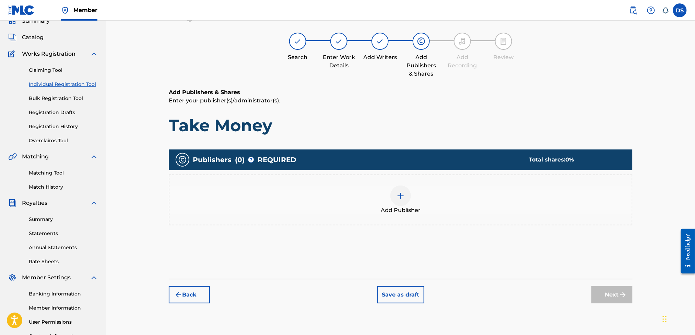
click at [402, 194] on img at bounding box center [401, 195] width 8 height 8
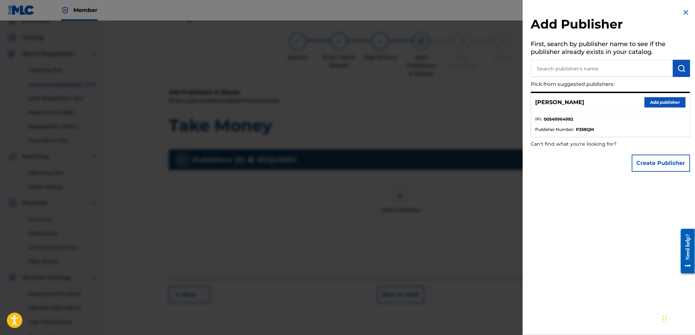
click at [661, 100] on button "Add publisher" at bounding box center [665, 102] width 41 height 10
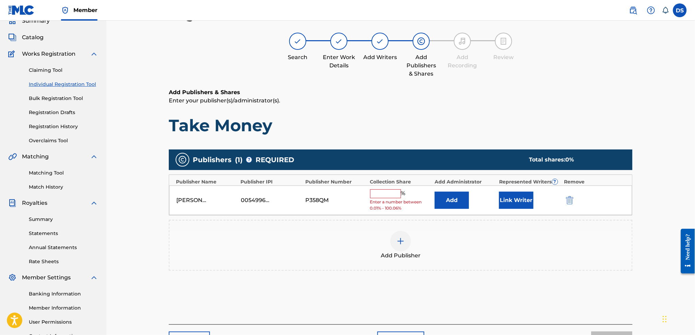
click at [525, 199] on button "Link Writer" at bounding box center [516, 199] width 34 height 17
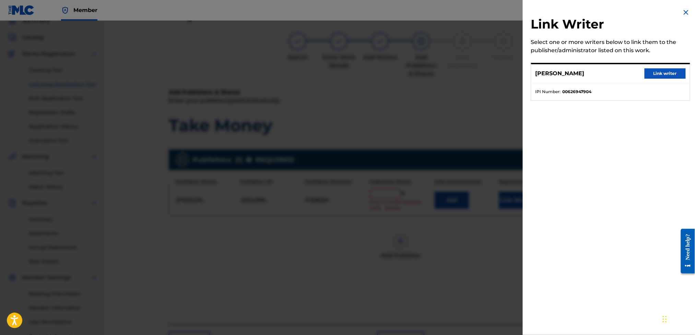
click at [647, 73] on button "Link writer" at bounding box center [665, 73] width 41 height 10
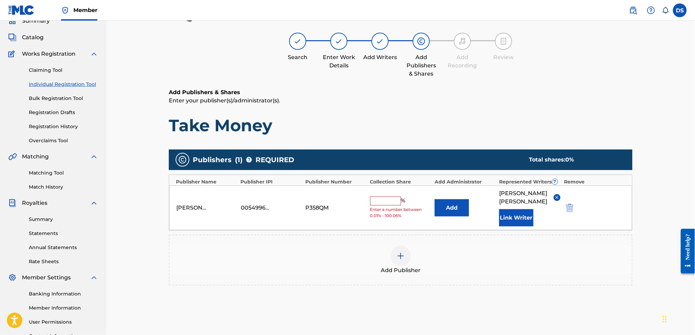
click at [386, 196] on input "text" at bounding box center [385, 200] width 31 height 9
type input "100"
click at [539, 247] on div "Add Publisher" at bounding box center [401, 259] width 463 height 29
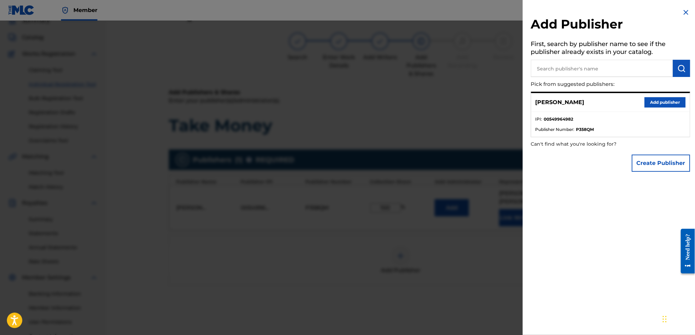
click at [595, 217] on div "Add Publisher First, search by publisher name to see if the publisher already e…" at bounding box center [611, 167] width 176 height 335
click at [683, 11] on img at bounding box center [686, 12] width 8 height 8
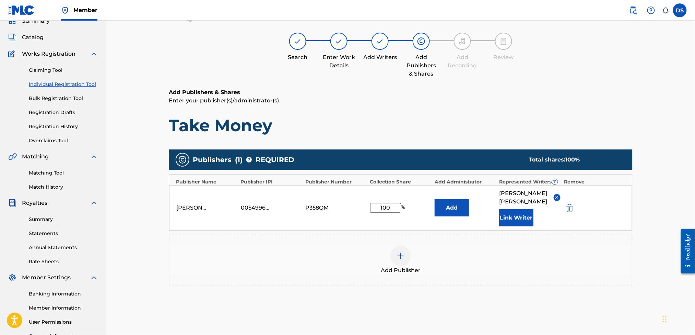
click at [490, 145] on div "Add Publishers & Shares Enter your publisher(s)/administrator(s). Take Money Pu…" at bounding box center [401, 213] width 464 height 251
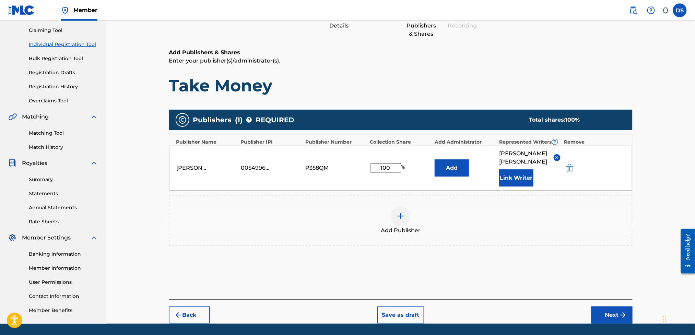
scroll to position [91, 0]
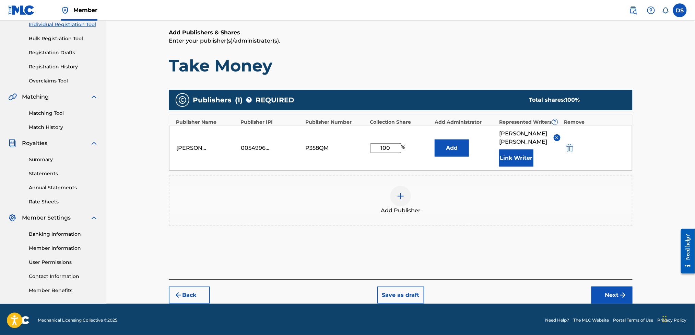
click at [611, 286] on button "Next" at bounding box center [612, 294] width 41 height 17
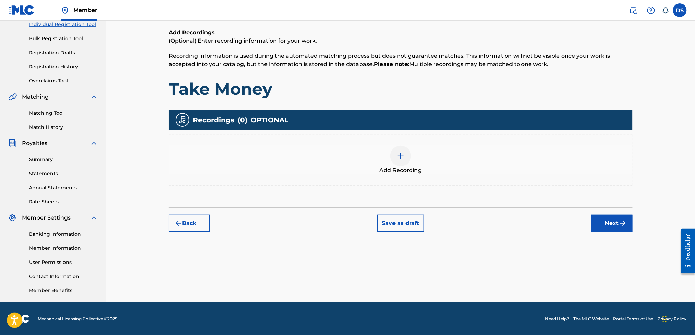
scroll to position [31, 0]
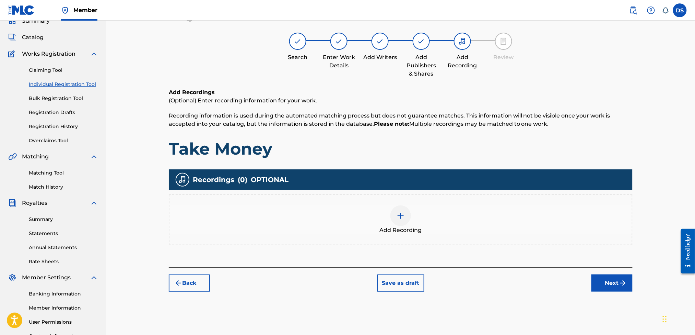
click at [405, 219] on img at bounding box center [401, 215] width 8 height 8
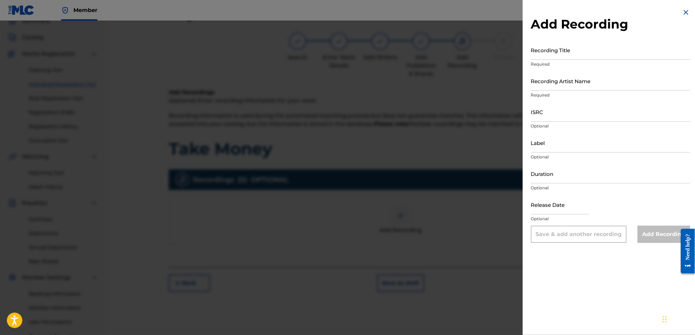
click at [539, 115] on input "ISRC" at bounding box center [610, 112] width 159 height 20
paste input "USLD90818419"
type input "USLD90818419"
click at [550, 53] on input "Recording Title" at bounding box center [610, 50] width 159 height 20
type input "Take Money"
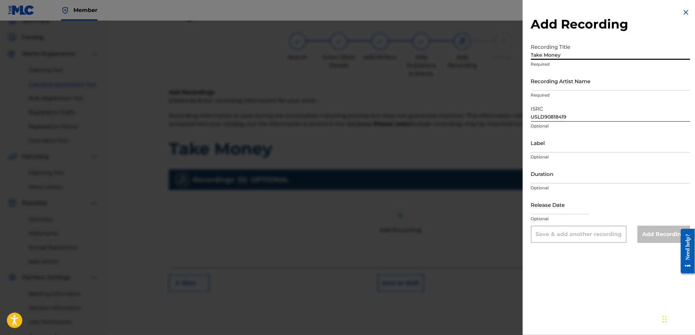
click at [547, 85] on input "Recording Artist Name" at bounding box center [610, 81] width 159 height 20
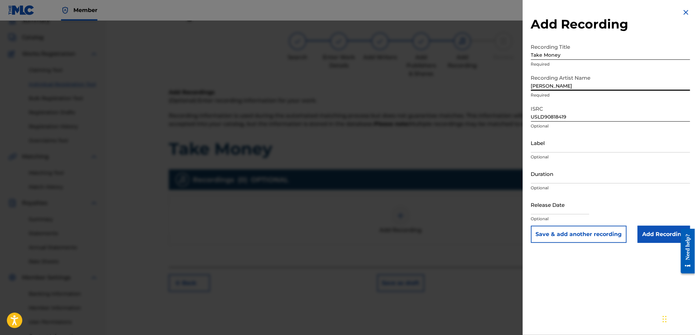
click at [568, 87] on input "[PERSON_NAME]" at bounding box center [610, 81] width 159 height 20
type input "R"
type input "[US_STATE] Da Mac"
click at [545, 172] on input "Duration" at bounding box center [610, 174] width 159 height 20
type input "03:03"
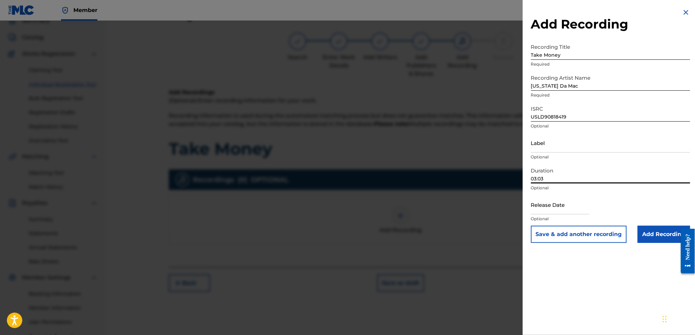
click at [548, 206] on input "text" at bounding box center [560, 205] width 58 height 20
select select "7"
select select "2025"
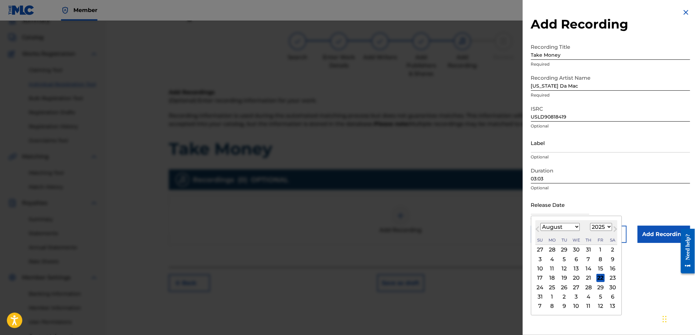
click at [542, 268] on div "10" at bounding box center [540, 268] width 8 height 8
type input "[DATE]"
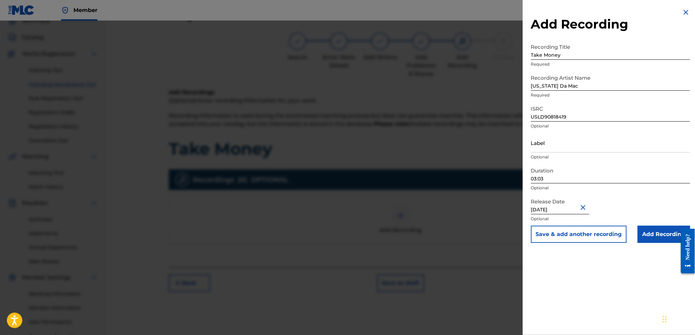
click at [570, 207] on input "[DATE]" at bounding box center [560, 205] width 58 height 20
select select "7"
select select "2025"
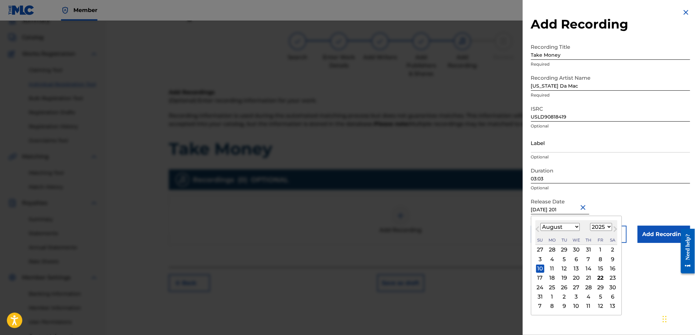
type input "[DATE]"
select select "2011"
type input "[DATE]"
click at [577, 226] on select "January February March April May June July August September October November De…" at bounding box center [560, 227] width 39 height 8
select select "5"
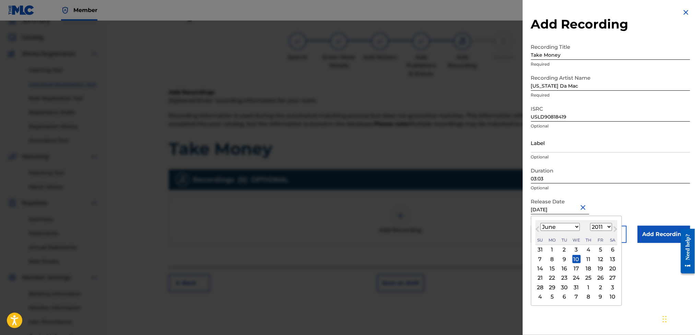
click at [541, 223] on select "January February March April May June July August September October November De…" at bounding box center [560, 227] width 39 height 8
click at [614, 199] on div "Release Date [DATE] [DATE] Previous Month Next Month June [DATE] February March…" at bounding box center [610, 210] width 159 height 31
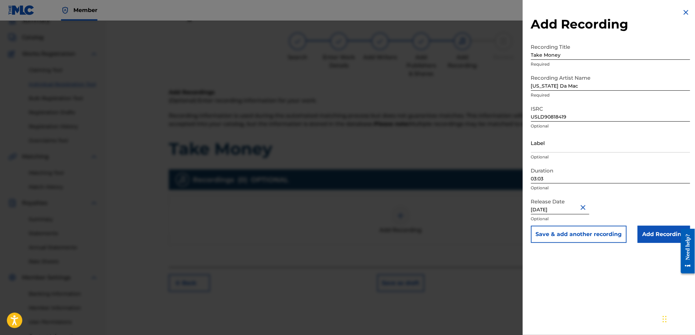
click at [651, 231] on input "Add Recording" at bounding box center [664, 233] width 53 height 17
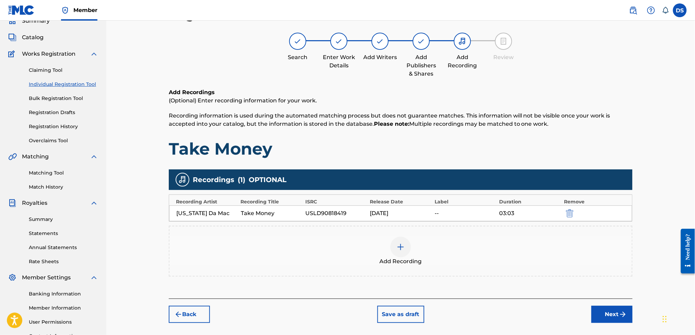
click at [611, 311] on button "Next" at bounding box center [612, 313] width 41 height 17
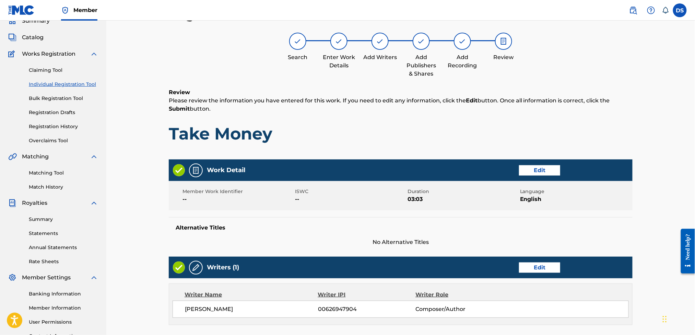
click at [644, 160] on div "Register Work Search Enter Work Details Add Writers Add Publishers & Shares Add…" at bounding box center [400, 253] width 589 height 527
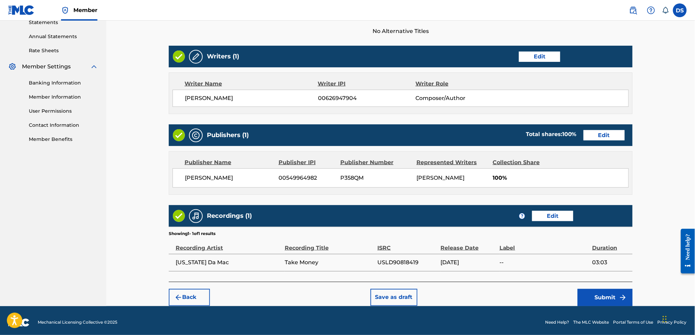
scroll to position [246, 0]
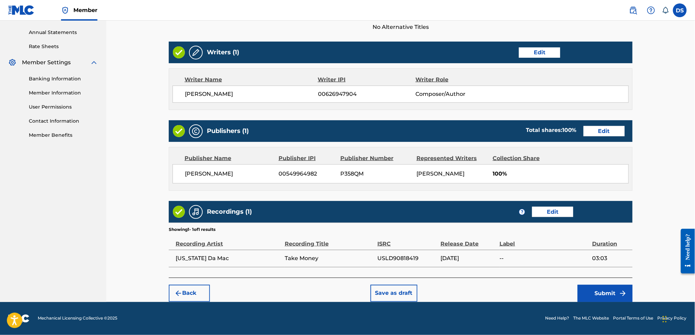
click at [592, 292] on button "Submit" at bounding box center [605, 293] width 55 height 17
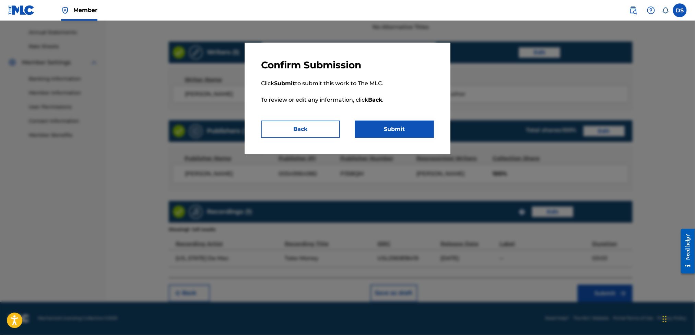
click at [420, 135] on button "Submit" at bounding box center [394, 128] width 79 height 17
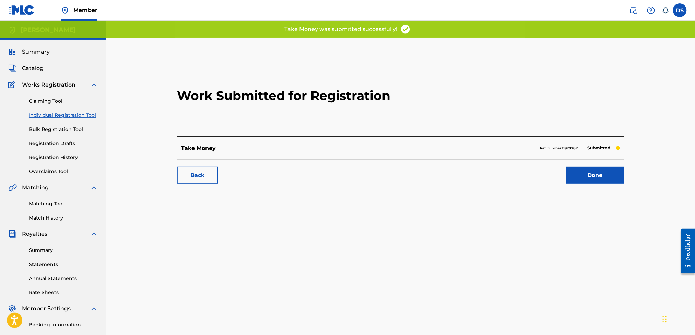
click at [590, 174] on link "Done" at bounding box center [595, 174] width 58 height 17
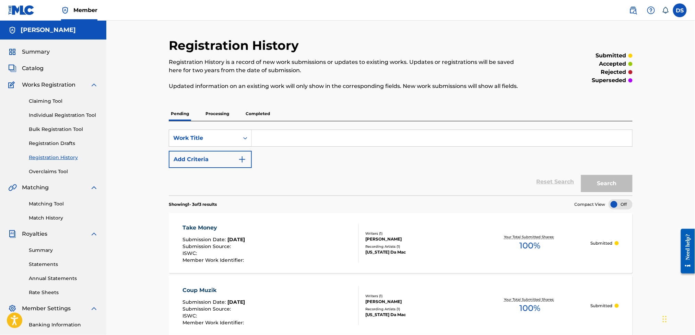
click at [263, 137] on input "Search Form" at bounding box center [442, 138] width 381 height 16
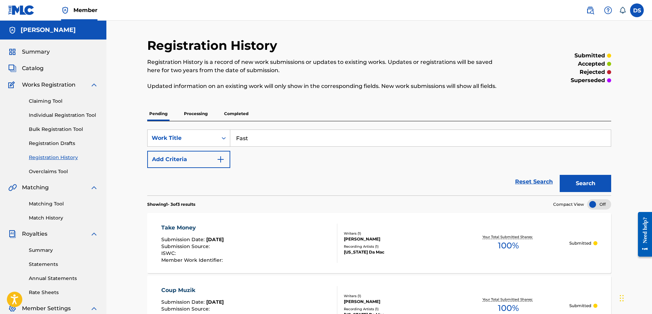
type input "Fast"
click at [560, 175] on button "Search" at bounding box center [585, 183] width 51 height 17
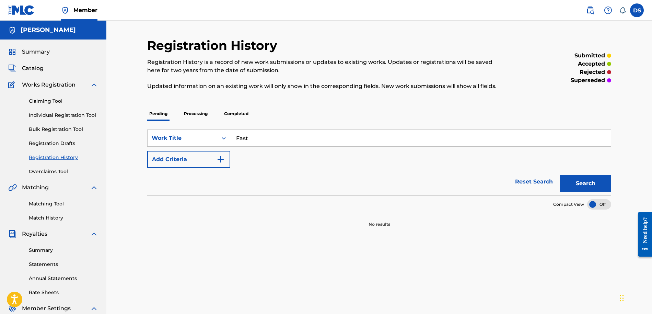
click at [222, 154] on button "Add Criteria" at bounding box center [188, 159] width 83 height 17
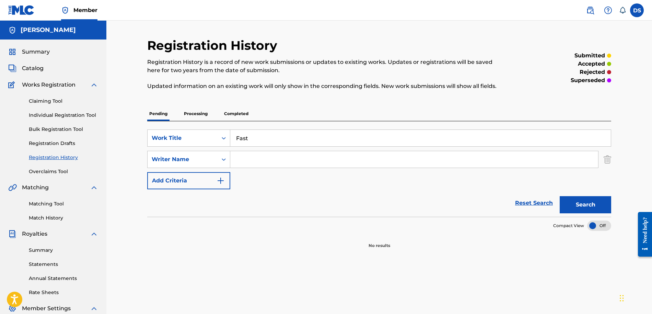
click at [239, 155] on input "Search Form" at bounding box center [414, 159] width 368 height 16
type input "[PERSON_NAME]"
click at [582, 205] on button "Search" at bounding box center [585, 204] width 51 height 17
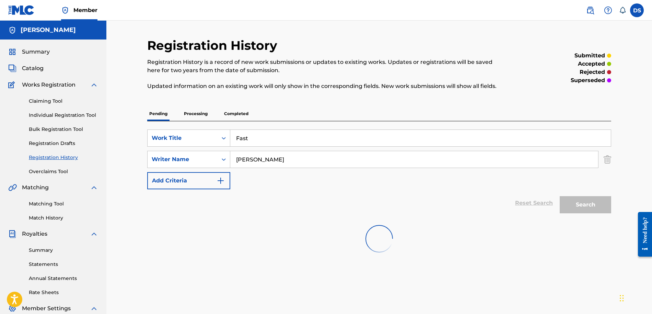
click at [582, 205] on button "Search" at bounding box center [585, 204] width 51 height 17
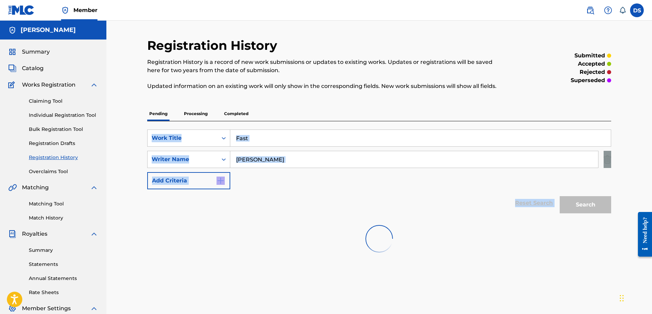
click at [582, 205] on div "Search" at bounding box center [583, 202] width 55 height 27
click at [582, 205] on button "Search" at bounding box center [585, 204] width 51 height 17
click at [582, 205] on div "Search" at bounding box center [583, 202] width 55 height 27
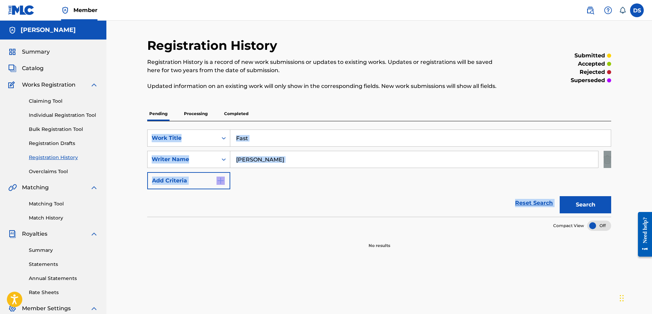
click at [45, 113] on link "Individual Registration Tool" at bounding box center [63, 115] width 69 height 7
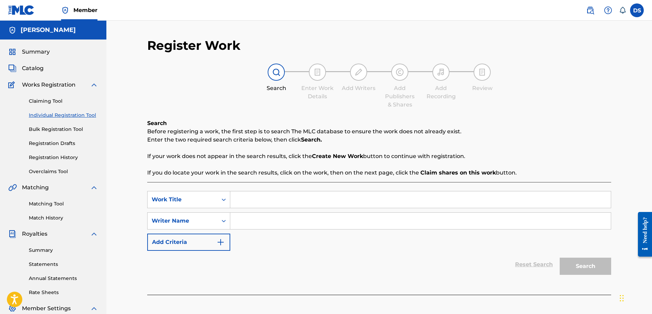
click at [247, 197] on input "Search Form" at bounding box center [420, 199] width 381 height 16
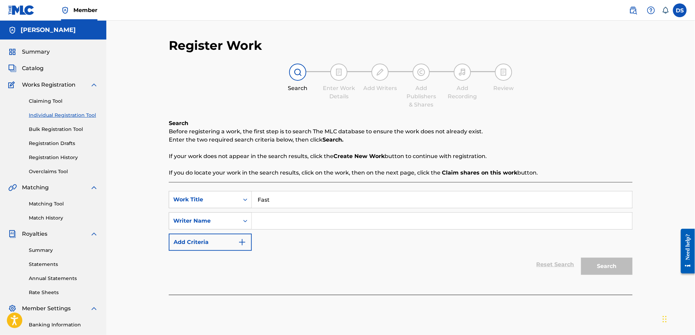
type input "Fast"
click at [257, 220] on input "Search Form" at bounding box center [442, 220] width 381 height 16
type input "[PERSON_NAME]"
click at [581, 257] on button "Search" at bounding box center [606, 265] width 51 height 17
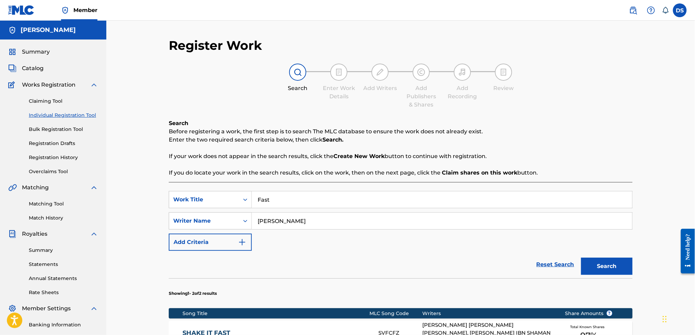
click at [676, 227] on iframe at bounding box center [685, 250] width 19 height 55
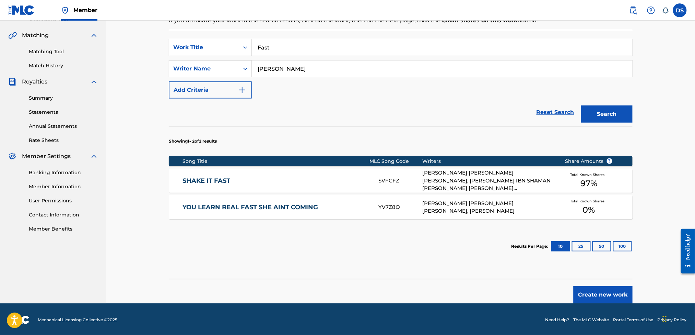
scroll to position [153, 0]
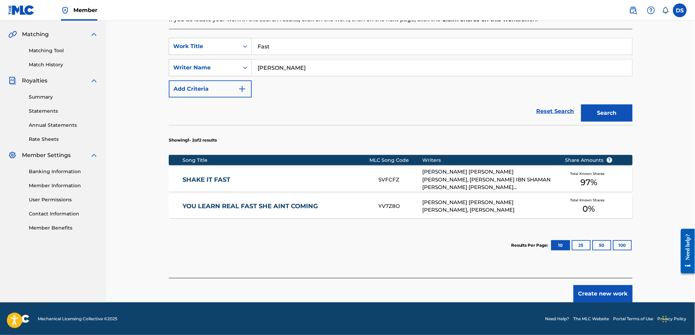
click at [603, 288] on button "Create new work" at bounding box center [603, 293] width 59 height 17
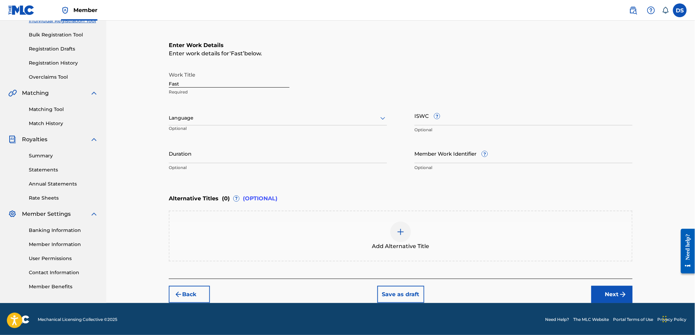
click at [314, 120] on div at bounding box center [278, 118] width 218 height 9
click at [202, 129] on div "English" at bounding box center [278, 132] width 218 height 15
click at [205, 158] on input "Duration" at bounding box center [278, 153] width 218 height 20
type input "02:47"
click at [610, 289] on button "Next" at bounding box center [612, 294] width 41 height 17
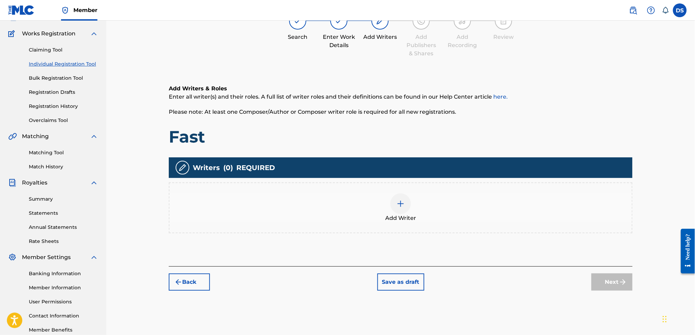
scroll to position [31, 0]
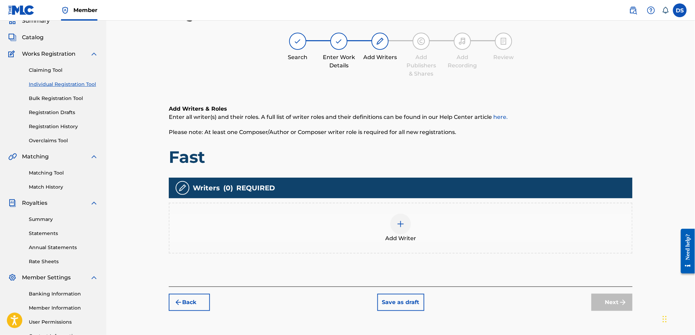
click at [401, 222] on img at bounding box center [401, 224] width 8 height 8
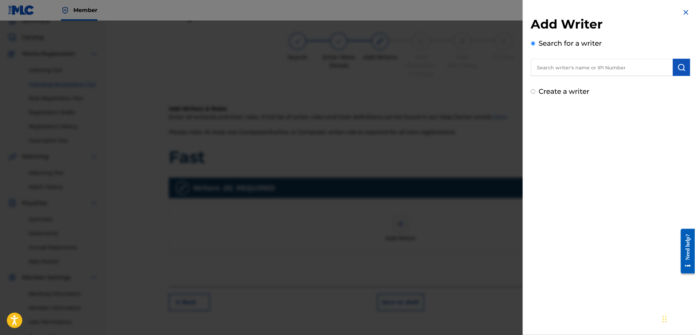
click at [536, 70] on input "text" at bounding box center [602, 67] width 142 height 17
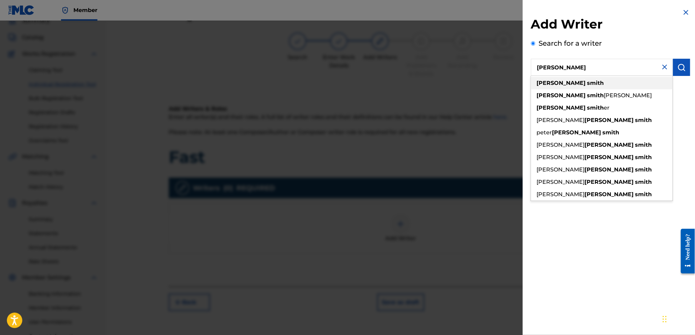
click at [548, 83] on strong "[PERSON_NAME]" at bounding box center [561, 83] width 49 height 7
type input "[PERSON_NAME]"
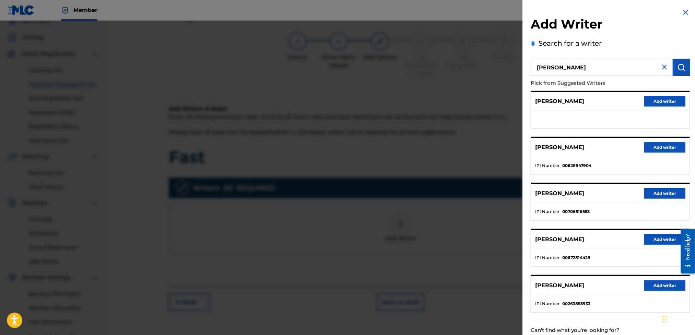
click at [664, 145] on button "Add writer" at bounding box center [665, 147] width 41 height 10
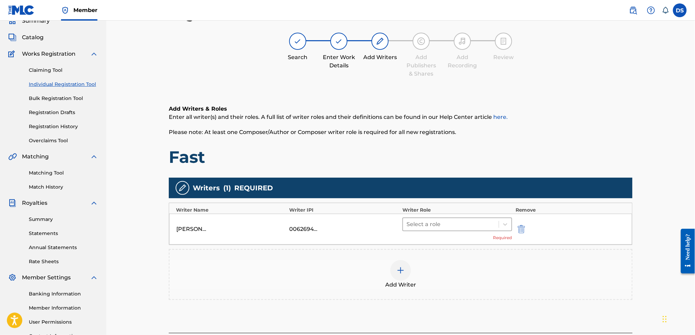
click at [480, 220] on div at bounding box center [451, 224] width 89 height 10
click at [506, 223] on icon at bounding box center [505, 224] width 7 height 7
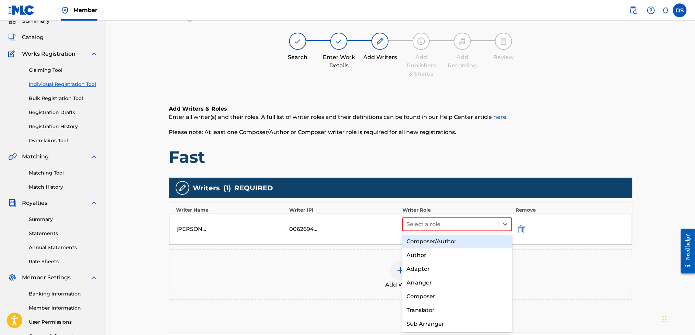
click at [423, 240] on div "Composer/Author" at bounding box center [457, 241] width 109 height 14
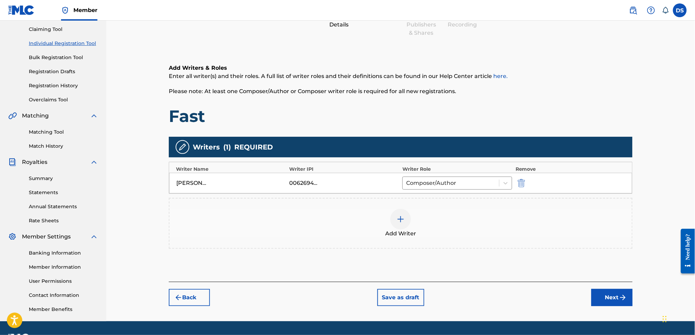
scroll to position [91, 0]
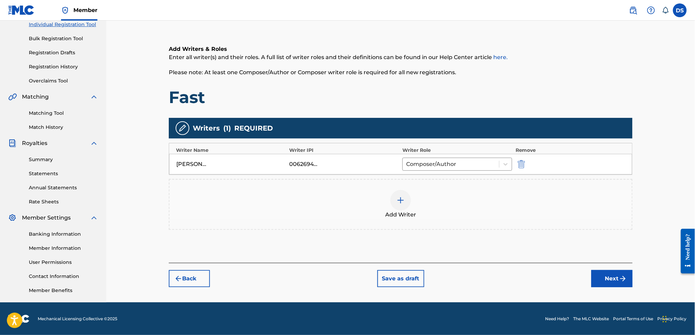
click at [619, 276] on button "Next" at bounding box center [612, 278] width 41 height 17
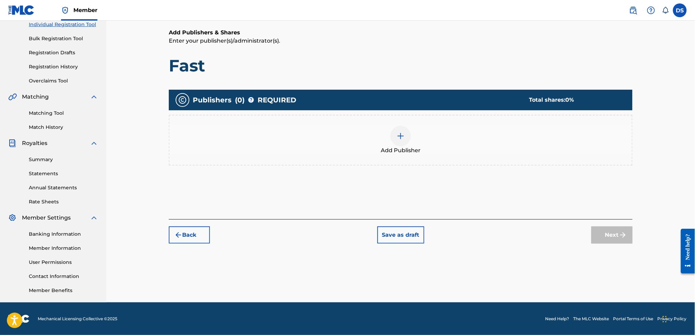
scroll to position [31, 0]
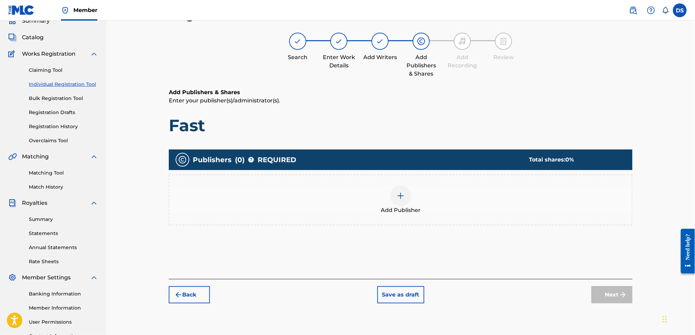
click at [402, 196] on img at bounding box center [401, 195] width 8 height 8
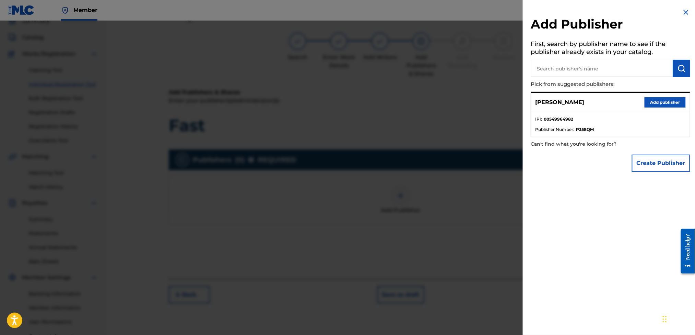
click at [666, 105] on button "Add publisher" at bounding box center [665, 102] width 41 height 10
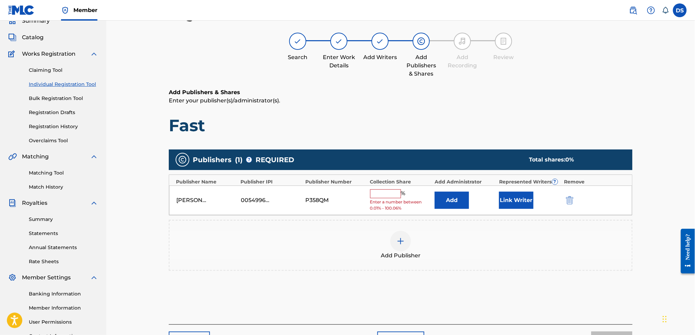
click at [523, 197] on button "Link Writer" at bounding box center [516, 199] width 34 height 17
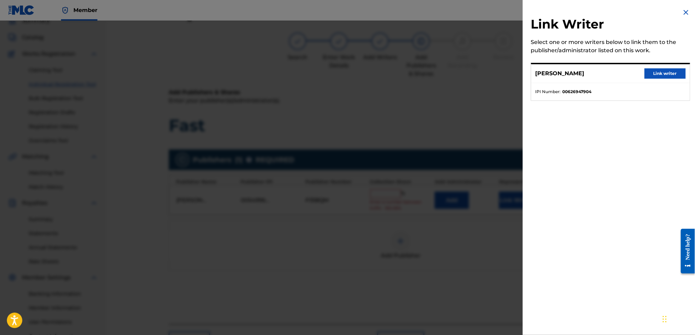
click at [661, 73] on button "Link writer" at bounding box center [665, 73] width 41 height 10
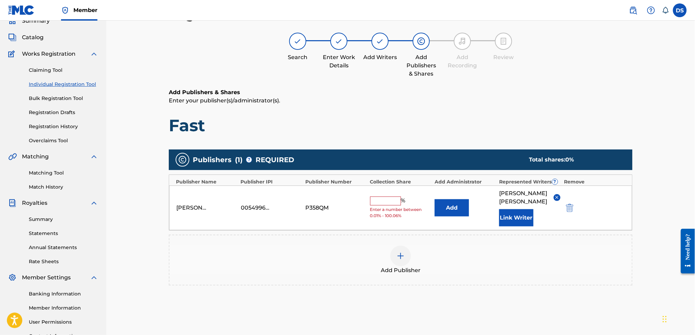
click at [375, 197] on input "text" at bounding box center [385, 200] width 31 height 9
type input "100"
click at [404, 252] on img at bounding box center [401, 256] width 8 height 8
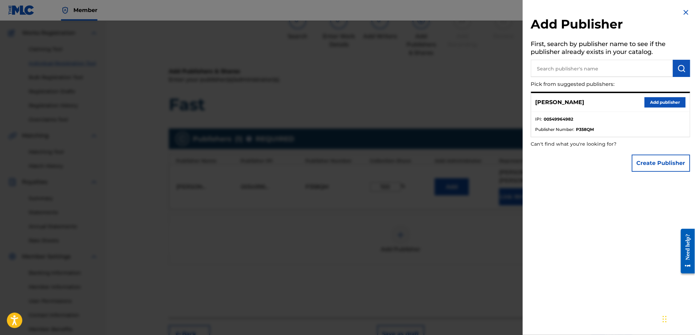
scroll to position [83, 0]
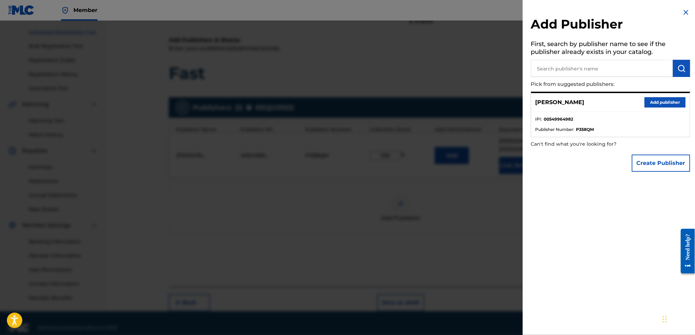
click at [684, 12] on img at bounding box center [686, 12] width 8 height 8
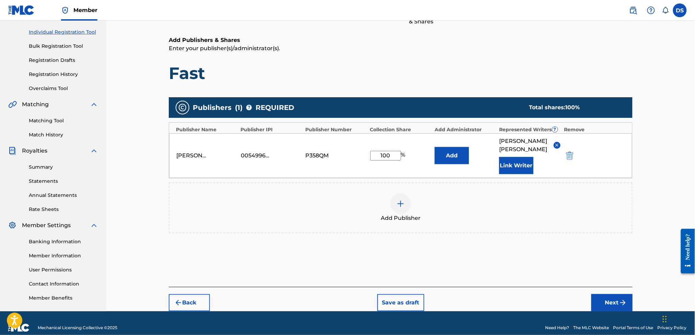
click at [604, 294] on button "Next" at bounding box center [612, 302] width 41 height 17
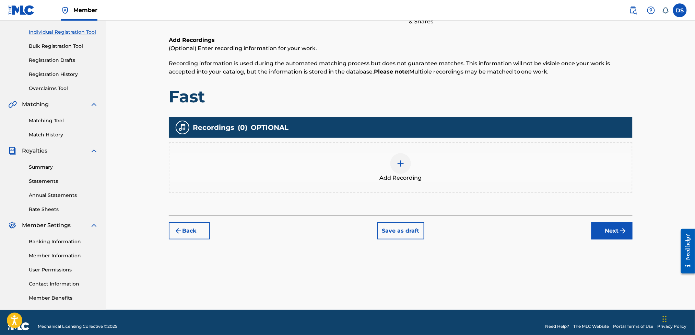
scroll to position [31, 0]
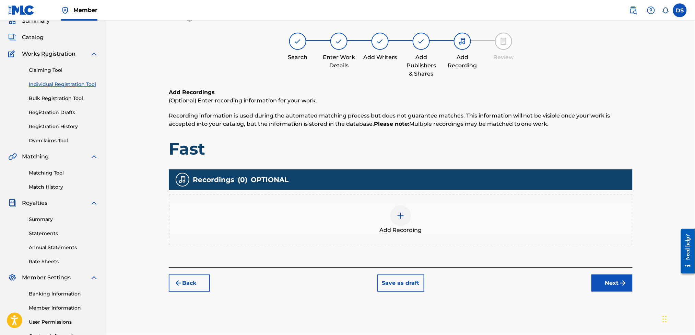
click at [399, 217] on img at bounding box center [401, 215] width 8 height 8
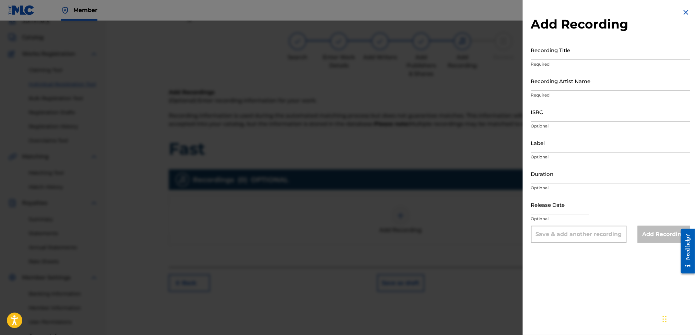
click at [550, 50] on input "Recording Title" at bounding box center [610, 50] width 159 height 20
type input "Fast"
click at [548, 85] on input "Recording Artist Name" at bounding box center [610, 81] width 159 height 20
type input "[US_STATE] Da Mac"
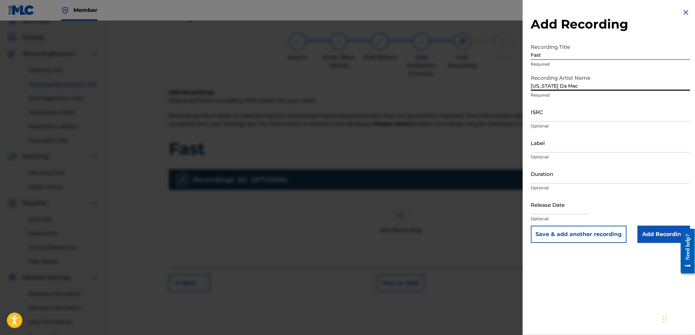
click at [550, 112] on input "ISRC" at bounding box center [610, 112] width 159 height 20
paste input "[URL][DOMAIN_NAME]"
type input "[URL][DOMAIN_NAME]"
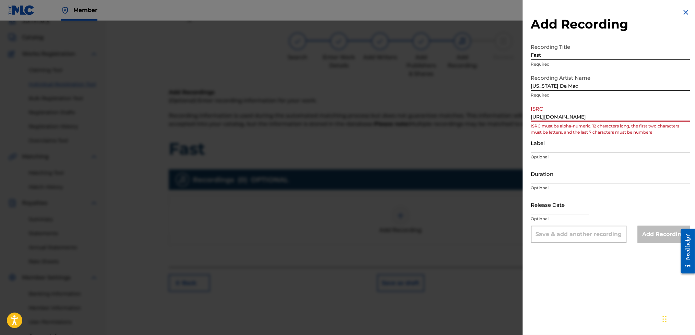
scroll to position [0, 35]
click at [558, 116] on input "[URL][DOMAIN_NAME]" at bounding box center [610, 112] width 159 height 20
drag, startPoint x: 688, startPoint y: 115, endPoint x: 473, endPoint y: 129, distance: 216.0
click at [473, 129] on div "Add Recording Recording Title Fast Required Recording Artist Name [US_STATE] Da…" at bounding box center [347, 178] width 695 height 314
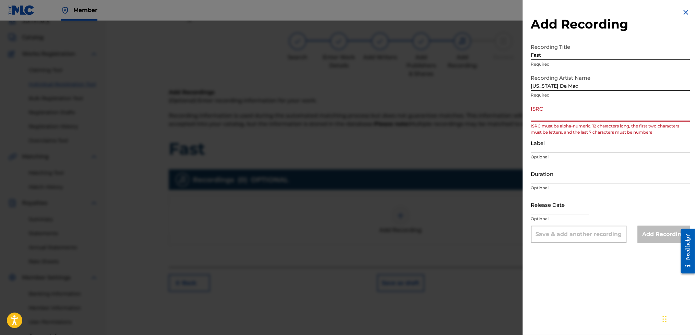
type input "\"
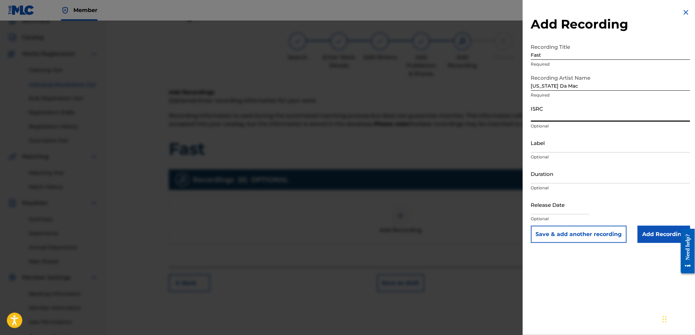
click at [540, 116] on input "ISRC" at bounding box center [610, 112] width 159 height 20
paste input "USLD90818416"
type input "USLD90818416"
click at [545, 146] on input "Label" at bounding box center [610, 143] width 159 height 20
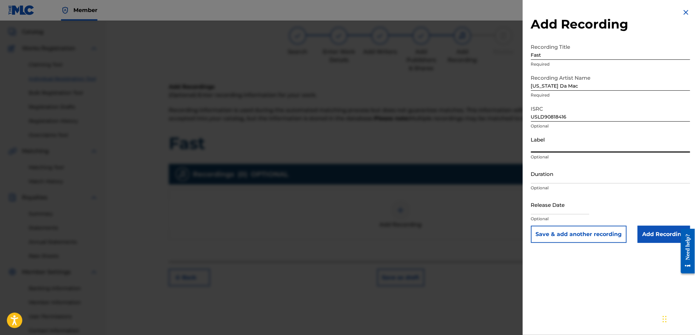
scroll to position [40, 0]
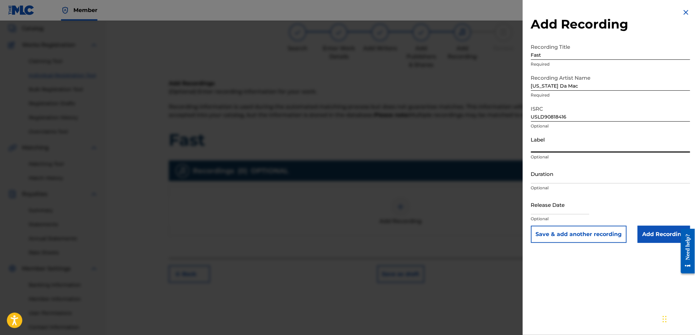
click at [547, 176] on input "Duration" at bounding box center [610, 174] width 159 height 20
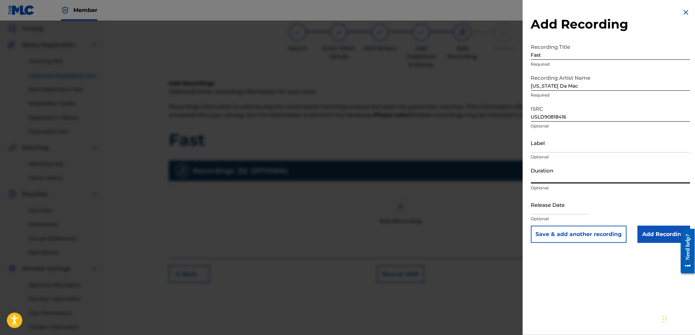
type input ")"
type input "02:47"
click at [541, 208] on input "text" at bounding box center [560, 205] width 58 height 20
select select "7"
select select "2025"
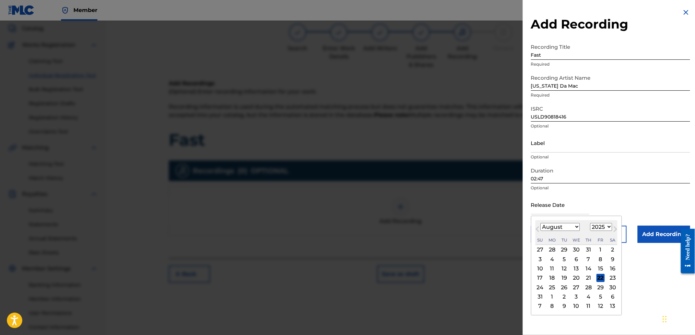
click at [602, 162] on div "Label Optional" at bounding box center [610, 148] width 159 height 31
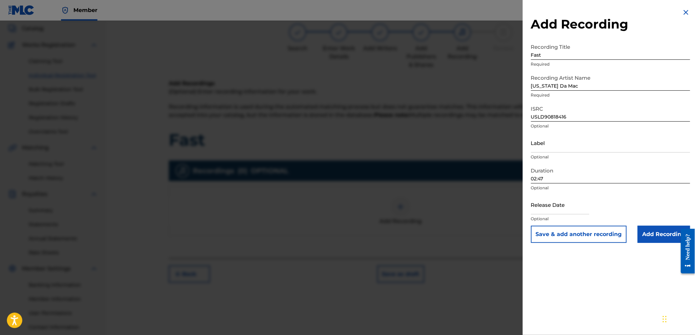
click at [558, 206] on input "text" at bounding box center [560, 205] width 58 height 20
select select "7"
select select "2025"
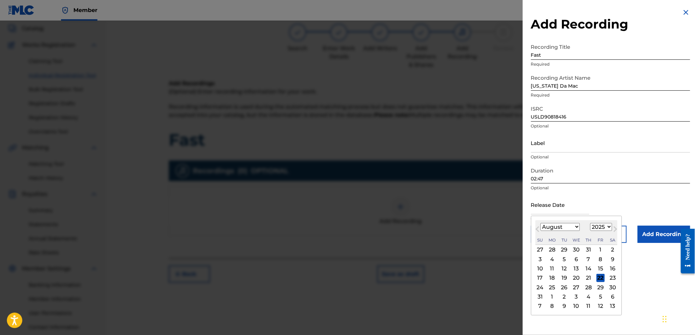
type input "[DATE]"
select select "8"
select select "2010"
click at [576, 225] on select "January February March April May June July August September October November De…" at bounding box center [560, 227] width 39 height 8
select select "5"
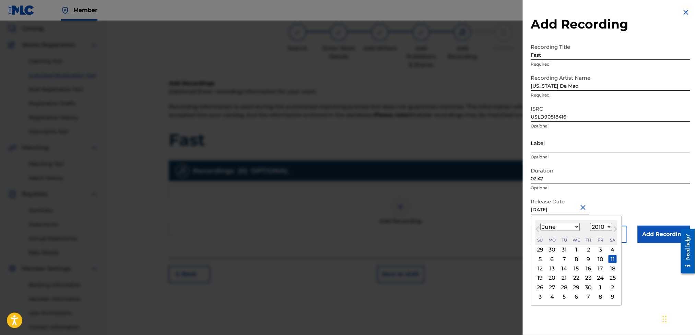
click at [541, 223] on select "January February March April May June July August September October November De…" at bounding box center [560, 227] width 39 height 8
click at [603, 258] on div "11" at bounding box center [601, 259] width 8 height 8
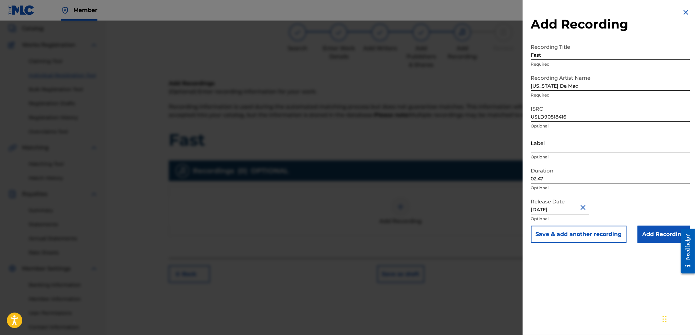
type input "[DATE]"
click at [548, 208] on input "[DATE]" at bounding box center [560, 205] width 58 height 20
select select "5"
select select "2011"
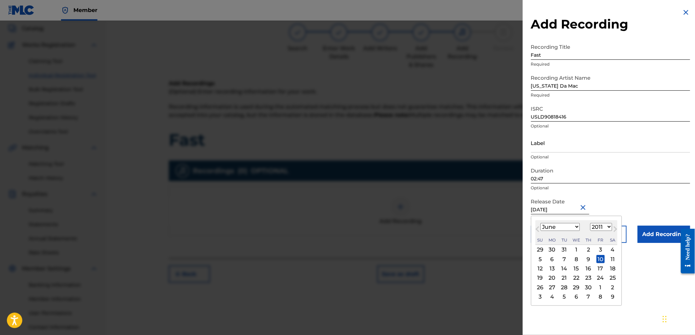
type input "[DATE]"
click at [654, 192] on div "Duration 02:47 Optional" at bounding box center [610, 179] width 159 height 31
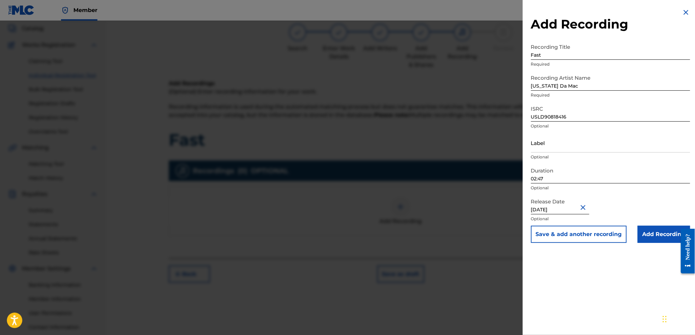
click at [656, 234] on input "Add Recording" at bounding box center [664, 233] width 53 height 17
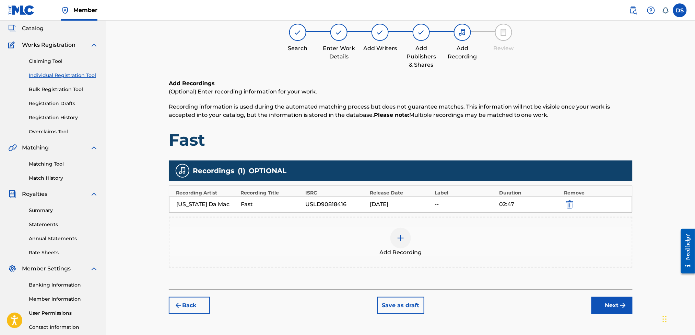
click at [608, 302] on button "Next" at bounding box center [612, 305] width 41 height 17
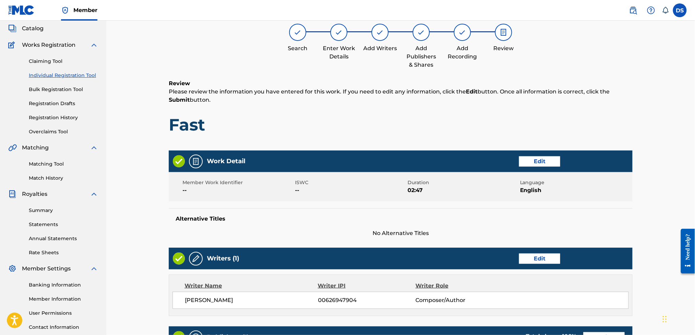
scroll to position [31, 0]
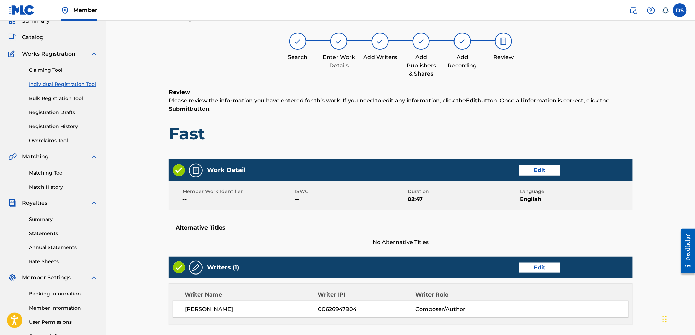
click at [682, 172] on div "Register Work Search Enter Work Details Add Writers Add Publishers & Shares Add…" at bounding box center [400, 253] width 589 height 527
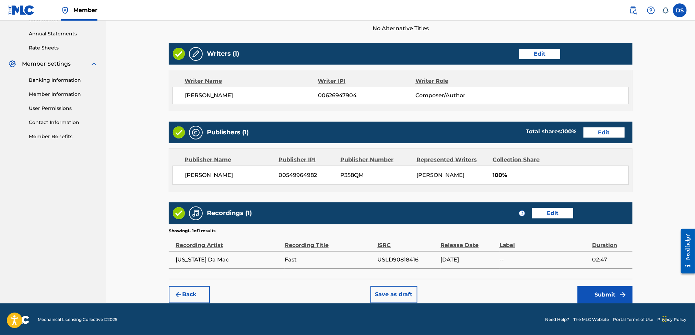
scroll to position [246, 0]
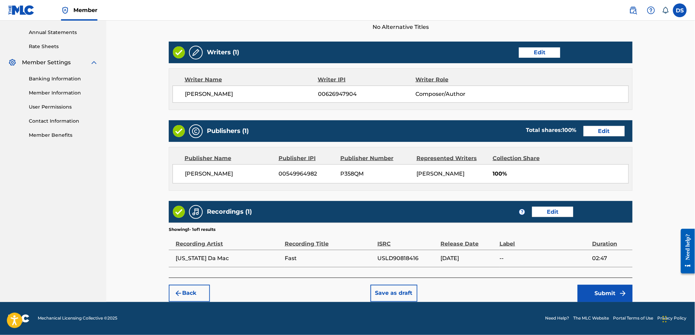
click at [594, 291] on button "Submit" at bounding box center [605, 293] width 55 height 17
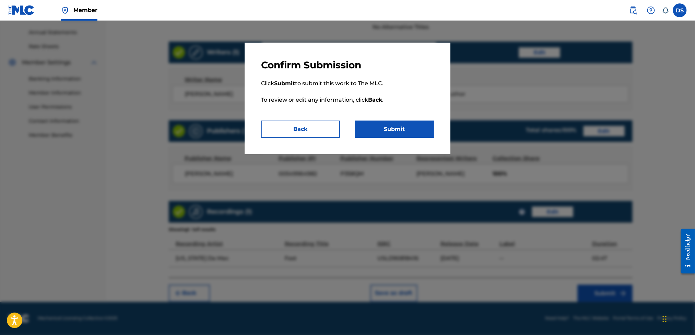
click at [406, 128] on button "Submit" at bounding box center [394, 128] width 79 height 17
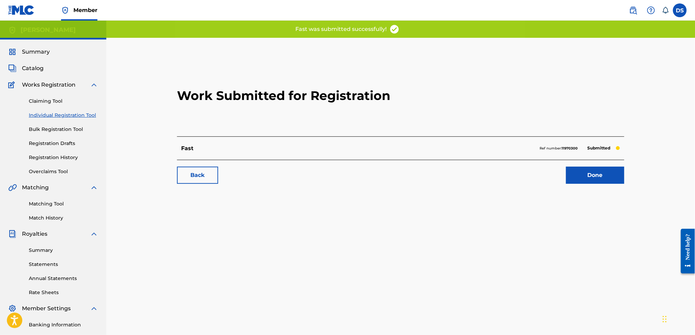
click at [592, 174] on link "Done" at bounding box center [595, 174] width 58 height 17
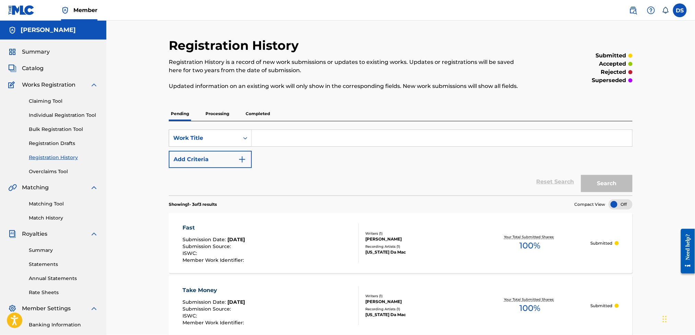
click at [44, 114] on link "Individual Registration Tool" at bounding box center [63, 115] width 69 height 7
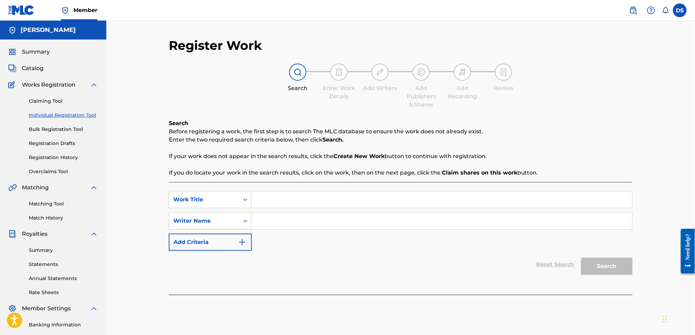
click at [267, 200] on input "Search Form" at bounding box center [442, 199] width 381 height 16
paste input "[URL][DOMAIN_NAME]"
type input "h"
click at [259, 204] on input "Search Form" at bounding box center [442, 199] width 381 height 16
click at [283, 199] on input "Yung Amd Da Restless" at bounding box center [442, 199] width 381 height 16
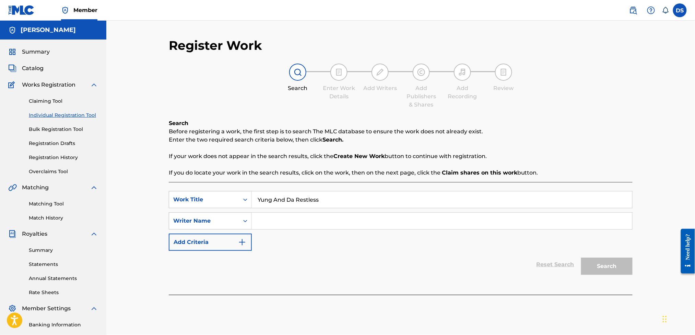
type input "Yung And Da Restless"
click at [259, 218] on input "Search Form" at bounding box center [442, 220] width 381 height 16
type input "[PERSON_NAME]"
click at [603, 266] on button "Search" at bounding box center [606, 265] width 51 height 17
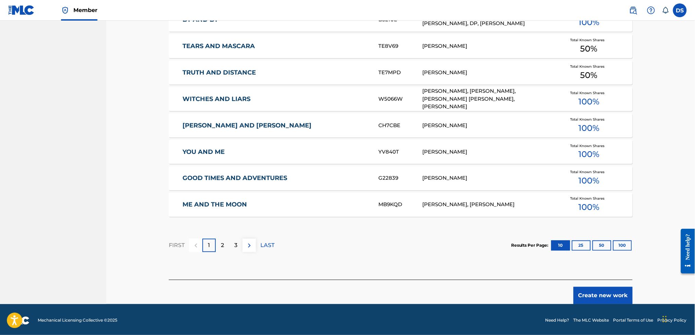
scroll to position [368, 0]
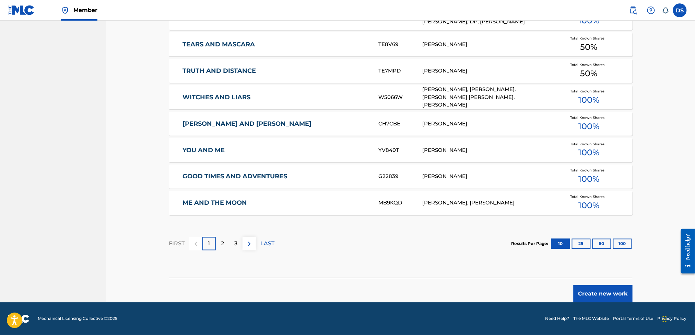
click at [579, 289] on button "Create new work" at bounding box center [603, 293] width 59 height 17
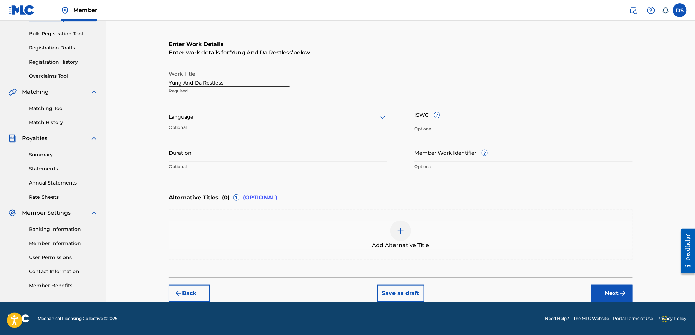
scroll to position [94, 0]
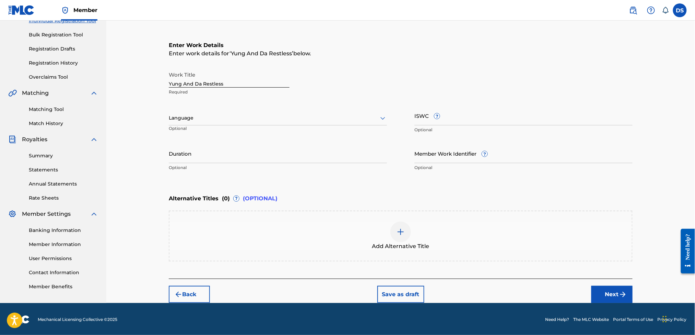
click at [256, 132] on div "Language Optional" at bounding box center [278, 121] width 218 height 31
click at [253, 122] on div "Language" at bounding box center [278, 118] width 218 height 14
click at [204, 135] on div "English" at bounding box center [278, 132] width 218 height 15
click at [184, 158] on input "Duration" at bounding box center [278, 153] width 218 height 20
type input "02:12"
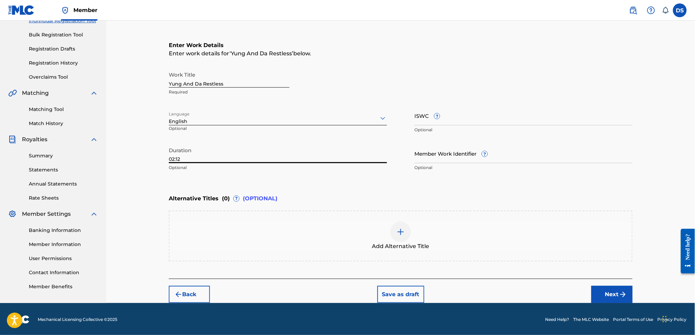
click at [399, 228] on img at bounding box center [401, 232] width 8 height 8
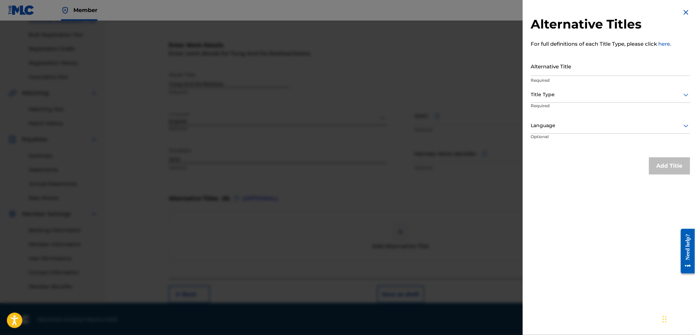
click at [442, 90] on div at bounding box center [347, 188] width 695 height 335
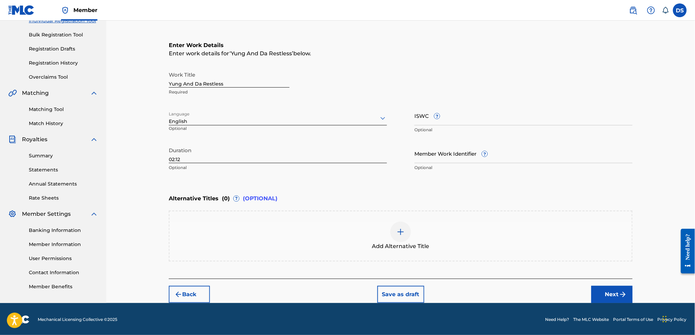
click at [618, 291] on button "Next" at bounding box center [612, 294] width 41 height 17
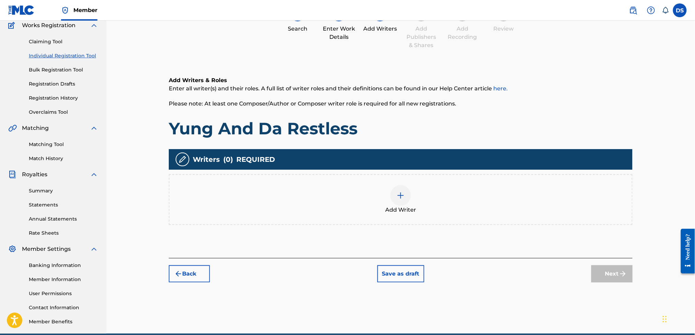
scroll to position [31, 0]
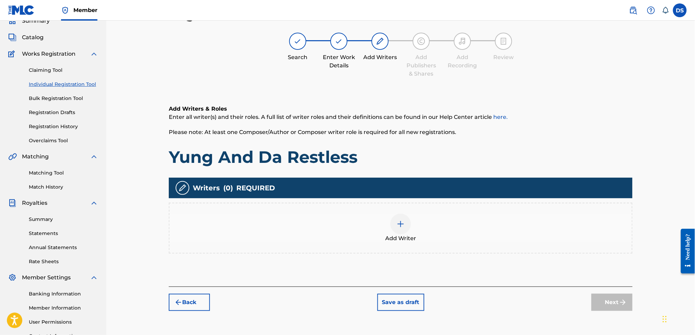
click at [403, 221] on img at bounding box center [401, 224] width 8 height 8
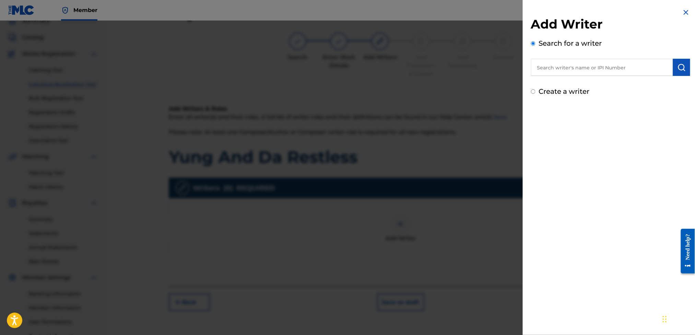
click at [579, 67] on input "text" at bounding box center [602, 67] width 142 height 17
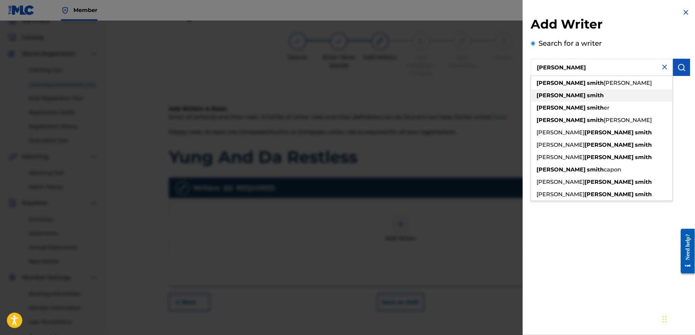
click at [588, 92] on strong "smith" at bounding box center [596, 95] width 17 height 7
type input "[PERSON_NAME]"
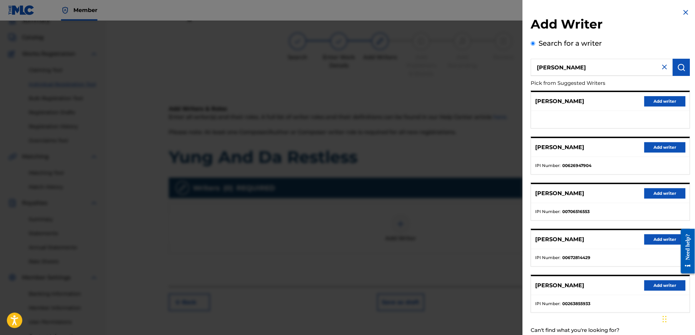
click at [661, 147] on button "Add writer" at bounding box center [665, 147] width 41 height 10
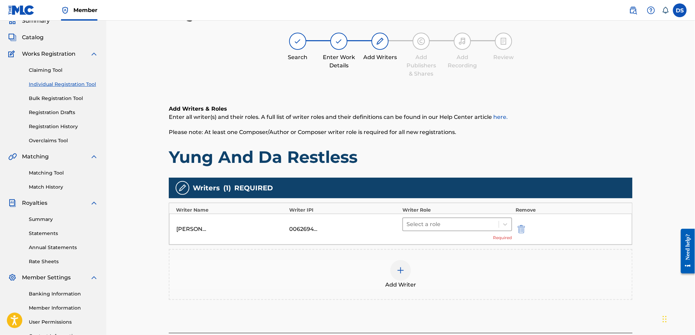
click at [440, 224] on div at bounding box center [451, 224] width 89 height 10
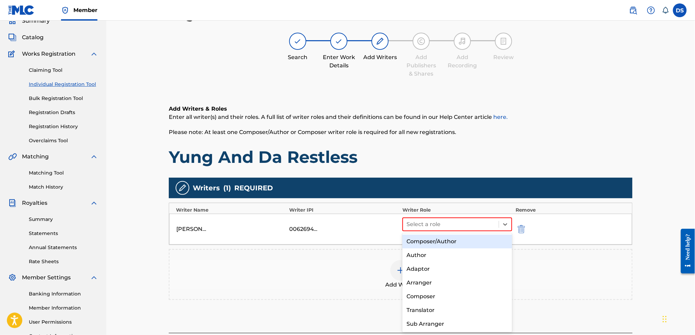
click at [430, 241] on div "Composer/Author" at bounding box center [457, 241] width 109 height 14
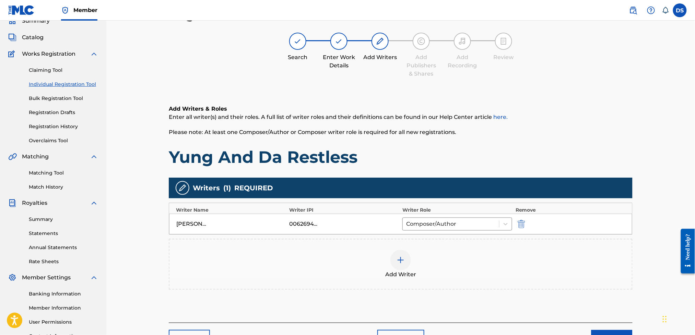
click at [602, 329] on button "Next" at bounding box center [612, 337] width 41 height 17
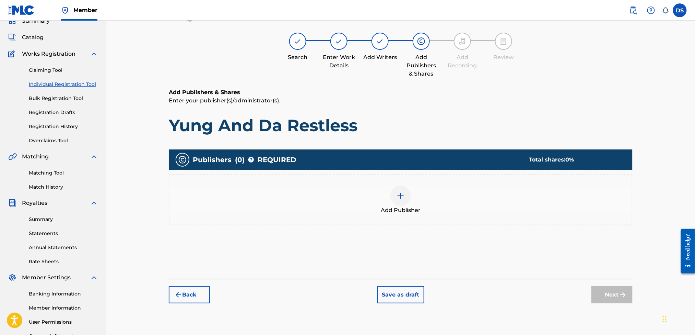
click at [402, 196] on img at bounding box center [401, 195] width 8 height 8
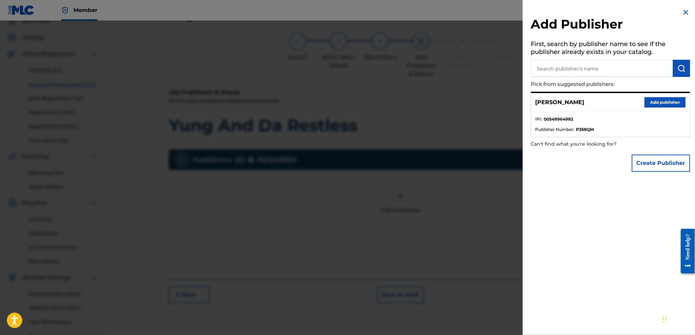
click at [647, 101] on button "Add publisher" at bounding box center [665, 102] width 41 height 10
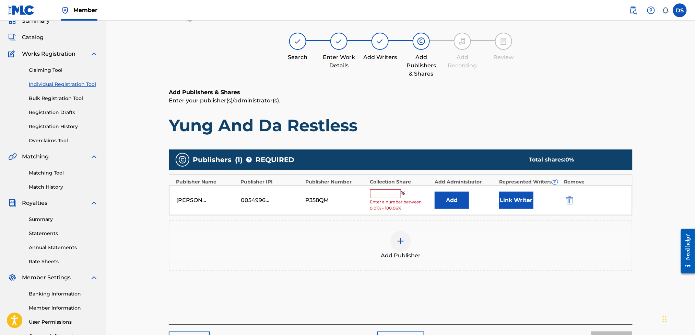
click at [517, 195] on button "Link Writer" at bounding box center [516, 199] width 34 height 17
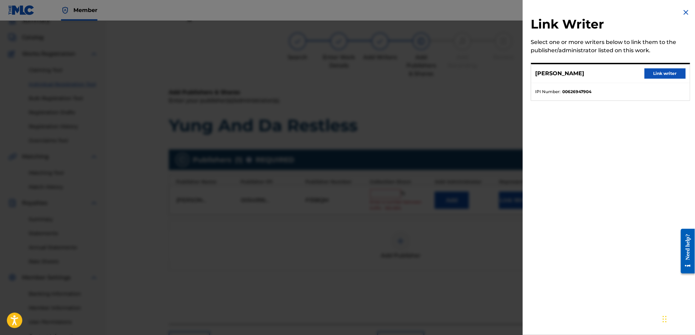
click at [652, 72] on button "Link writer" at bounding box center [665, 73] width 41 height 10
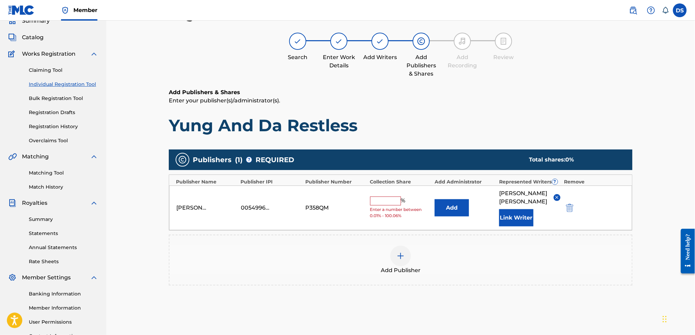
click at [375, 197] on input "text" at bounding box center [385, 200] width 31 height 9
type input "100"
click at [594, 292] on div "Publishers ( 1 ) ? REQUIRED Total shares: 100 % Publisher Name Publisher IPI Pu…" at bounding box center [401, 227] width 464 height 163
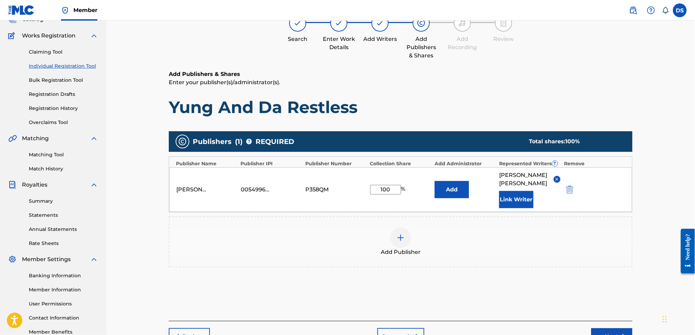
scroll to position [91, 0]
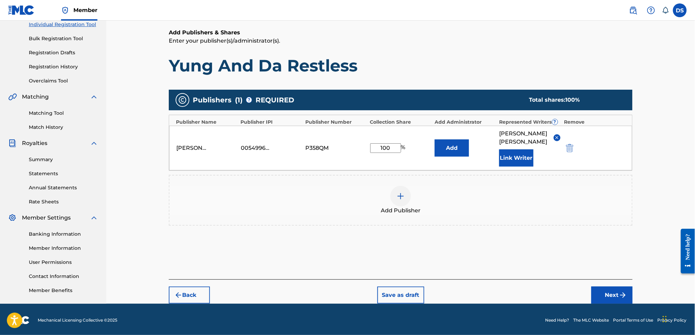
click at [619, 291] on img "submit" at bounding box center [623, 295] width 8 height 8
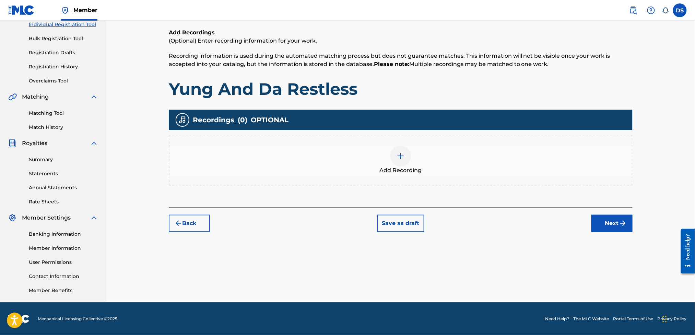
scroll to position [31, 0]
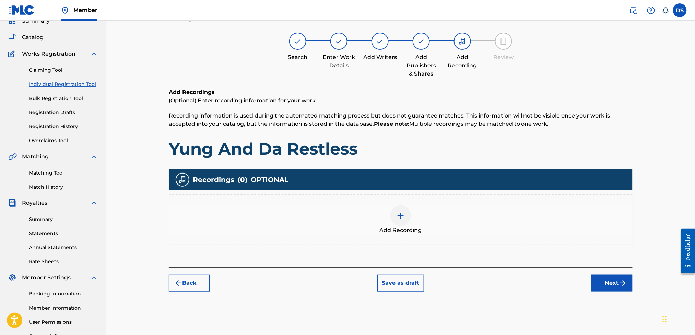
click at [400, 214] on img at bounding box center [401, 215] width 8 height 8
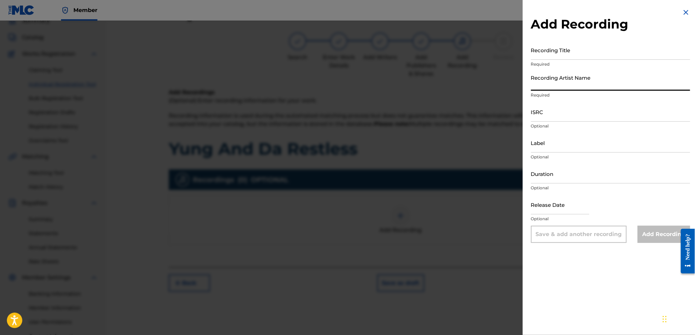
click at [560, 84] on input "Recording Artist Name" at bounding box center [610, 81] width 159 height 20
type input "[US_STATE] Da Mac"
click at [543, 48] on input "Recording Title" at bounding box center [610, 50] width 159 height 20
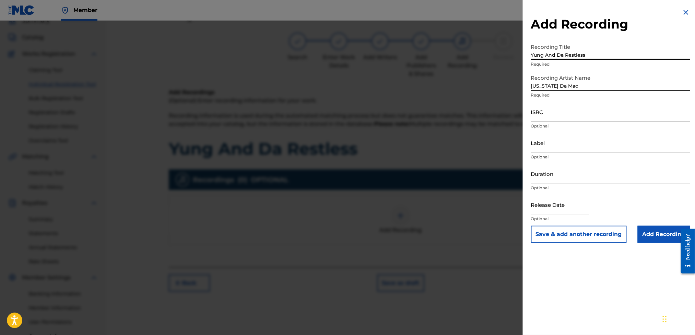
type input "Yung And Da Restless"
click at [548, 117] on input "ISRC" at bounding box center [610, 112] width 159 height 20
paste input "USLD90818411"
type input "USLD90818411"
click at [537, 176] on input "Duration" at bounding box center [610, 174] width 159 height 20
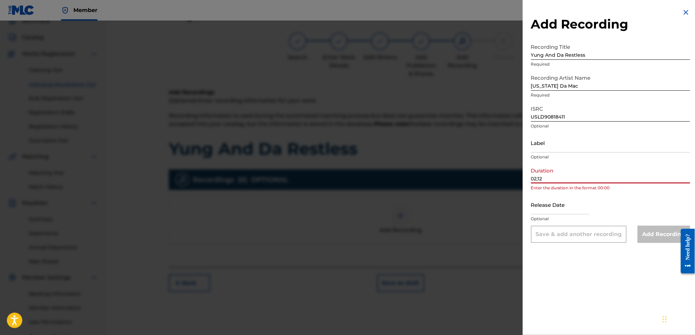
type input "02;12"
click at [556, 206] on input "text" at bounding box center [560, 205] width 58 height 20
select select "7"
select select "2025"
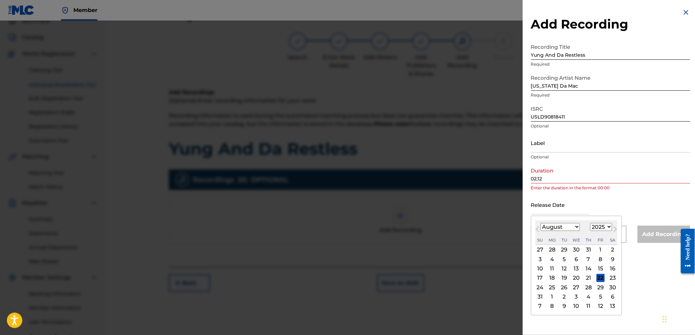
type input "[DATE]"
select select "5"
select select "2011"
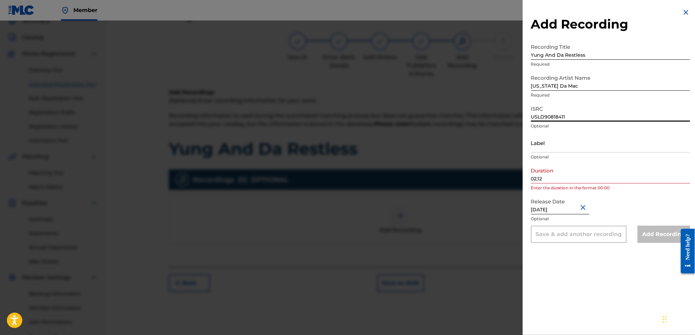
click at [587, 111] on input "USLD90818411" at bounding box center [610, 112] width 159 height 20
click at [579, 136] on input "Label" at bounding box center [610, 143] width 159 height 20
click at [611, 208] on div "Release Date [DATE] Optional" at bounding box center [610, 210] width 159 height 31
select select "5"
select select "2011"
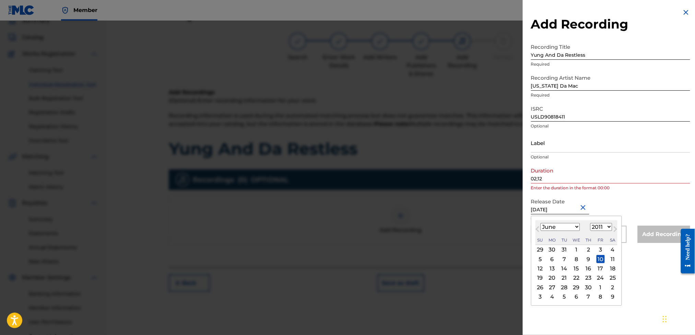
click at [578, 206] on input "[DATE]" at bounding box center [560, 205] width 58 height 20
click at [600, 258] on div "10" at bounding box center [601, 259] width 8 height 8
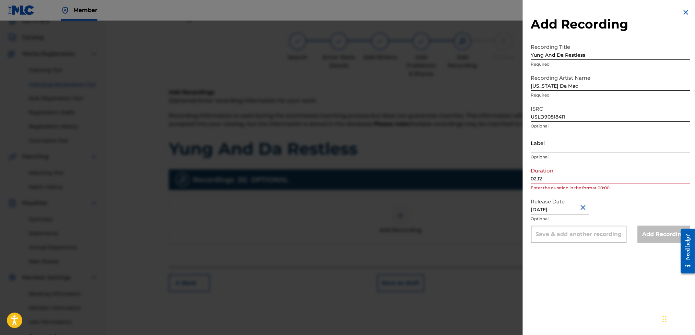
click at [612, 201] on div "Release Date [DATE] Optional" at bounding box center [610, 210] width 159 height 31
click at [653, 233] on div "Add Recording" at bounding box center [664, 233] width 53 height 17
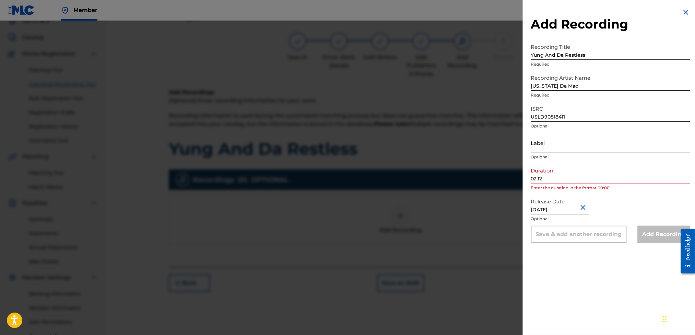
click at [653, 233] on div "Add Recording" at bounding box center [664, 233] width 53 height 17
click at [627, 113] on input "USLD90818411" at bounding box center [610, 112] width 159 height 20
click at [600, 139] on input "Label" at bounding box center [610, 143] width 159 height 20
type input "Str8 Cash, No Change"
click at [646, 231] on div "Add Recording" at bounding box center [664, 233] width 53 height 17
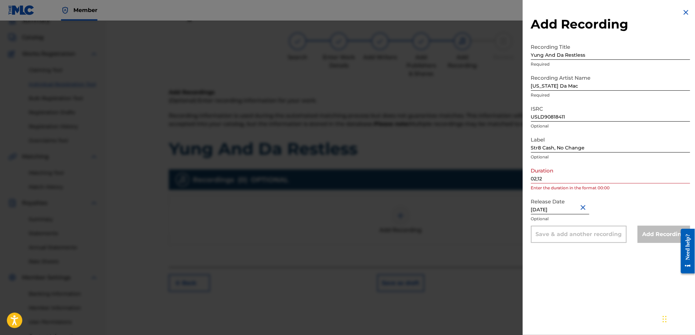
click at [646, 231] on div "Add Recording" at bounding box center [664, 233] width 53 height 17
click at [544, 234] on div "Save & add another recording" at bounding box center [579, 233] width 96 height 17
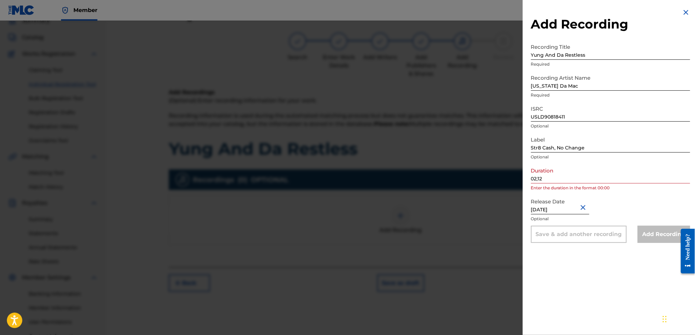
click at [345, 167] on div at bounding box center [347, 188] width 695 height 335
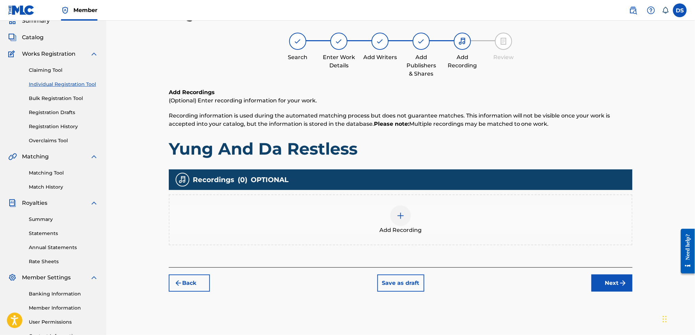
click at [400, 214] on img at bounding box center [401, 215] width 8 height 8
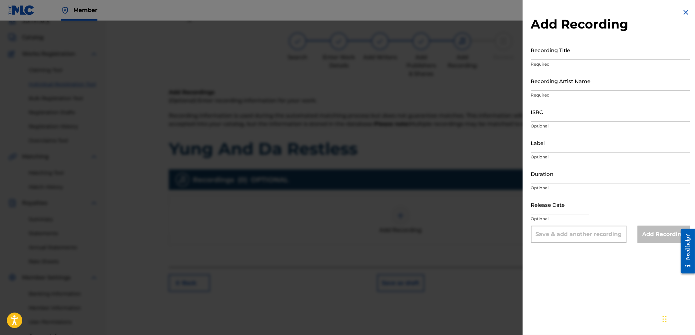
click at [548, 205] on input "text" at bounding box center [560, 205] width 58 height 20
select select "7"
select select "2025"
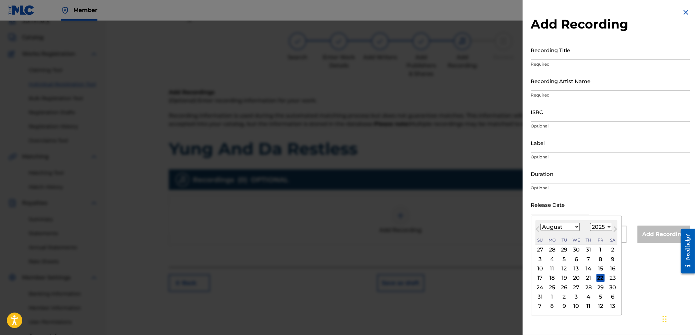
type input "[DATE]"
select select "5"
select select "2011"
click at [550, 171] on input "Duration" at bounding box center [610, 174] width 159 height 20
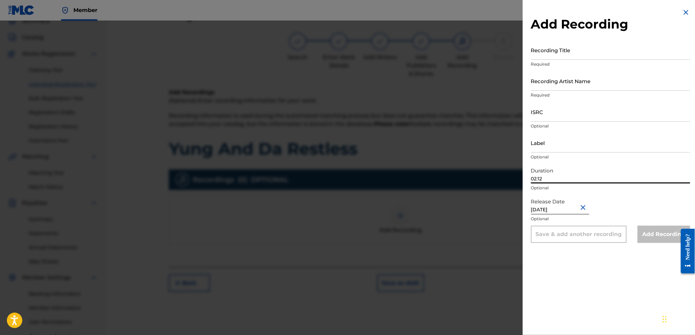
type input "02:12"
click at [547, 148] on input "Label" at bounding box center [610, 143] width 159 height 20
type input "Str8 Cash, No Change"
click at [543, 116] on input "ISRC" at bounding box center [610, 112] width 159 height 20
paste input "USLD90818411"
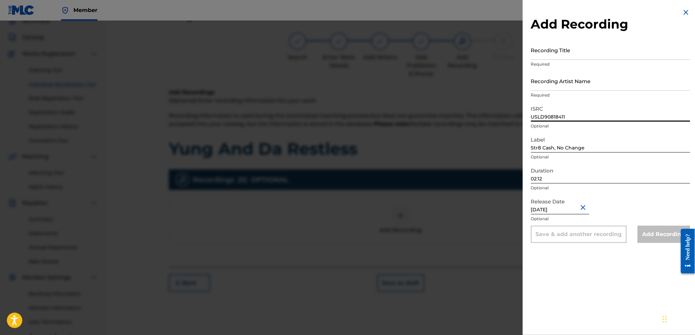
type input "USLD90818411"
click at [545, 85] on input "Recording Artist Name" at bounding box center [610, 81] width 159 height 20
type input "[US_STATE] Da Mac"
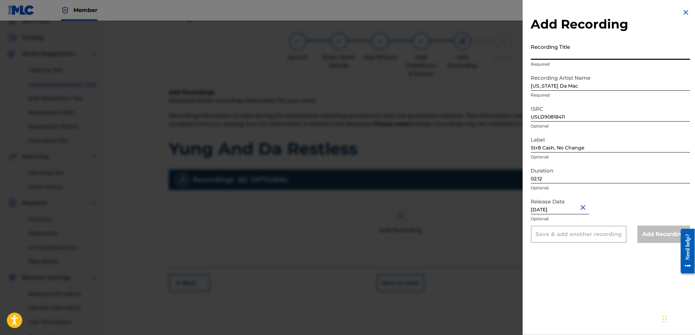
click at [548, 54] on input "Recording Title" at bounding box center [610, 50] width 159 height 20
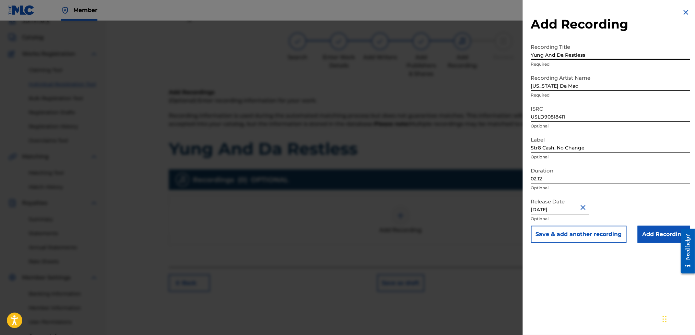
type input "Yung And Da Restless"
click at [531, 225] on button "Save & add another recording" at bounding box center [579, 233] width 96 height 17
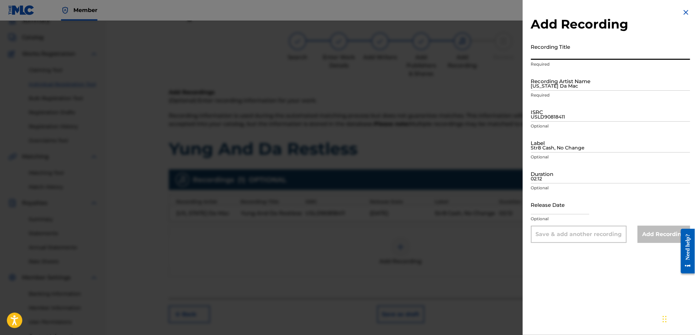
click at [444, 246] on div at bounding box center [347, 188] width 695 height 335
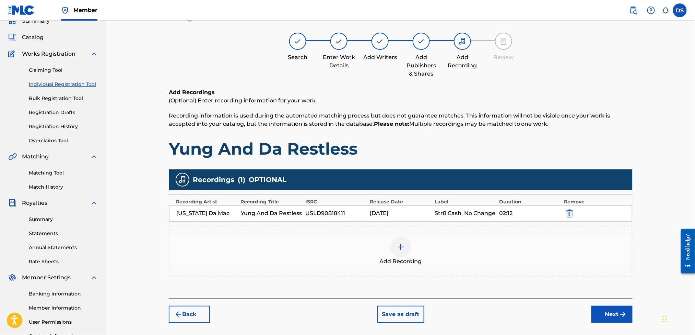
click at [607, 310] on button "Next" at bounding box center [612, 313] width 41 height 17
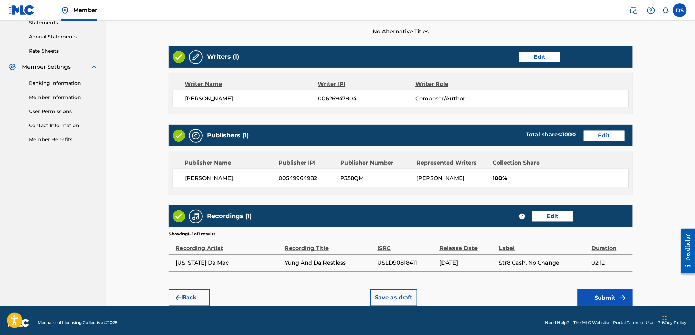
scroll to position [246, 0]
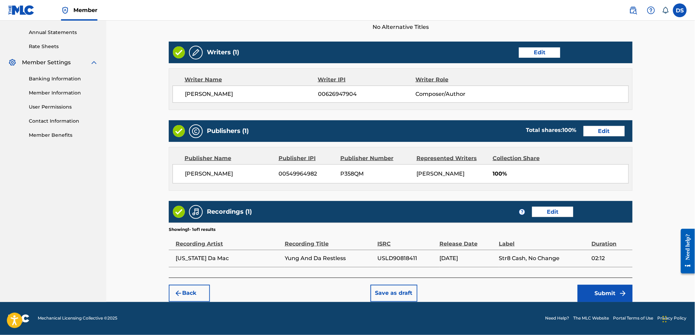
click at [602, 297] on button "Submit" at bounding box center [605, 293] width 55 height 17
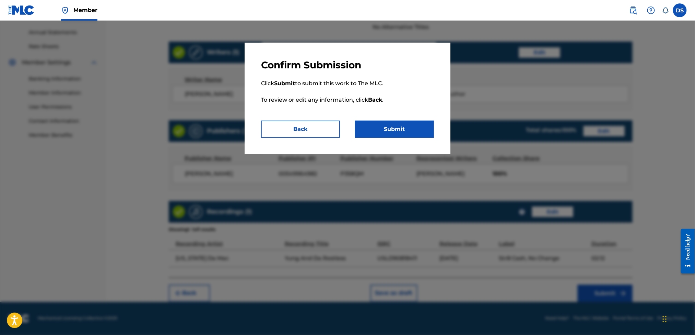
click at [383, 130] on button "Submit" at bounding box center [394, 128] width 79 height 17
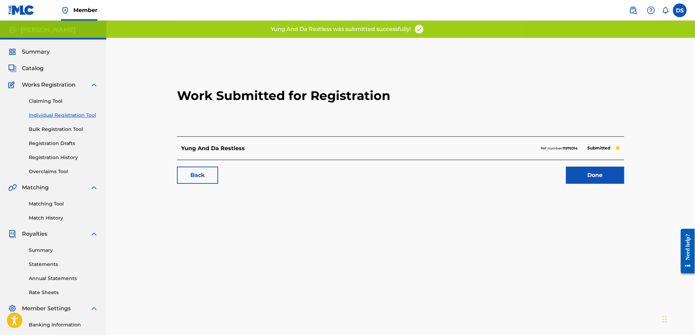
click at [594, 173] on link "Done" at bounding box center [595, 174] width 58 height 17
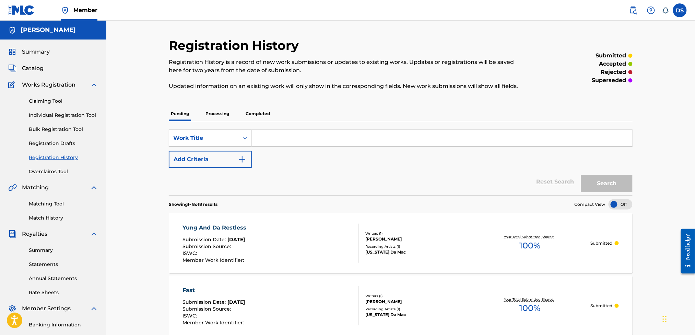
click at [50, 113] on link "Individual Registration Tool" at bounding box center [63, 115] width 69 height 7
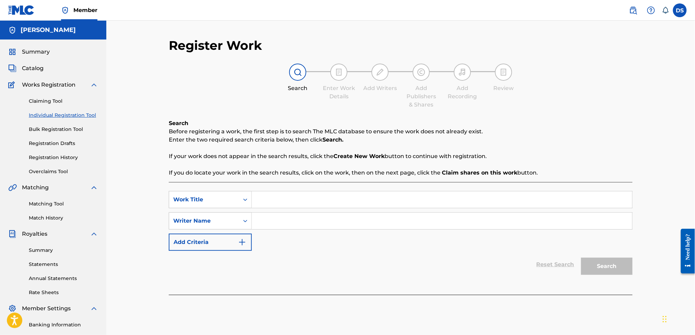
click at [272, 199] on input "Search Form" at bounding box center [442, 199] width 381 height 16
type input "F*ck U"
click at [268, 216] on input "Search Form" at bounding box center [442, 220] width 381 height 16
type input "[PERSON_NAME]"
click at [605, 266] on button "Search" at bounding box center [606, 265] width 51 height 17
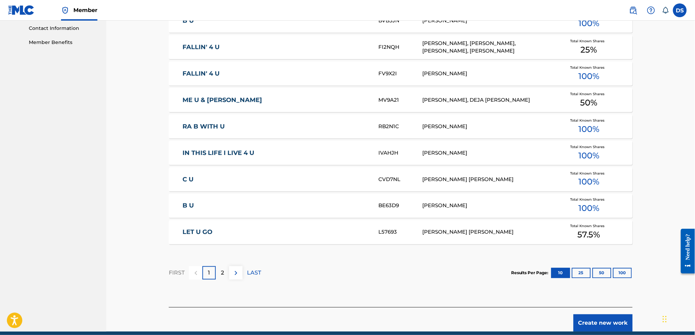
scroll to position [368, 0]
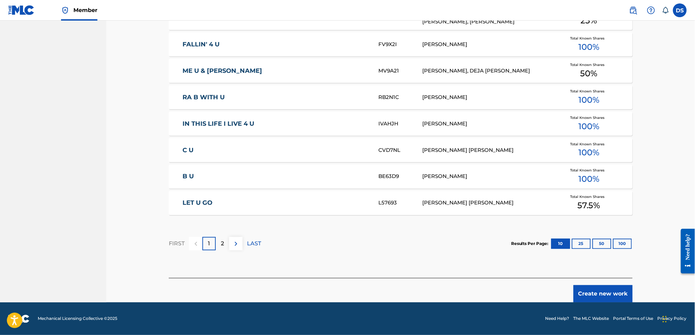
click at [602, 295] on button "Create new work" at bounding box center [603, 293] width 59 height 17
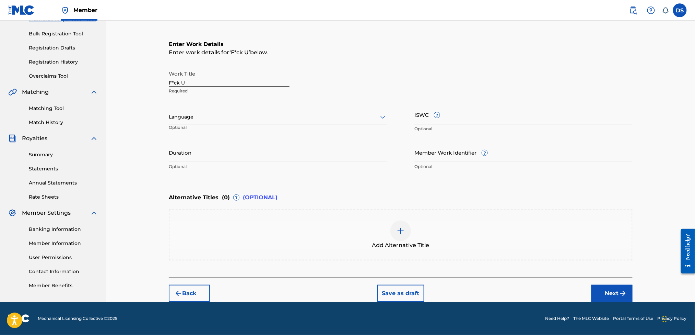
scroll to position [94, 0]
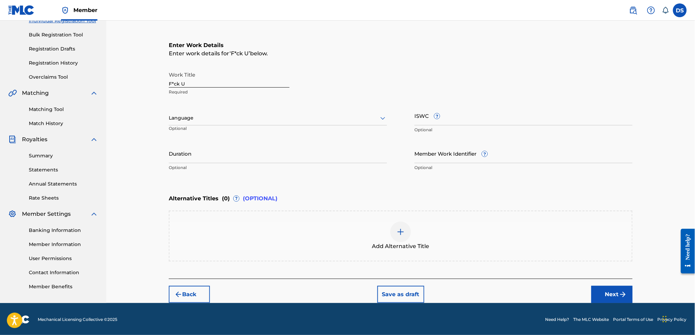
click at [276, 120] on div at bounding box center [278, 118] width 218 height 9
click at [187, 134] on div "English" at bounding box center [278, 132] width 218 height 15
click at [183, 153] on input "Duration" at bounding box center [278, 153] width 218 height 20
type input "02:35"
click at [403, 230] on img at bounding box center [401, 232] width 8 height 8
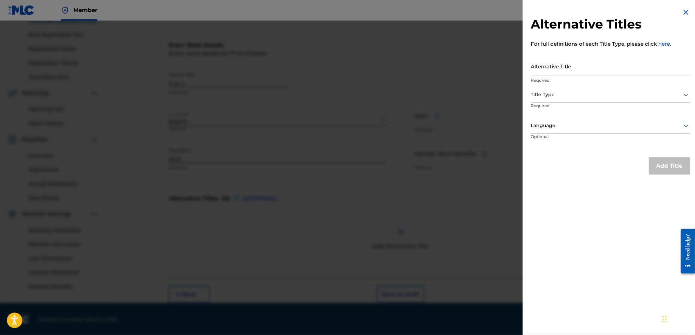
click at [541, 69] on input "Alternative Title" at bounding box center [610, 66] width 159 height 20
type input "F"
type input "Fuck U Ft. Slim Dunkin"
click at [549, 95] on div at bounding box center [610, 94] width 159 height 9
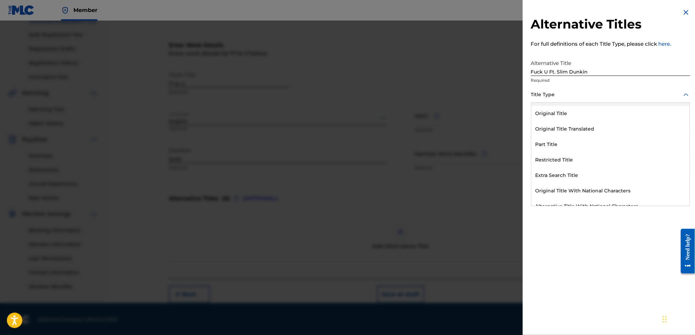
scroll to position [67, 0]
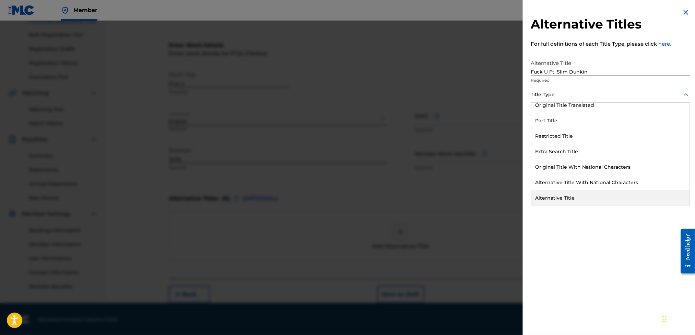
click at [602, 197] on div "Alternative Title" at bounding box center [611, 197] width 159 height 15
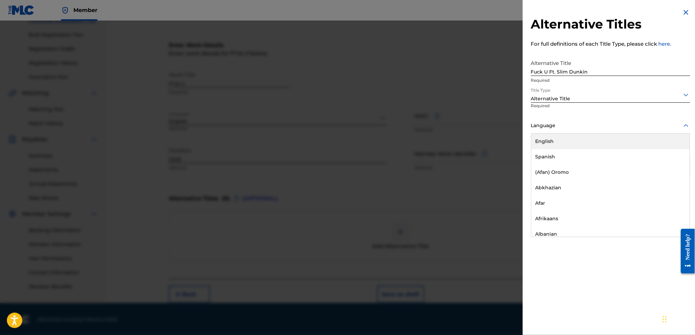
click at [542, 127] on div at bounding box center [610, 125] width 159 height 9
click at [543, 143] on div "English" at bounding box center [611, 141] width 159 height 15
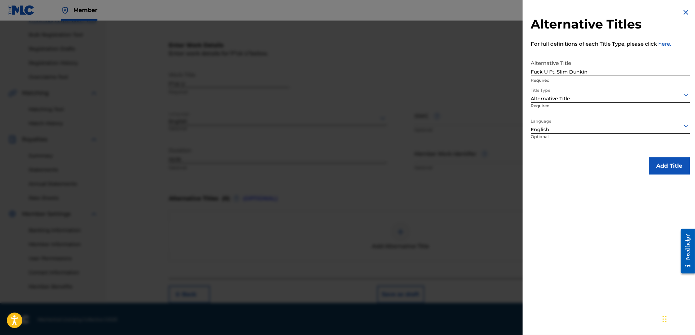
click at [654, 163] on button "Add Title" at bounding box center [669, 165] width 41 height 17
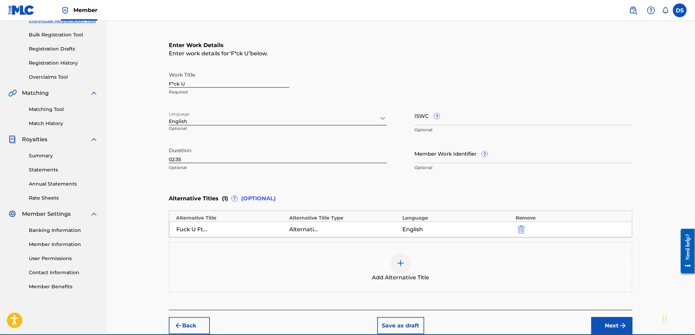
click at [606, 321] on button "Next" at bounding box center [612, 325] width 41 height 17
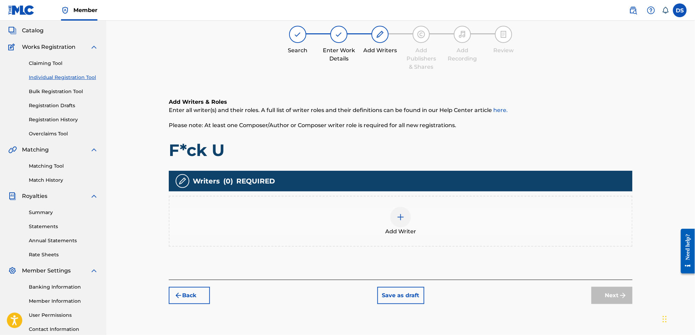
scroll to position [31, 0]
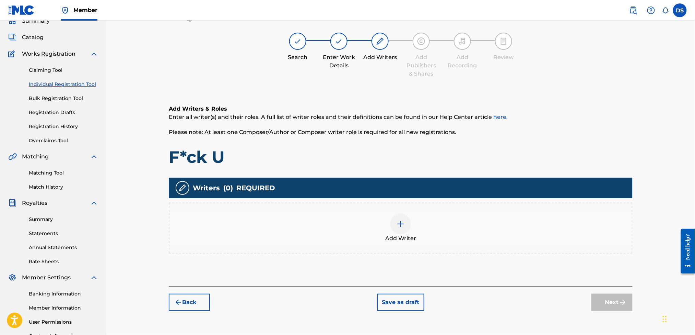
click at [398, 222] on img at bounding box center [401, 224] width 8 height 8
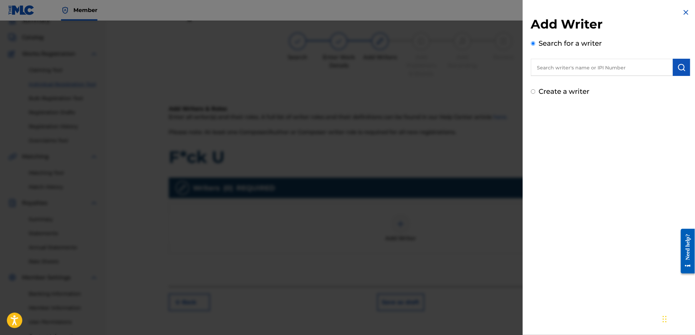
click at [564, 67] on input "text" at bounding box center [602, 67] width 142 height 17
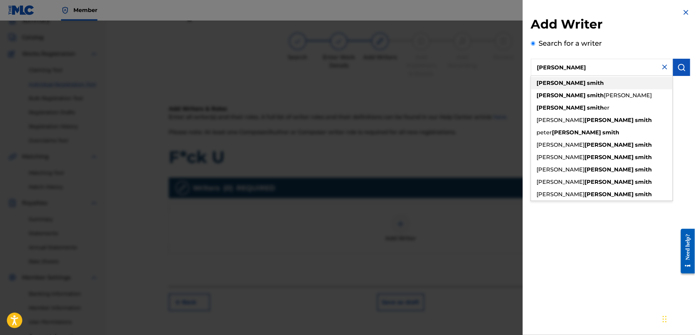
click at [588, 81] on strong "smith" at bounding box center [596, 83] width 17 height 7
type input "[PERSON_NAME]"
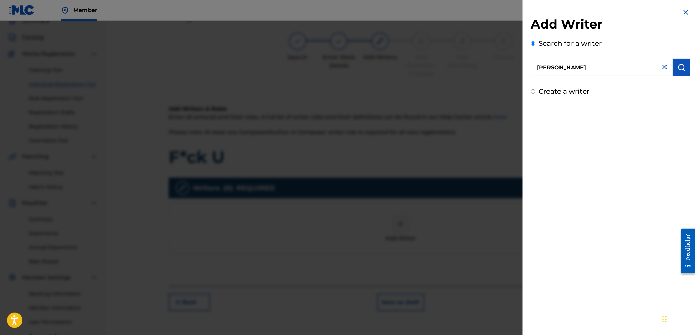
click at [593, 64] on input "[PERSON_NAME]" at bounding box center [602, 67] width 142 height 17
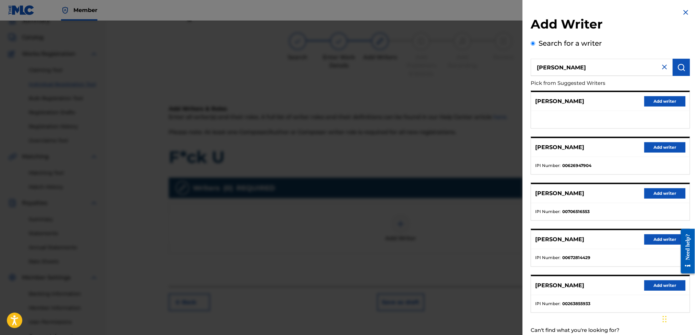
click at [652, 145] on button "Add writer" at bounding box center [665, 147] width 41 height 10
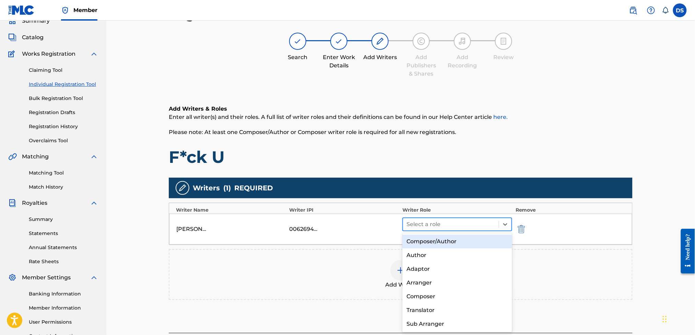
click at [417, 225] on div at bounding box center [451, 224] width 89 height 10
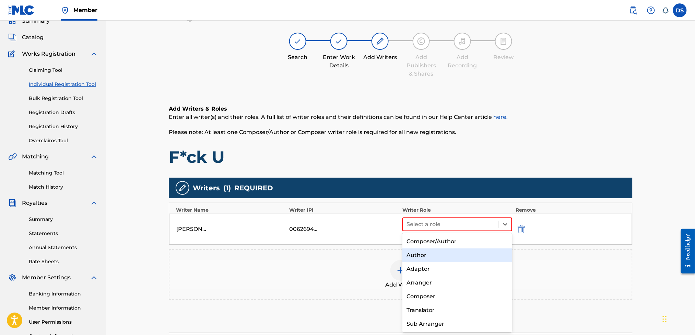
click at [419, 255] on div "Author" at bounding box center [457, 255] width 109 height 14
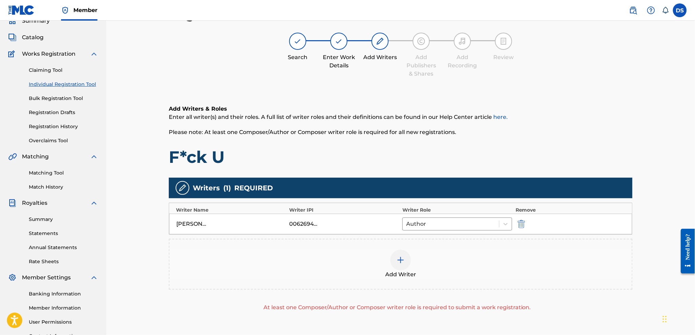
click at [400, 258] on img at bounding box center [401, 260] width 8 height 8
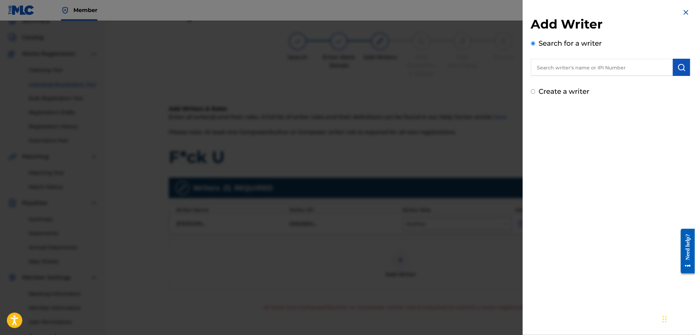
click at [567, 69] on input "text" at bounding box center [602, 67] width 142 height 17
click at [556, 84] on strong "niff" at bounding box center [556, 83] width 10 height 7
type input "mac niff"
click at [559, 93] on label "Create a writer" at bounding box center [564, 91] width 51 height 8
radio input "true"
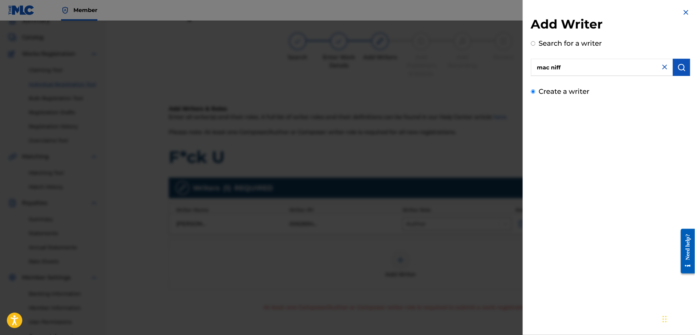
click at [536, 93] on input "Create a writer" at bounding box center [533, 91] width 4 height 4
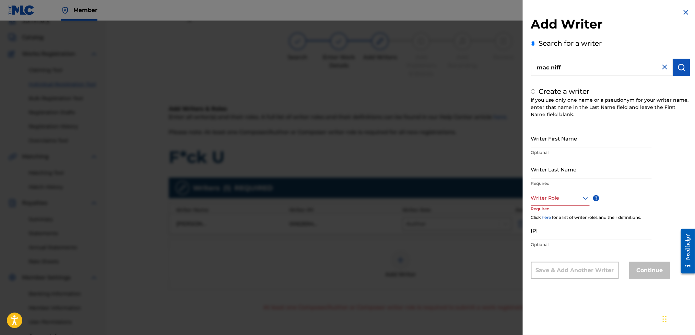
radio input "false"
radio input "true"
click at [685, 11] on img at bounding box center [686, 12] width 8 height 8
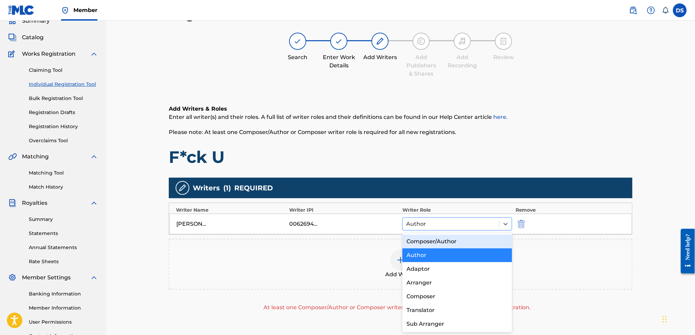
click at [425, 221] on div at bounding box center [451, 224] width 90 height 10
click at [423, 242] on div "Composer/Author" at bounding box center [457, 241] width 109 height 14
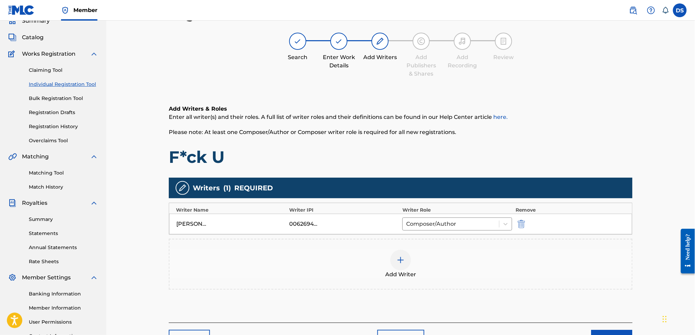
click at [600, 330] on button "Next" at bounding box center [612, 337] width 41 height 17
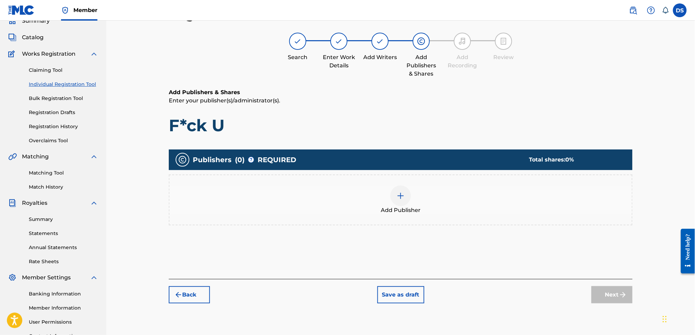
click at [398, 195] on img at bounding box center [401, 195] width 8 height 8
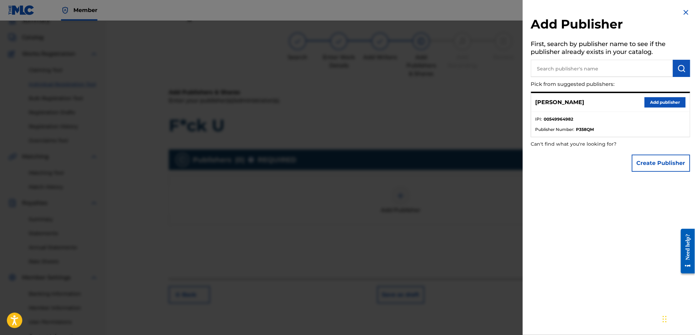
click at [665, 103] on button "Add publisher" at bounding box center [665, 102] width 41 height 10
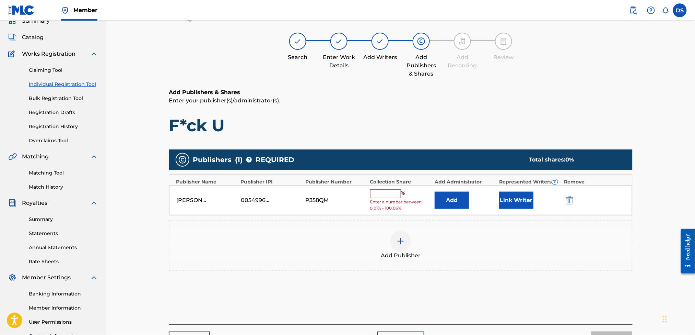
click at [387, 192] on input "text" at bounding box center [385, 193] width 31 height 9
type input "100"
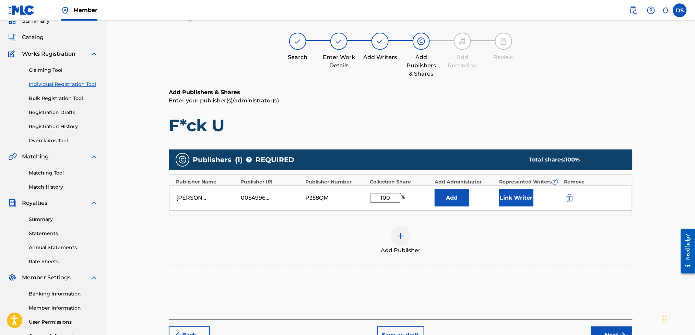
click at [519, 197] on button "Link Writer" at bounding box center [516, 197] width 34 height 17
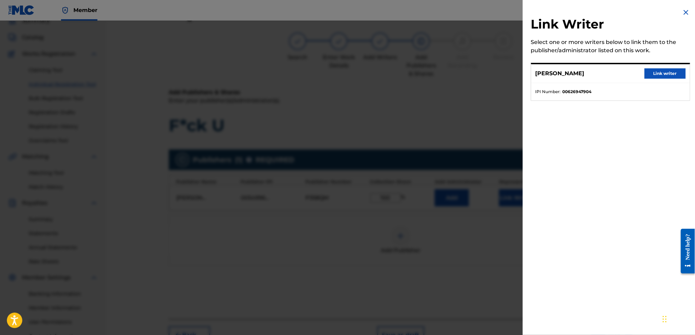
click at [669, 74] on button "Link writer" at bounding box center [665, 73] width 41 height 10
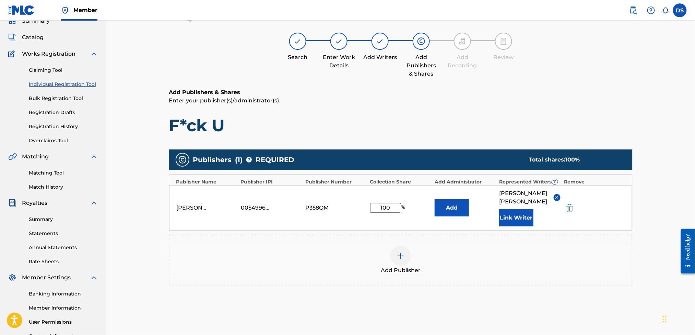
click at [457, 207] on button "Add" at bounding box center [452, 207] width 34 height 17
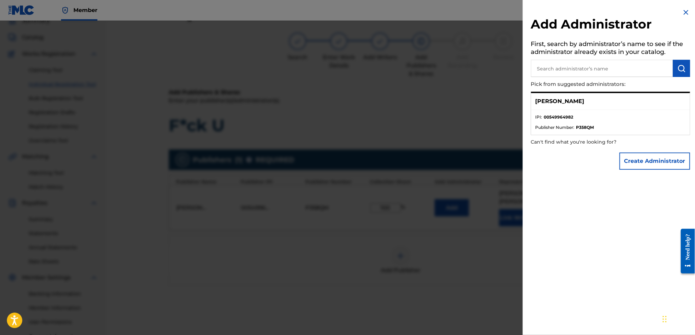
click at [558, 120] on li "IPI : 00549964982" at bounding box center [611, 119] width 150 height 10
click at [554, 101] on p "[PERSON_NAME]" at bounding box center [560, 101] width 49 height 8
click at [592, 108] on div "[PERSON_NAME]" at bounding box center [611, 101] width 159 height 17
click at [590, 103] on div "[PERSON_NAME]" at bounding box center [611, 101] width 159 height 17
click at [603, 127] on li "Publisher Number : P358QM" at bounding box center [611, 127] width 150 height 6
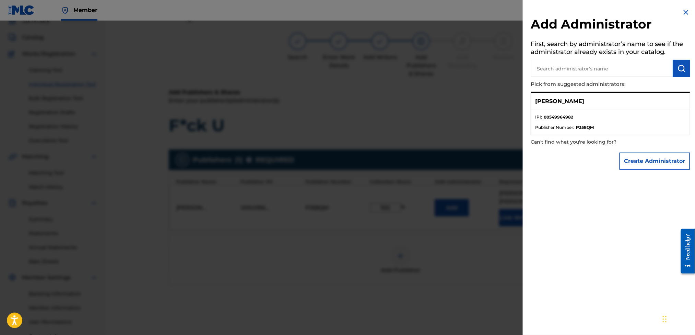
click at [437, 160] on div at bounding box center [347, 188] width 695 height 335
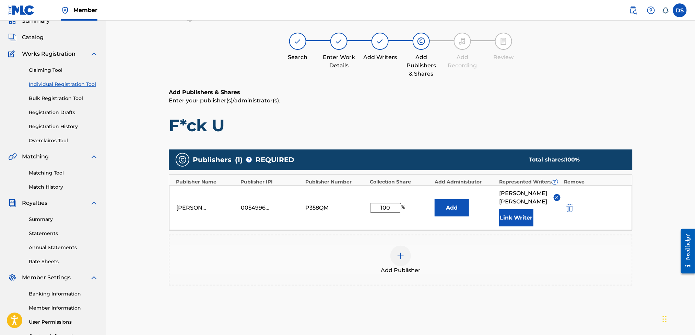
click at [647, 272] on div "Register Work Search Enter Work Details Add Writers Add Publishers & Shares Add…" at bounding box center [400, 176] width 589 height 373
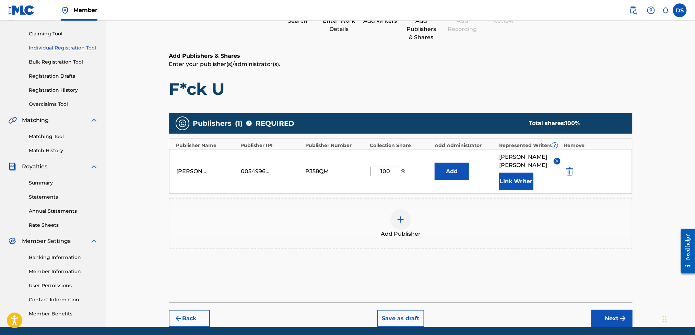
scroll to position [86, 0]
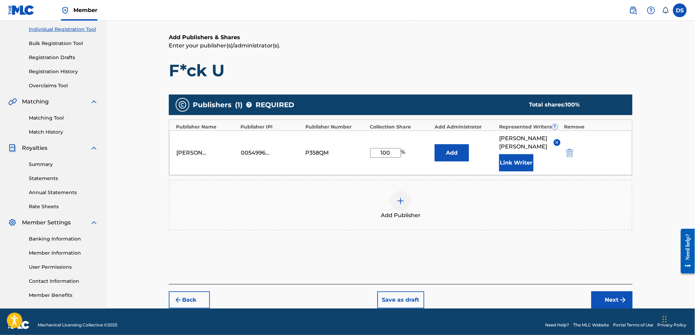
click at [619, 295] on img "submit" at bounding box center [623, 299] width 8 height 8
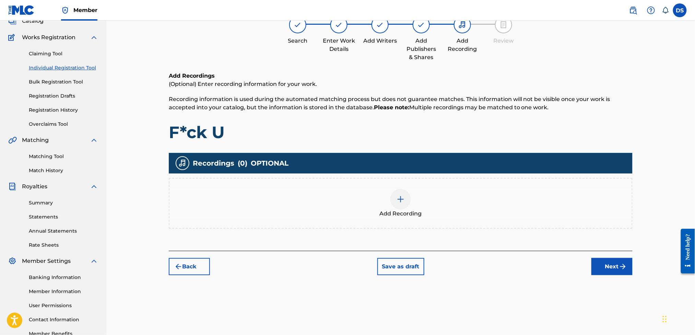
scroll to position [31, 0]
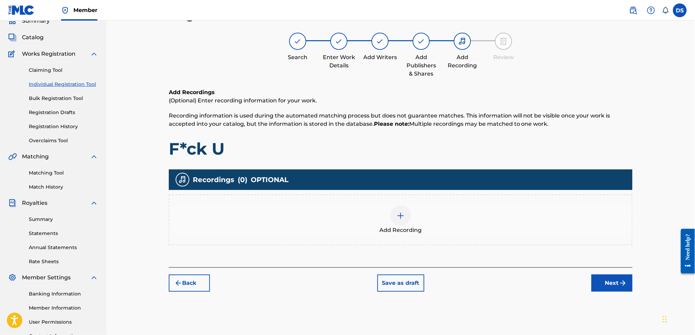
click at [403, 220] on div at bounding box center [401, 215] width 21 height 21
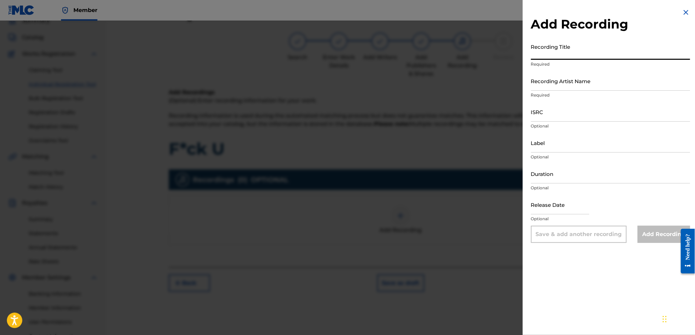
click at [545, 51] on input "Recording Title" at bounding box center [610, 50] width 159 height 20
click at [539, 108] on input "ISRC" at bounding box center [610, 112] width 159 height 20
paste input "USLD90818421"
type input "USLD90818421"
click at [544, 58] on input "Recording Title" at bounding box center [610, 50] width 159 height 20
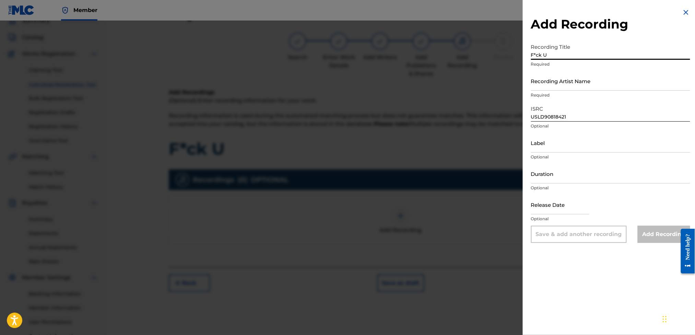
type input "F*ck U"
click at [554, 83] on input "Recording Artist Name" at bounding box center [610, 81] width 159 height 20
type input "[US_STATE] Da Mac"
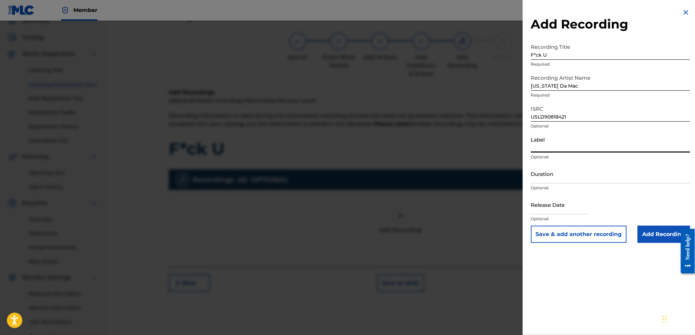
click at [539, 148] on input "Label" at bounding box center [610, 143] width 159 height 20
type input "Str8 Cash, No Change"
click at [550, 176] on input "Duration" at bounding box center [610, 174] width 159 height 20
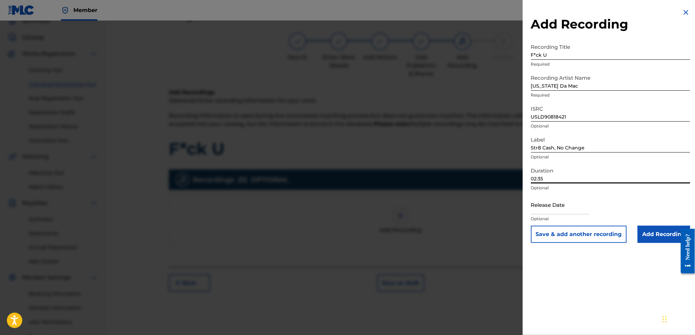
type input "02:35"
click at [545, 205] on input "text" at bounding box center [560, 205] width 58 height 20
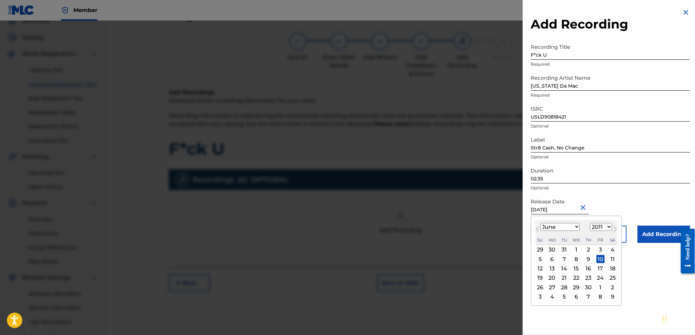
click at [643, 203] on div "Release Date [DATE] [DATE] Previous Month Next Month June [DATE] February March…" at bounding box center [610, 210] width 159 height 31
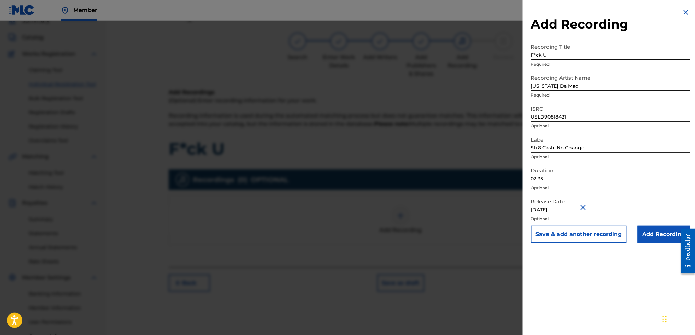
click at [657, 231] on input "Add Recording" at bounding box center [664, 233] width 53 height 17
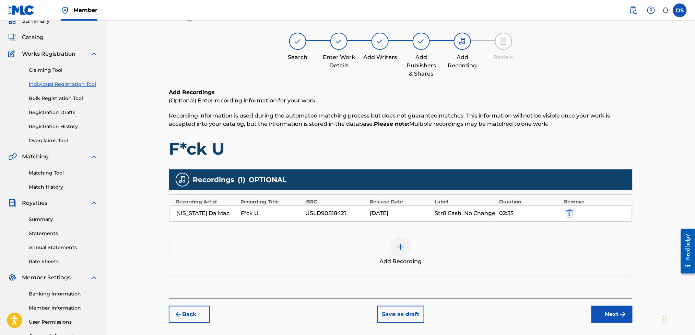
click at [605, 313] on button "Next" at bounding box center [612, 313] width 41 height 17
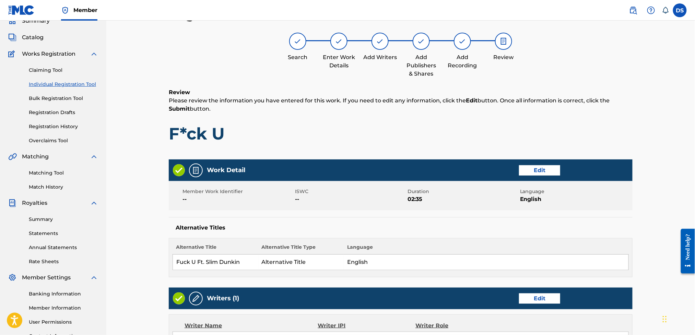
click at [679, 129] on div "Register Work Search Enter Work Details Add Writers Add Publishers & Shares Add…" at bounding box center [400, 269] width 589 height 558
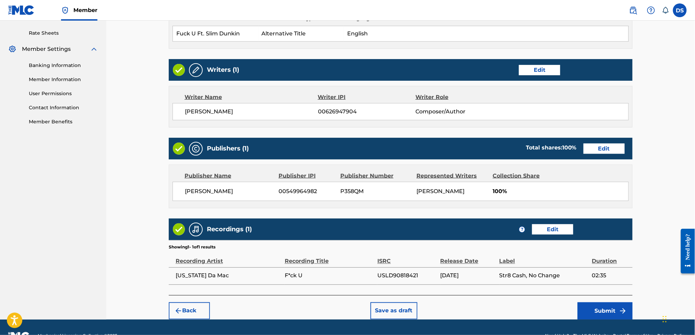
scroll to position [277, 0]
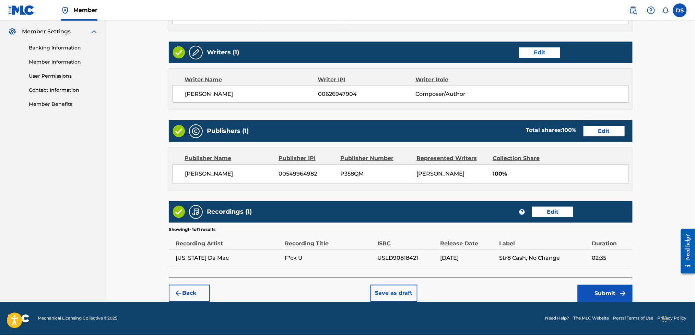
click at [603, 295] on button "Submit" at bounding box center [605, 293] width 55 height 17
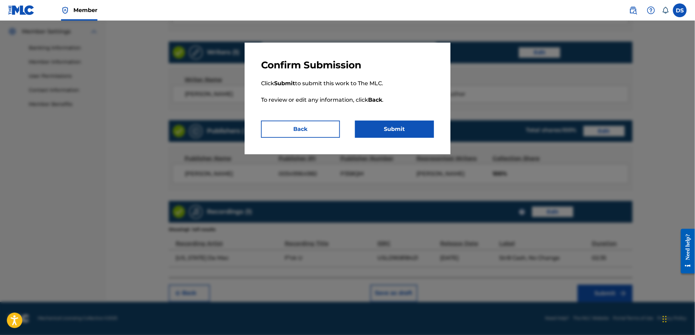
click at [383, 125] on button "Submit" at bounding box center [394, 128] width 79 height 17
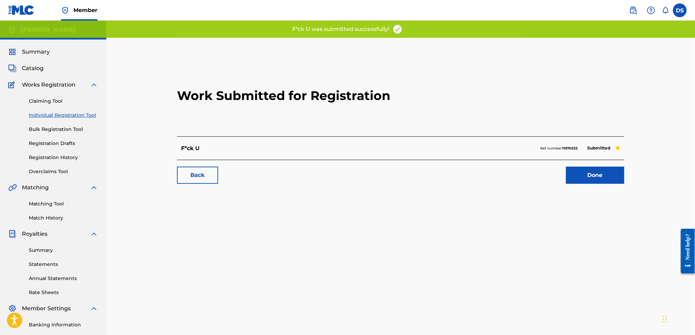
click at [607, 174] on link "Done" at bounding box center [595, 174] width 58 height 17
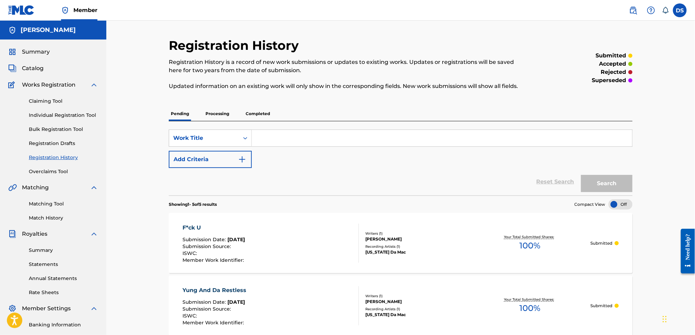
click at [56, 116] on link "Individual Registration Tool" at bounding box center [63, 115] width 69 height 7
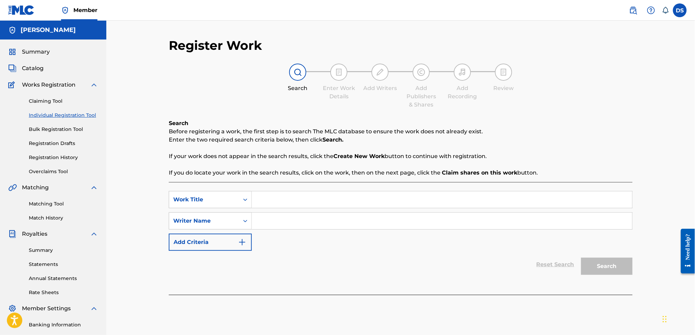
click at [259, 198] on input "Search Form" at bounding box center [442, 199] width 381 height 16
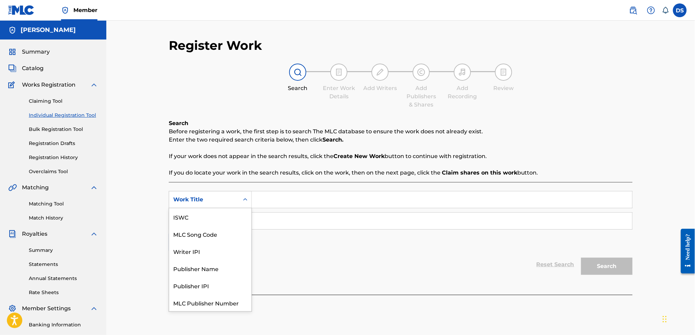
drag, startPoint x: 259, startPoint y: 198, endPoint x: 224, endPoint y: 199, distance: 35.4
click at [224, 199] on div "Work Title" at bounding box center [204, 199] width 62 height 8
click at [276, 201] on input "Search Form" at bounding box center [442, 199] width 381 height 16
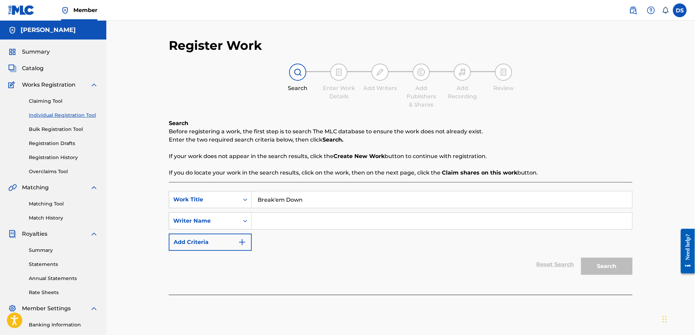
click at [285, 227] on input "Search Form" at bounding box center [442, 220] width 381 height 16
click at [596, 265] on button "Search" at bounding box center [606, 265] width 51 height 17
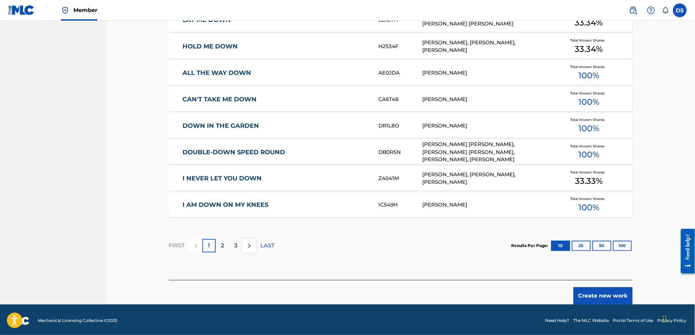
scroll to position [368, 0]
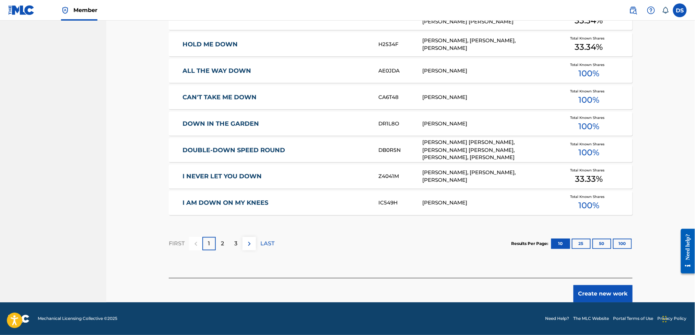
click at [605, 287] on button "Create new work" at bounding box center [603, 293] width 59 height 17
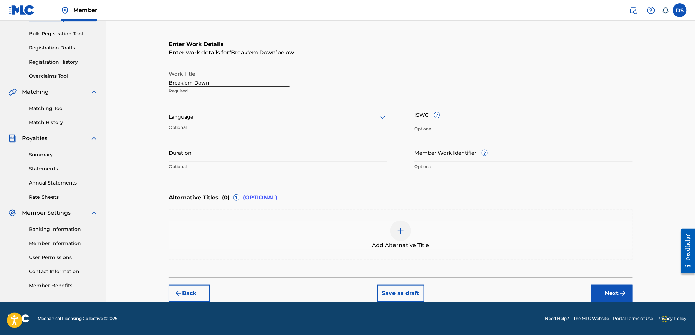
scroll to position [94, 0]
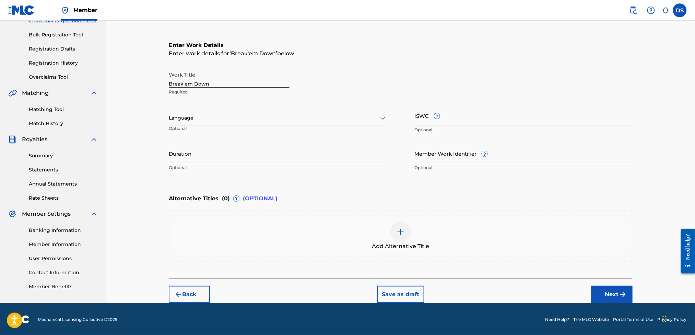
click at [239, 153] on input "Duration" at bounding box center [278, 153] width 218 height 20
click at [201, 114] on div at bounding box center [278, 118] width 218 height 9
click at [191, 133] on div "English" at bounding box center [278, 132] width 218 height 15
click at [276, 161] on input "Duration" at bounding box center [278, 153] width 218 height 20
click at [399, 232] on img at bounding box center [401, 232] width 8 height 8
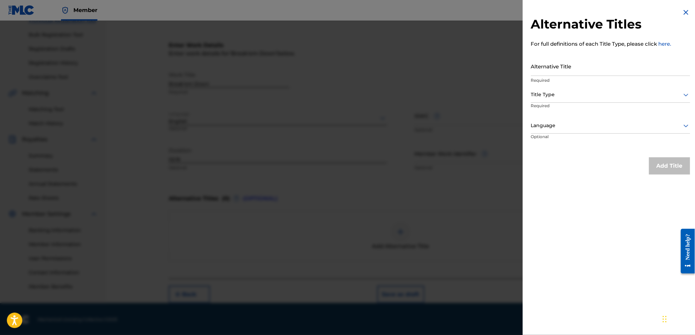
click at [546, 67] on input "Alternative Title" at bounding box center [610, 66] width 159 height 20
click at [547, 94] on div at bounding box center [610, 94] width 159 height 9
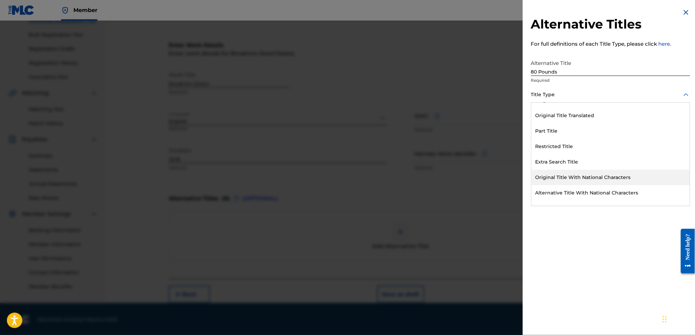
scroll to position [67, 0]
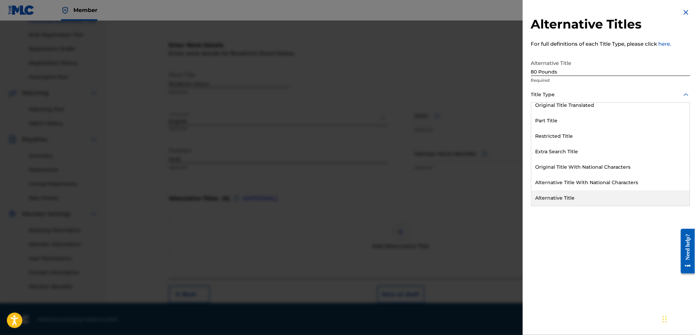
click at [554, 196] on div "Alternative Title" at bounding box center [611, 197] width 159 height 15
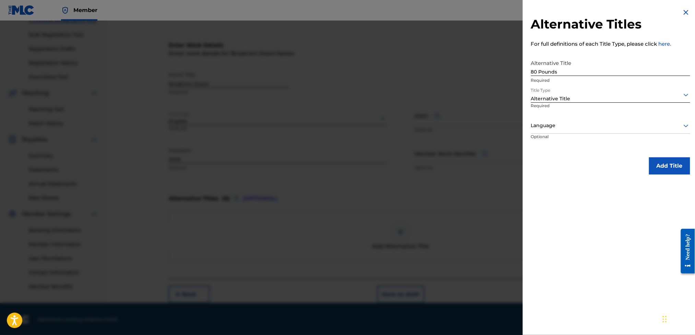
click at [554, 124] on div at bounding box center [610, 125] width 159 height 9
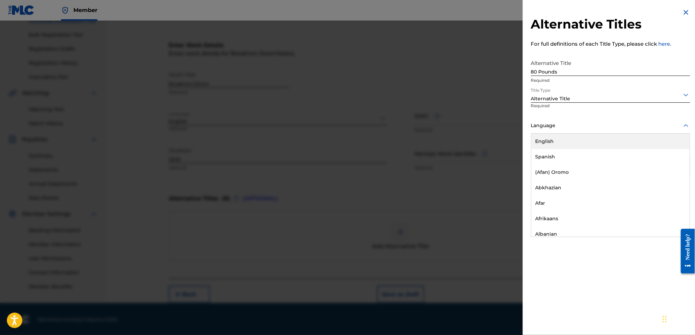
click at [546, 140] on div "English" at bounding box center [611, 141] width 159 height 15
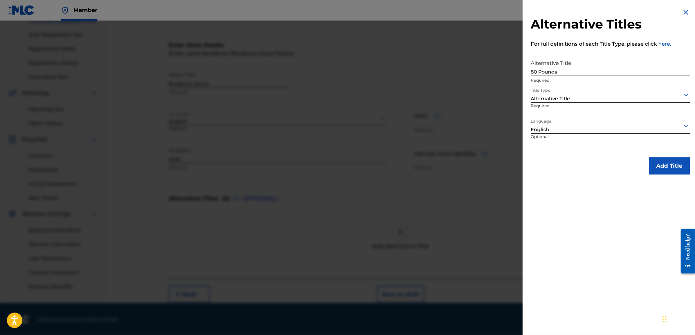
click at [668, 163] on button "Add Title" at bounding box center [669, 165] width 41 height 17
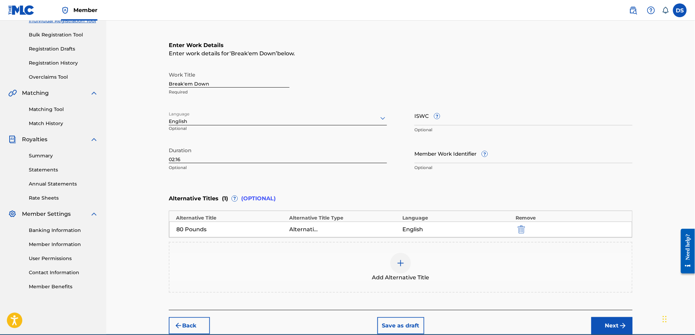
click at [608, 317] on button "Next" at bounding box center [612, 325] width 41 height 17
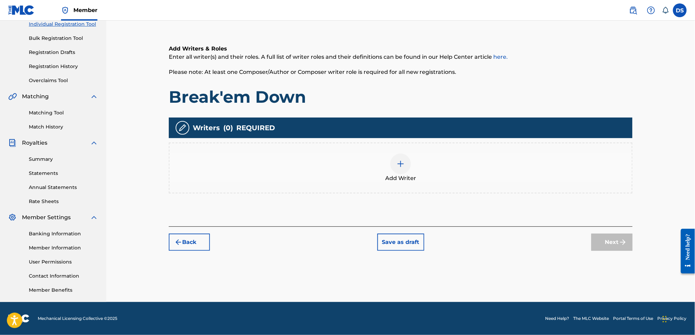
scroll to position [31, 0]
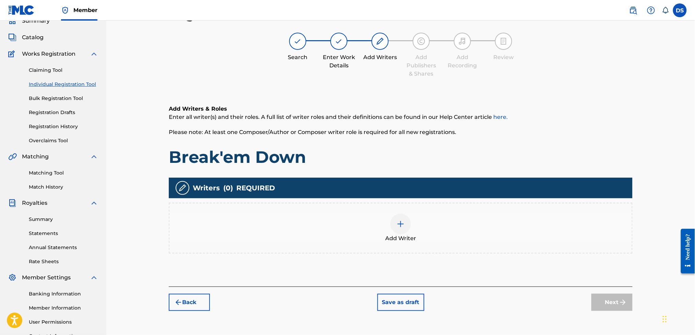
click at [396, 230] on div at bounding box center [401, 223] width 21 height 21
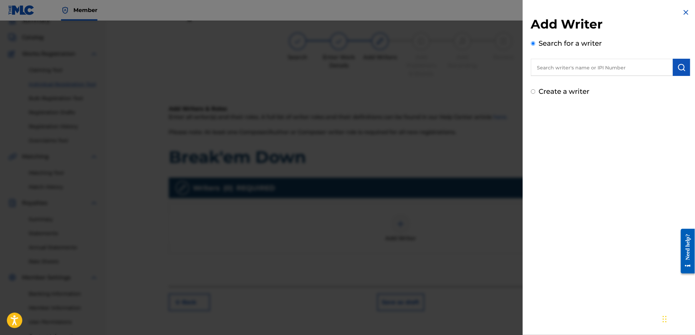
click at [552, 69] on input "text" at bounding box center [602, 67] width 142 height 17
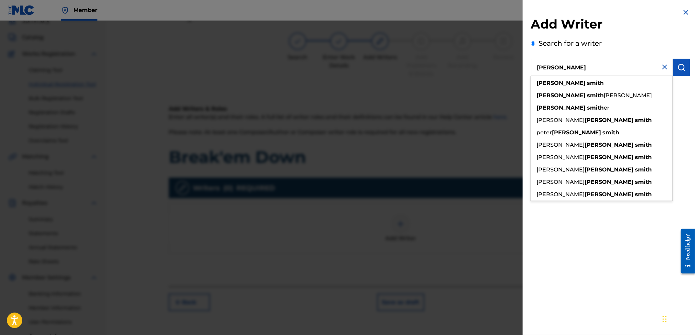
click at [588, 80] on strong "smith" at bounding box center [596, 83] width 17 height 7
click at [558, 79] on div "Add Writer Search for a writer [PERSON_NAME] [PERSON_NAME] [PERSON_NAME] [PERSO…" at bounding box center [610, 56] width 159 height 80
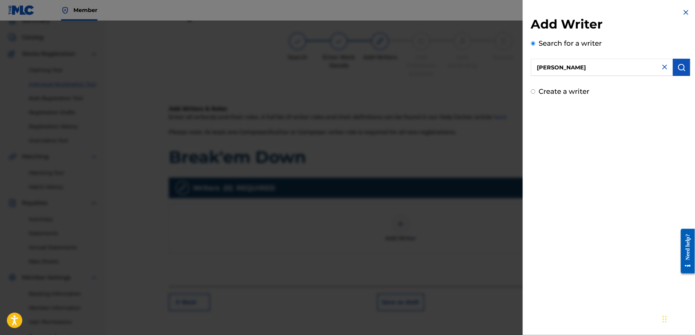
click at [579, 70] on input "[PERSON_NAME]" at bounding box center [602, 67] width 142 height 17
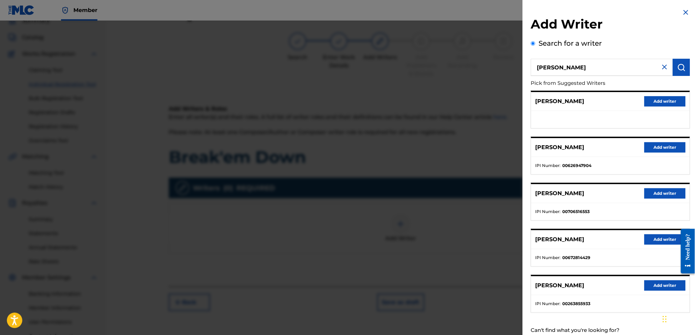
click at [664, 147] on button "Add writer" at bounding box center [665, 147] width 41 height 10
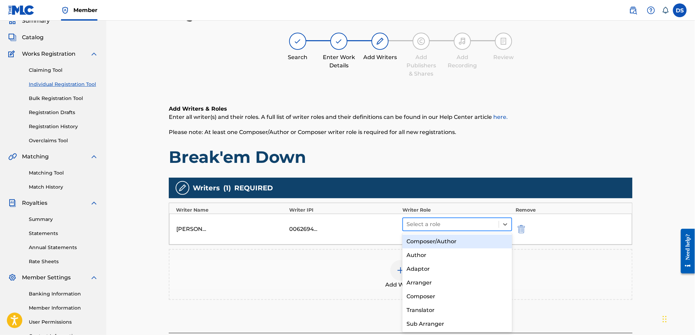
click at [427, 223] on div at bounding box center [451, 224] width 89 height 10
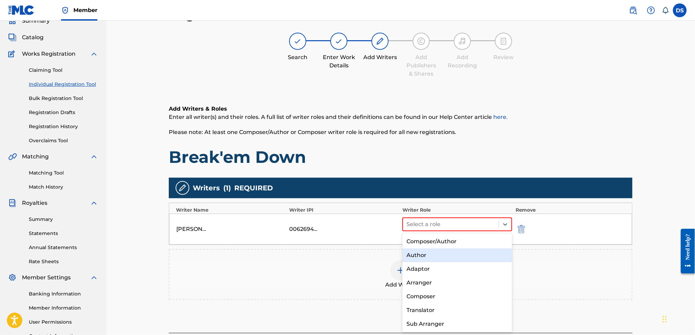
click at [419, 254] on div "Author" at bounding box center [457, 255] width 109 height 14
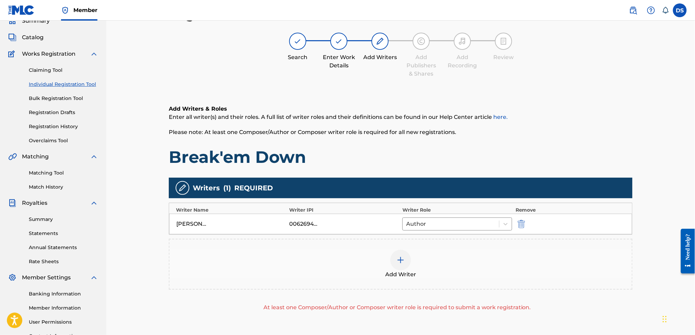
click at [402, 259] on img at bounding box center [401, 260] width 8 height 8
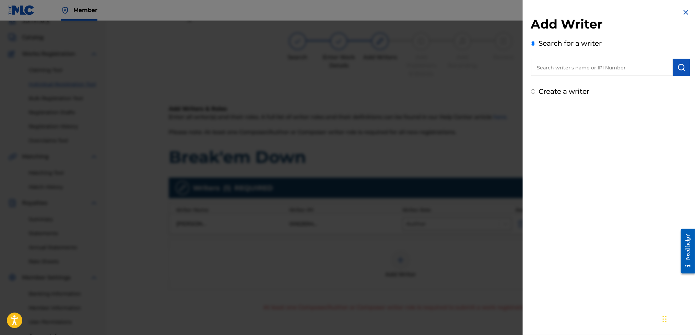
click at [556, 69] on input "text" at bounding box center [602, 67] width 142 height 17
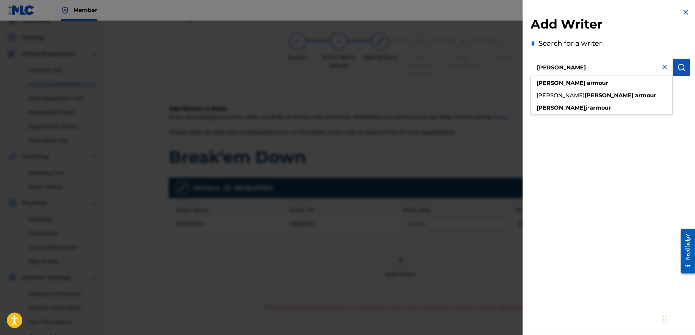
click at [588, 85] on strong "armour" at bounding box center [598, 83] width 21 height 7
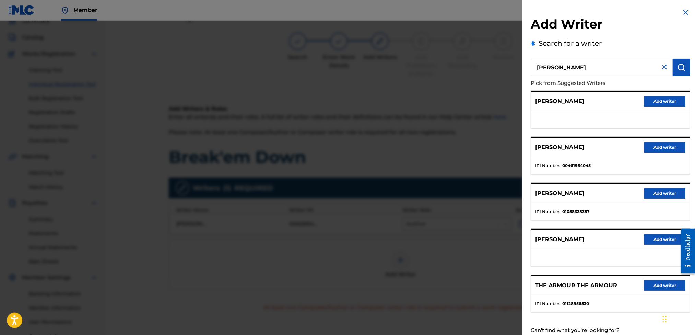
click at [658, 145] on button "Add writer" at bounding box center [665, 147] width 41 height 10
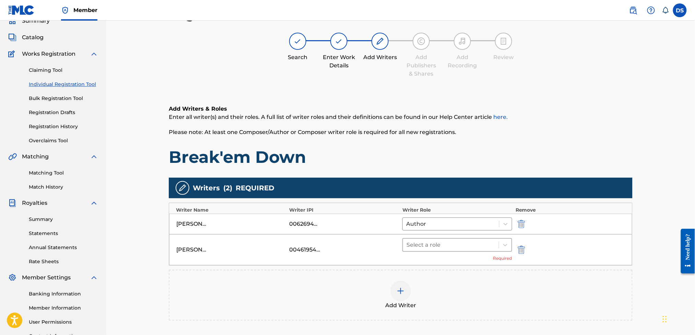
click at [453, 244] on div at bounding box center [451, 245] width 89 height 10
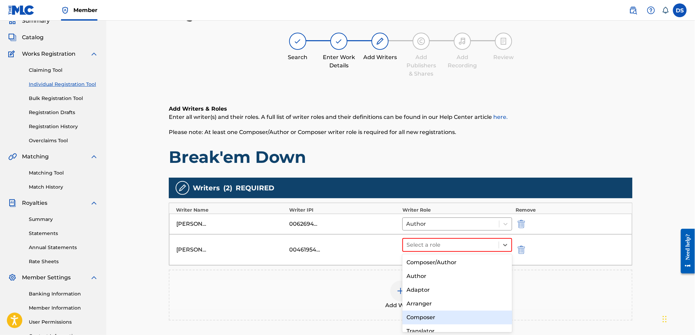
click at [422, 315] on div "Composer" at bounding box center [457, 317] width 109 height 14
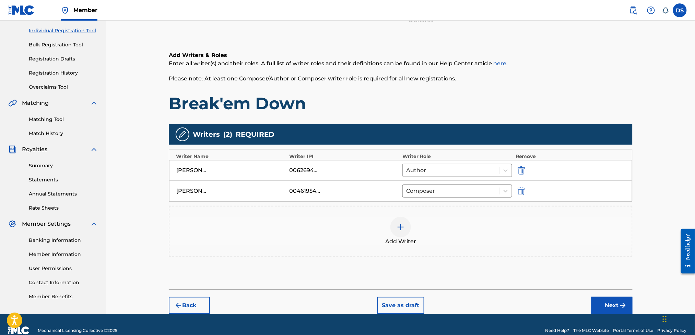
scroll to position [86, 0]
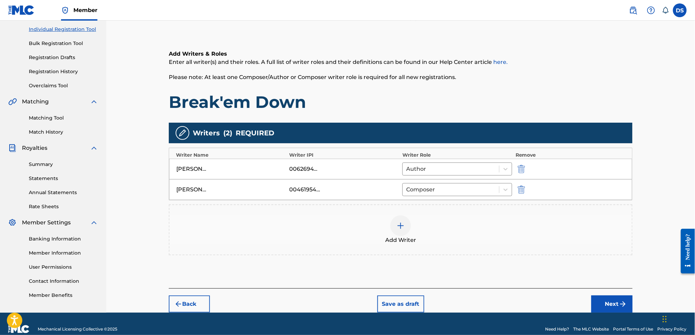
click at [603, 304] on button "Next" at bounding box center [612, 303] width 41 height 17
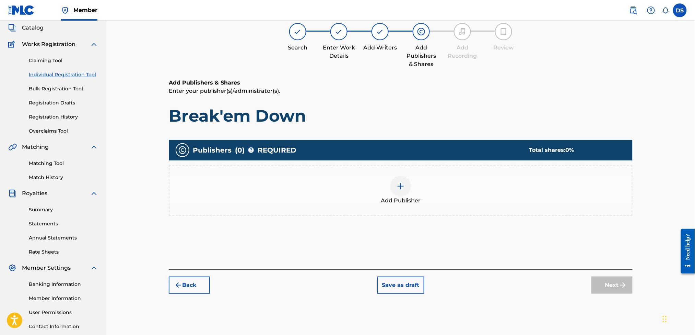
scroll to position [31, 0]
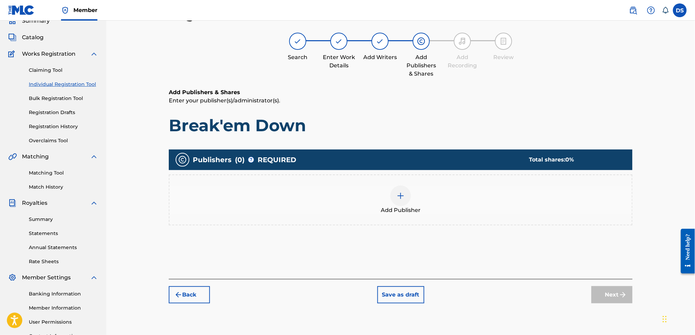
click at [401, 196] on img at bounding box center [401, 195] width 8 height 8
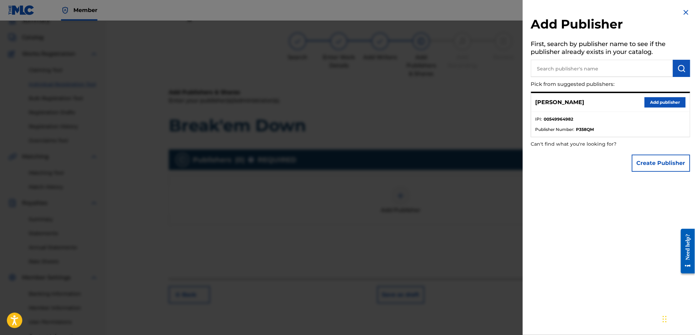
click at [654, 99] on button "Add publisher" at bounding box center [665, 102] width 41 height 10
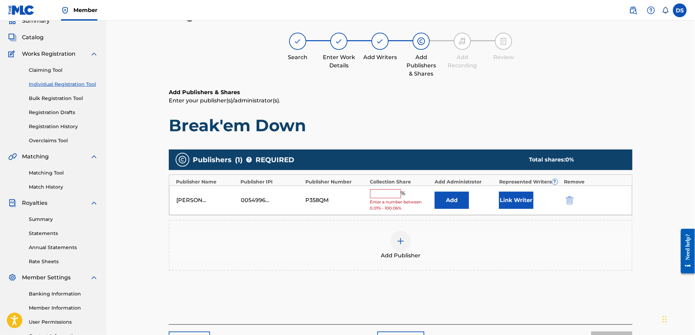
click at [377, 196] on input "text" at bounding box center [385, 193] width 31 height 9
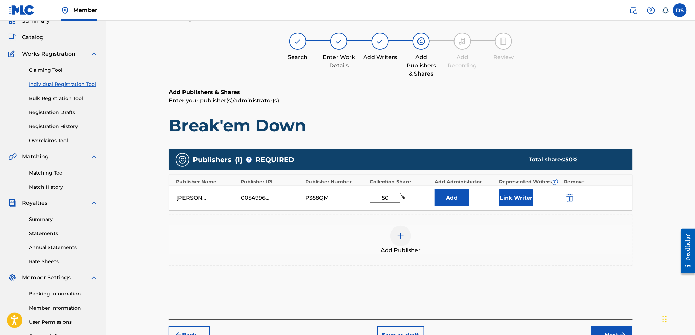
click at [401, 232] on img at bounding box center [401, 236] width 8 height 8
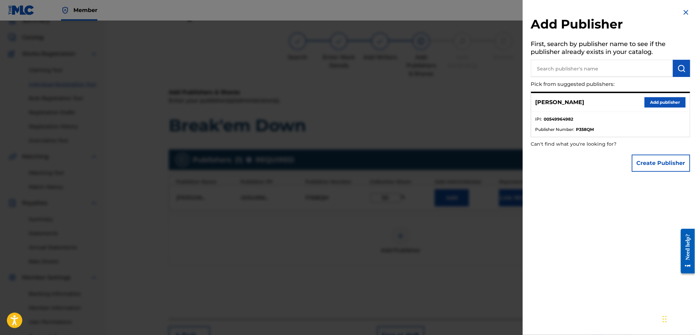
click at [566, 66] on input "text" at bounding box center [602, 68] width 142 height 17
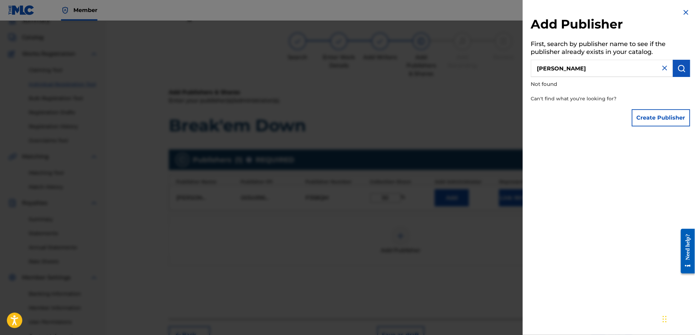
click at [658, 118] on button "Create Publisher" at bounding box center [661, 117] width 58 height 17
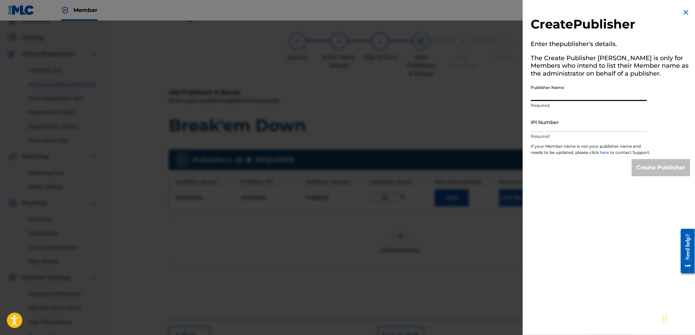
click at [558, 91] on input "Publisher Name" at bounding box center [589, 91] width 116 height 20
click at [467, 135] on div at bounding box center [347, 188] width 695 height 335
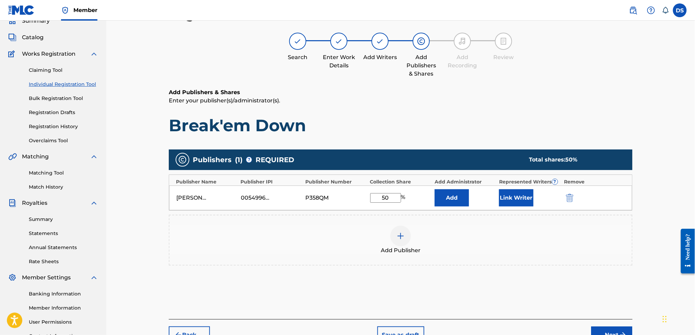
click at [390, 199] on input "50" at bounding box center [385, 198] width 31 height 10
click at [464, 246] on div "Add Publisher" at bounding box center [401, 239] width 463 height 29
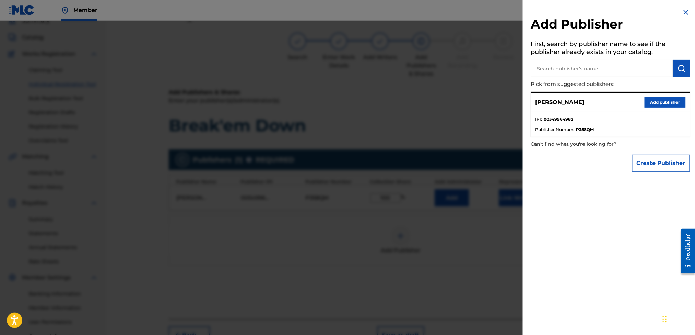
click at [626, 241] on div "Add Publisher First, search by publisher name to see if the publisher already e…" at bounding box center [611, 167] width 176 height 335
click at [655, 98] on button "Add publisher" at bounding box center [665, 102] width 41 height 10
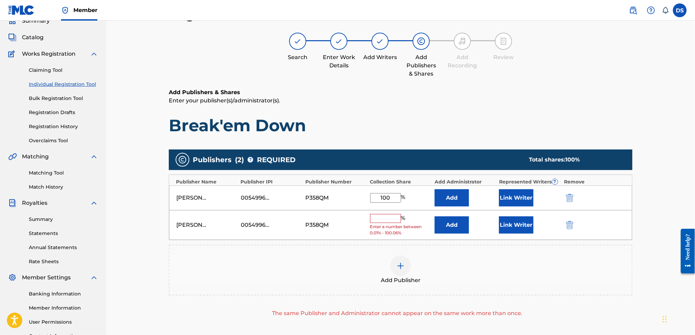
click at [570, 224] on img "submit" at bounding box center [570, 225] width 8 height 8
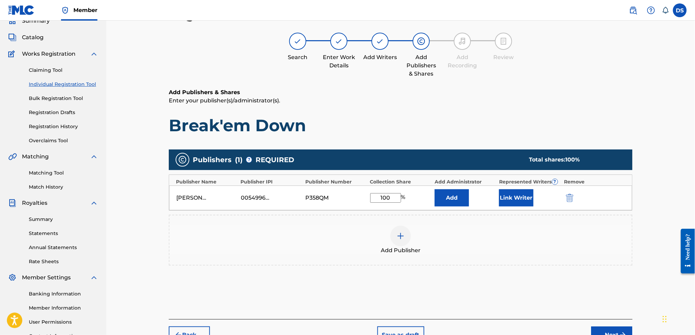
click at [529, 195] on button "Link Writer" at bounding box center [516, 197] width 34 height 17
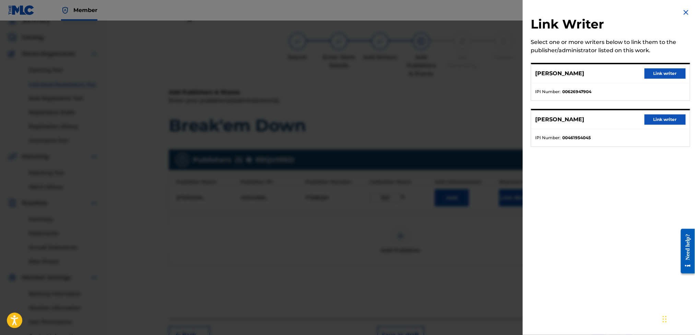
click at [656, 72] on button "Link writer" at bounding box center [665, 73] width 41 height 10
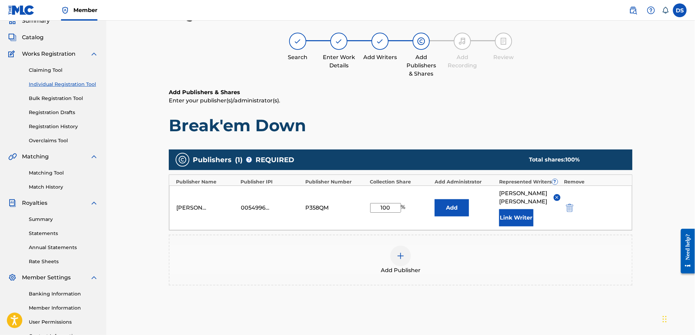
click at [652, 211] on div "Register Work Search Enter Work Details Add Writers Add Publishers & Shares Add…" at bounding box center [400, 176] width 589 height 373
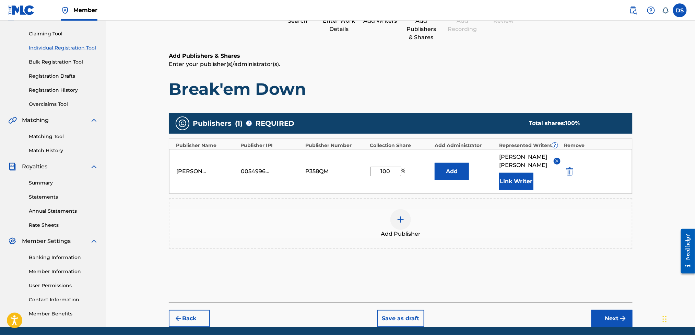
scroll to position [91, 0]
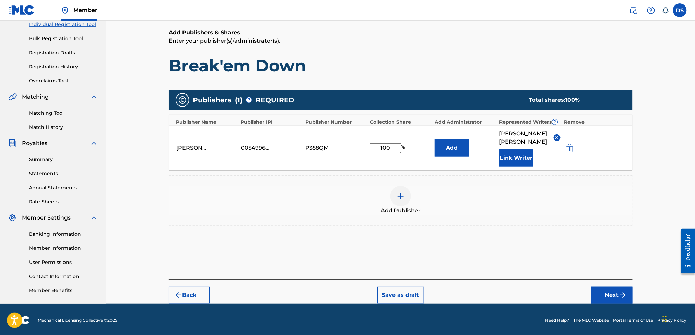
click at [393, 146] on input "100" at bounding box center [385, 148] width 31 height 10
click at [396, 186] on div at bounding box center [401, 196] width 21 height 21
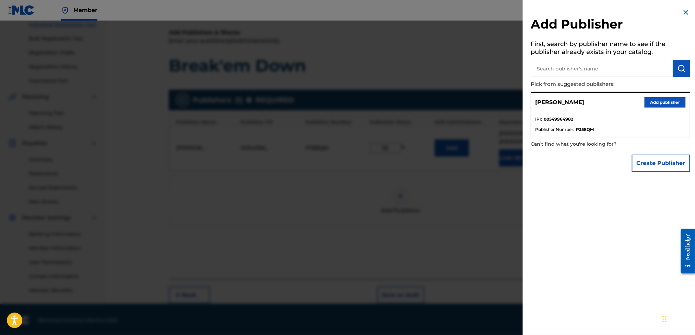
click at [475, 77] on div at bounding box center [347, 188] width 695 height 335
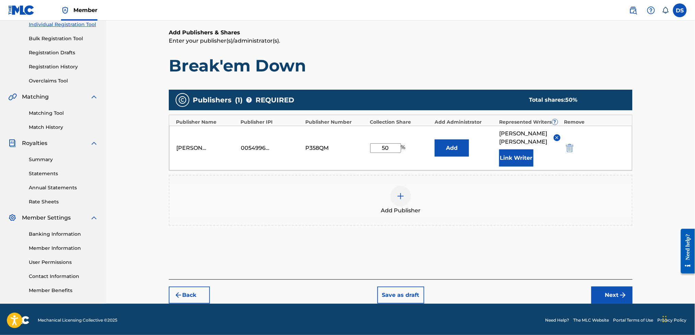
click at [390, 144] on input "50" at bounding box center [385, 148] width 31 height 10
click at [607, 287] on button "Next" at bounding box center [612, 294] width 41 height 17
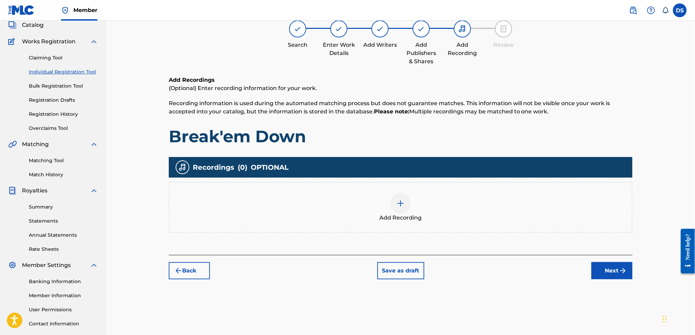
scroll to position [31, 0]
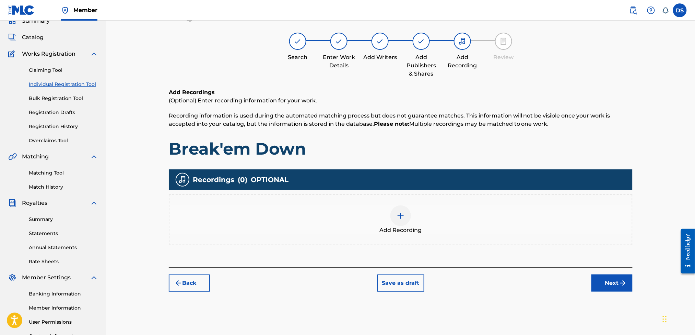
click at [617, 280] on button "Next" at bounding box center [612, 282] width 41 height 17
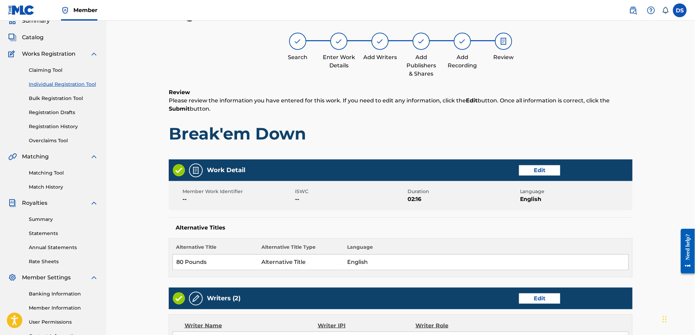
click at [652, 176] on div "Register Work Search Enter Work Details Add Writers Add Publishers & Shares Add…" at bounding box center [400, 260] width 589 height 540
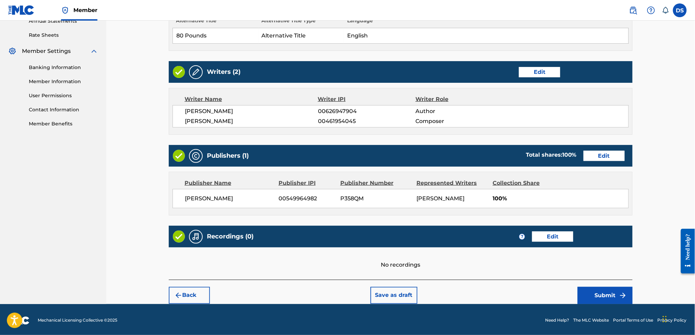
scroll to position [260, 0]
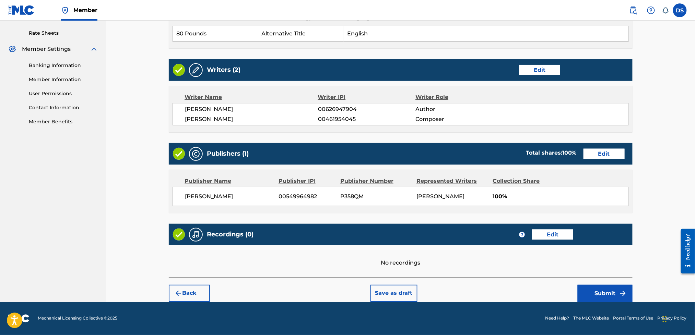
click at [187, 298] on button "Back" at bounding box center [189, 293] width 41 height 17
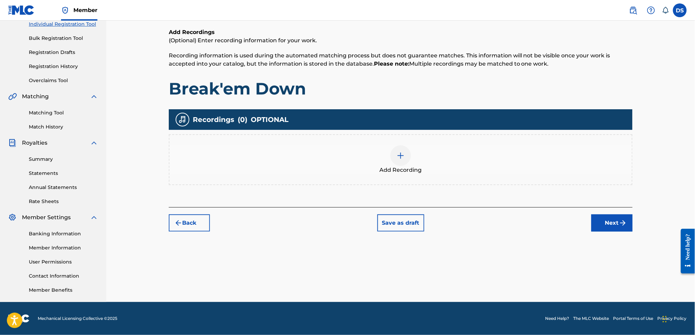
scroll to position [91, 0]
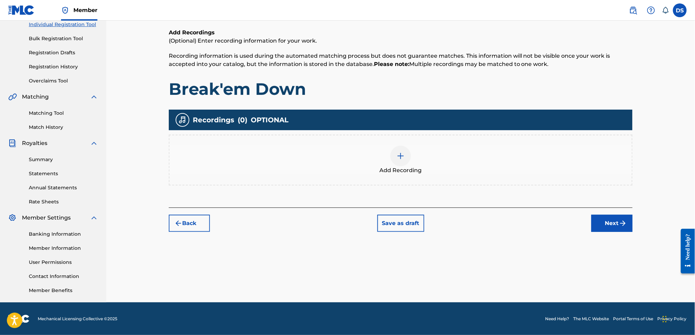
click at [406, 158] on div at bounding box center [401, 156] width 21 height 21
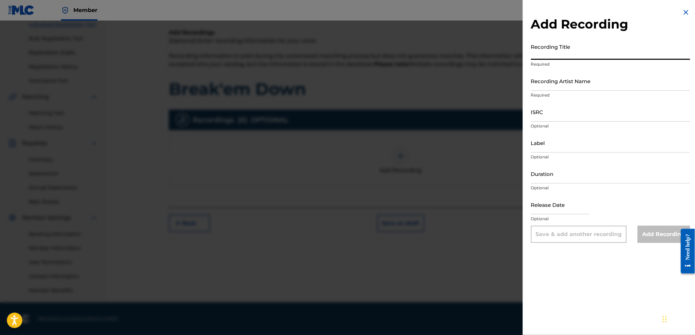
click at [540, 51] on input "Recording Title" at bounding box center [610, 50] width 159 height 20
click at [541, 82] on input "Recording Artist Name" at bounding box center [610, 81] width 159 height 20
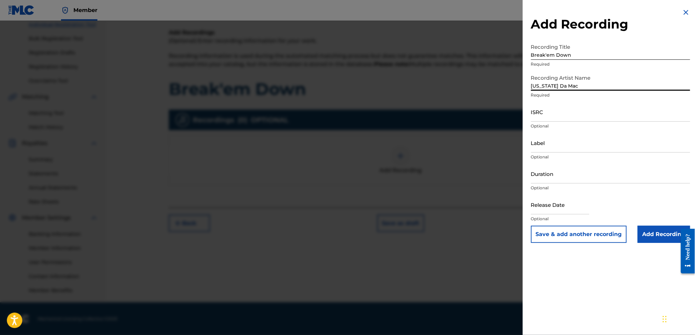
click at [552, 120] on input "ISRC" at bounding box center [610, 112] width 159 height 20
paste input "[URL][DOMAIN_NAME]"
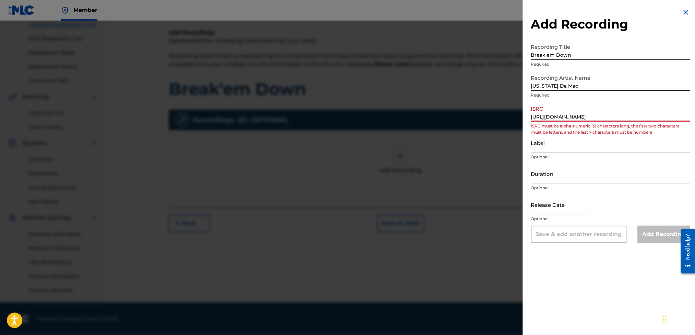
scroll to position [0, 0]
click at [542, 119] on input "[URL][DOMAIN_NAME]" at bounding box center [610, 112] width 159 height 20
drag, startPoint x: 542, startPoint y: 119, endPoint x: 697, endPoint y: 124, distance: 154.5
click at [695, 124] on html "Accessibility Screen-Reader Guide, Feedback, and Issue Reporting | New window C…" at bounding box center [347, 76] width 695 height 335
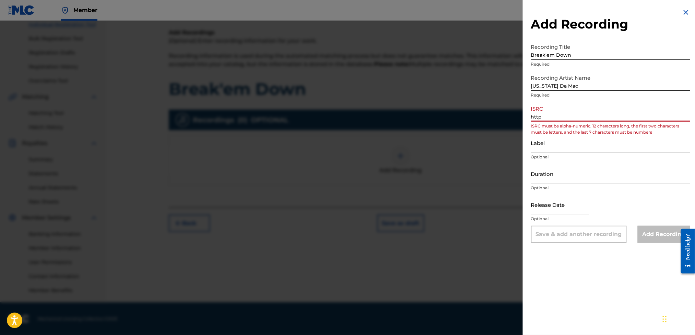
scroll to position [0, 0]
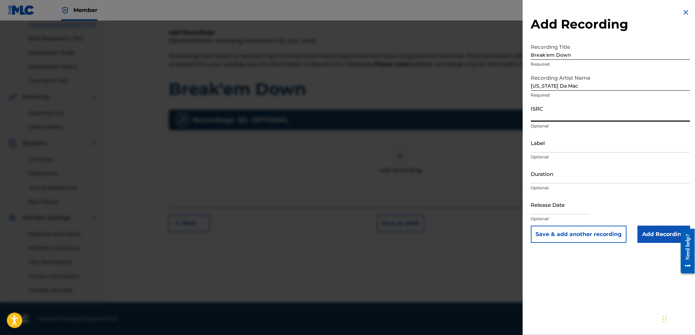
click at [605, 110] on input "ISRC" at bounding box center [610, 112] width 159 height 20
paste input "USLD90818414"
click at [555, 171] on input "Duration" at bounding box center [610, 174] width 159 height 20
click at [212, 117] on div at bounding box center [347, 188] width 695 height 335
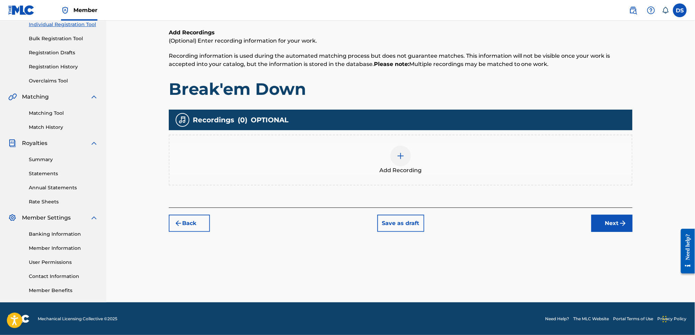
click at [404, 154] on img at bounding box center [401, 156] width 8 height 8
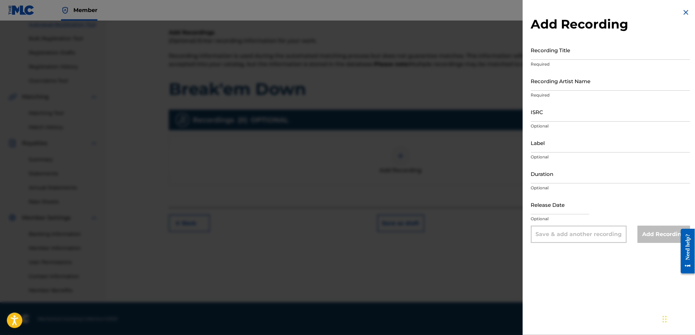
click at [542, 109] on input "ISRC" at bounding box center [610, 112] width 159 height 20
paste input "USLD90818414"
click at [537, 85] on input "Recording Artist Name" at bounding box center [610, 81] width 159 height 20
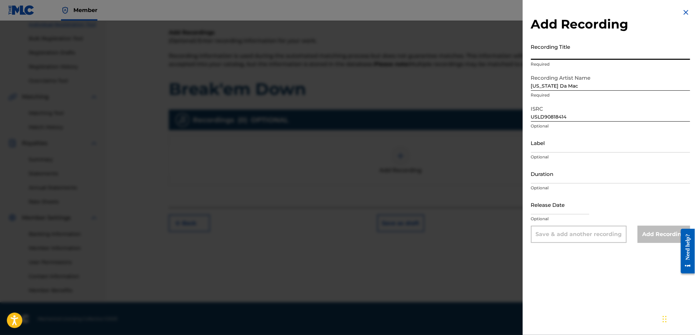
click at [568, 53] on input "Recording Title" at bounding box center [610, 50] width 159 height 20
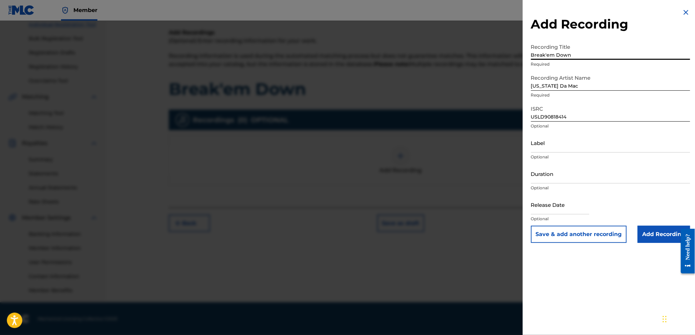
drag, startPoint x: 568, startPoint y: 54, endPoint x: 553, endPoint y: 134, distance: 81.8
click at [553, 134] on form "Recording Title Break'em Down Required Recording Artist Name [US_STATE] Da Mac …" at bounding box center [610, 141] width 159 height 202
click at [545, 171] on input "Duration" at bounding box center [610, 174] width 159 height 20
click at [548, 206] on input "text" at bounding box center [560, 205] width 58 height 20
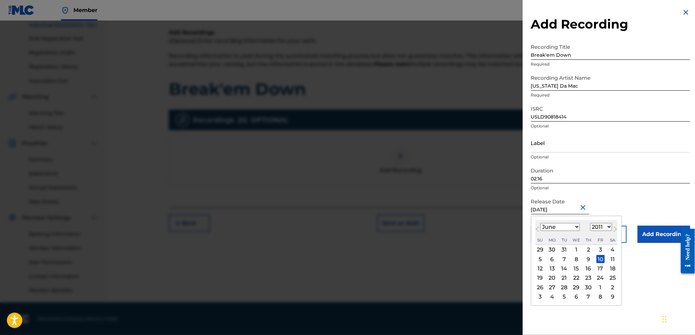
click at [567, 143] on input "Label" at bounding box center [610, 143] width 159 height 20
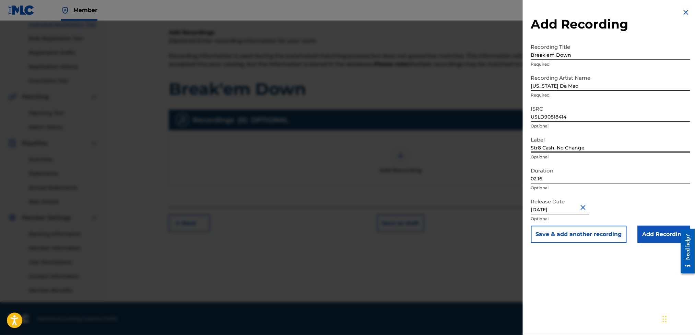
click at [650, 231] on input "Add Recording" at bounding box center [664, 233] width 53 height 17
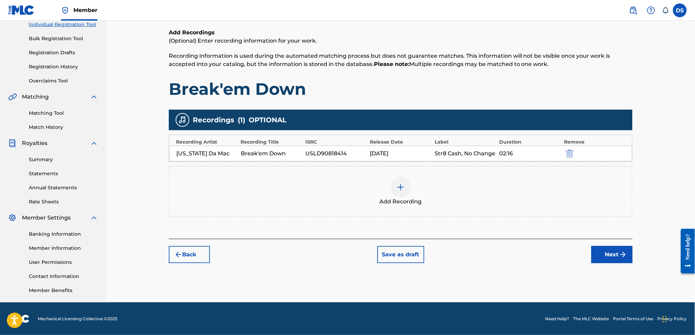
click at [606, 252] on button "Next" at bounding box center [612, 254] width 41 height 17
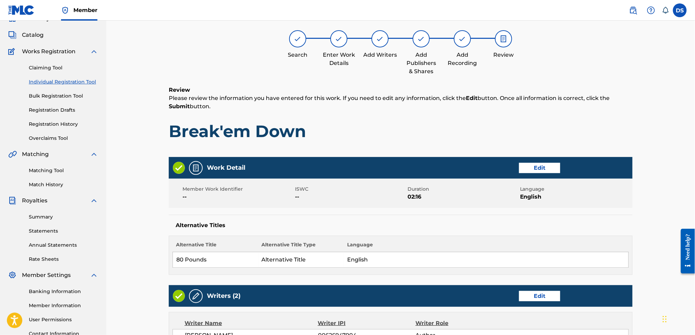
scroll to position [31, 0]
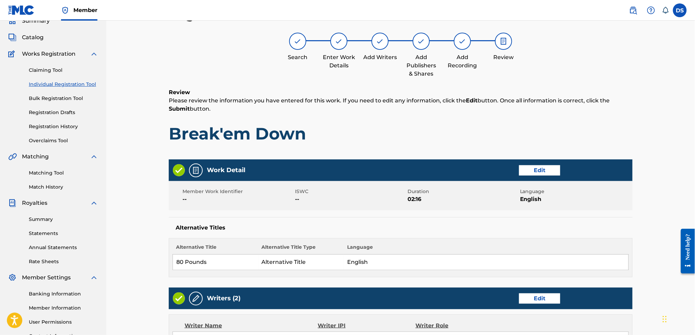
click at [665, 173] on div "Register Work Search Enter Work Details Add Writers Add Publishers & Shares Add…" at bounding box center [400, 271] width 589 height 563
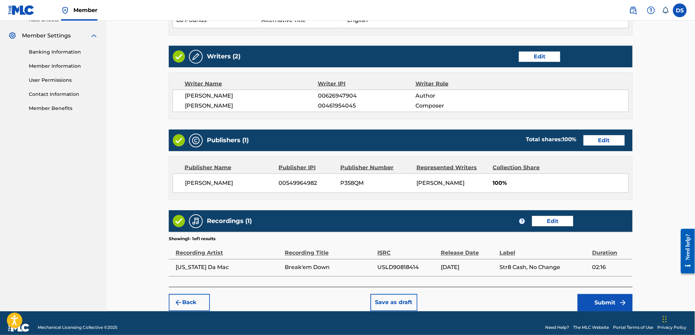
scroll to position [282, 0]
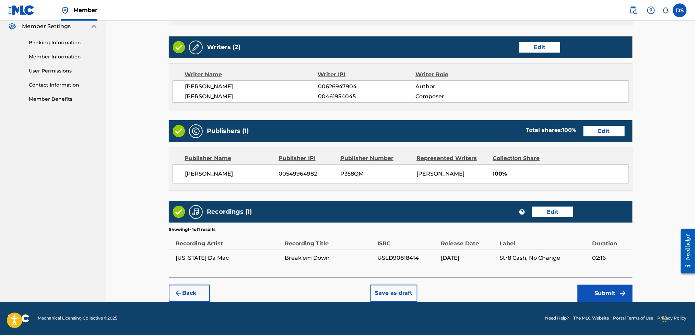
click at [596, 290] on button "Submit" at bounding box center [605, 293] width 55 height 17
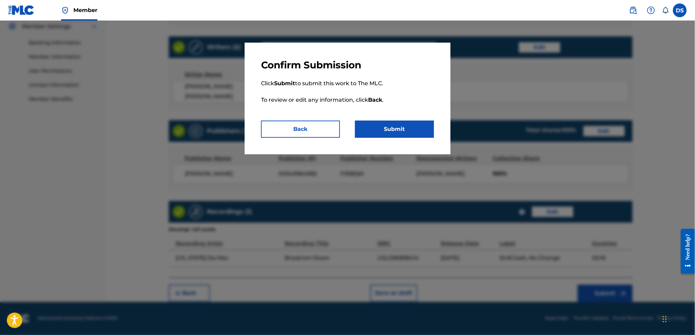
click at [394, 127] on button "Submit" at bounding box center [394, 128] width 79 height 17
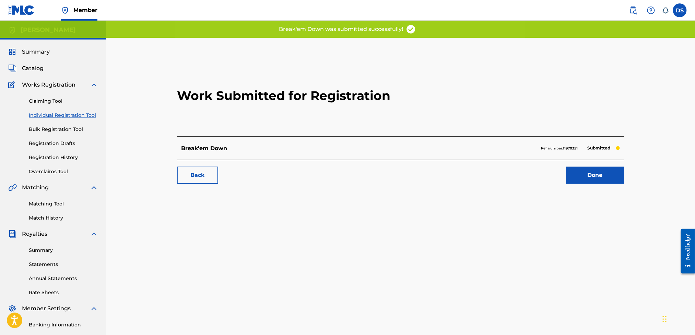
click at [606, 177] on link "Done" at bounding box center [595, 174] width 58 height 17
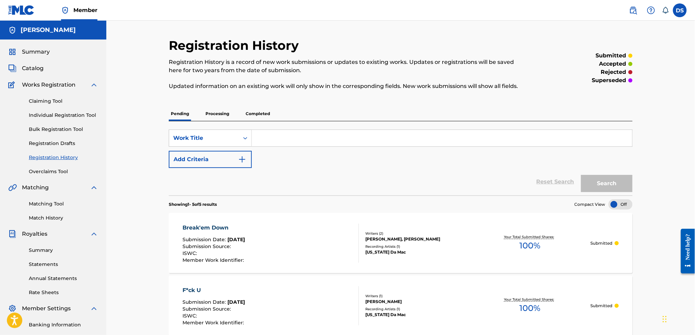
click at [59, 116] on link "Individual Registration Tool" at bounding box center [63, 115] width 69 height 7
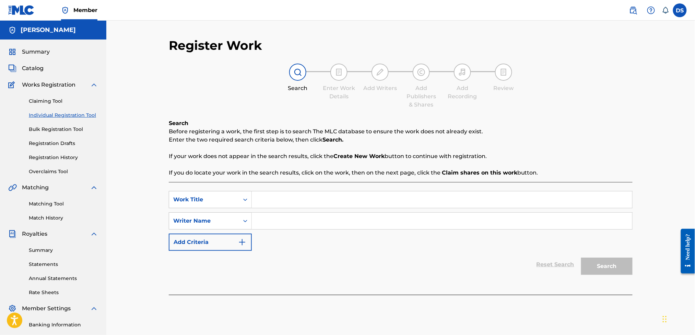
paste input "[URL][DOMAIN_NAME]"
drag, startPoint x: 506, startPoint y: 200, endPoint x: 251, endPoint y: 218, distance: 256.3
click at [251, 218] on div "SearchWithCriteria54d6484f-1352-4b56-ba69-938d2c6ba6f2 Work Title [URL][DOMAIN_…" at bounding box center [401, 221] width 464 height 60
click at [273, 223] on input "Search Form" at bounding box center [442, 220] width 381 height 16
click at [604, 263] on button "Search" at bounding box center [606, 265] width 51 height 17
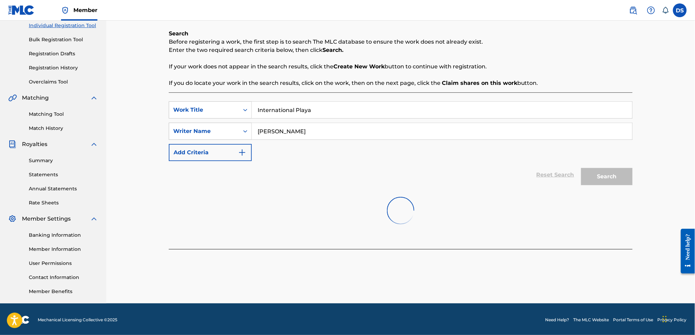
scroll to position [91, 0]
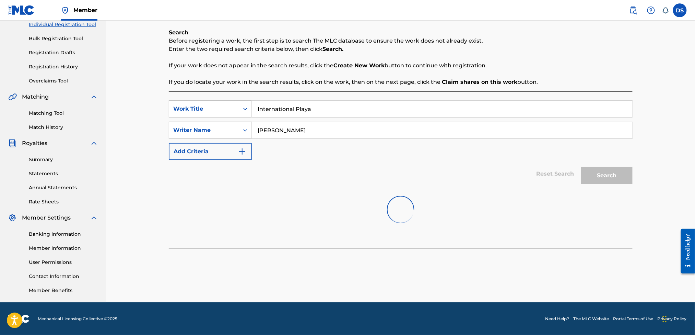
click at [608, 177] on div "Search" at bounding box center [605, 173] width 55 height 27
click at [340, 132] on input "[PERSON_NAME]" at bounding box center [442, 130] width 381 height 16
click at [613, 191] on div at bounding box center [401, 209] width 464 height 44
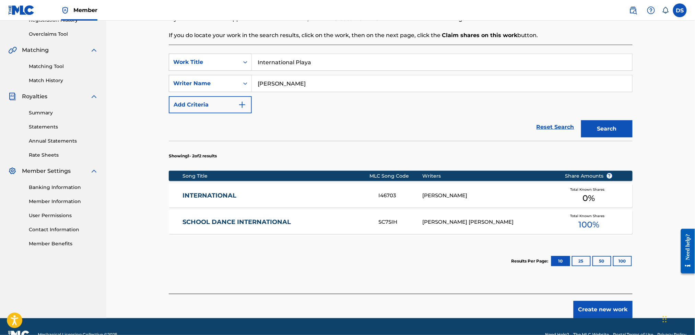
scroll to position [153, 0]
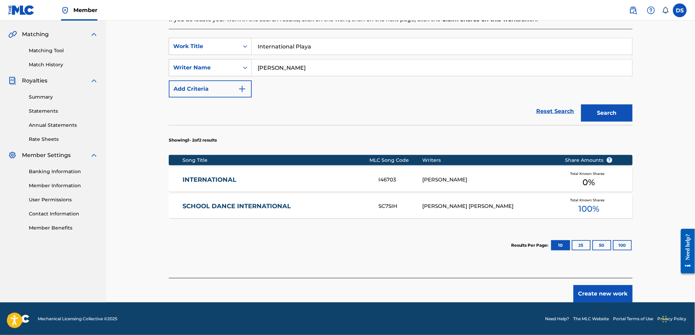
click at [214, 177] on link "INTERNATIONAL" at bounding box center [276, 180] width 187 height 8
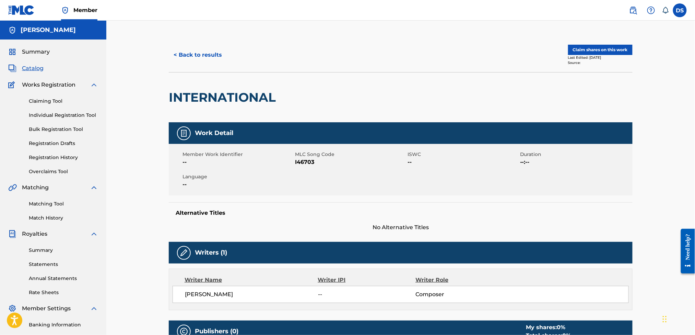
click at [188, 57] on button "< Back to results" at bounding box center [198, 54] width 58 height 17
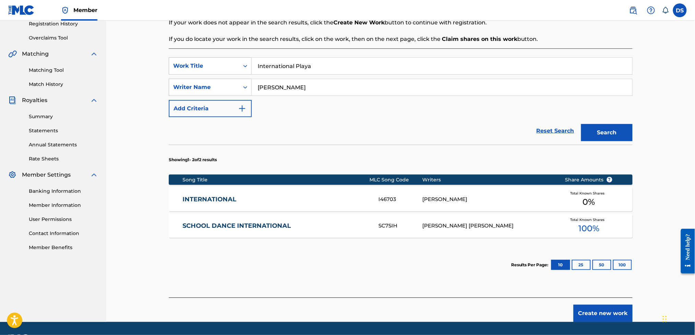
scroll to position [153, 0]
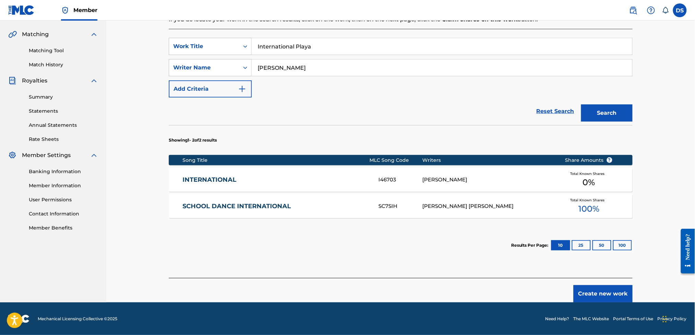
click at [595, 291] on button "Create new work" at bounding box center [603, 293] width 59 height 17
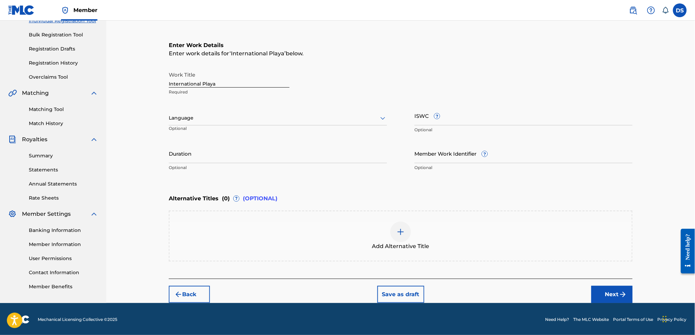
click at [196, 116] on div at bounding box center [278, 118] width 218 height 9
click at [187, 132] on div "English" at bounding box center [278, 132] width 218 height 15
click at [176, 153] on input "Duration" at bounding box center [278, 153] width 218 height 20
click at [606, 289] on button "Next" at bounding box center [612, 294] width 41 height 17
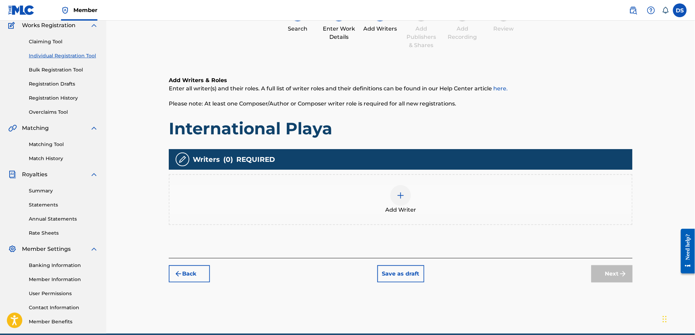
scroll to position [31, 0]
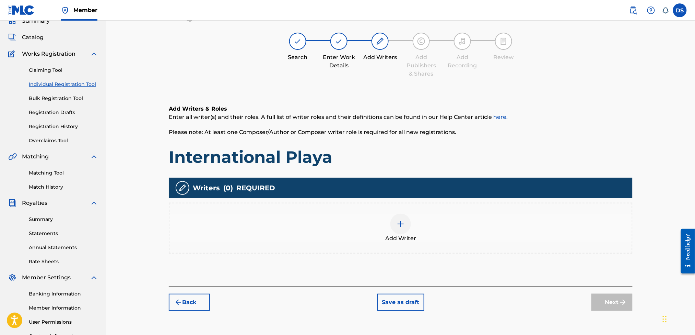
click at [401, 223] on img at bounding box center [401, 224] width 8 height 8
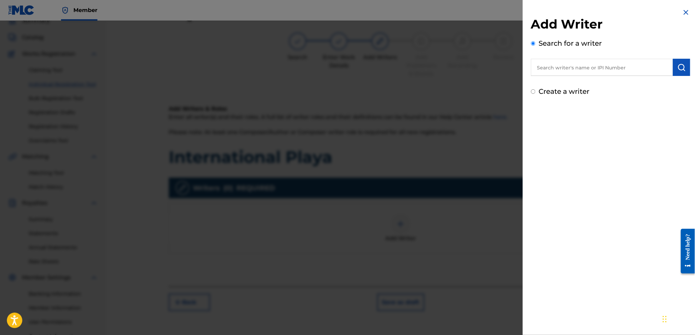
click at [569, 69] on input "text" at bounding box center [602, 67] width 142 height 17
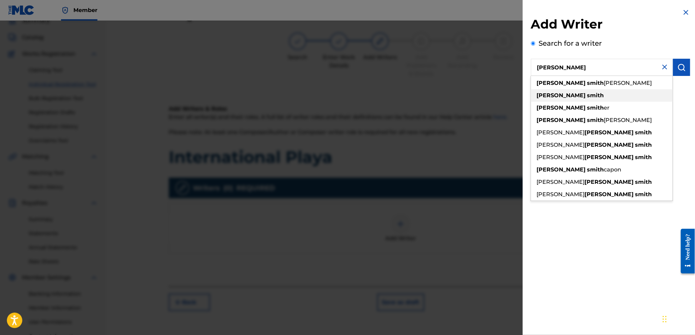
click at [559, 91] on div "[PERSON_NAME]" at bounding box center [602, 95] width 142 height 12
click at [588, 95] on strong "smith" at bounding box center [596, 95] width 17 height 7
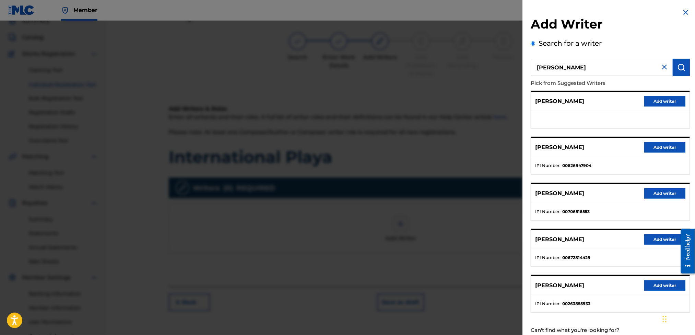
click at [652, 144] on button "Add writer" at bounding box center [665, 147] width 41 height 10
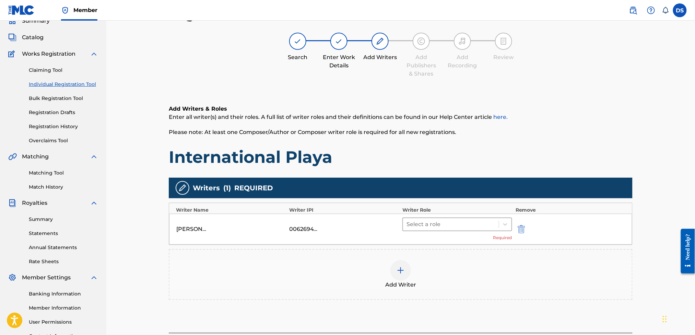
click at [431, 221] on div at bounding box center [451, 224] width 89 height 10
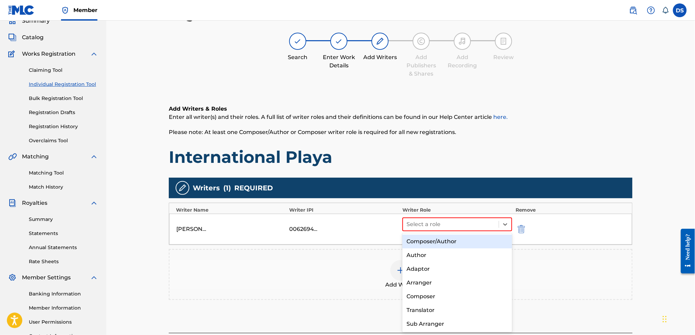
click at [430, 240] on div "Composer/Author" at bounding box center [457, 241] width 109 height 14
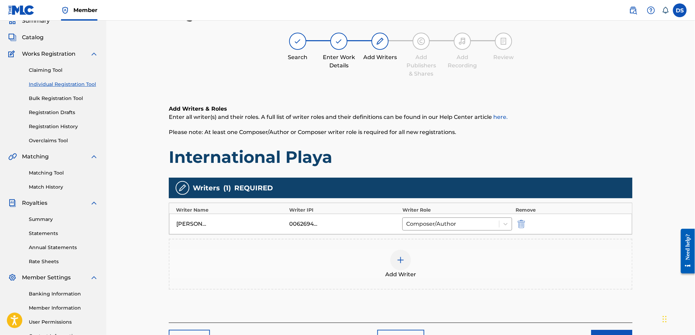
click at [597, 331] on button "Next" at bounding box center [612, 337] width 41 height 17
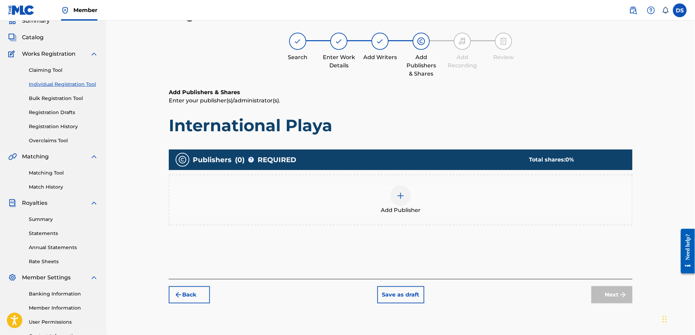
click at [396, 211] on span "Add Publisher" at bounding box center [401, 210] width 40 height 8
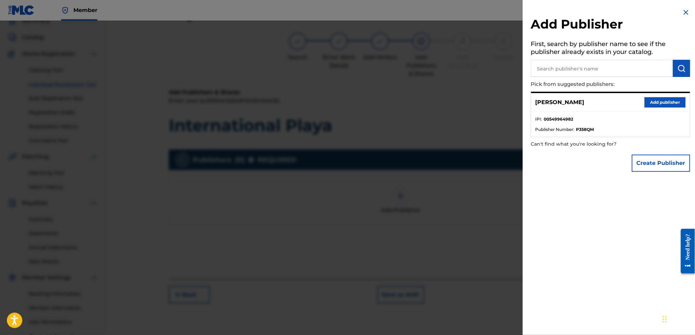
click at [661, 104] on button "Add publisher" at bounding box center [665, 102] width 41 height 10
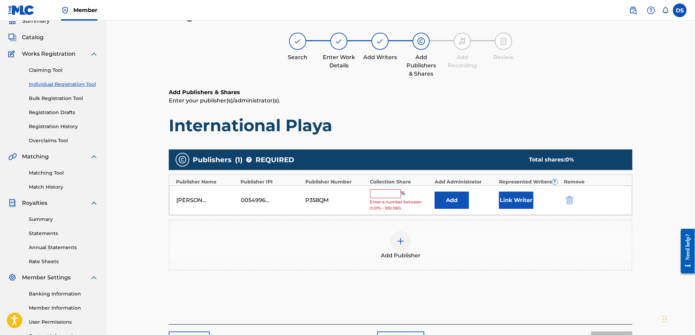
click at [506, 199] on button "Link Writer" at bounding box center [516, 199] width 34 height 17
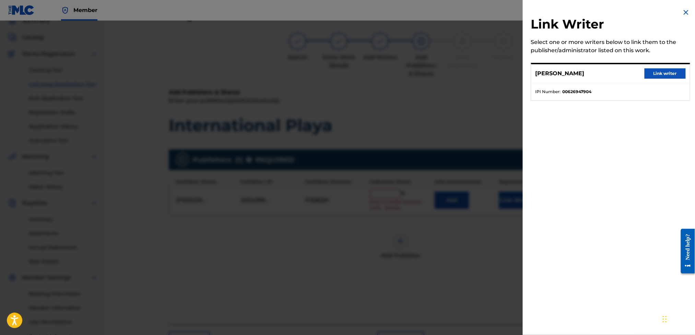
click at [650, 70] on button "Link writer" at bounding box center [665, 73] width 41 height 10
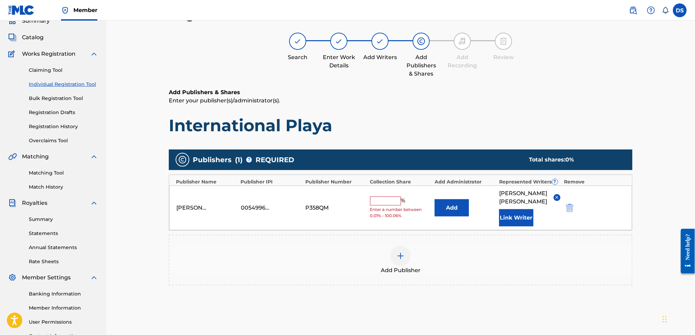
click at [390, 197] on input "text" at bounding box center [385, 200] width 31 height 9
click at [662, 234] on div "Register Work Search Enter Work Details Add Writers Add Publishers & Shares Add…" at bounding box center [400, 176] width 589 height 373
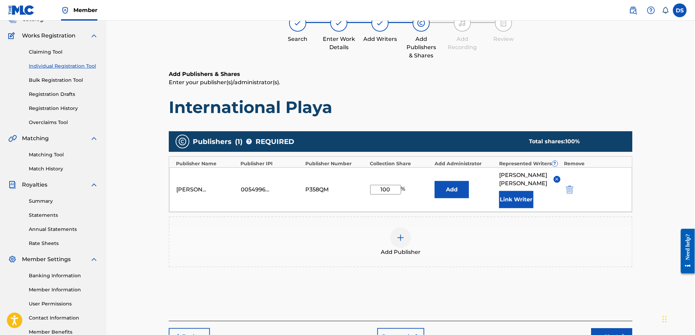
scroll to position [91, 0]
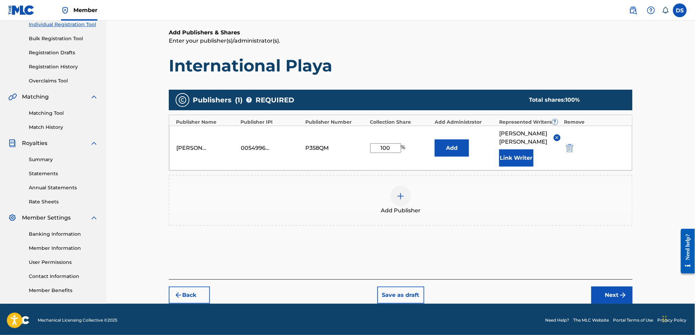
click at [617, 286] on button "Next" at bounding box center [612, 294] width 41 height 17
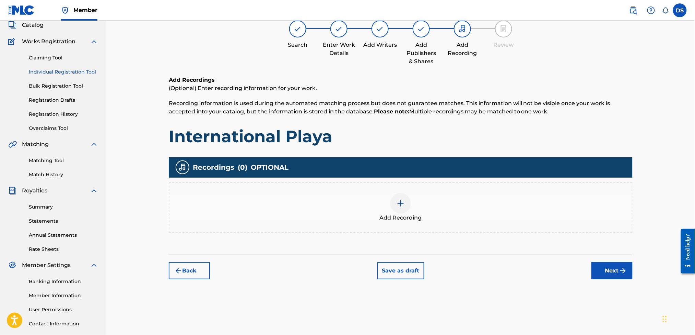
scroll to position [31, 0]
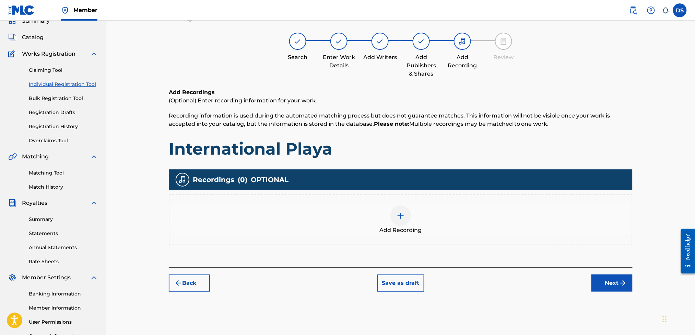
click at [398, 208] on div at bounding box center [401, 215] width 21 height 21
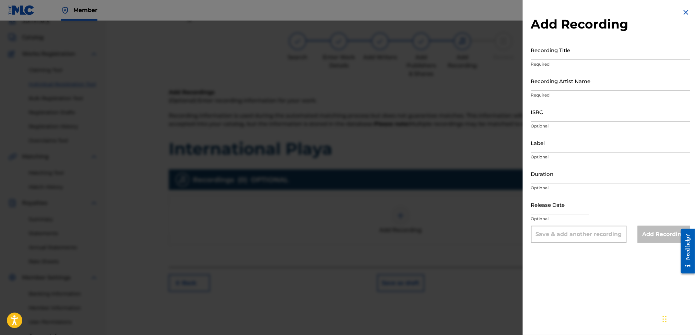
click at [574, 54] on input "Recording Title" at bounding box center [610, 50] width 159 height 20
click at [557, 81] on input "Recording Artist Name" at bounding box center [610, 81] width 159 height 20
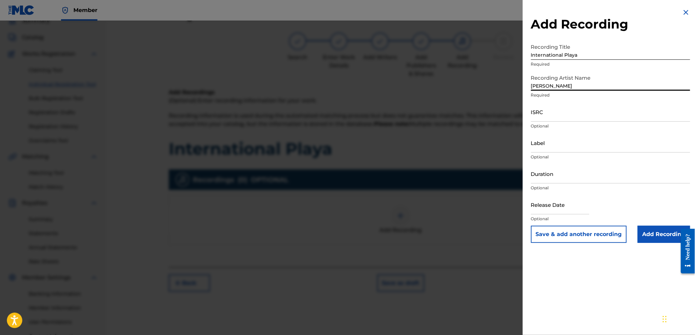
click at [557, 114] on input "ISRC" at bounding box center [610, 112] width 159 height 20
paste input "QZNMT2144505"
click at [542, 139] on input "Label" at bounding box center [610, 143] width 159 height 20
click at [553, 174] on input "Duration" at bounding box center [610, 174] width 159 height 20
click at [545, 209] on input "text" at bounding box center [560, 205] width 58 height 20
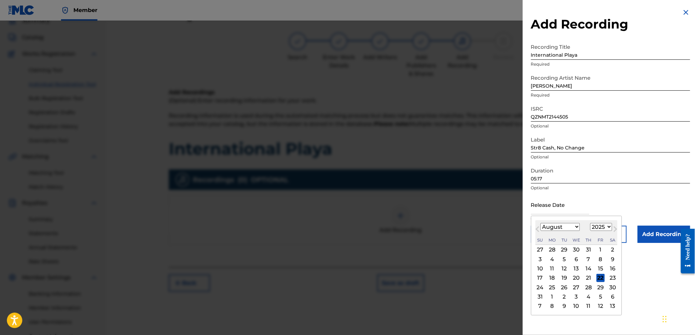
click at [576, 226] on select "January February March April May June July August September October November De…" at bounding box center [560, 227] width 39 height 8
click at [541, 223] on select "January February March April May June July August September October November De…" at bounding box center [560, 227] width 39 height 8
click at [539, 288] on div "29" at bounding box center [540, 287] width 8 height 8
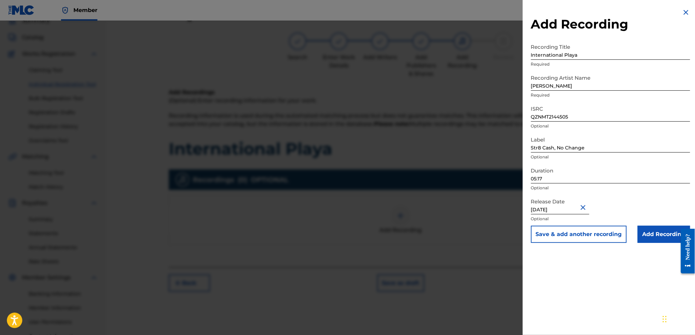
click at [648, 233] on input "Add Recording" at bounding box center [664, 233] width 53 height 17
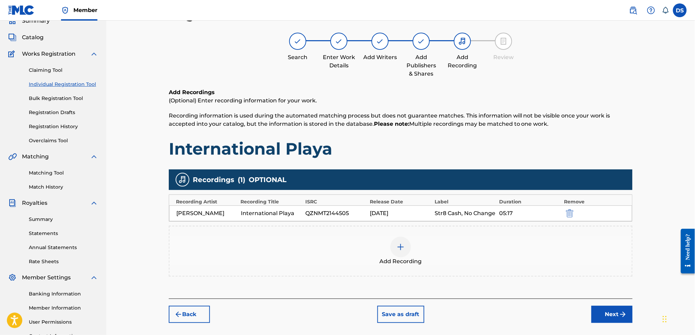
click at [616, 313] on button "Next" at bounding box center [612, 313] width 41 height 17
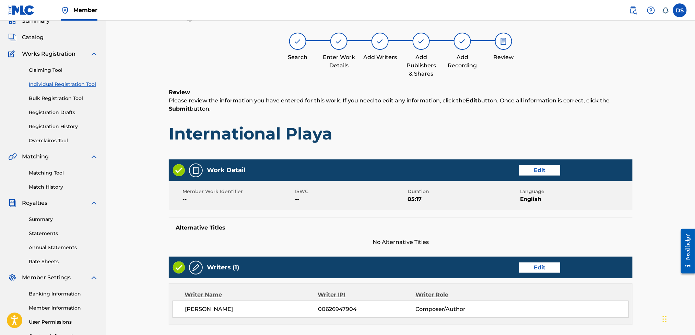
click at [632, 190] on div "Language English" at bounding box center [576, 195] width 113 height 15
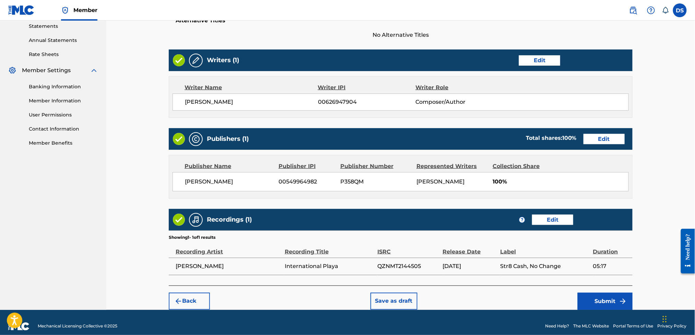
scroll to position [246, 0]
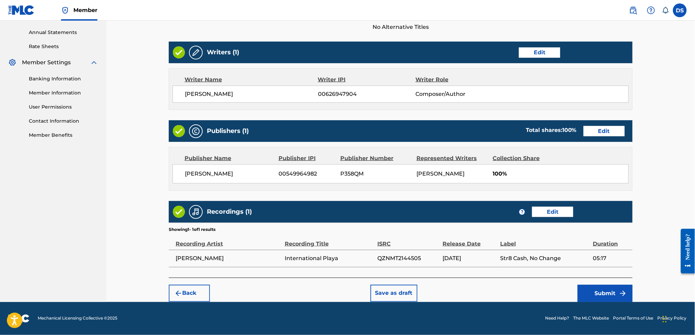
click at [600, 288] on button "Submit" at bounding box center [605, 293] width 55 height 17
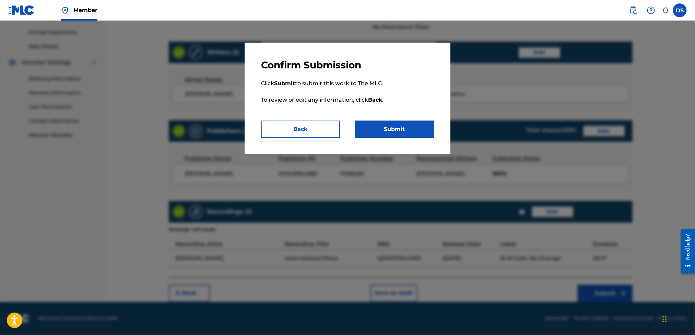
click at [400, 129] on button "Submit" at bounding box center [394, 128] width 79 height 17
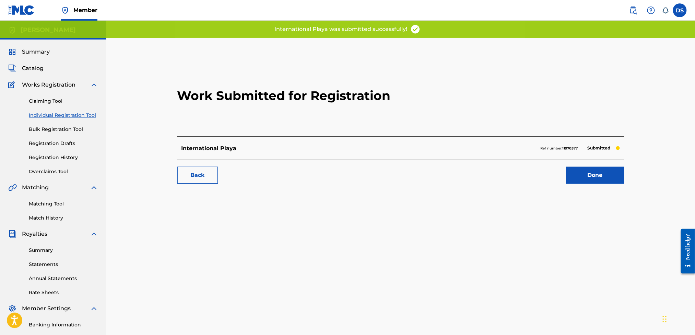
click at [589, 171] on link "Done" at bounding box center [595, 174] width 58 height 17
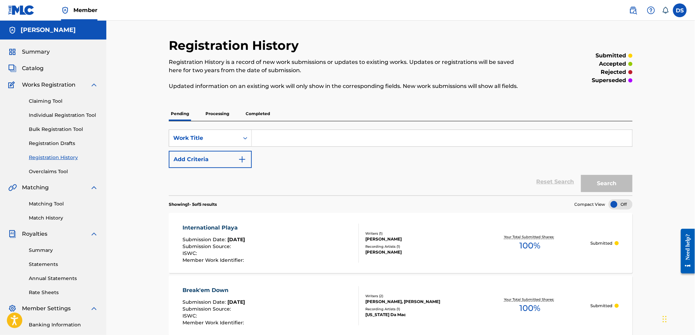
click at [43, 114] on link "Individual Registration Tool" at bounding box center [63, 115] width 69 height 7
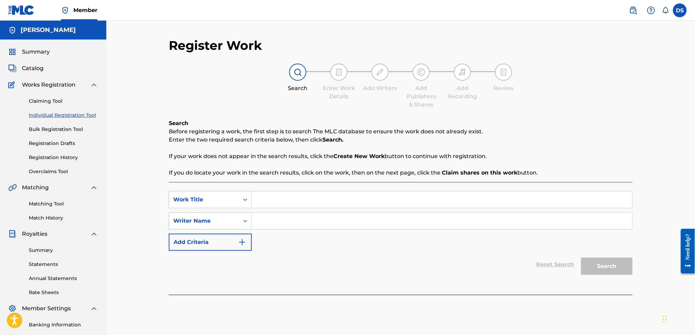
drag, startPoint x: 265, startPoint y: 193, endPoint x: 257, endPoint y: 193, distance: 7.6
click at [257, 193] on input "Search Form" at bounding box center [442, 199] width 381 height 16
click at [259, 218] on input "Search Form" at bounding box center [442, 220] width 381 height 16
click at [595, 260] on button "Search" at bounding box center [606, 265] width 51 height 17
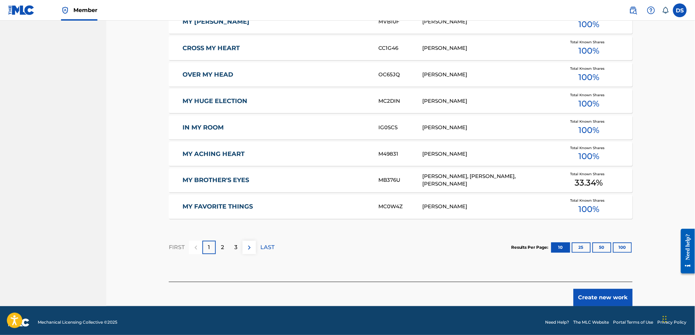
scroll to position [368, 0]
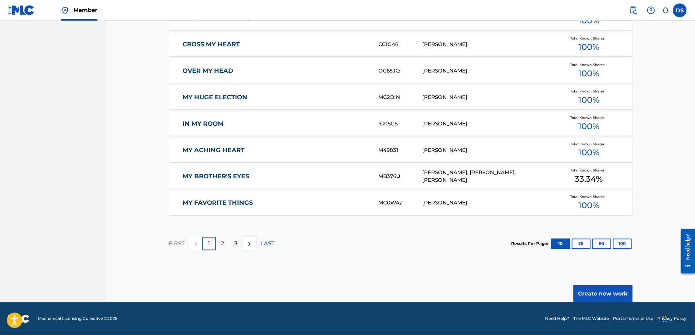
click at [596, 292] on button "Create new work" at bounding box center [603, 293] width 59 height 17
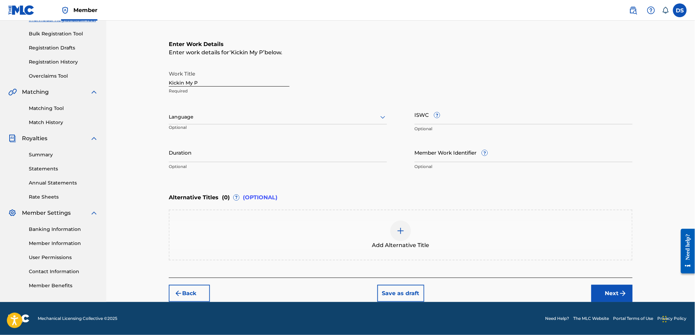
scroll to position [94, 0]
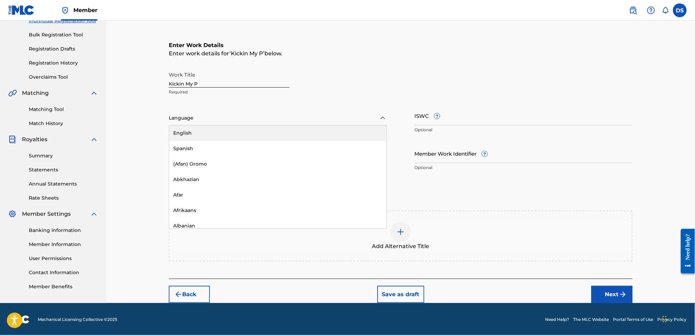
click at [329, 114] on div at bounding box center [278, 118] width 218 height 9
click at [178, 129] on div "English" at bounding box center [278, 132] width 218 height 15
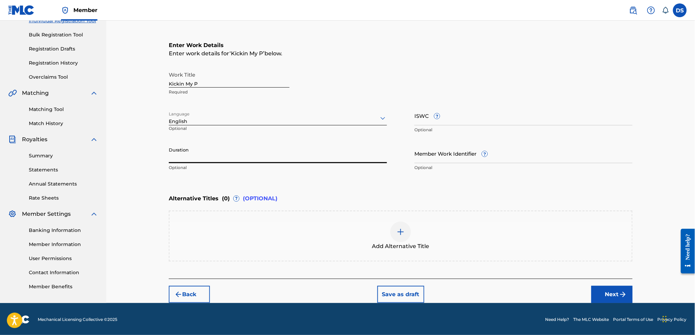
click at [199, 153] on input "Duration" at bounding box center [278, 153] width 218 height 20
click at [608, 292] on button "Next" at bounding box center [612, 294] width 41 height 17
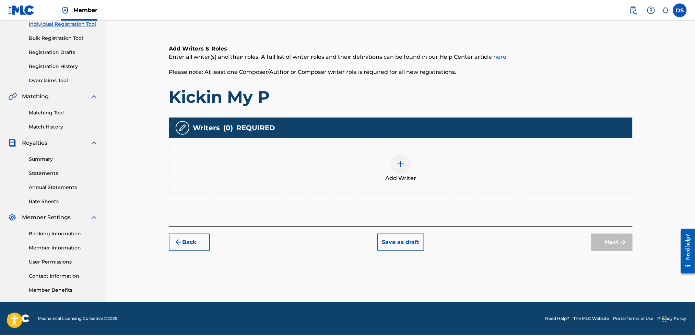
scroll to position [31, 0]
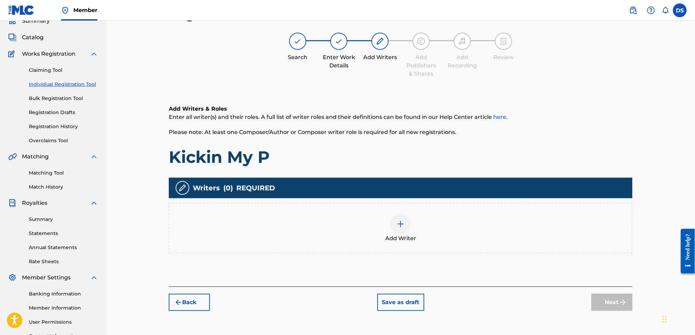
click at [398, 218] on div at bounding box center [401, 223] width 21 height 21
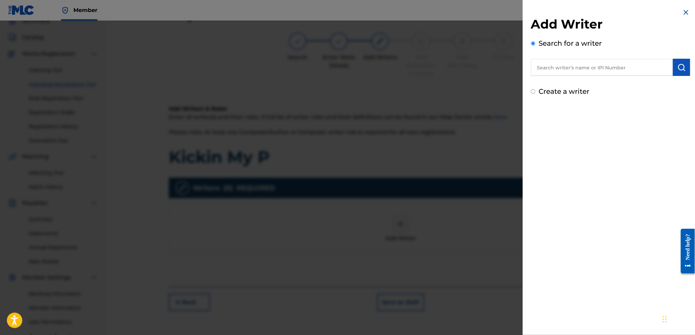
click at [544, 71] on input "text" at bounding box center [602, 67] width 142 height 17
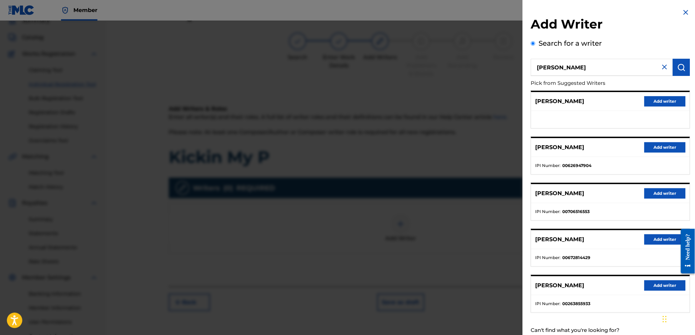
click at [661, 146] on button "Add writer" at bounding box center [665, 147] width 41 height 10
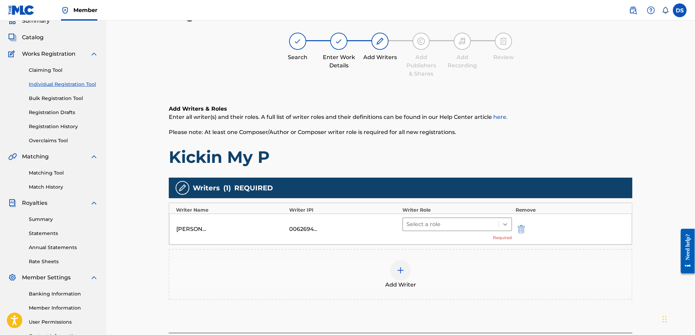
click at [504, 221] on icon at bounding box center [505, 224] width 7 height 7
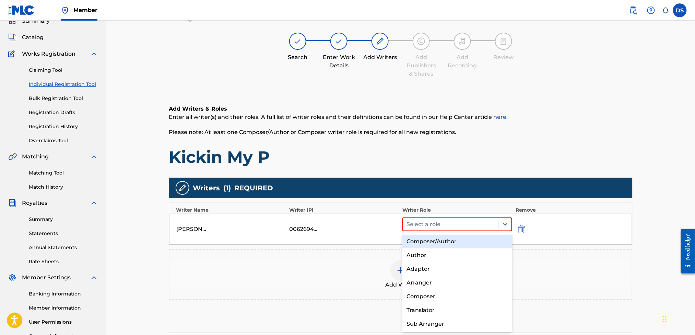
click at [425, 240] on div "Composer/Author" at bounding box center [457, 241] width 109 height 14
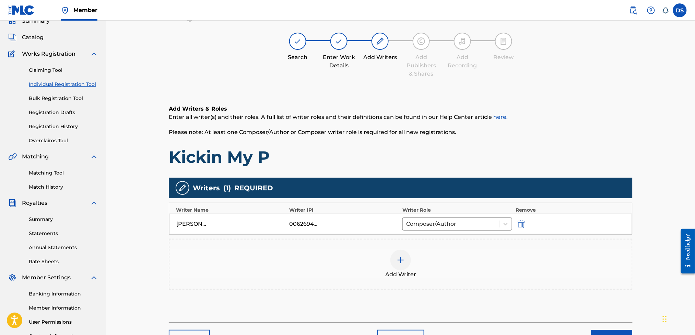
click at [599, 331] on button "Next" at bounding box center [612, 337] width 41 height 17
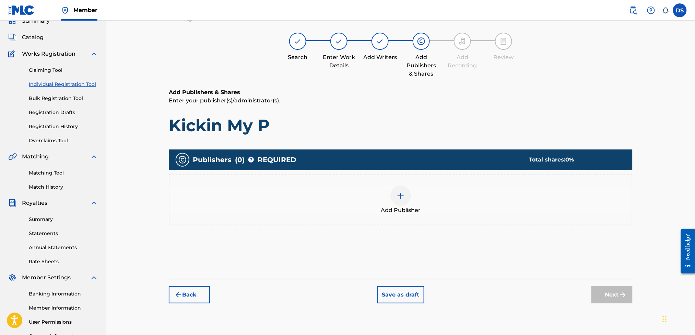
click at [404, 197] on img at bounding box center [401, 195] width 8 height 8
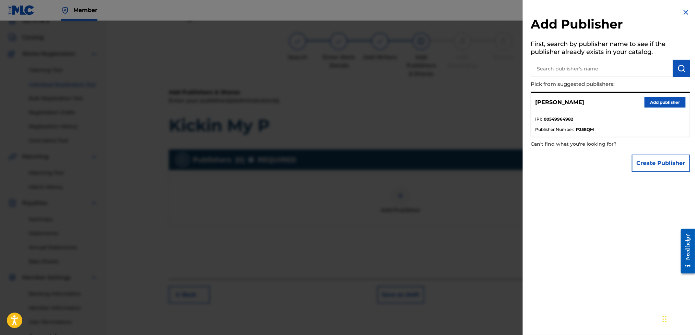
click at [653, 98] on button "Add publisher" at bounding box center [665, 102] width 41 height 10
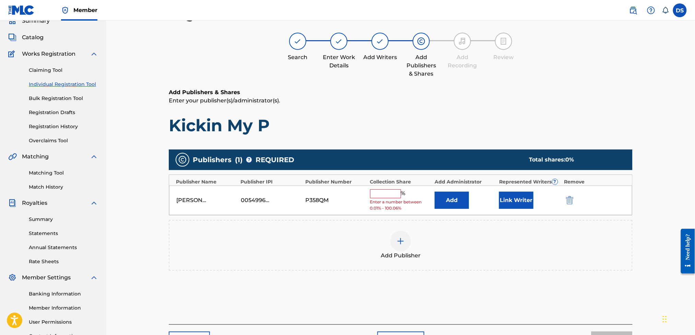
click at [380, 195] on input "text" at bounding box center [385, 193] width 31 height 9
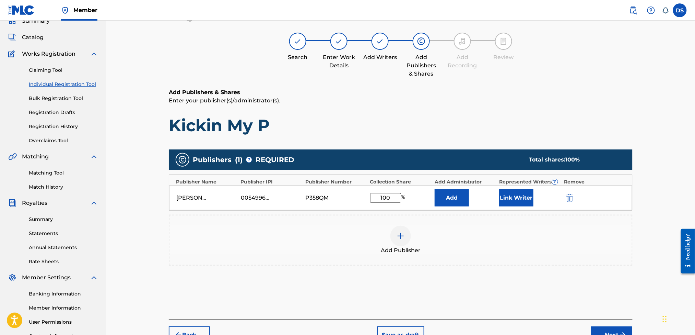
click at [511, 196] on button "Link Writer" at bounding box center [516, 197] width 34 height 17
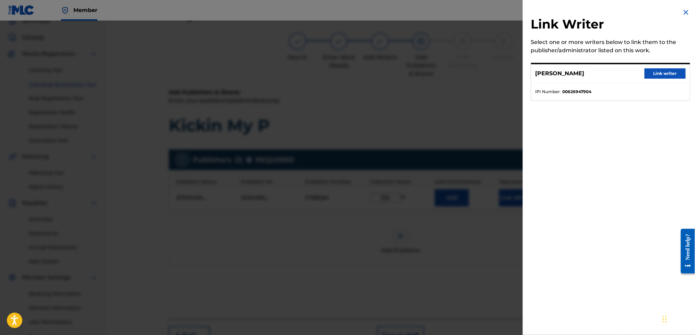
click at [653, 69] on button "Link writer" at bounding box center [665, 73] width 41 height 10
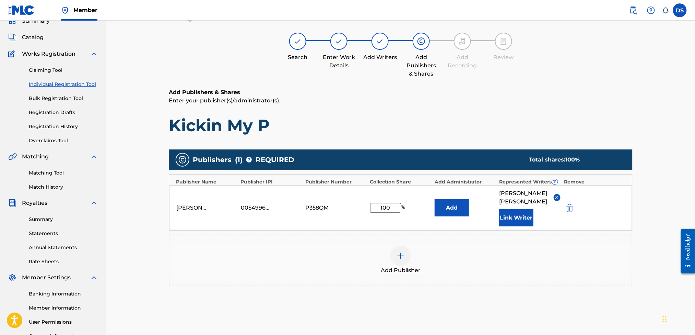
click at [484, 234] on div "Add Publisher" at bounding box center [401, 259] width 464 height 51
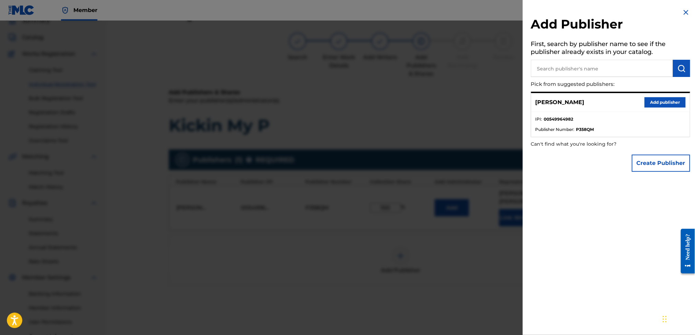
click at [587, 189] on div "Add Publisher First, search by publisher name to see if the publisher already e…" at bounding box center [611, 167] width 176 height 335
click at [682, 9] on img at bounding box center [686, 12] width 8 height 8
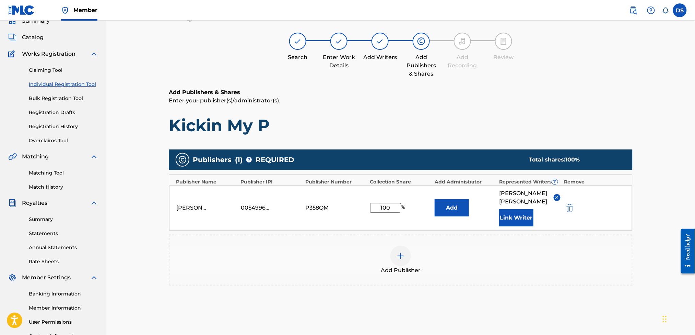
click at [607, 302] on div "Add Publishers & Shares Enter your publisher(s)/administrator(s). Kickin My P P…" at bounding box center [401, 213] width 464 height 251
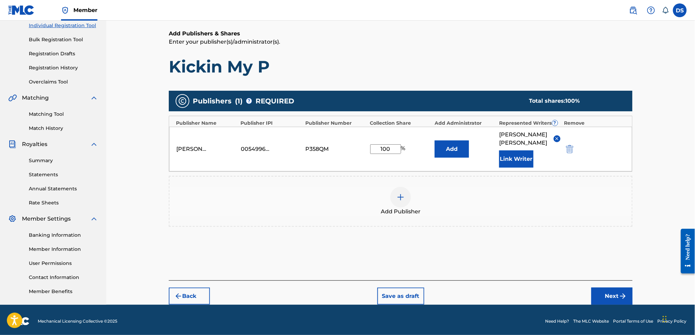
scroll to position [91, 0]
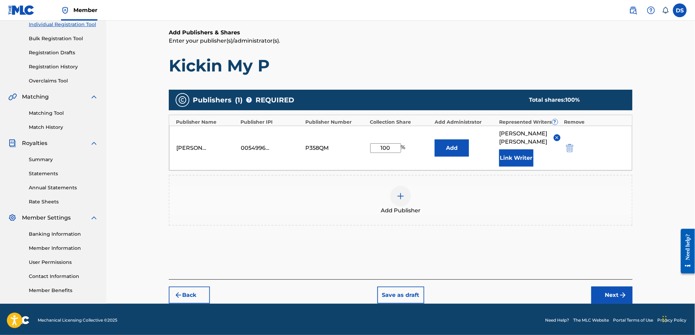
click at [614, 286] on button "Next" at bounding box center [612, 294] width 41 height 17
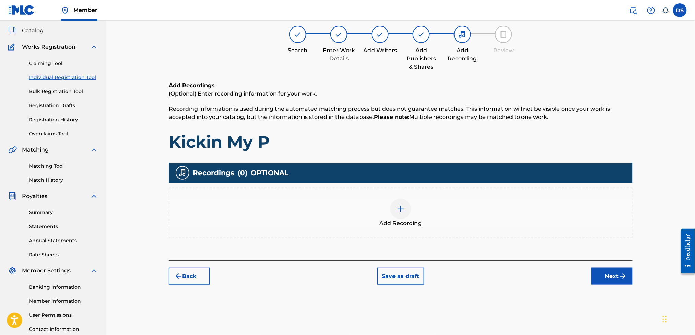
scroll to position [31, 0]
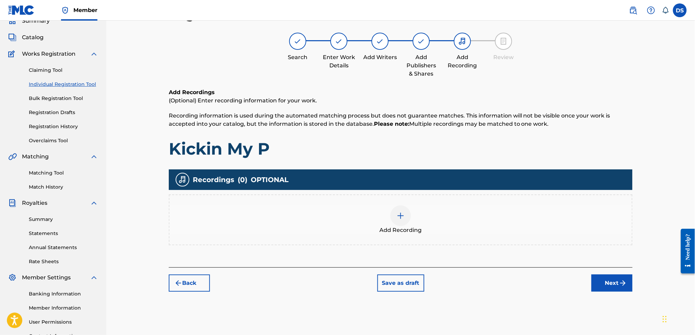
click at [406, 214] on div at bounding box center [401, 215] width 21 height 21
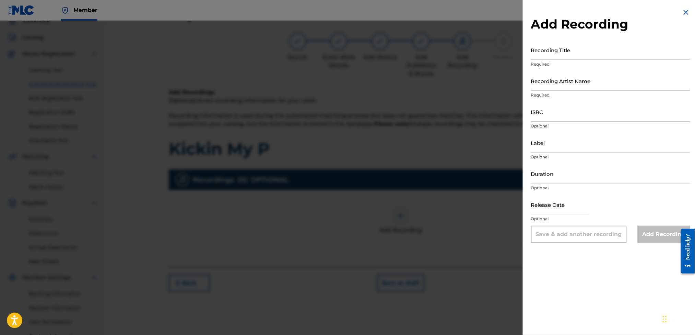
click at [549, 83] on input "Recording Artist Name" at bounding box center [610, 81] width 159 height 20
click at [564, 52] on input "Recording Title" at bounding box center [610, 50] width 159 height 20
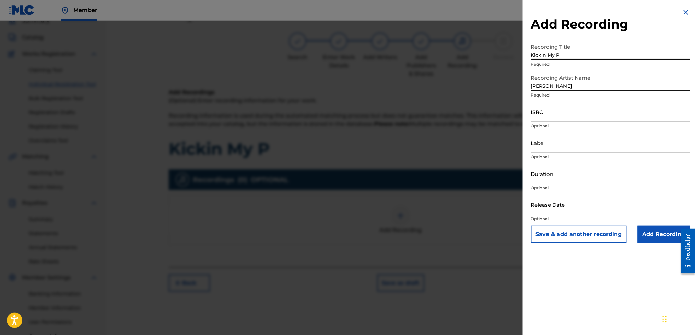
click at [541, 110] on input "ISRC" at bounding box center [610, 112] width 159 height 20
paste input "[URL][DOMAIN_NAME]"
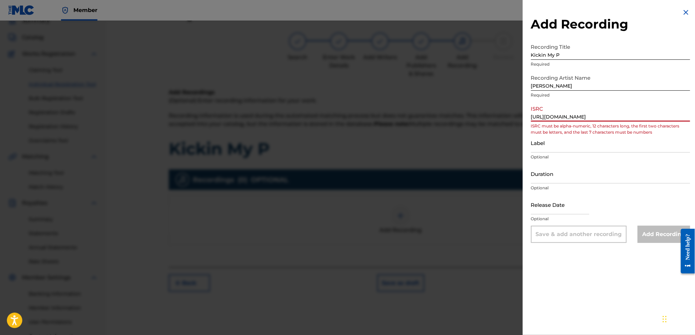
scroll to position [0, 70]
drag, startPoint x: 532, startPoint y: 117, endPoint x: 697, endPoint y: 95, distance: 166.2
click at [695, 95] on html "Accessibility Screen-Reader Guide, Feedback, and Issue Reporting | New window C…" at bounding box center [347, 136] width 695 height 335
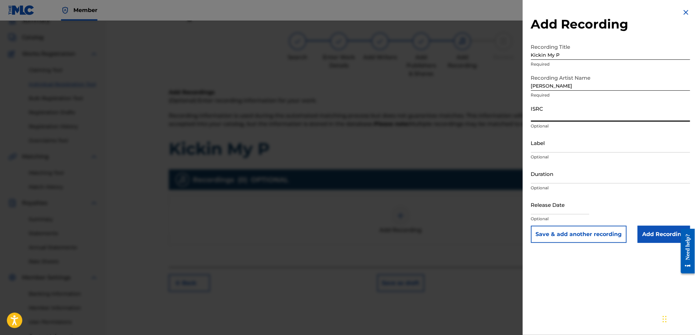
scroll to position [0, 0]
paste input "TCAFI2032408"
click at [544, 151] on input "Label" at bounding box center [610, 143] width 159 height 20
click at [558, 177] on input "Duration" at bounding box center [610, 174] width 159 height 20
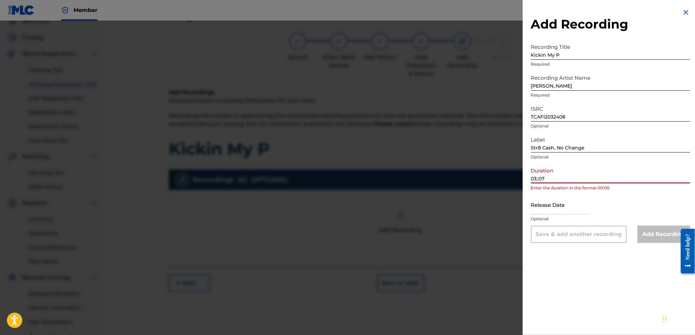
click at [537, 177] on input "03;:07" at bounding box center [610, 174] width 159 height 20
click at [538, 176] on input "03;:07" at bounding box center [610, 174] width 159 height 20
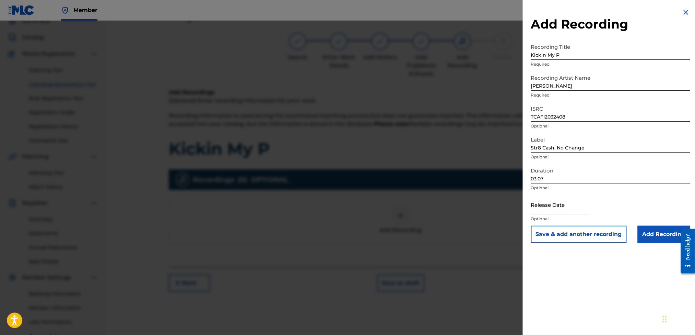
click at [543, 203] on input "text" at bounding box center [560, 205] width 58 height 20
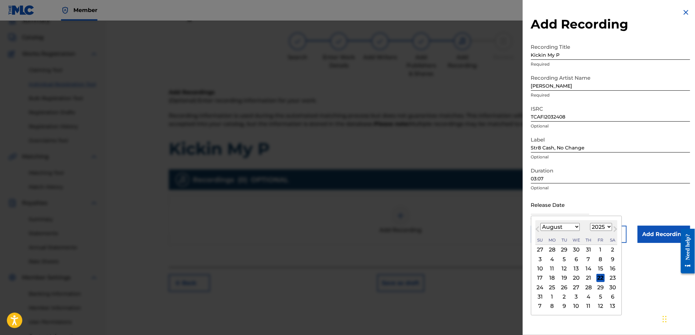
click at [574, 225] on select "January February March April May June July August September October November De…" at bounding box center [560, 227] width 39 height 8
click at [541, 223] on select "January February March April May June July August September October November De…" at bounding box center [560, 227] width 39 height 8
click at [613, 284] on div "29" at bounding box center [613, 287] width 8 height 8
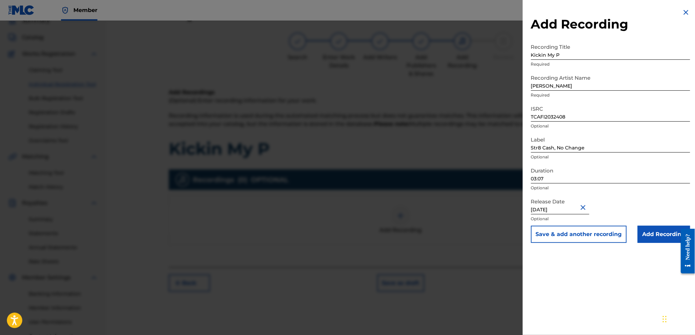
click at [659, 235] on input "Add Recording" at bounding box center [664, 233] width 53 height 17
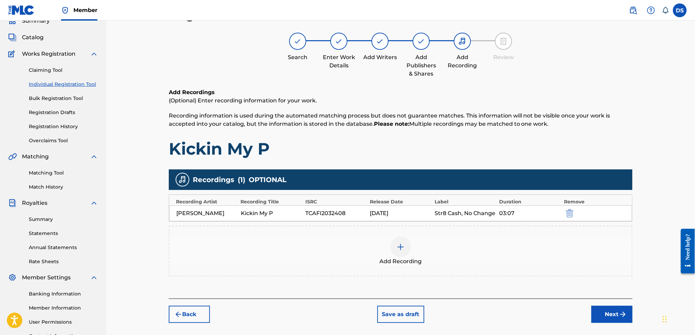
click at [610, 312] on button "Next" at bounding box center [612, 313] width 41 height 17
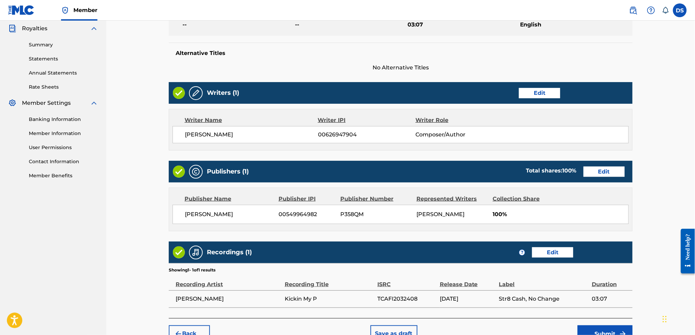
scroll to position [246, 0]
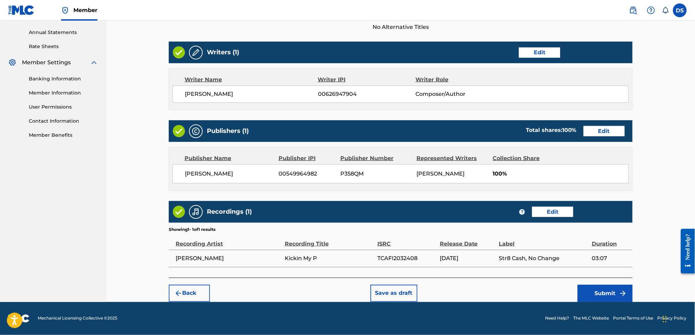
click at [597, 291] on button "Submit" at bounding box center [605, 293] width 55 height 17
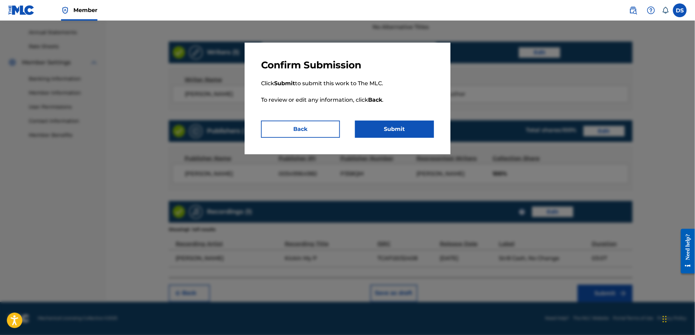
click at [397, 132] on button "Submit" at bounding box center [394, 128] width 79 height 17
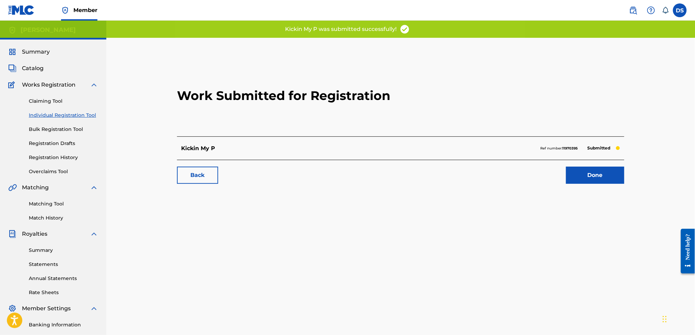
click at [590, 177] on link "Done" at bounding box center [595, 174] width 58 height 17
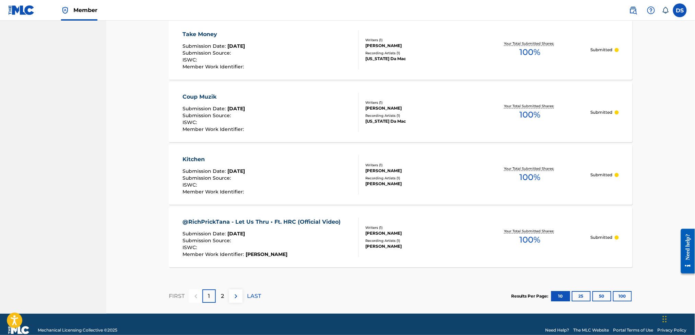
scroll to position [579, 0]
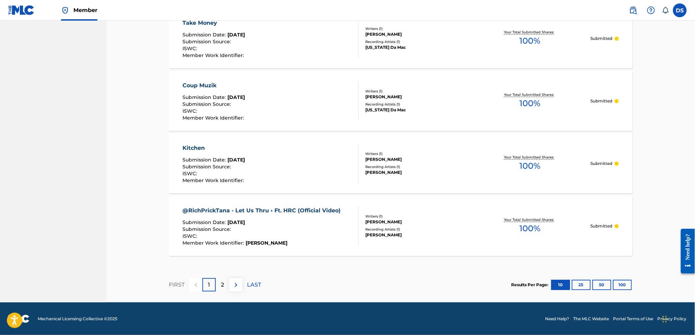
click at [207, 283] on div "1" at bounding box center [208, 284] width 13 height 13
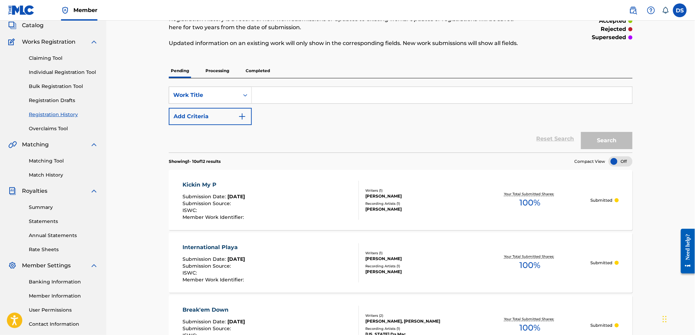
scroll to position [0, 0]
